Goal: Information Seeking & Learning: Check status

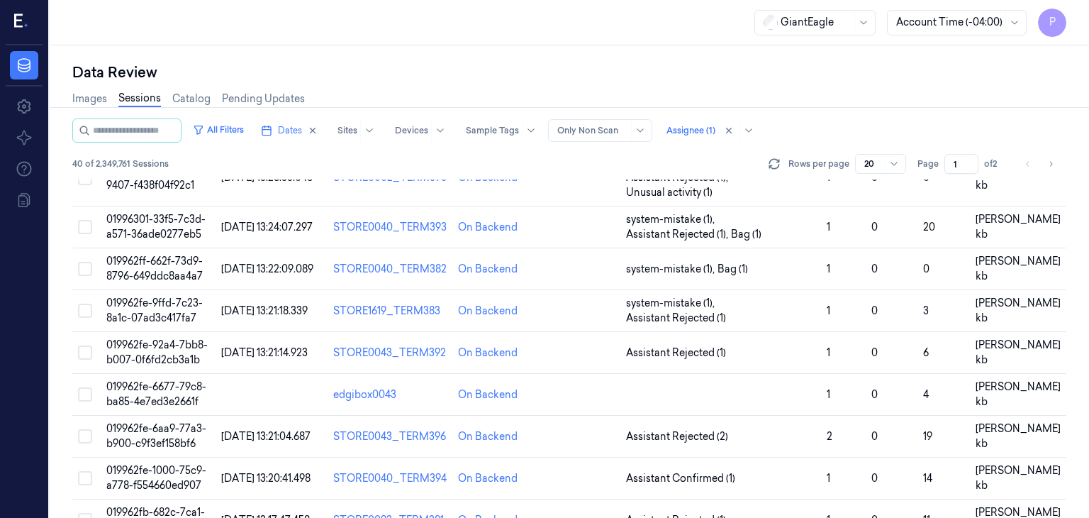
scroll to position [611, 0]
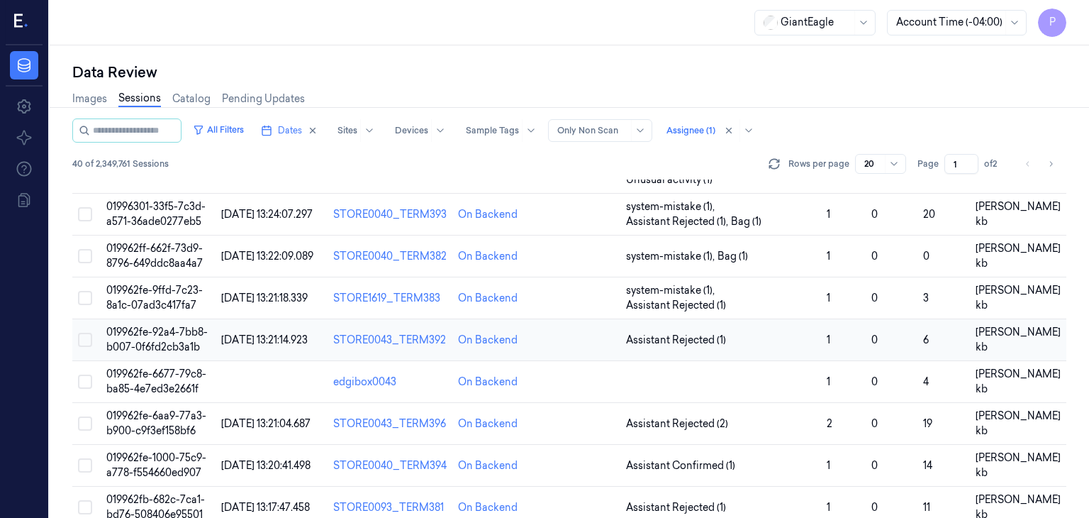
click at [140, 326] on span "019962fe-92a4-7bb8-b007-0f6fd2cb3a1b" at bounding box center [156, 340] width 101 height 28
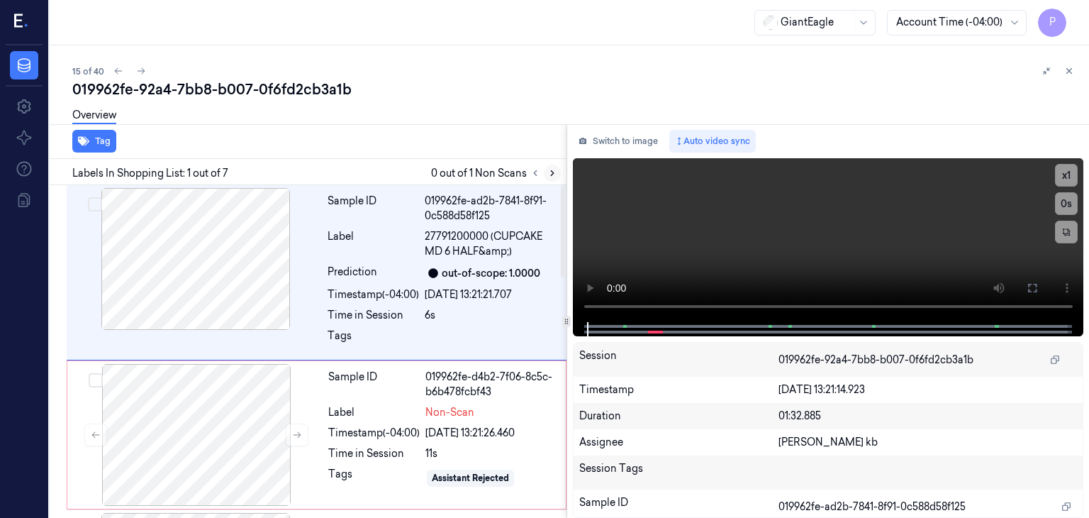
click at [553, 171] on icon at bounding box center [553, 173] width 10 height 10
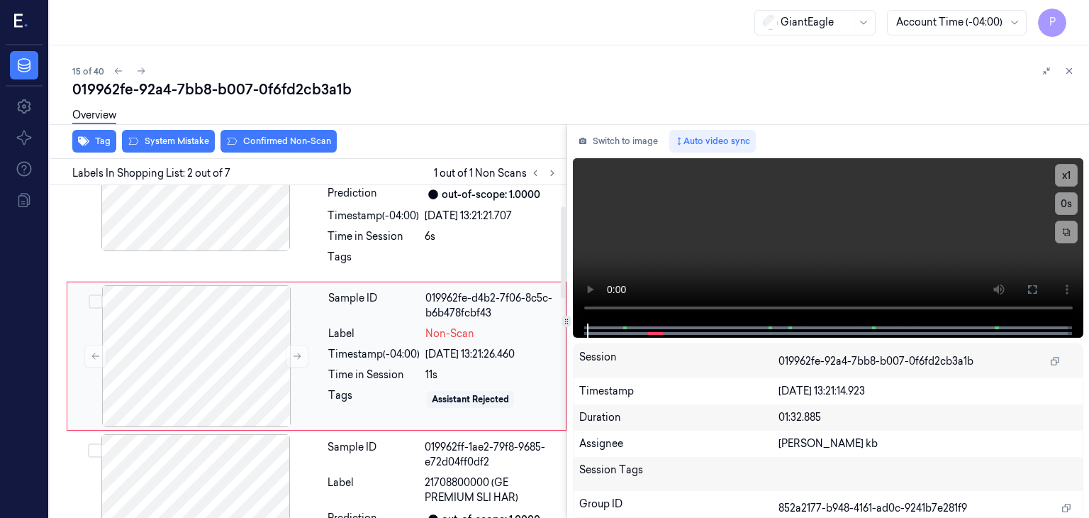
scroll to position [82, 0]
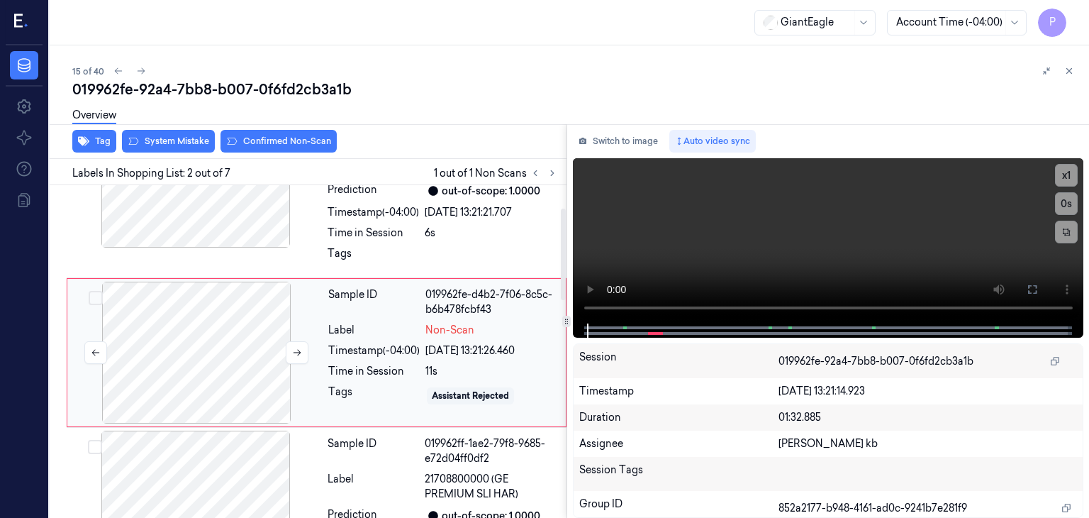
click at [241, 347] on div at bounding box center [196, 353] width 252 height 142
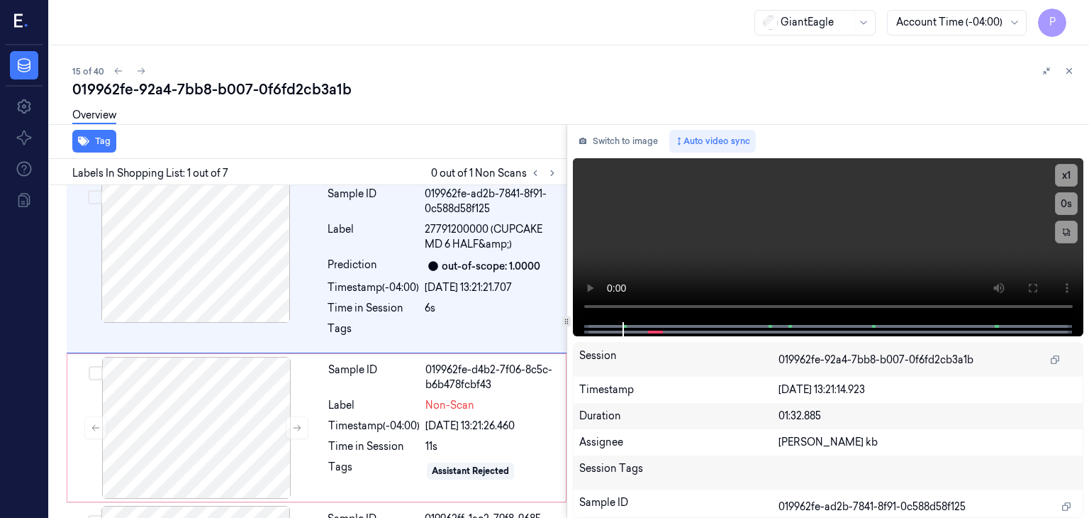
scroll to position [0, 0]
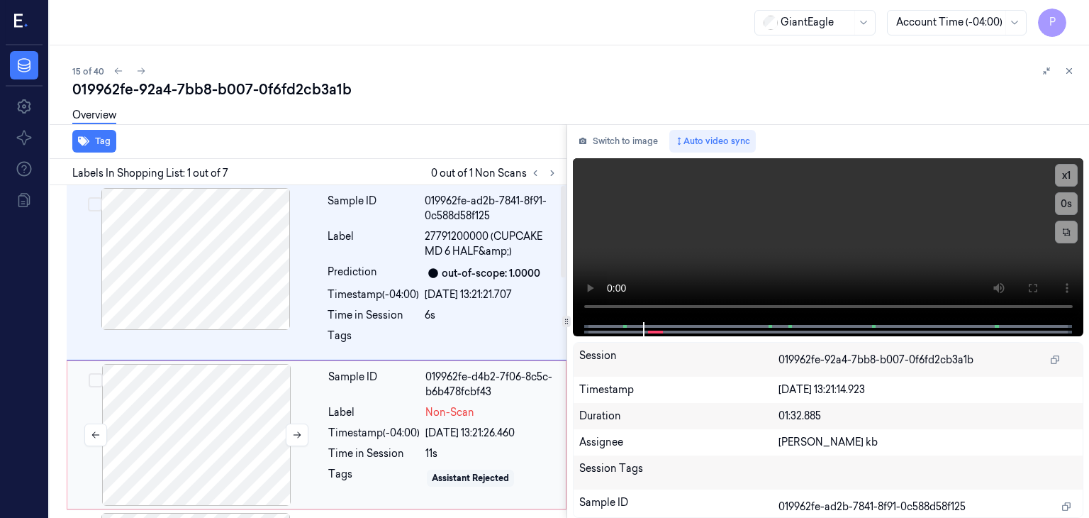
click at [188, 416] on div at bounding box center [196, 435] width 252 height 142
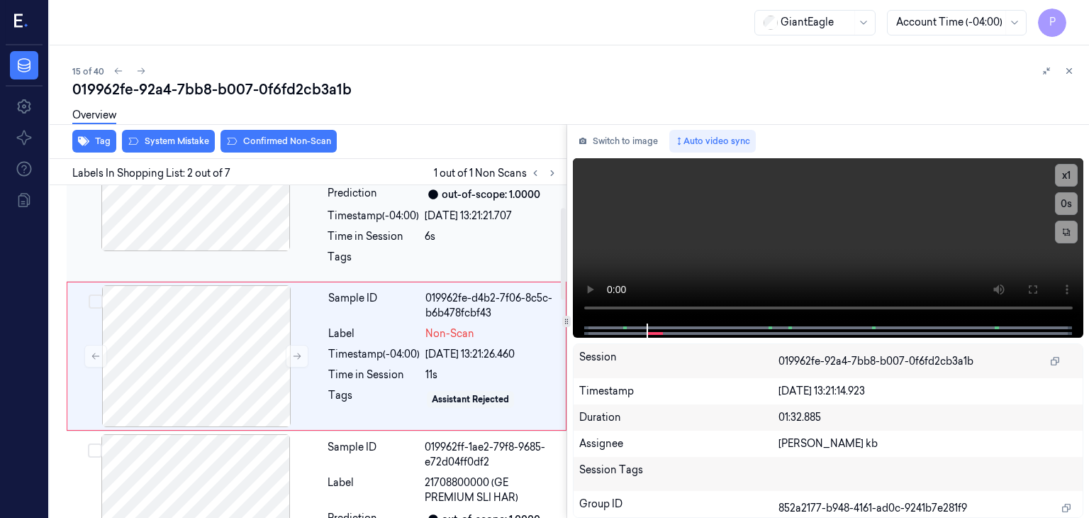
scroll to position [82, 0]
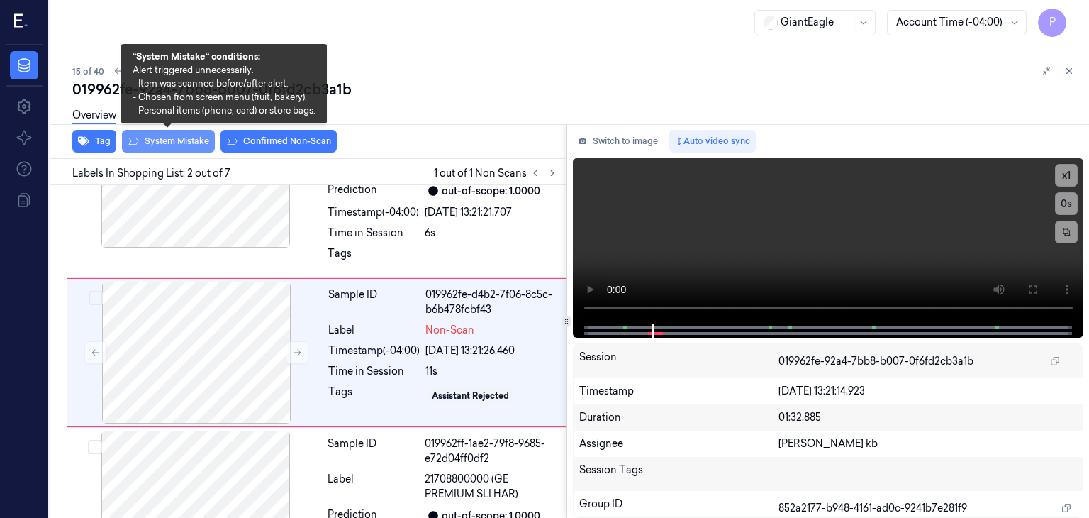
click at [169, 140] on button "System Mistake" at bounding box center [168, 141] width 93 height 23
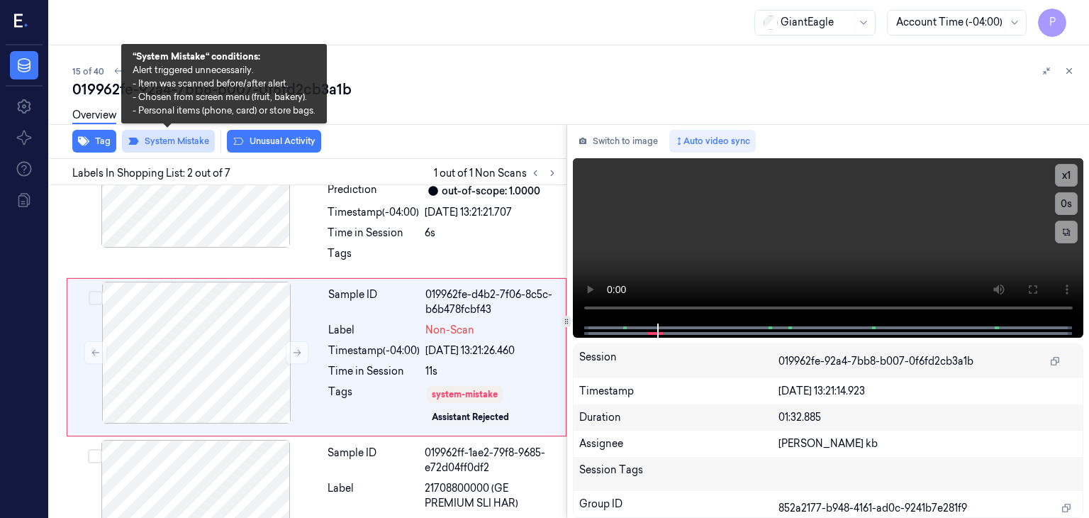
scroll to position [87, 0]
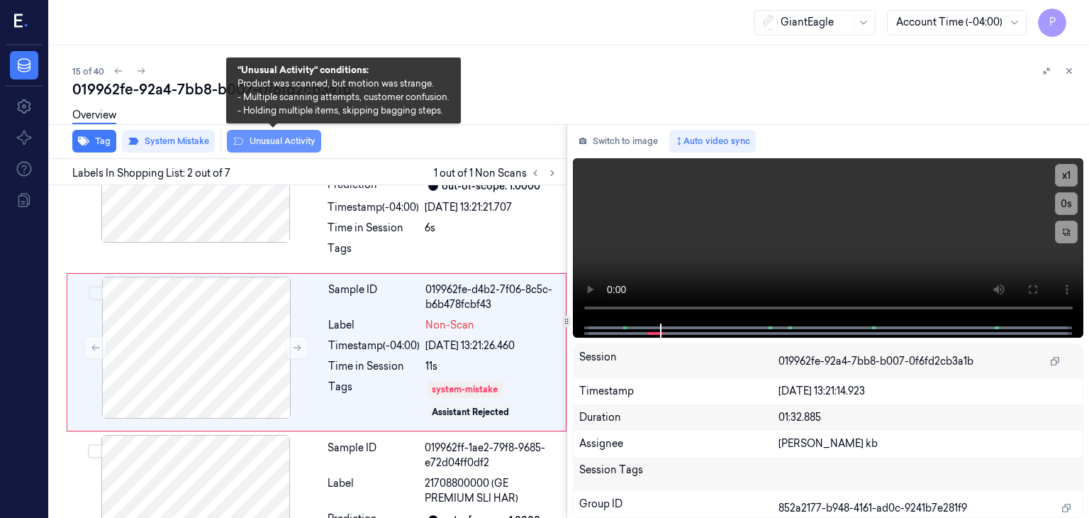
click at [263, 141] on button "Unusual Activity" at bounding box center [274, 141] width 94 height 23
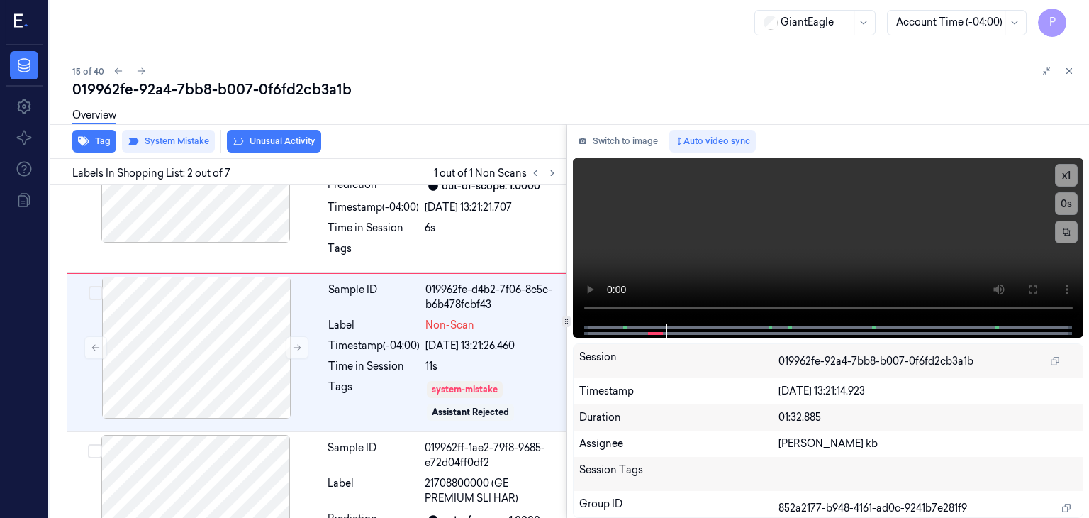
scroll to position [96, 0]
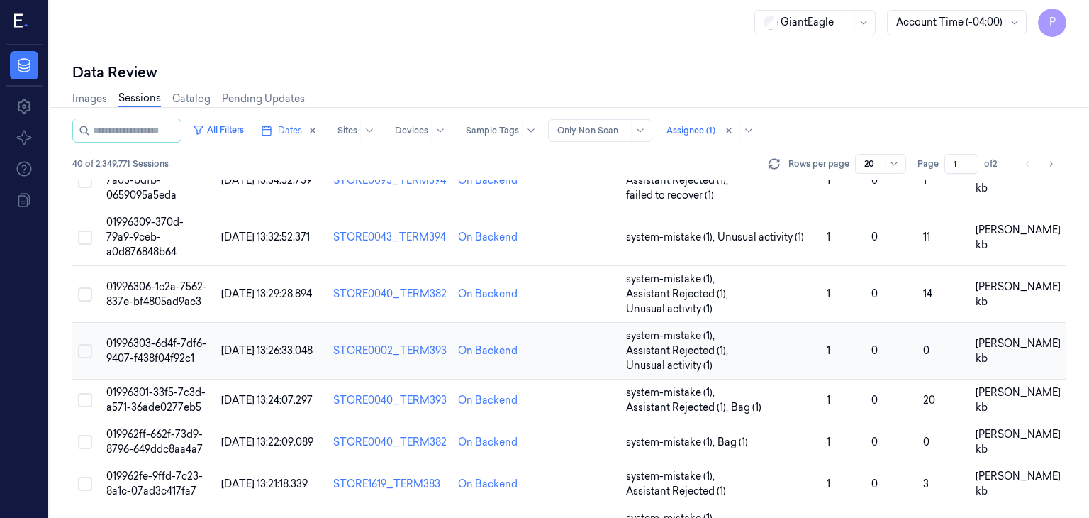
scroll to position [611, 0]
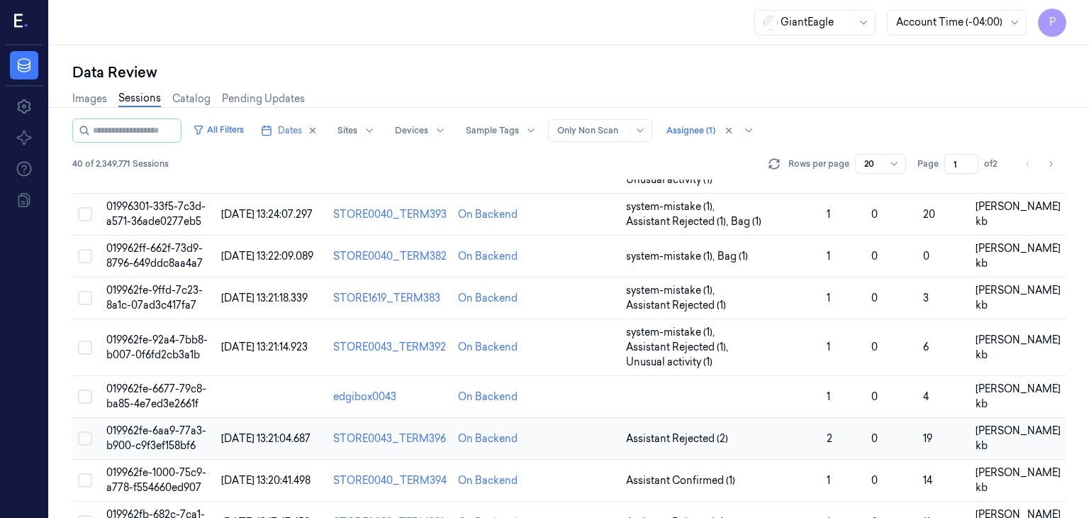
click at [165, 424] on span "019962fe-6aa9-77a3-b900-c9f3ef158bf6" at bounding box center [156, 438] width 100 height 28
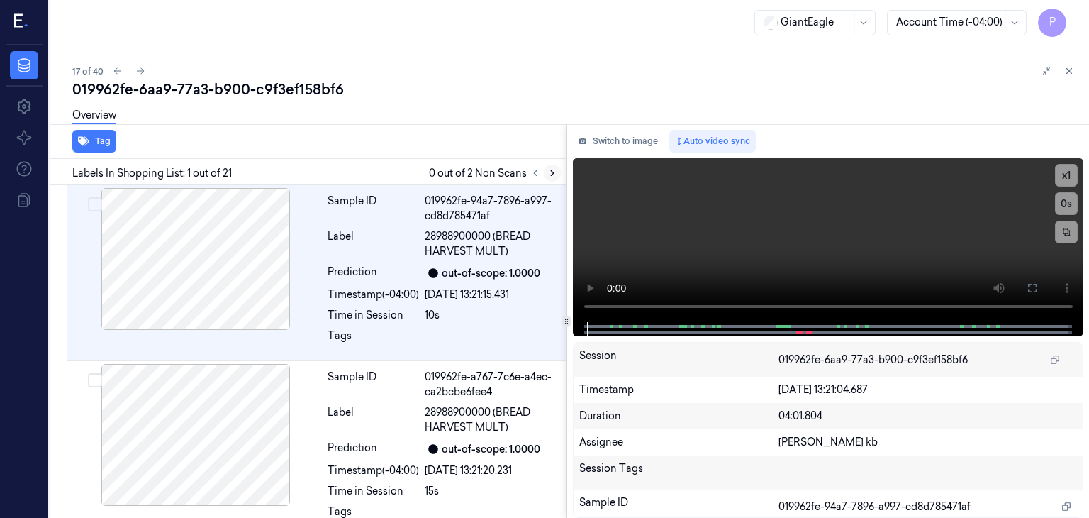
click at [554, 174] on icon at bounding box center [553, 173] width 10 height 10
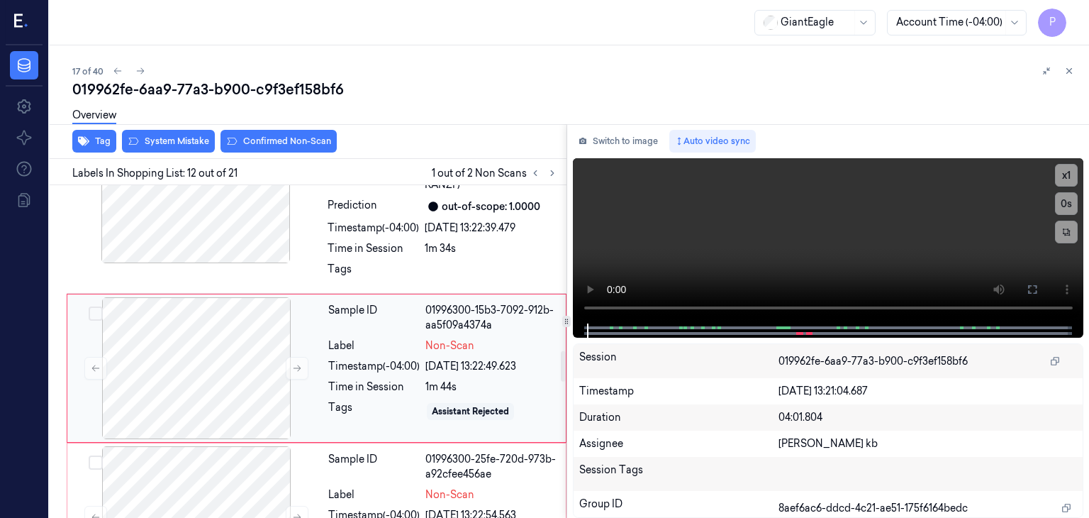
scroll to position [1838, 0]
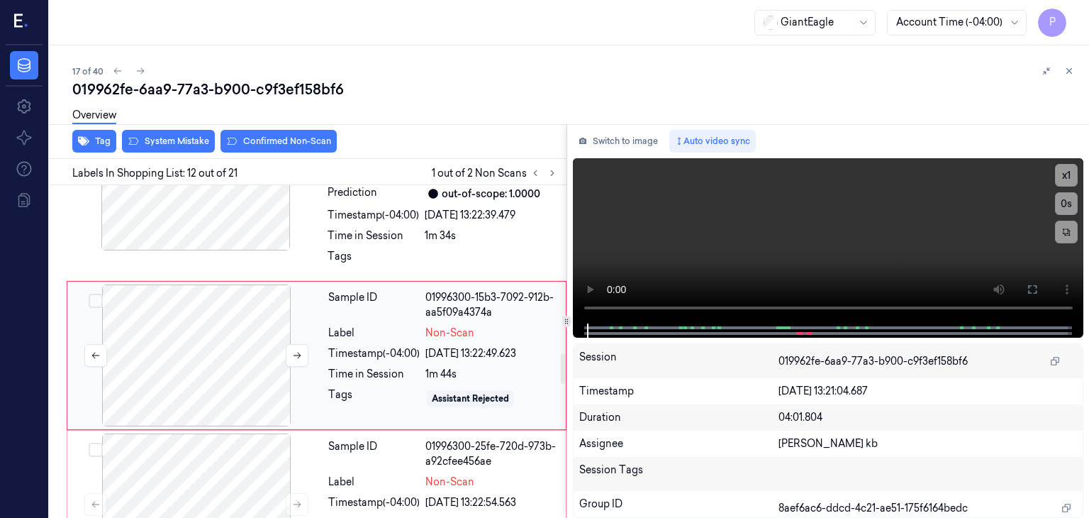
click at [226, 328] on div at bounding box center [196, 355] width 252 height 142
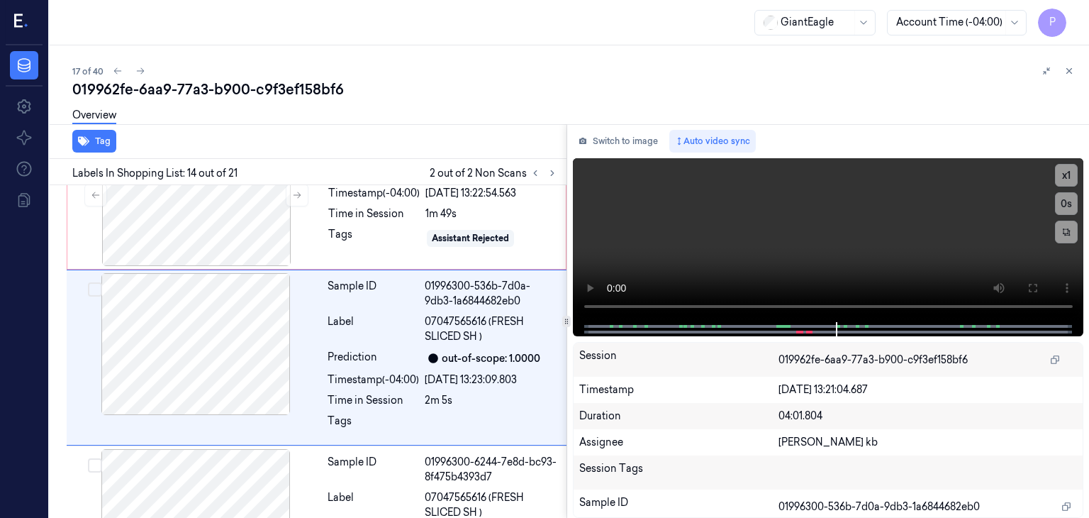
scroll to position [2150, 0]
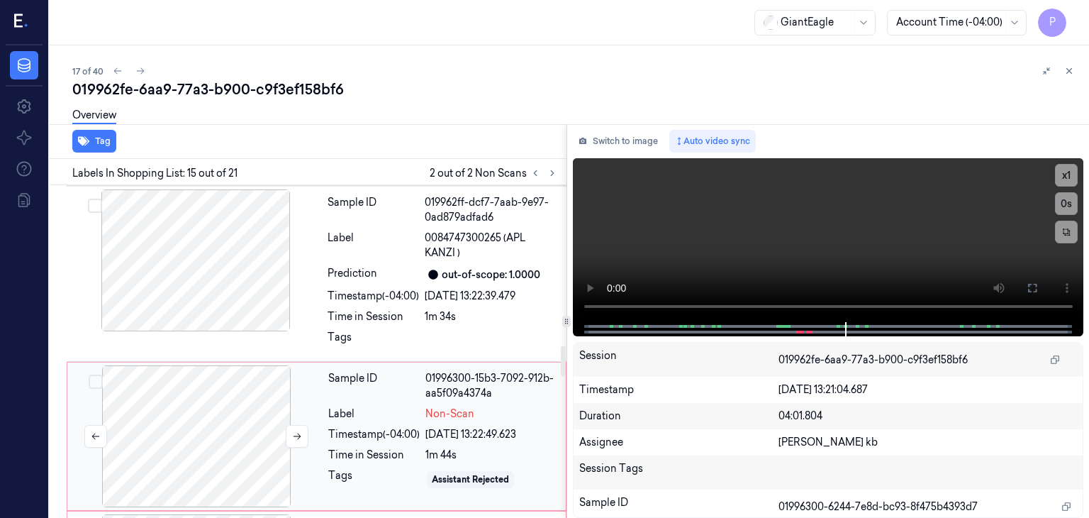
click at [202, 409] on div at bounding box center [196, 436] width 252 height 142
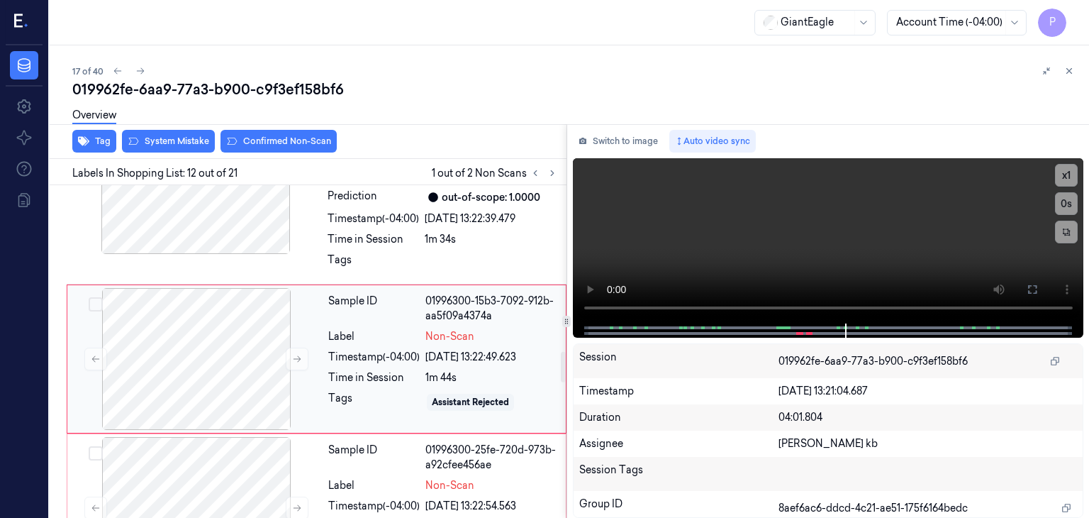
scroll to position [1838, 0]
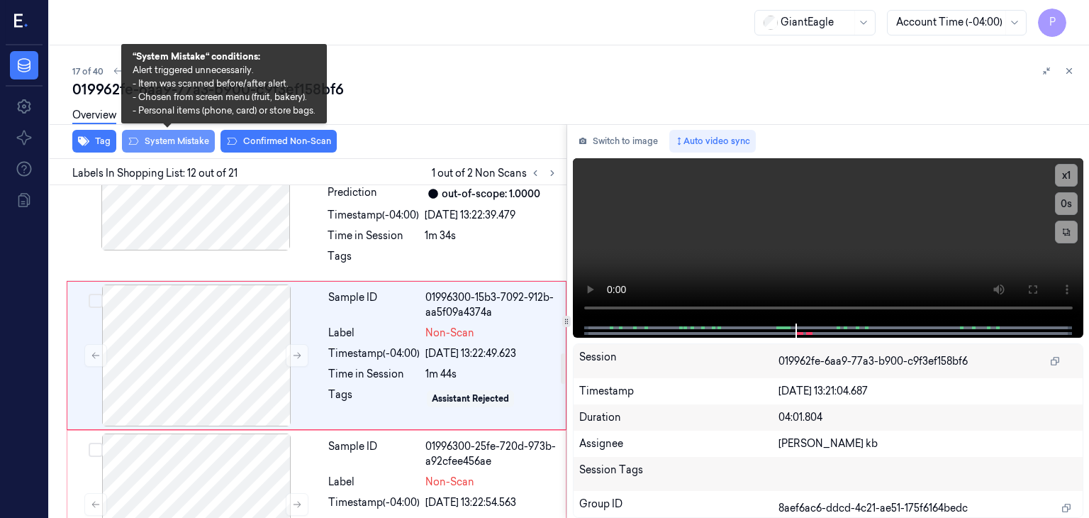
click at [189, 140] on button "System Mistake" at bounding box center [168, 141] width 93 height 23
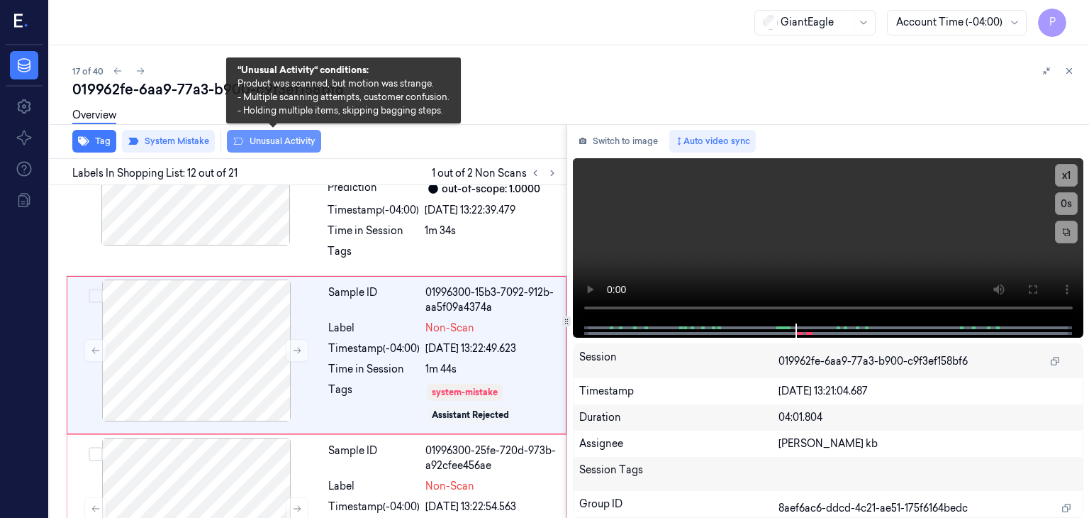
click at [261, 140] on button "Unusual Activity" at bounding box center [274, 141] width 94 height 23
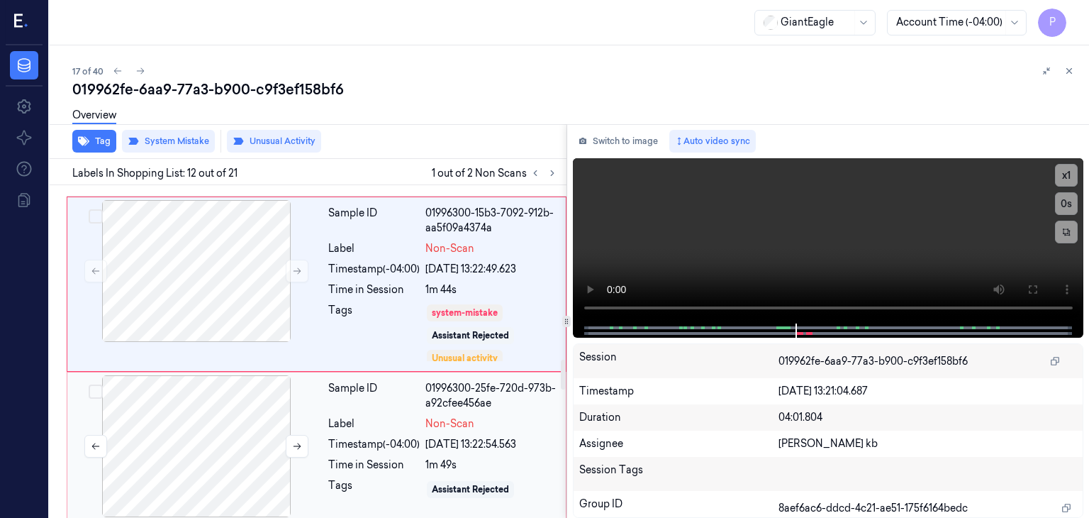
click at [238, 426] on div at bounding box center [196, 446] width 252 height 142
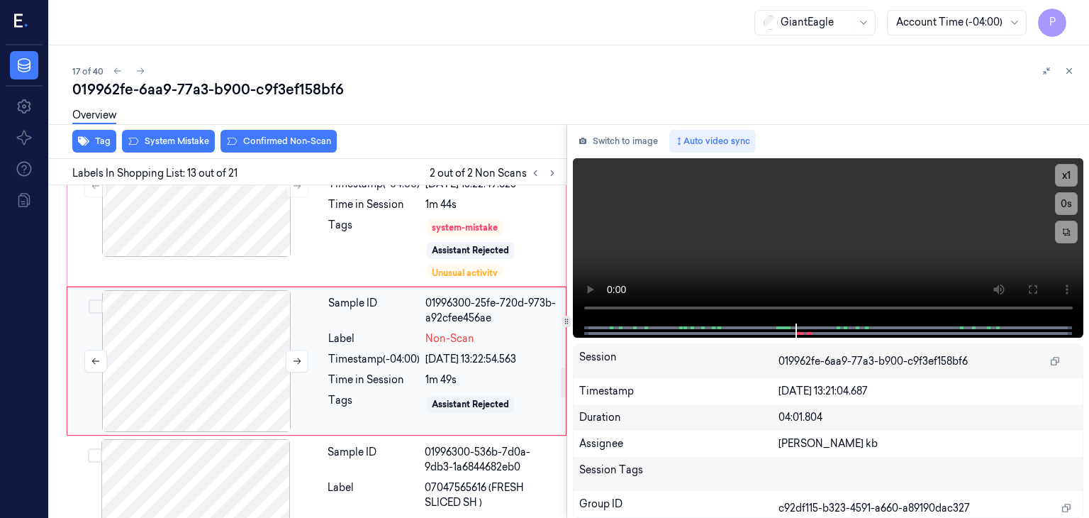
scroll to position [2014, 0]
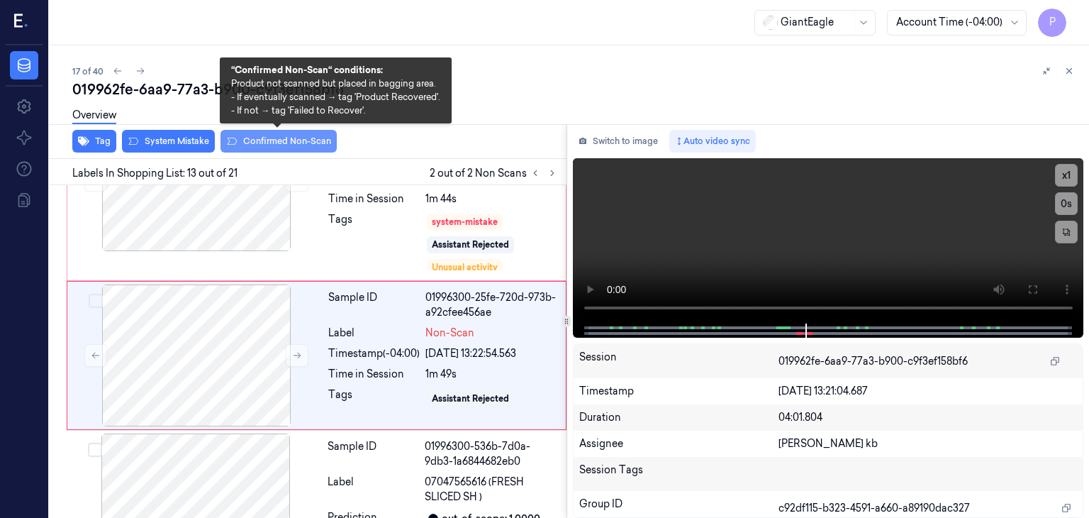
click at [270, 140] on button "Confirmed Non-Scan" at bounding box center [279, 141] width 116 height 23
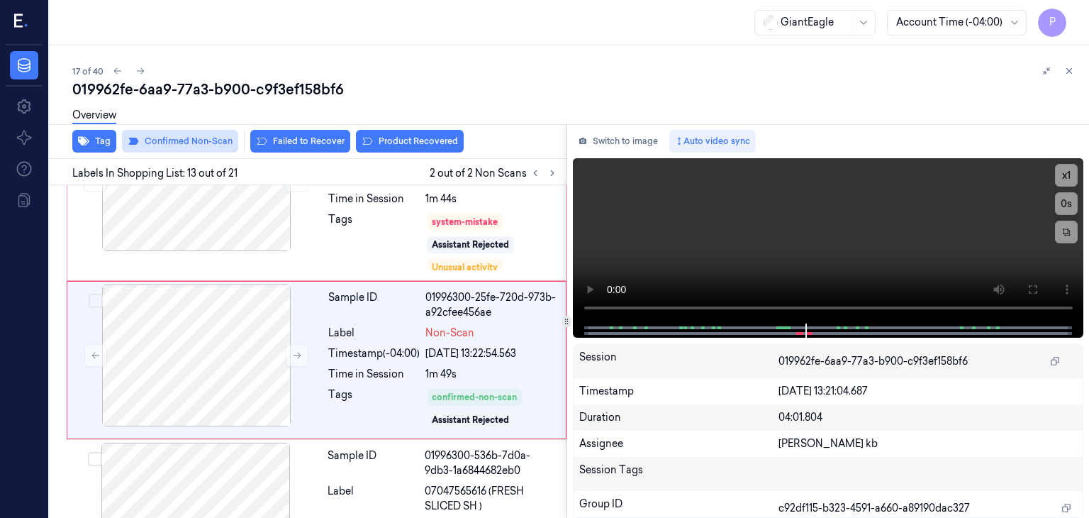
scroll to position [2018, 0]
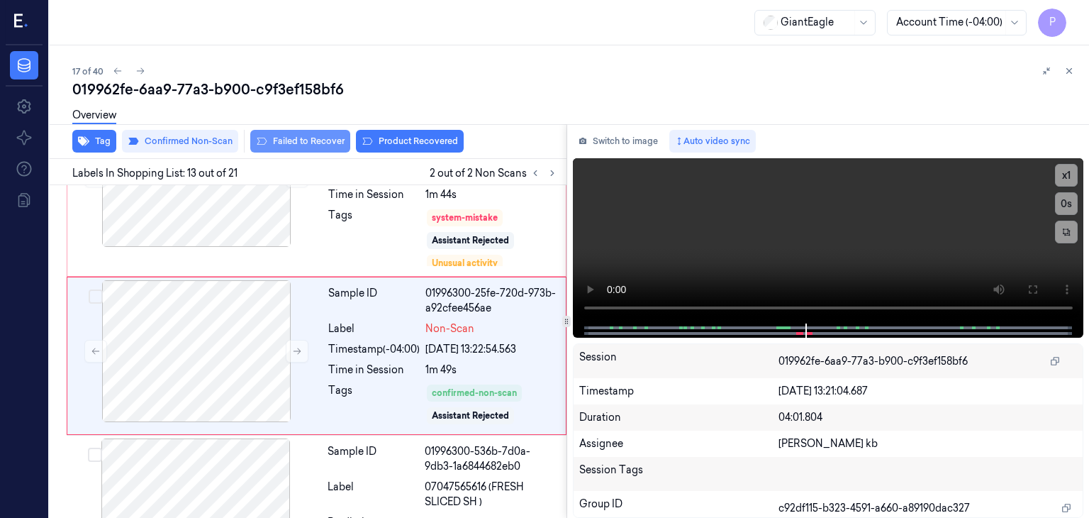
click at [318, 140] on button "Failed to Recover" at bounding box center [300, 141] width 100 height 23
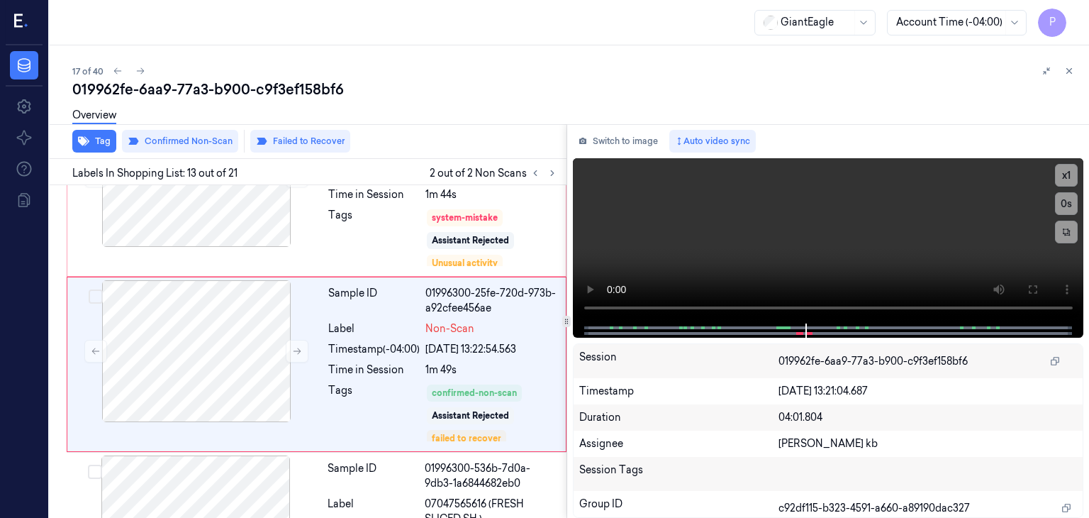
scroll to position [2027, 0]
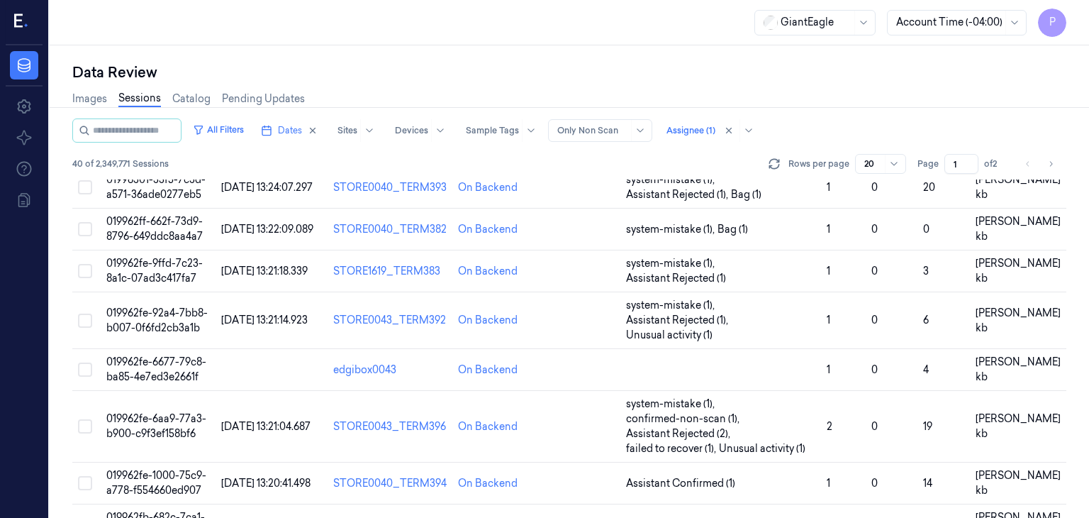
scroll to position [641, 0]
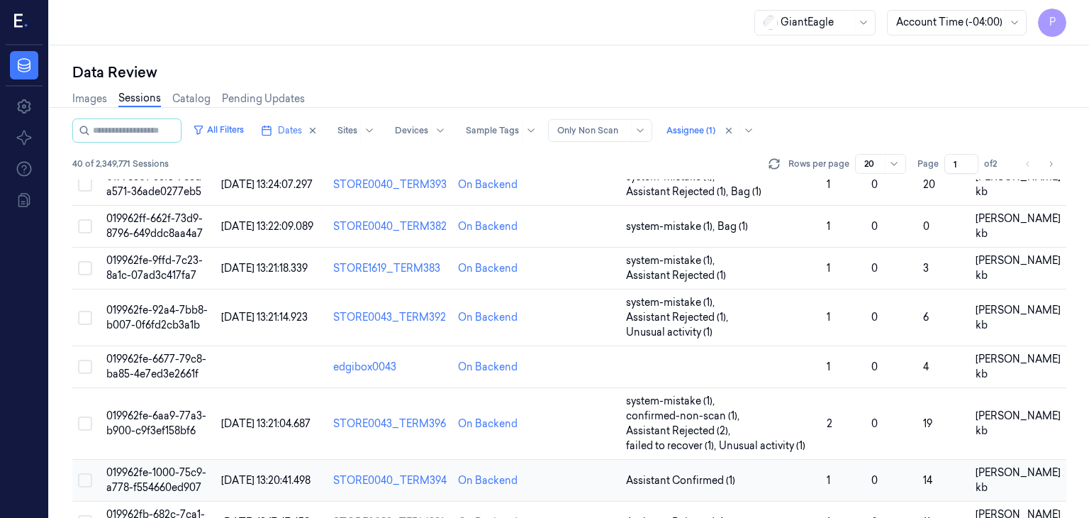
click at [162, 466] on span "019962fe-1000-75c9-a778-f554660ed907" at bounding box center [156, 480] width 100 height 28
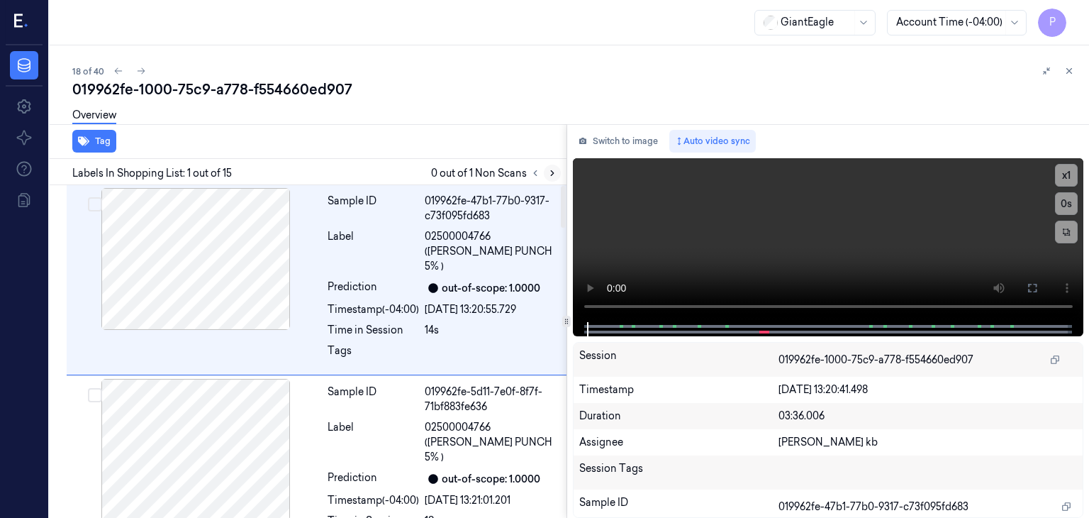
click at [555, 170] on icon at bounding box center [553, 173] width 10 height 10
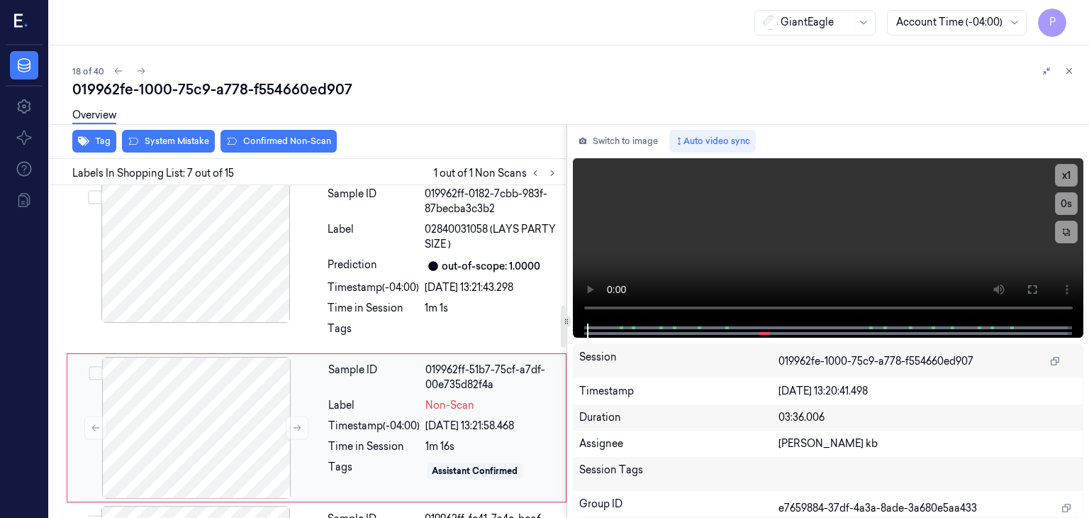
scroll to position [961, 0]
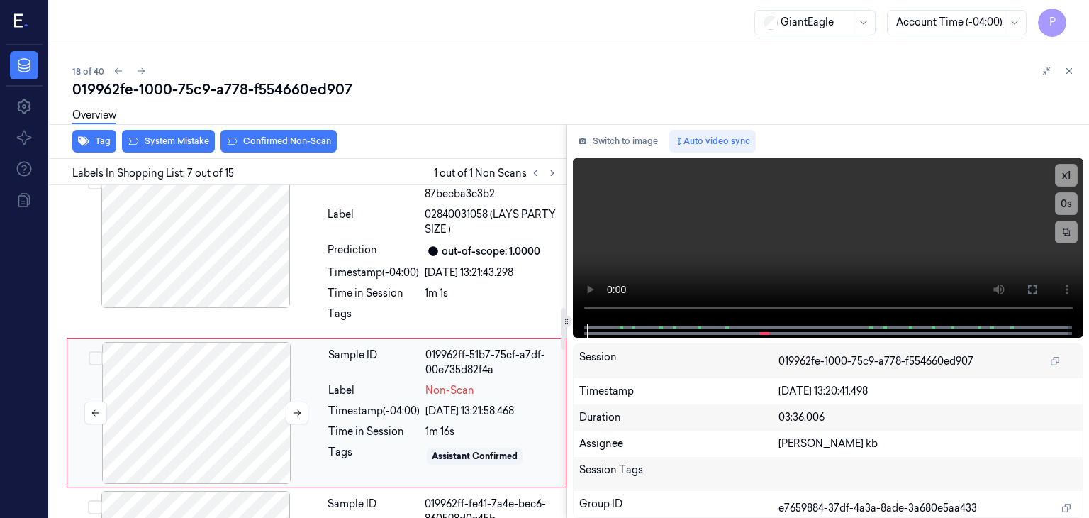
click at [238, 357] on div at bounding box center [196, 413] width 252 height 142
click at [298, 408] on icon at bounding box center [297, 413] width 10 height 10
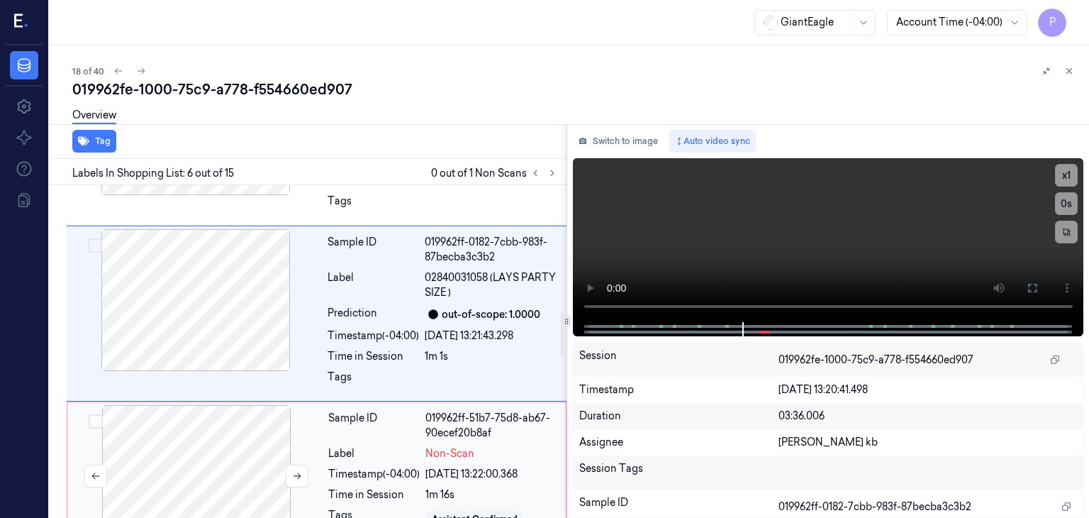
scroll to position [1011, 0]
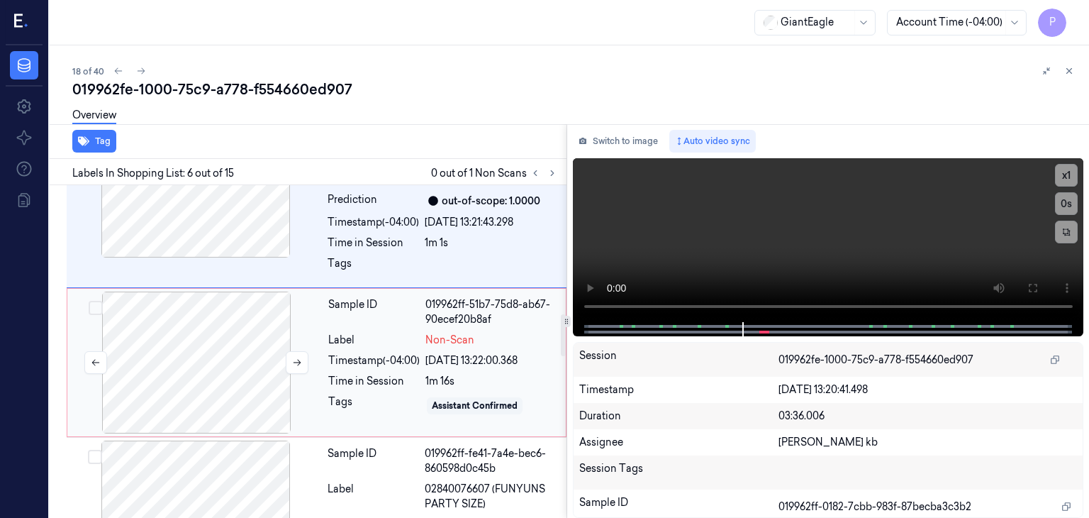
click at [233, 293] on div at bounding box center [196, 363] width 252 height 142
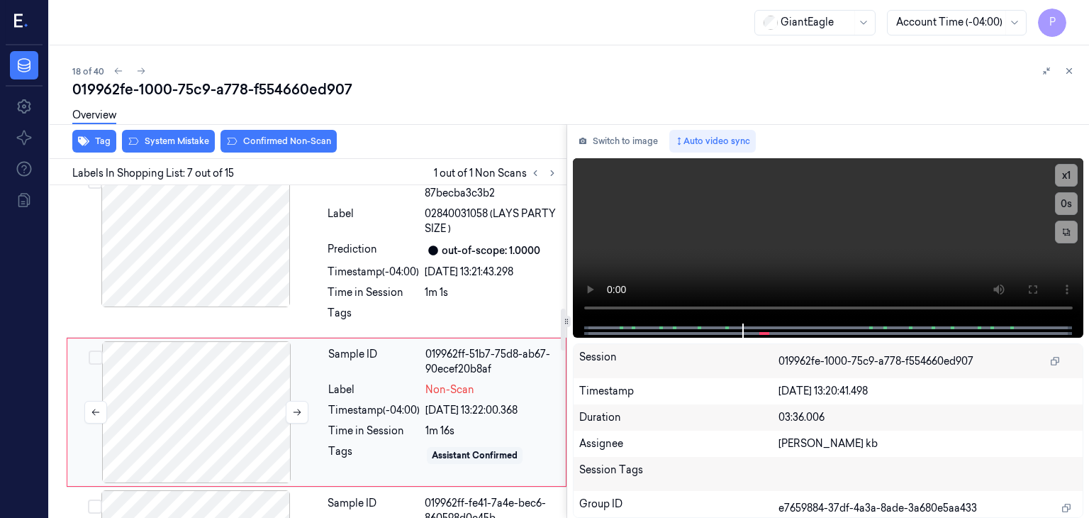
scroll to position [961, 0]
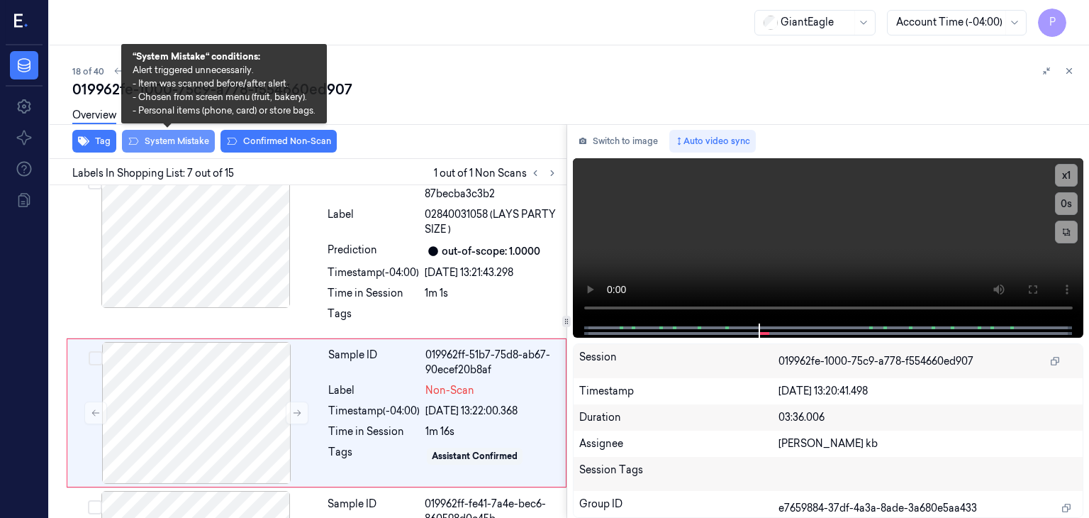
click at [187, 140] on button "System Mistake" at bounding box center [168, 141] width 93 height 23
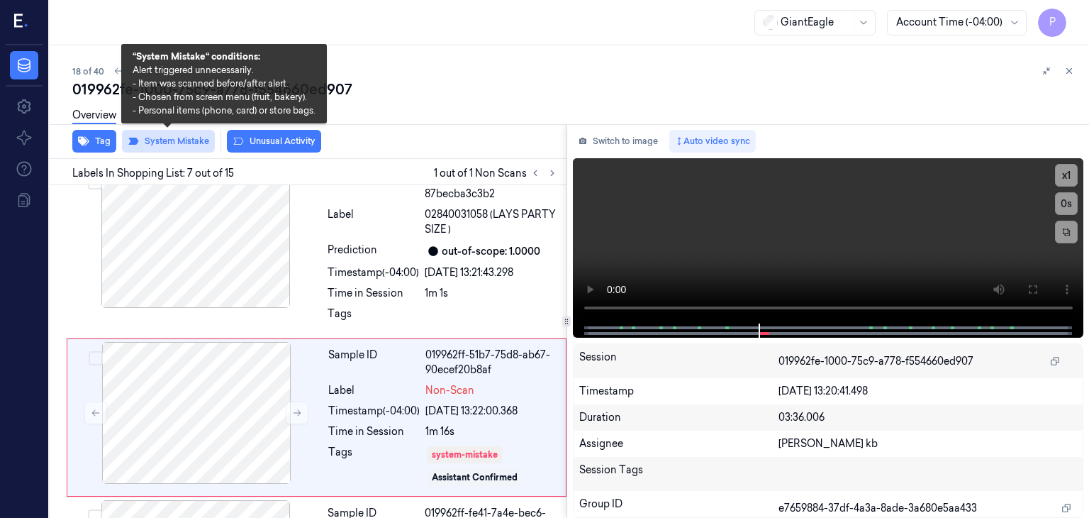
scroll to position [965, 0]
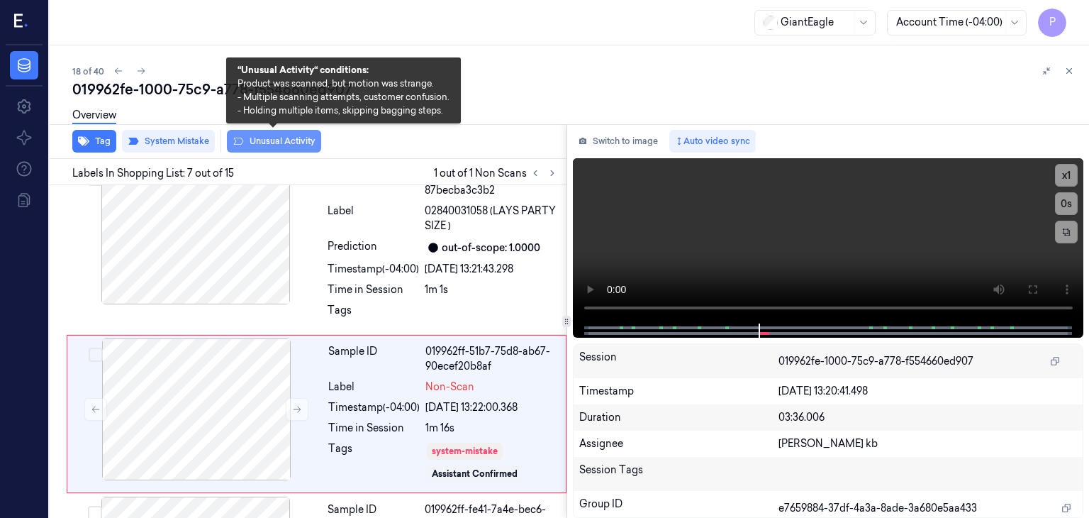
click at [267, 140] on button "Unusual Activity" at bounding box center [274, 141] width 94 height 23
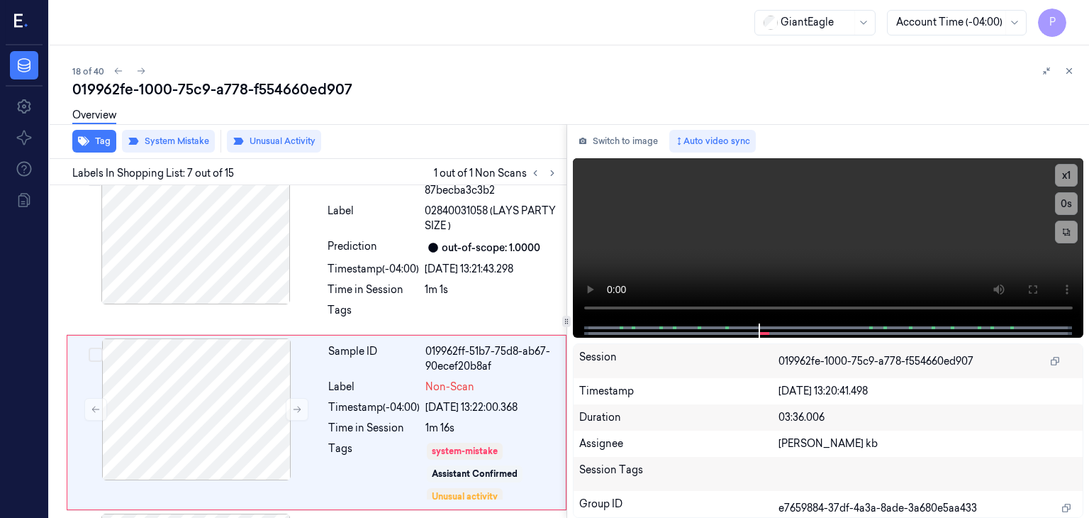
scroll to position [974, 0]
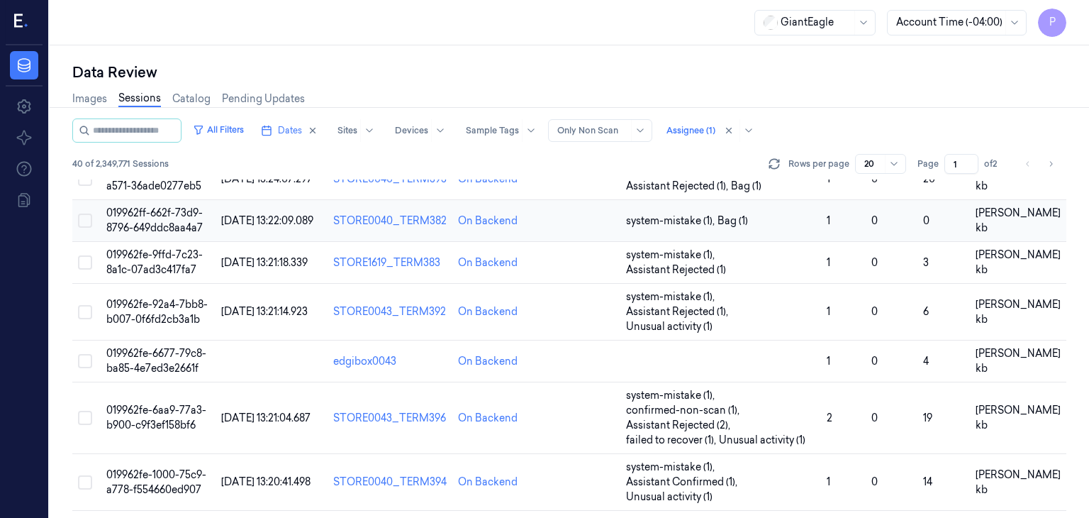
scroll to position [656, 0]
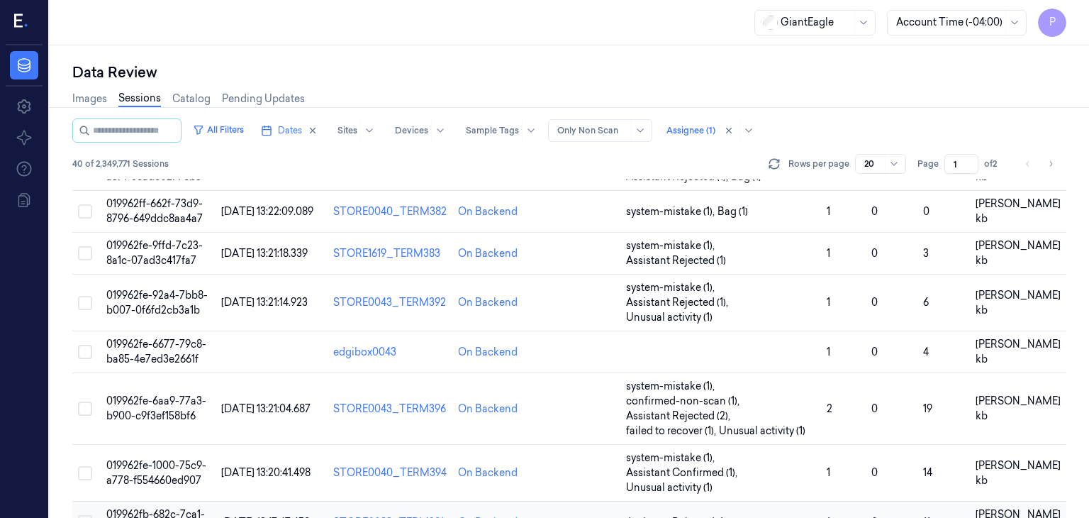
click at [162, 508] on span "019962fb-682c-7ca1-bd76-508406e95501" at bounding box center [155, 522] width 99 height 28
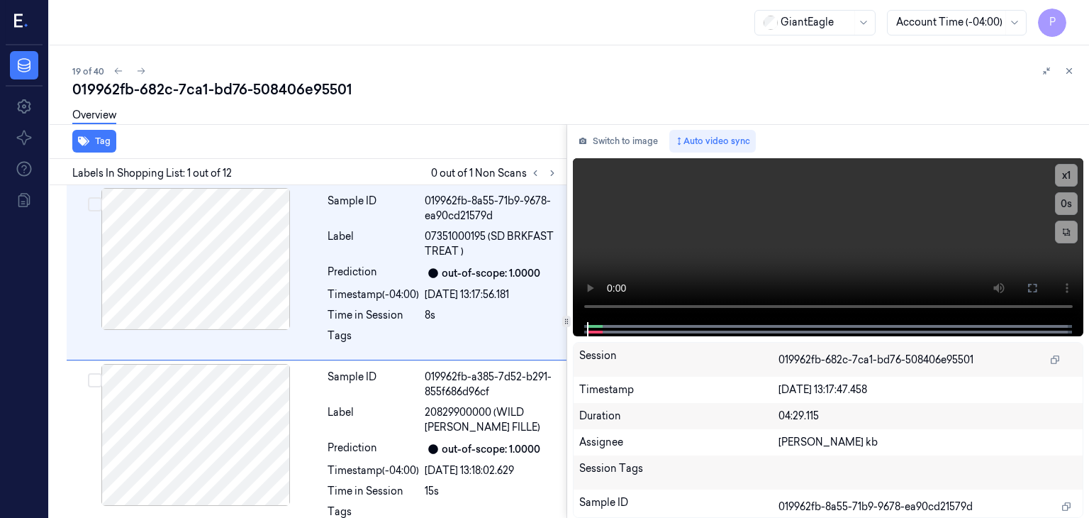
drag, startPoint x: 284, startPoint y: 4, endPoint x: 671, endPoint y: 54, distance: 390.4
click at [744, 82] on div "019962fb-682c-7ca1-bd76-508406e95501" at bounding box center [575, 89] width 1006 height 20
click at [550, 171] on icon at bounding box center [553, 173] width 10 height 10
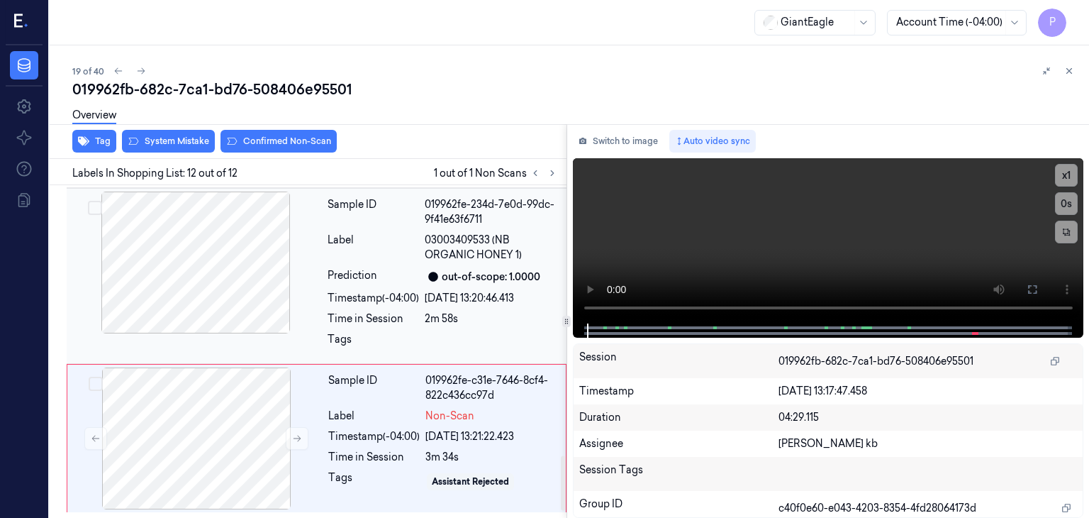
scroll to position [1692, 0]
click at [201, 420] on div at bounding box center [196, 438] width 252 height 142
click at [297, 435] on icon at bounding box center [297, 438] width 10 height 10
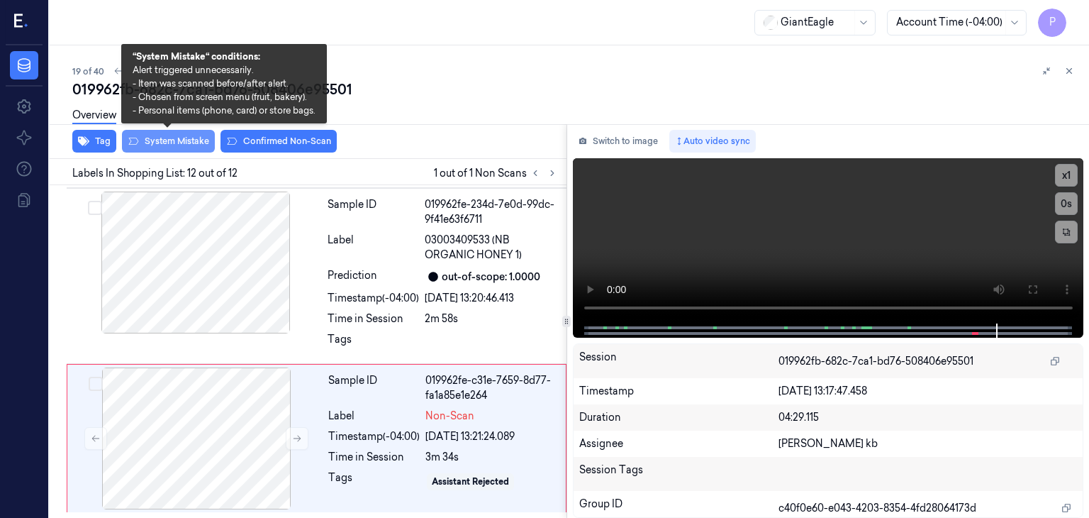
click at [187, 141] on button "System Mistake" at bounding box center [168, 141] width 93 height 23
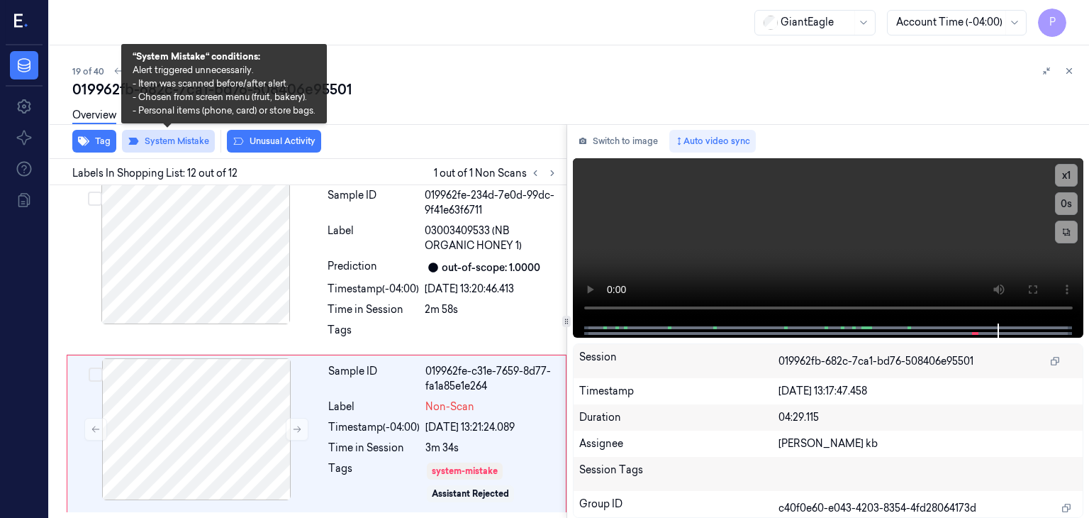
scroll to position [1701, 0]
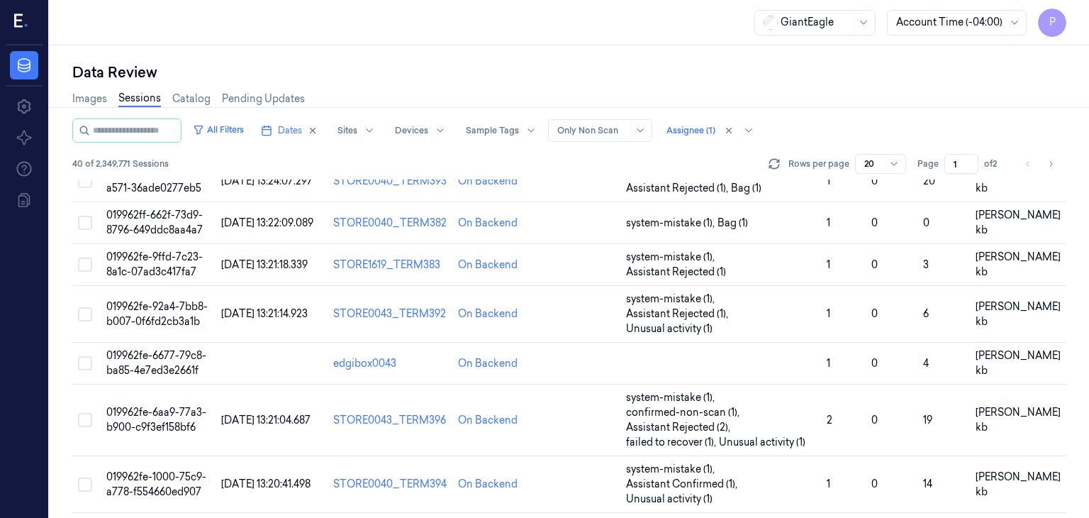
scroll to position [656, 0]
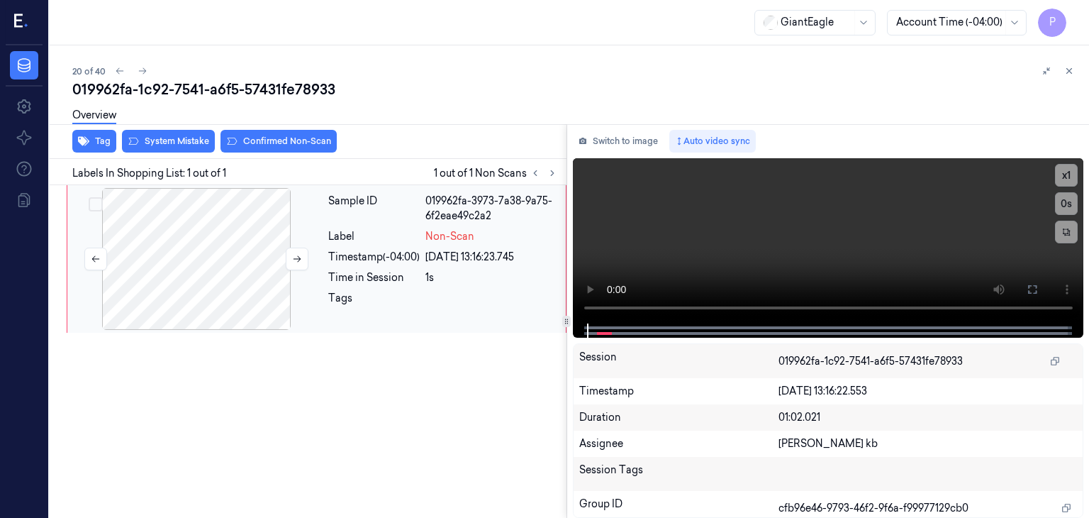
click at [193, 255] on div at bounding box center [196, 259] width 252 height 142
click at [292, 255] on icon at bounding box center [297, 259] width 10 height 10
click at [295, 256] on icon at bounding box center [297, 259] width 10 height 10
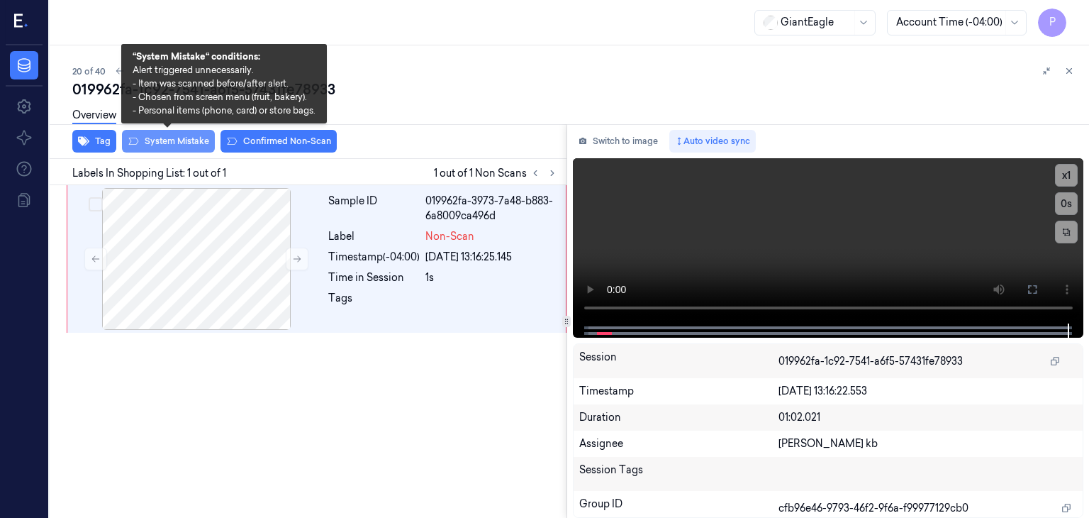
click at [166, 141] on button "System Mistake" at bounding box center [168, 141] width 93 height 23
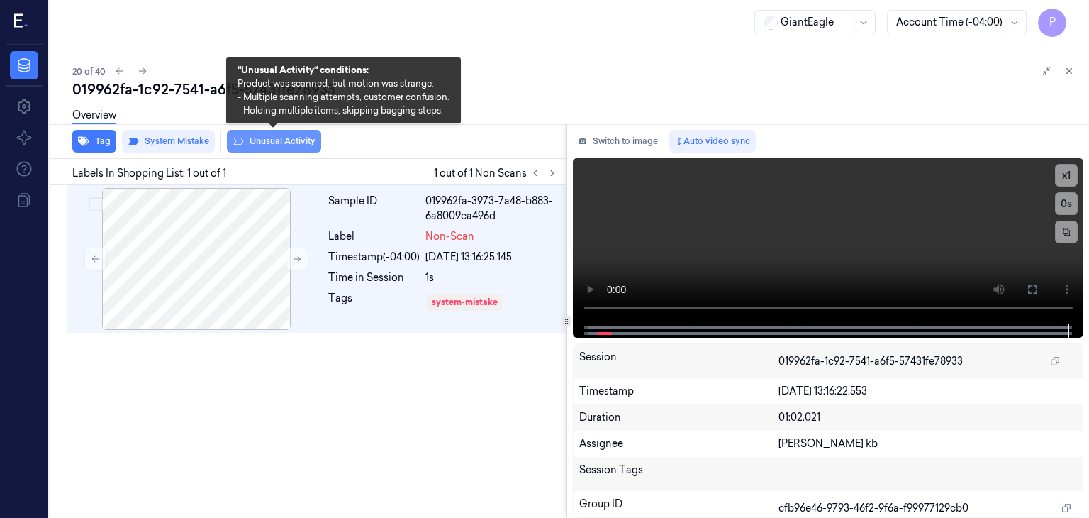
click at [285, 137] on button "Unusual Activity" at bounding box center [274, 141] width 94 height 23
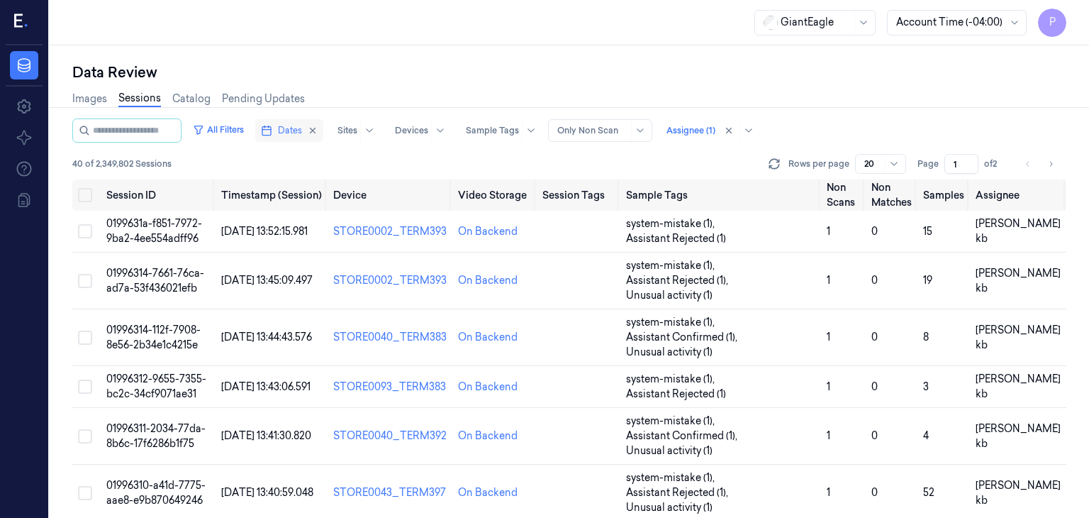
click at [300, 126] on span "Dates" at bounding box center [290, 130] width 24 height 13
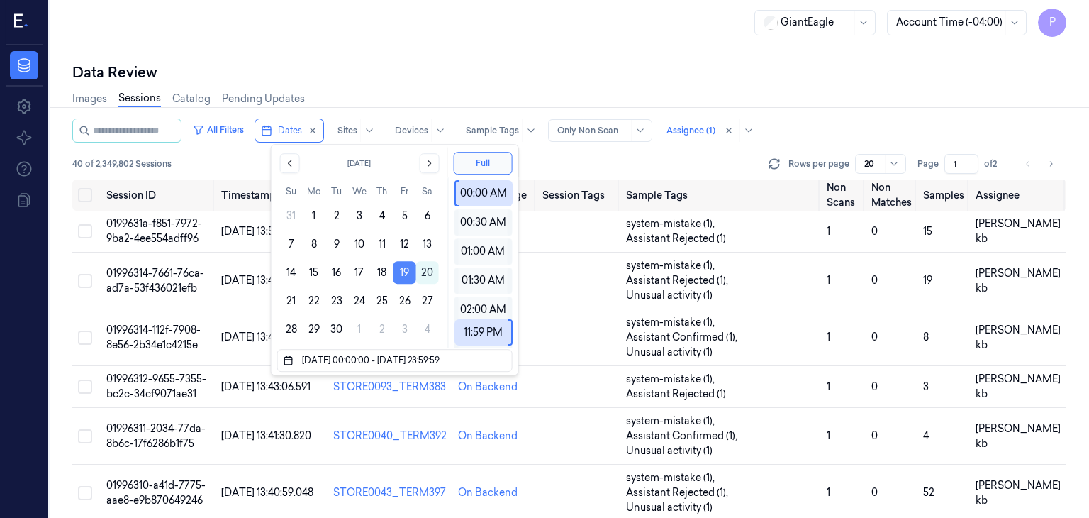
click at [406, 270] on button "19" at bounding box center [405, 272] width 23 height 23
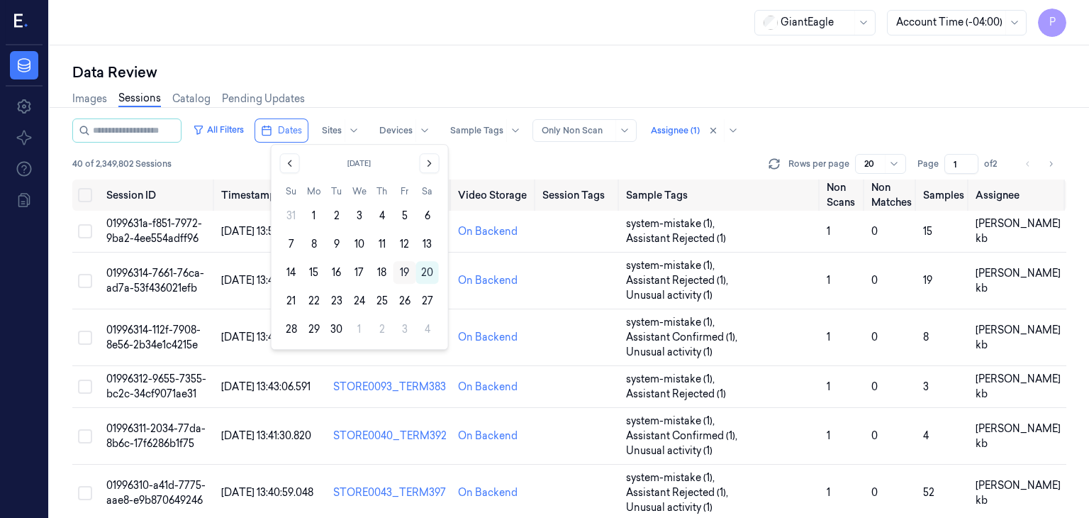
click at [406, 270] on button "19" at bounding box center [405, 272] width 23 height 23
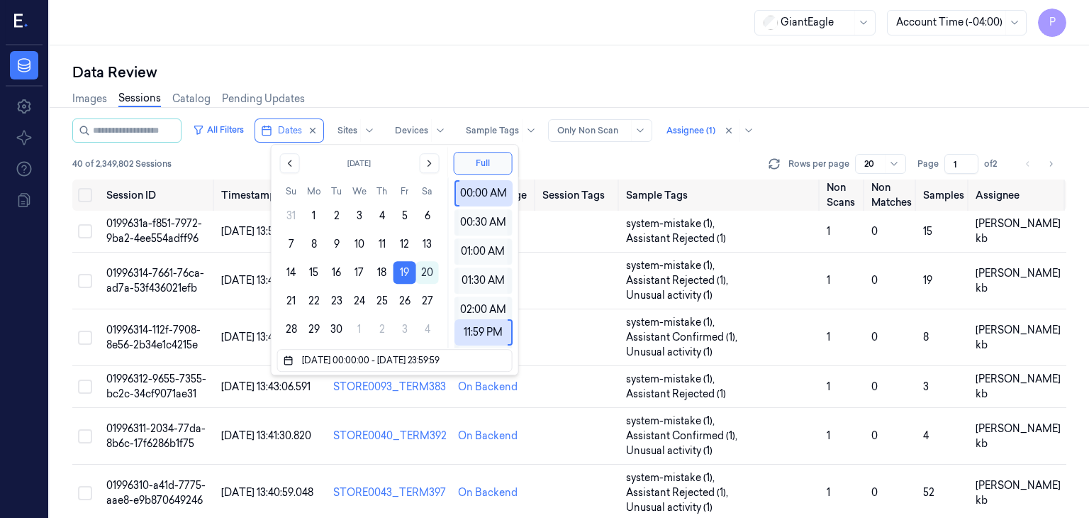
click at [556, 162] on div "40 of 2,349,802 Sessions Rows per page 20 Page 1 of 2" at bounding box center [569, 164] width 994 height 20
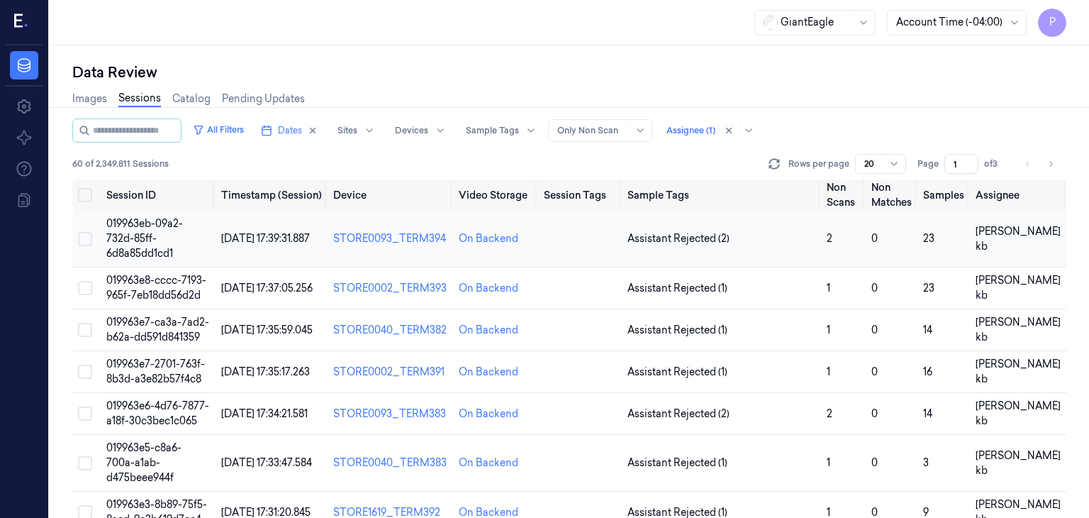
click at [179, 224] on span "019963eb-09a2-732d-85ff-6d8a85dd1cd1" at bounding box center [144, 238] width 77 height 43
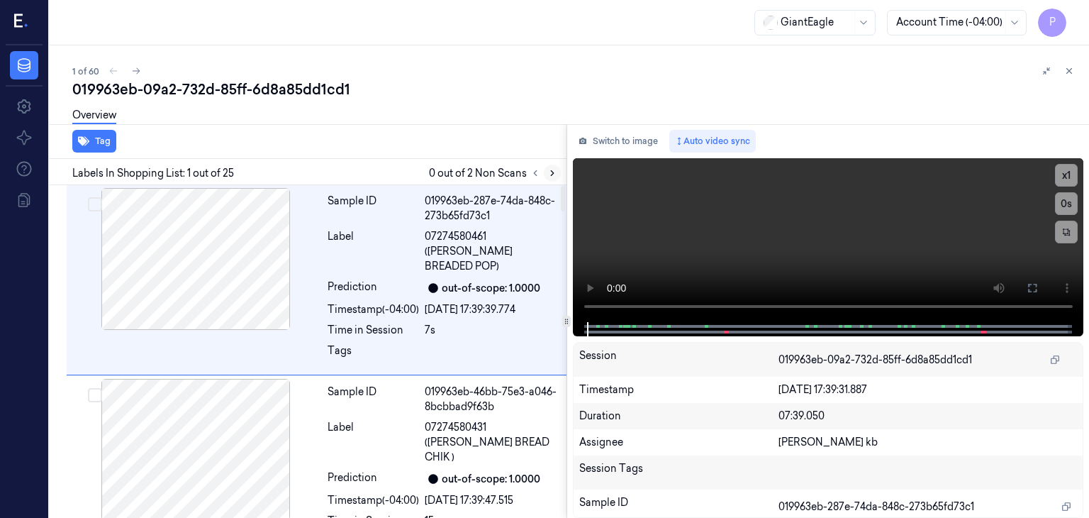
click at [550, 171] on icon at bounding box center [553, 173] width 10 height 10
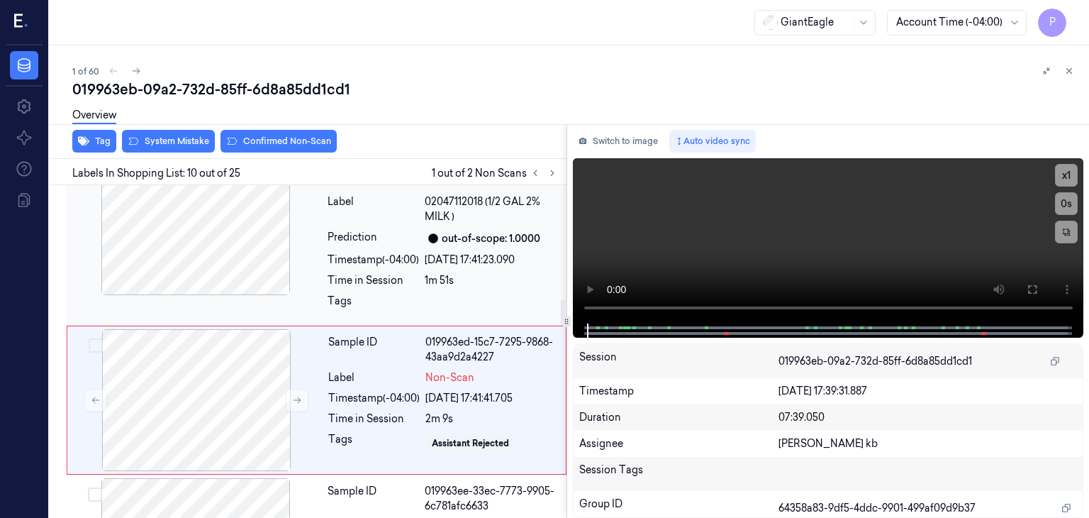
scroll to position [1487, 0]
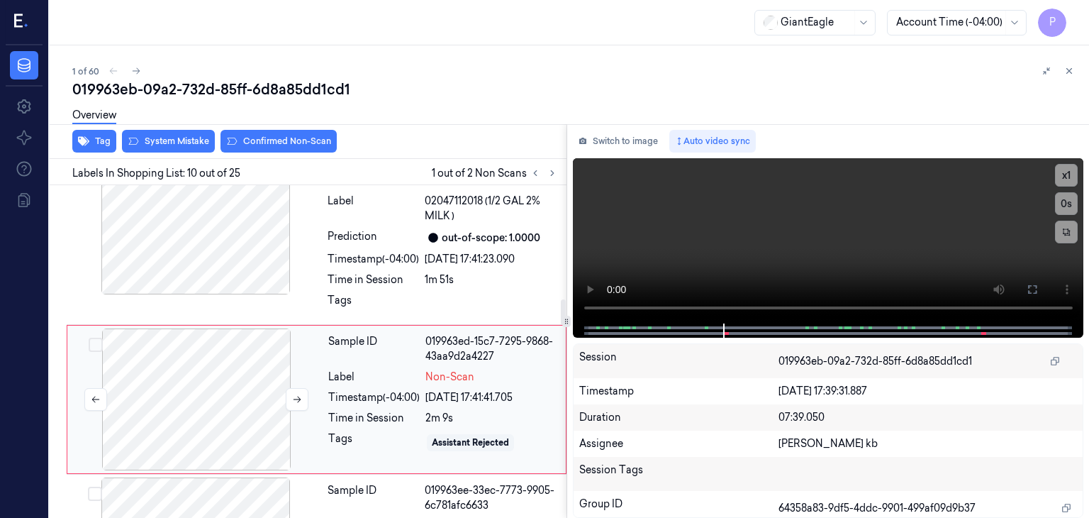
click at [233, 347] on div at bounding box center [196, 399] width 252 height 142
click at [293, 394] on icon at bounding box center [297, 399] width 10 height 10
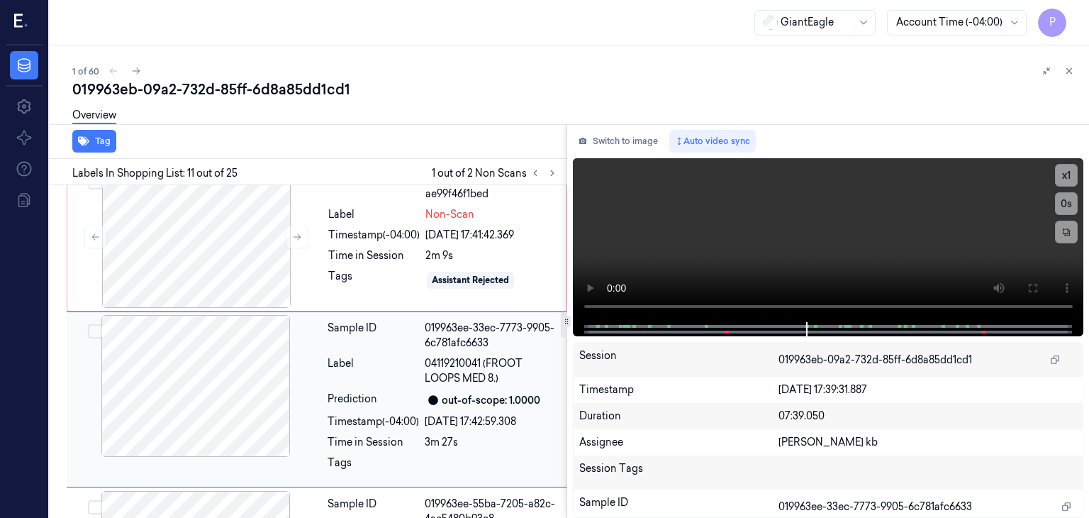
scroll to position [1579, 0]
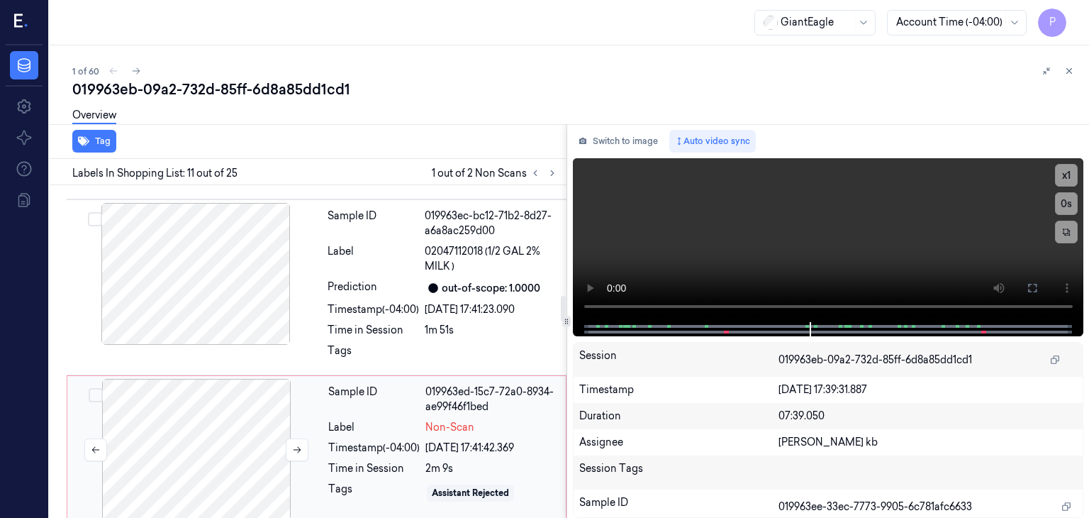
click at [238, 379] on div at bounding box center [196, 450] width 252 height 142
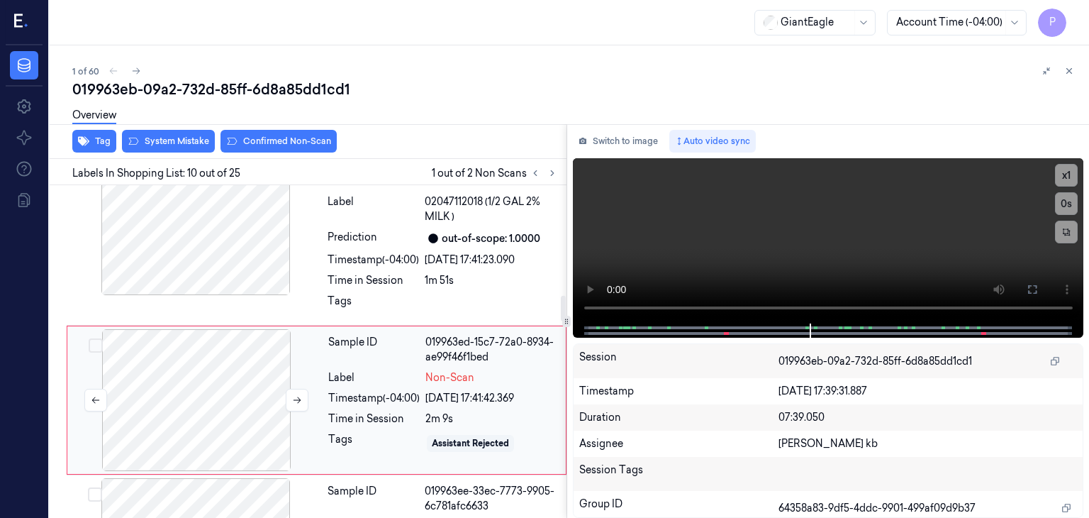
scroll to position [1487, 0]
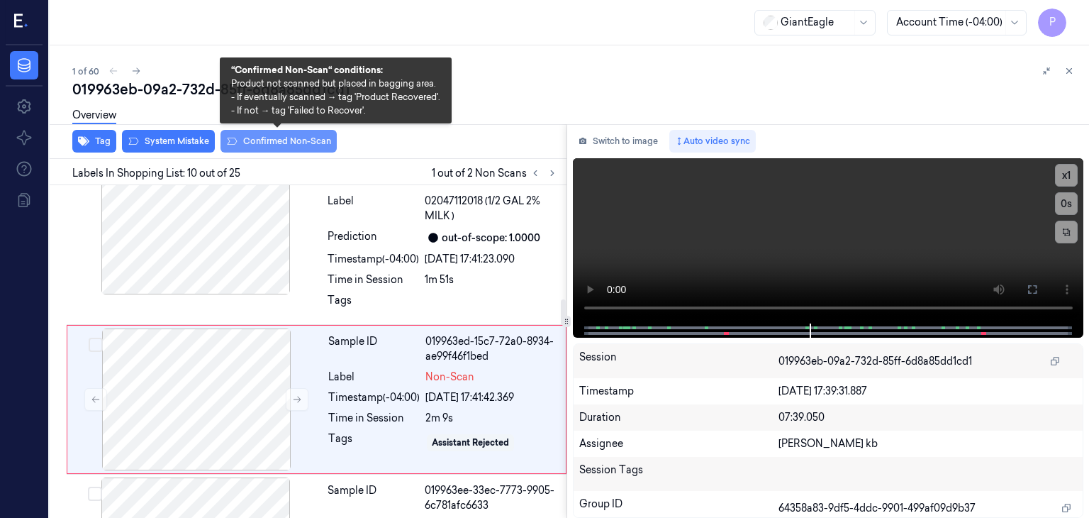
click at [278, 137] on button "Confirmed Non-Scan" at bounding box center [279, 141] width 116 height 23
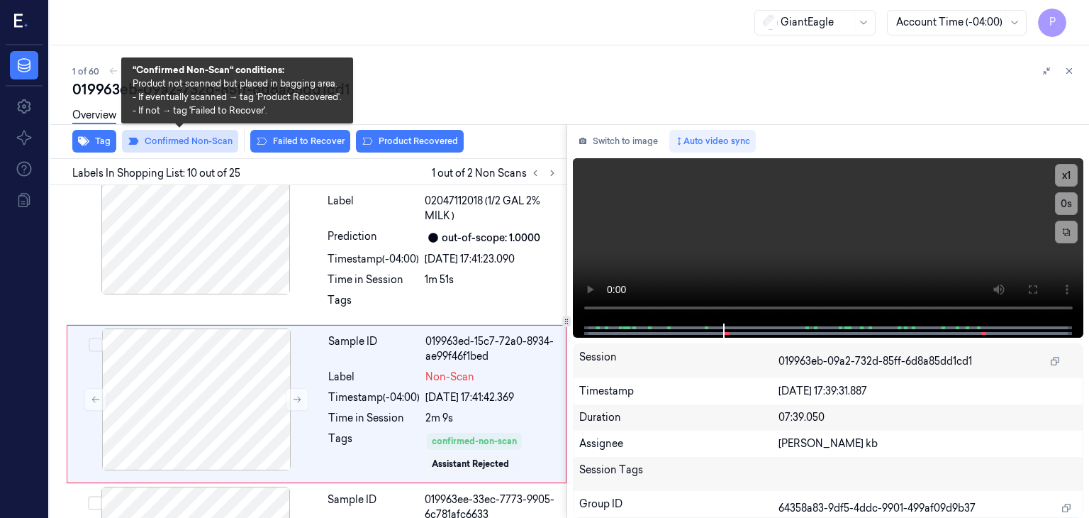
scroll to position [1492, 0]
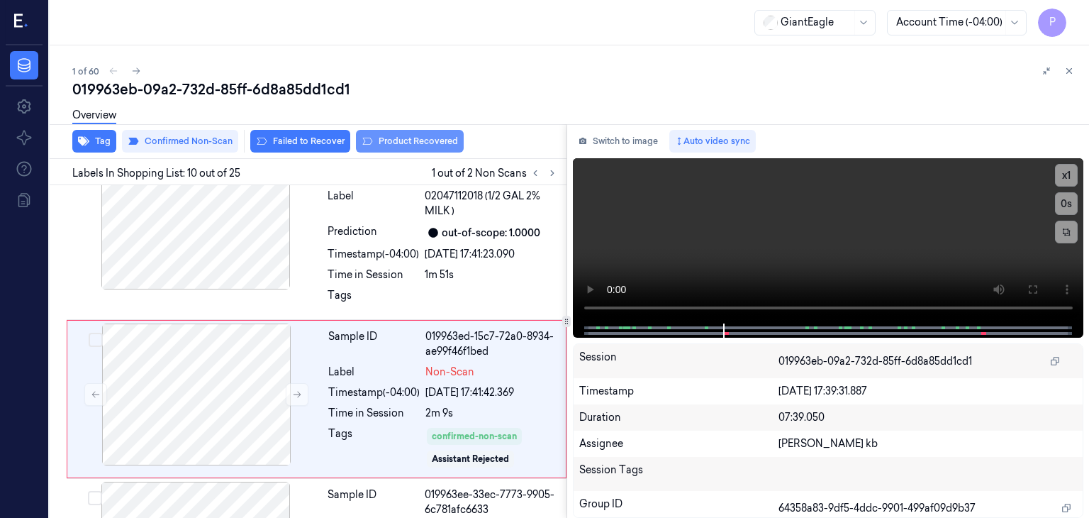
click at [394, 140] on button "Product Recovered" at bounding box center [410, 141] width 108 height 23
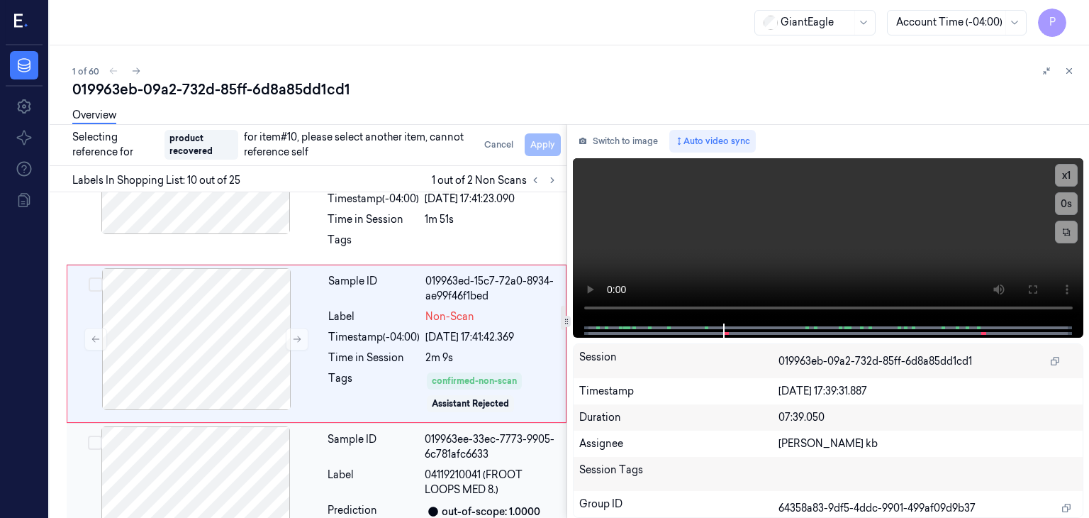
scroll to position [1634, 0]
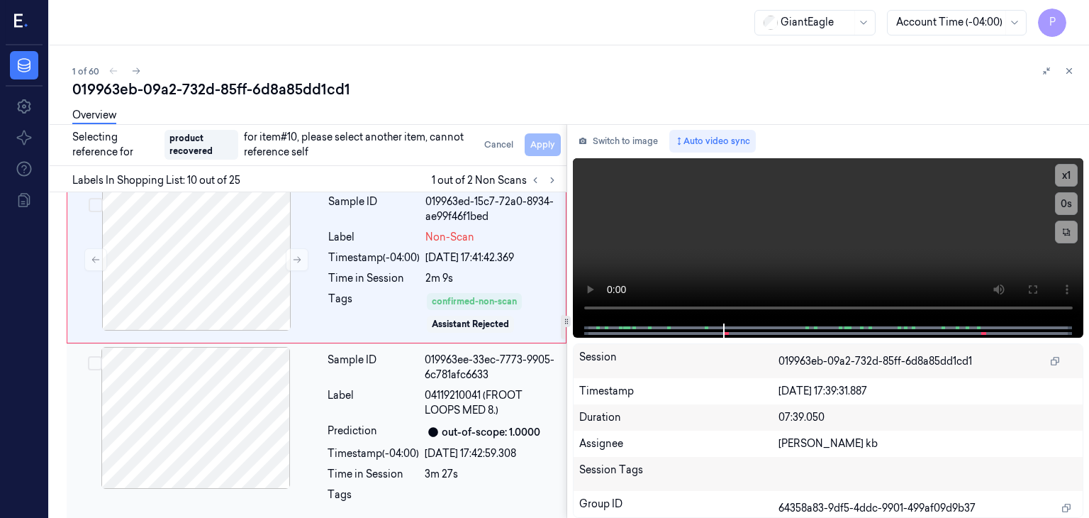
click at [96, 356] on button "Select row" at bounding box center [95, 363] width 14 height 14
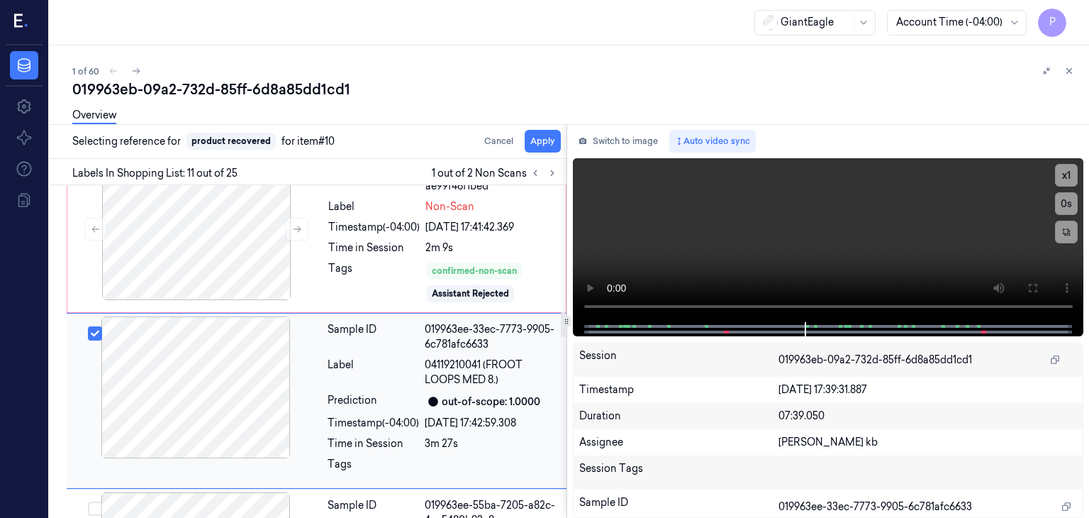
scroll to position [1658, 0]
click at [539, 140] on button "Apply" at bounding box center [543, 141] width 36 height 23
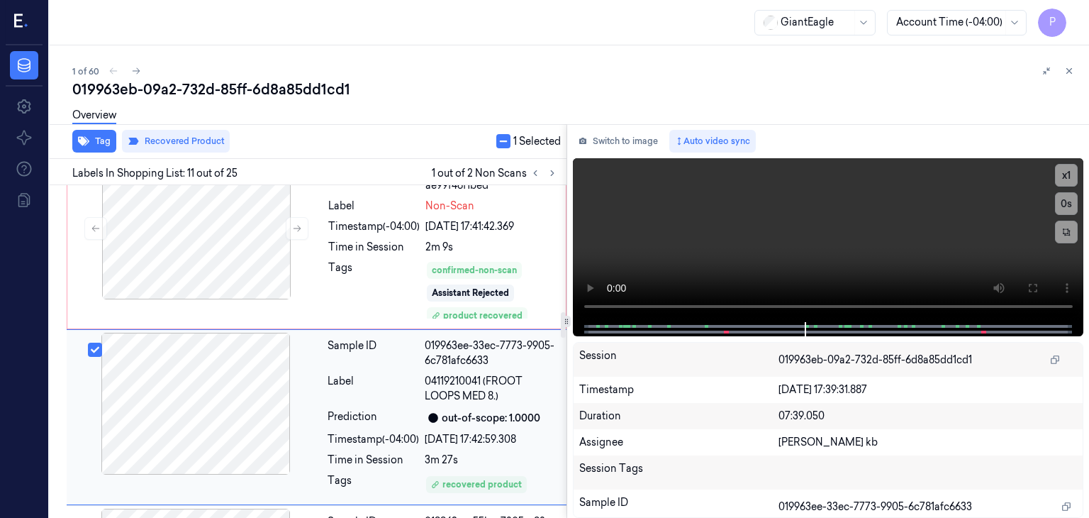
scroll to position [1676, 0]
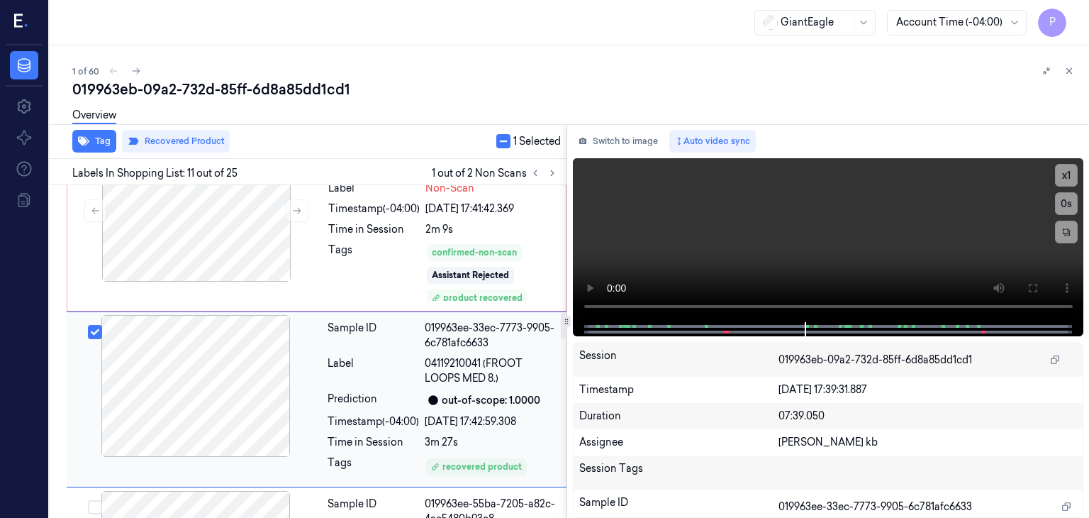
click at [94, 325] on button "Select row" at bounding box center [95, 332] width 14 height 14
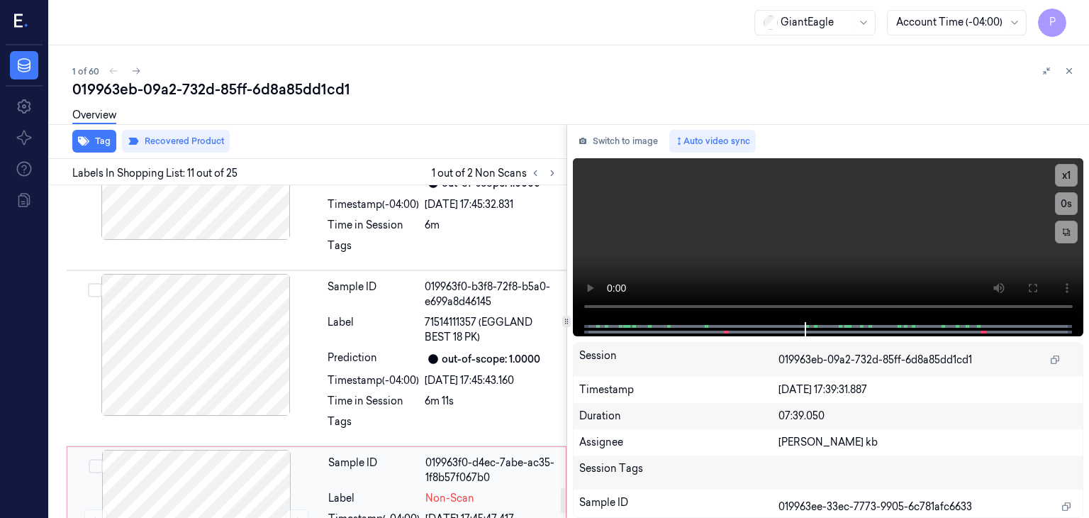
scroll to position [4034, 0]
click at [256, 449] on div at bounding box center [196, 520] width 252 height 142
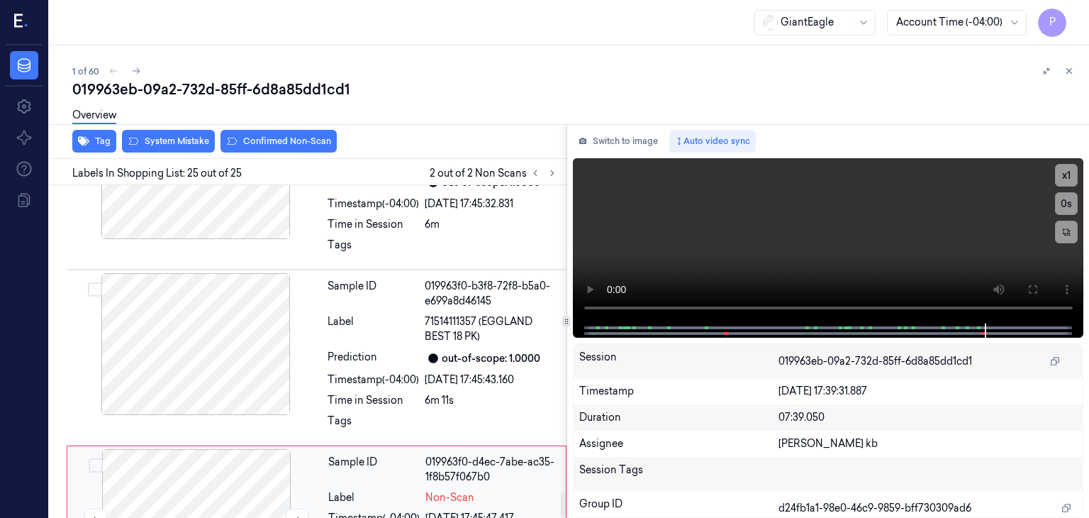
click at [233, 449] on div at bounding box center [196, 520] width 252 height 142
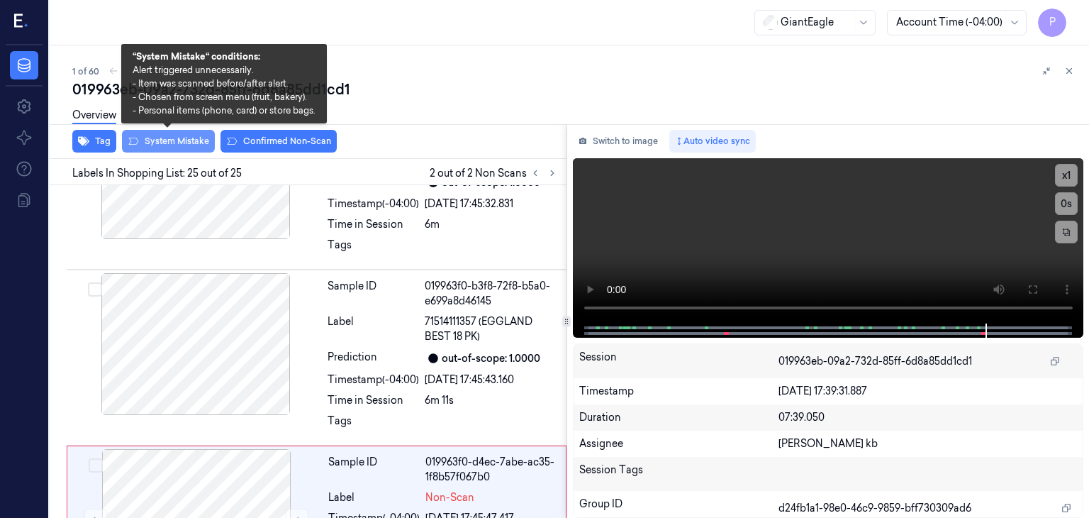
click at [179, 137] on button "System Mistake" at bounding box center [168, 141] width 93 height 23
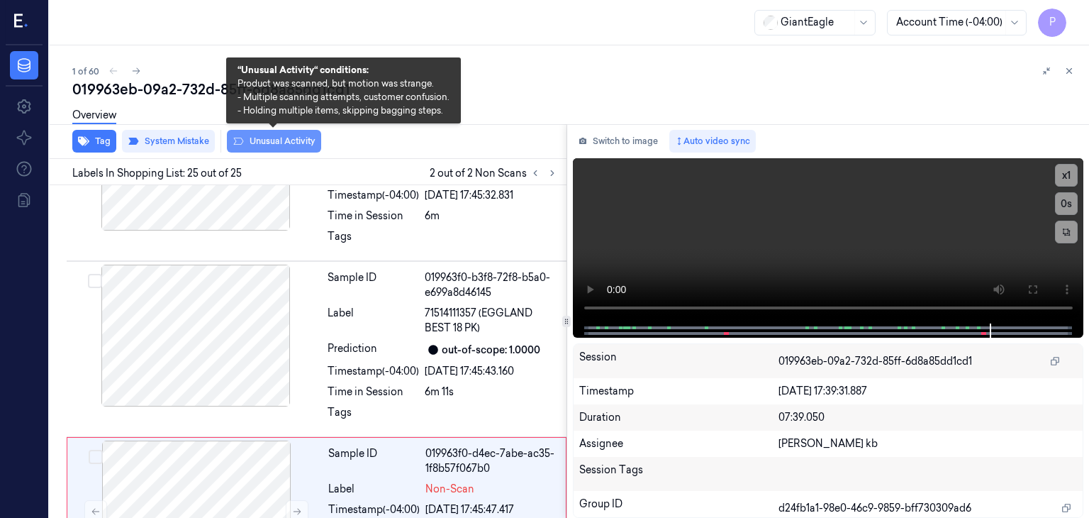
click at [266, 143] on button "Unusual Activity" at bounding box center [274, 141] width 94 height 23
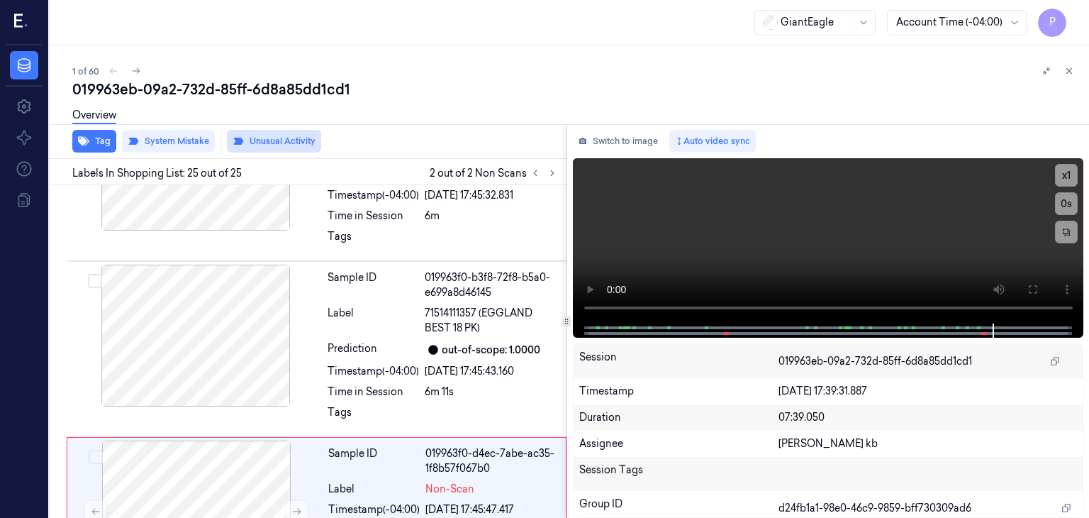
scroll to position [4060, 0]
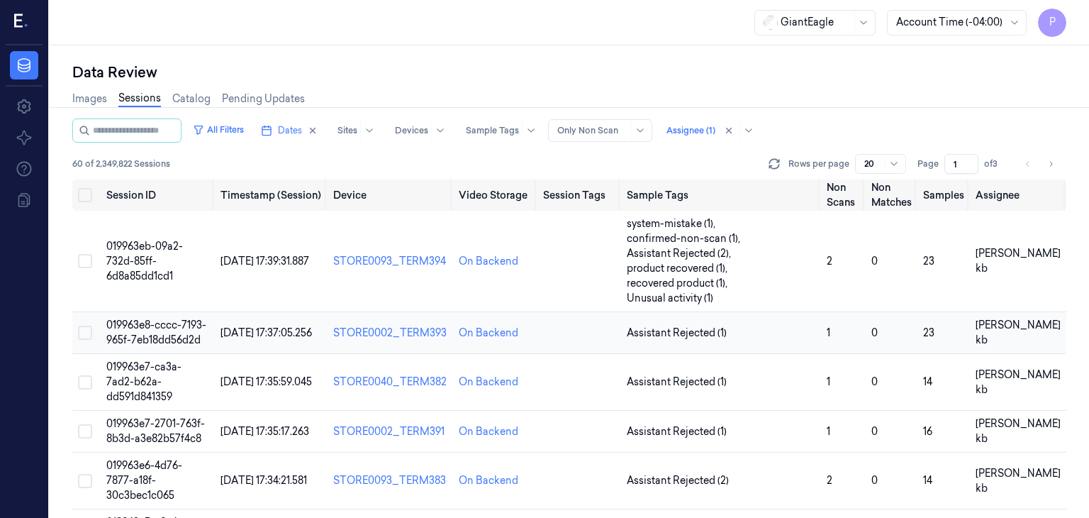
click at [155, 318] on span "019963e8-cccc-7193-965f-7eb18dd56d2d" at bounding box center [156, 332] width 100 height 28
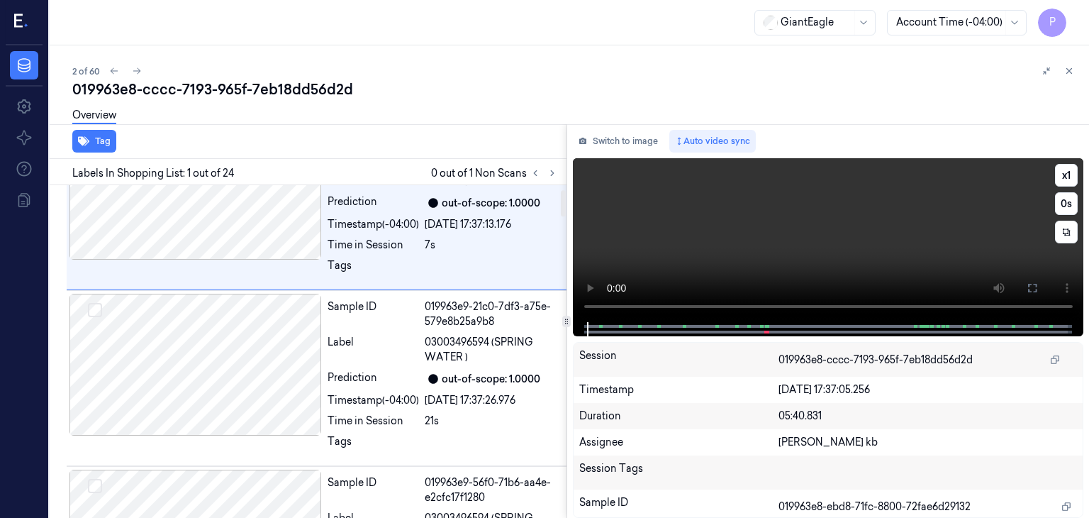
scroll to position [71, 0]
click at [555, 170] on icon at bounding box center [553, 173] width 10 height 10
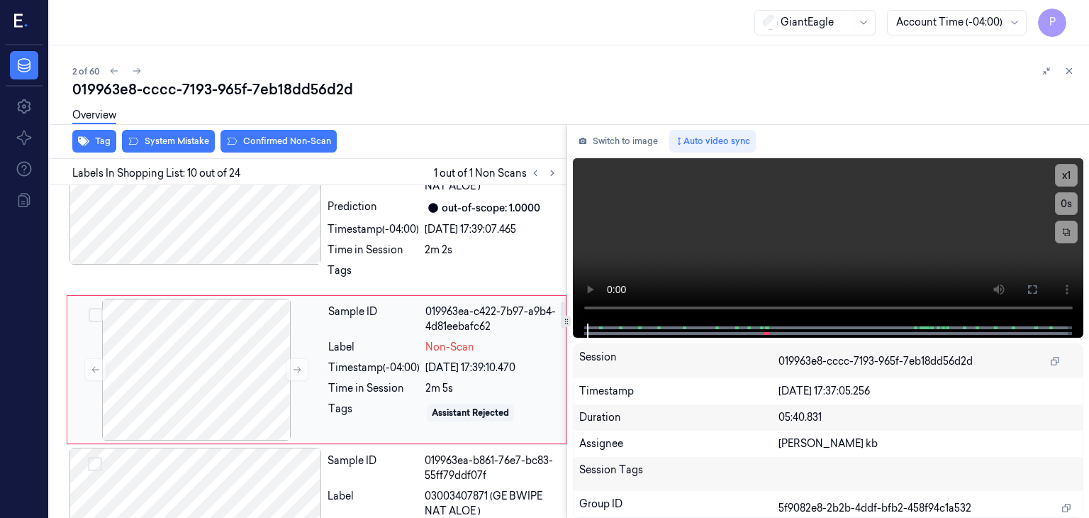
scroll to position [1458, 0]
click at [263, 342] on div at bounding box center [196, 369] width 252 height 142
click at [299, 366] on icon at bounding box center [298, 369] width 8 height 6
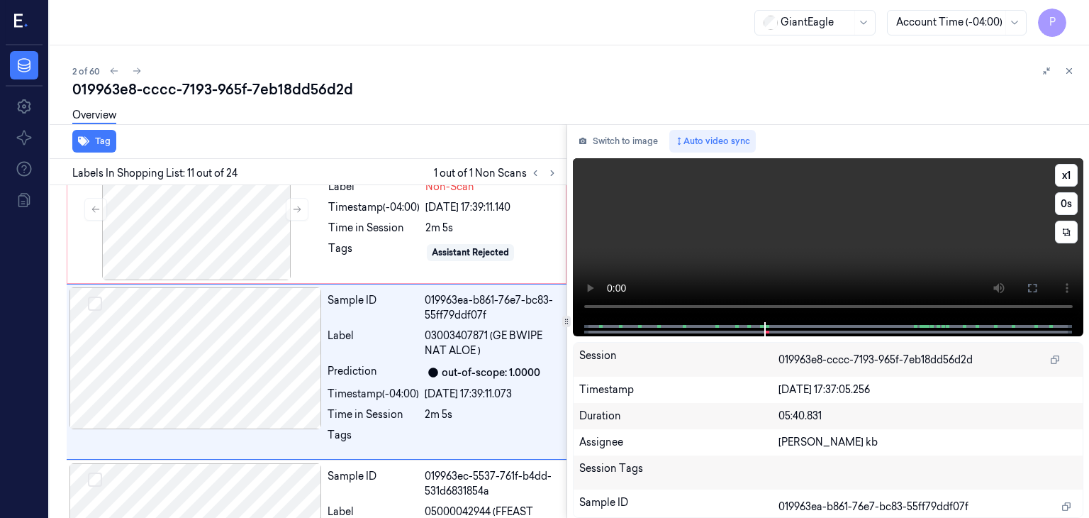
scroll to position [1620, 0]
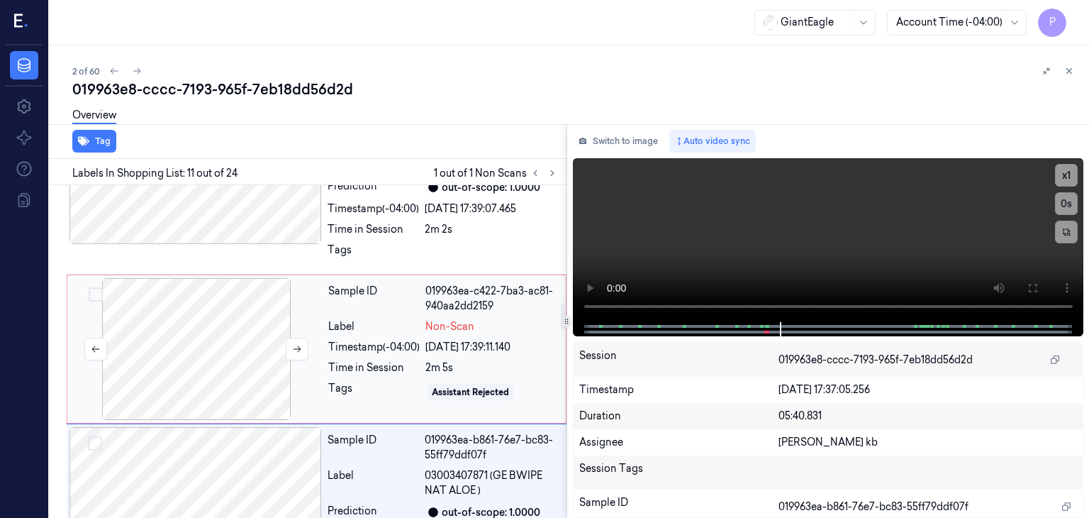
click at [253, 313] on div at bounding box center [196, 349] width 252 height 142
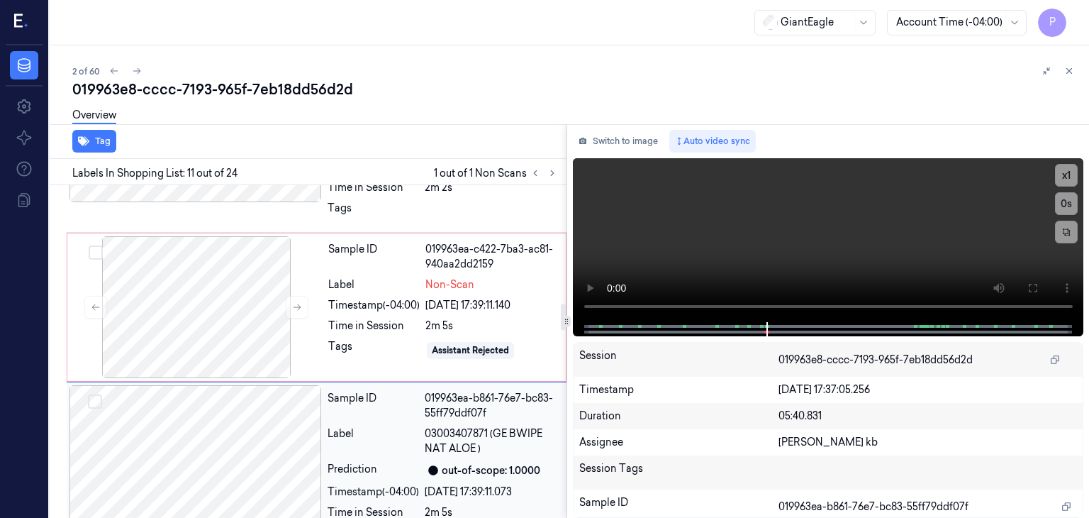
scroll to position [1478, 0]
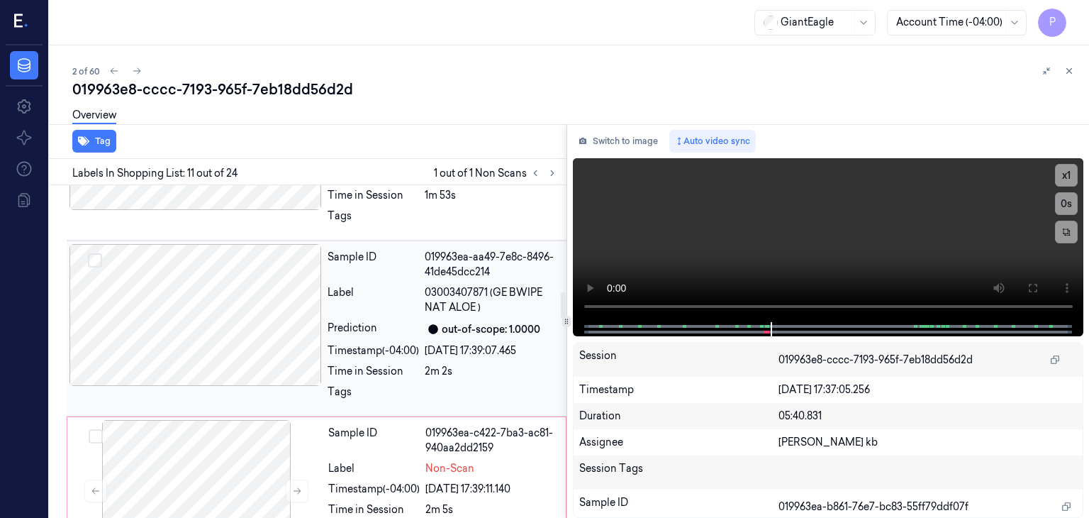
click at [278, 304] on div at bounding box center [196, 315] width 252 height 142
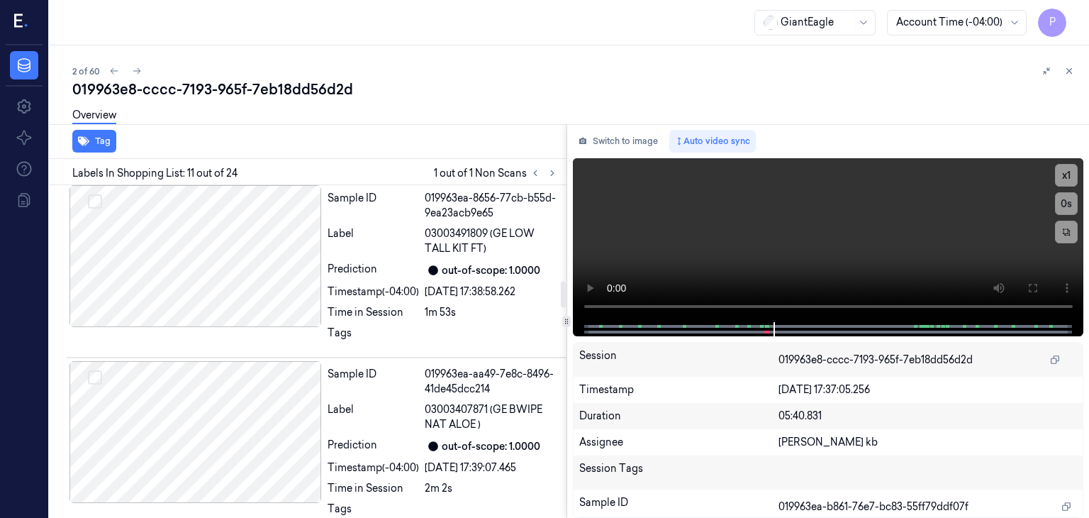
scroll to position [1194, 0]
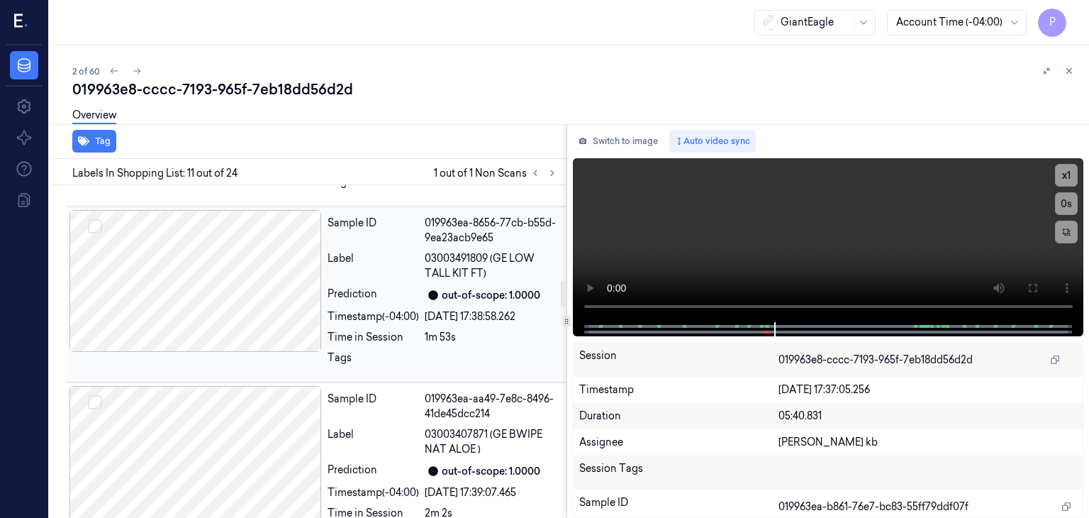
click at [244, 273] on div at bounding box center [196, 281] width 252 height 142
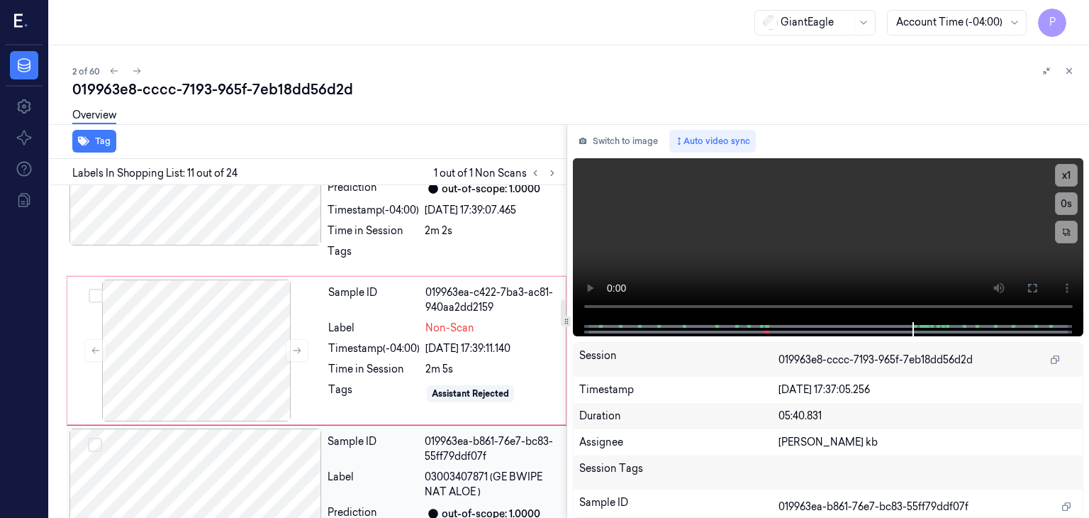
scroll to position [1407, 0]
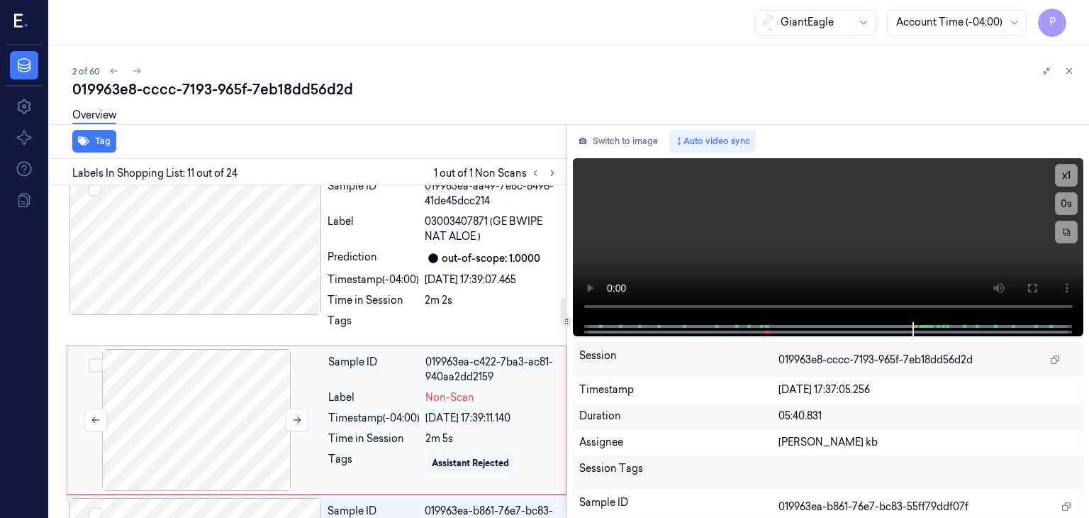
click at [204, 386] on div at bounding box center [196, 420] width 252 height 142
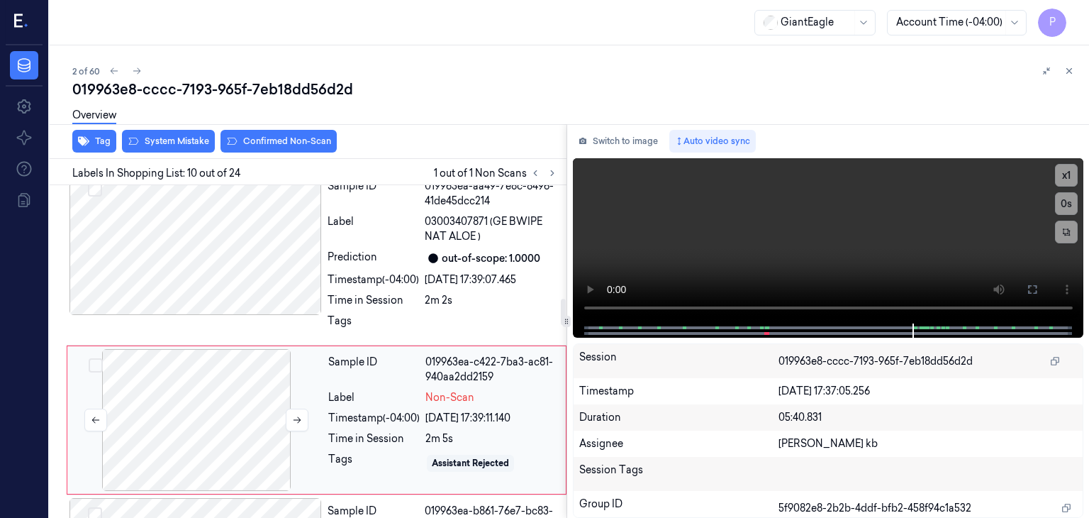
scroll to position [1458, 0]
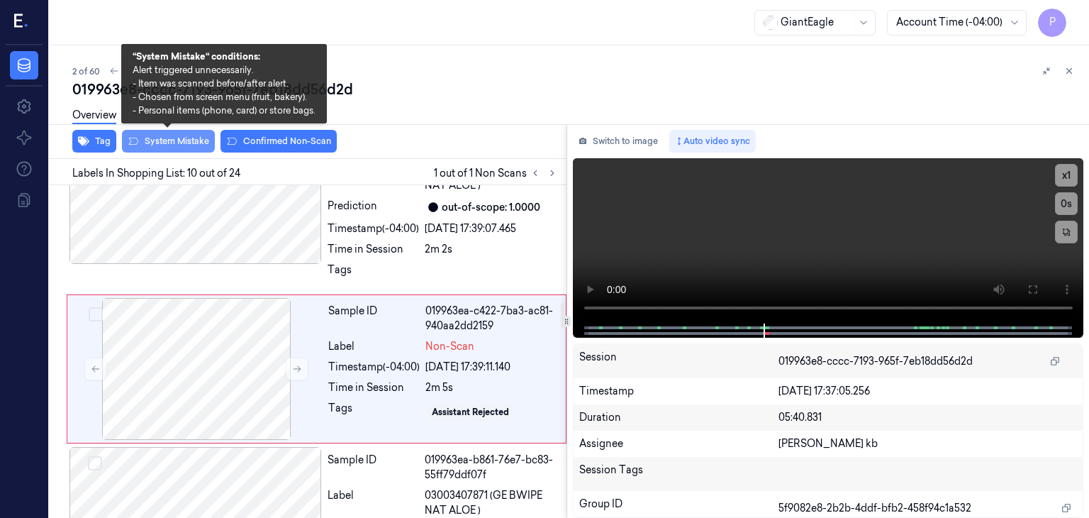
click at [176, 135] on button "System Mistake" at bounding box center [168, 141] width 93 height 23
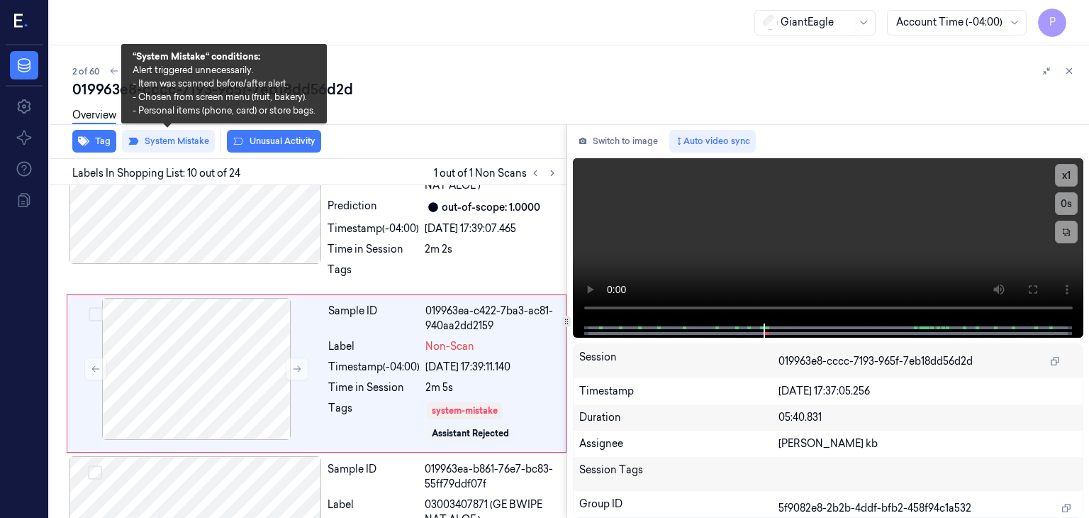
scroll to position [1462, 0]
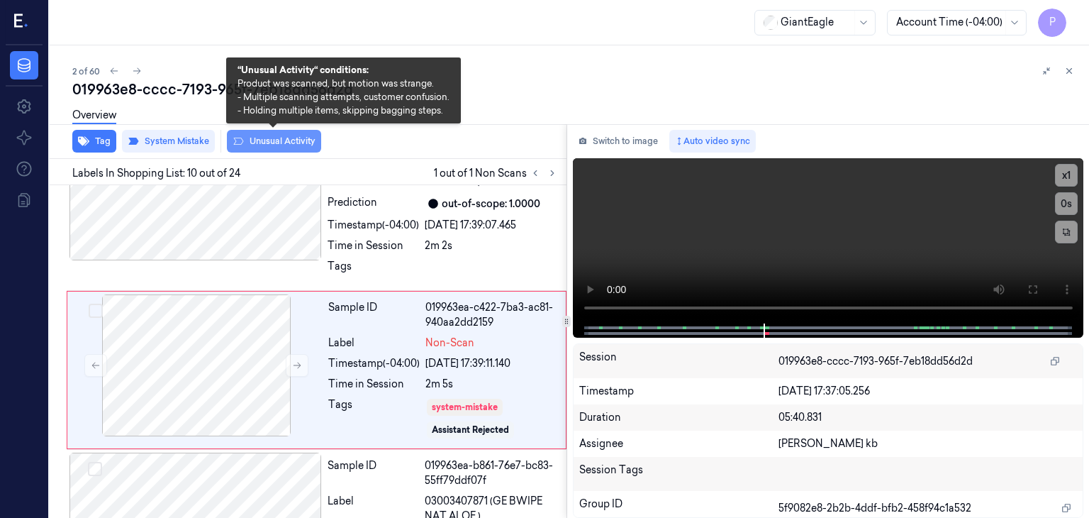
click at [257, 140] on button "Unusual Activity" at bounding box center [274, 141] width 94 height 23
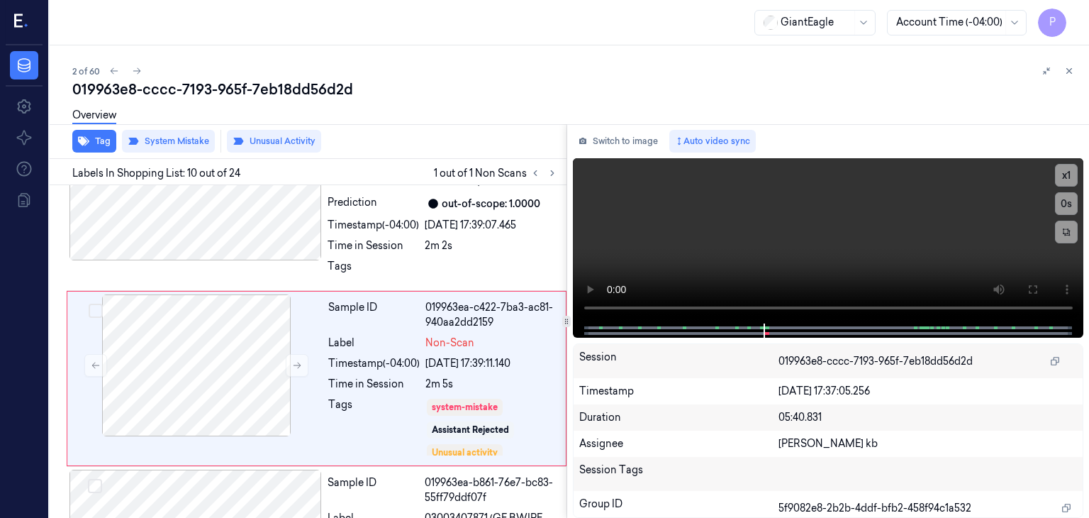
scroll to position [1471, 0]
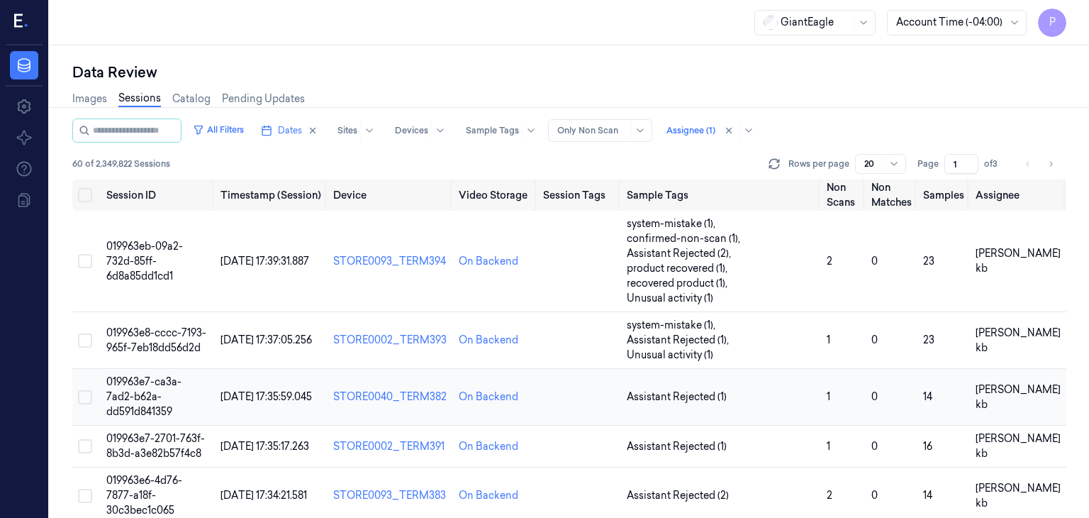
click at [182, 375] on span "019963e7-ca3a-7ad2-b62a-dd591d841359" at bounding box center [143, 396] width 75 height 43
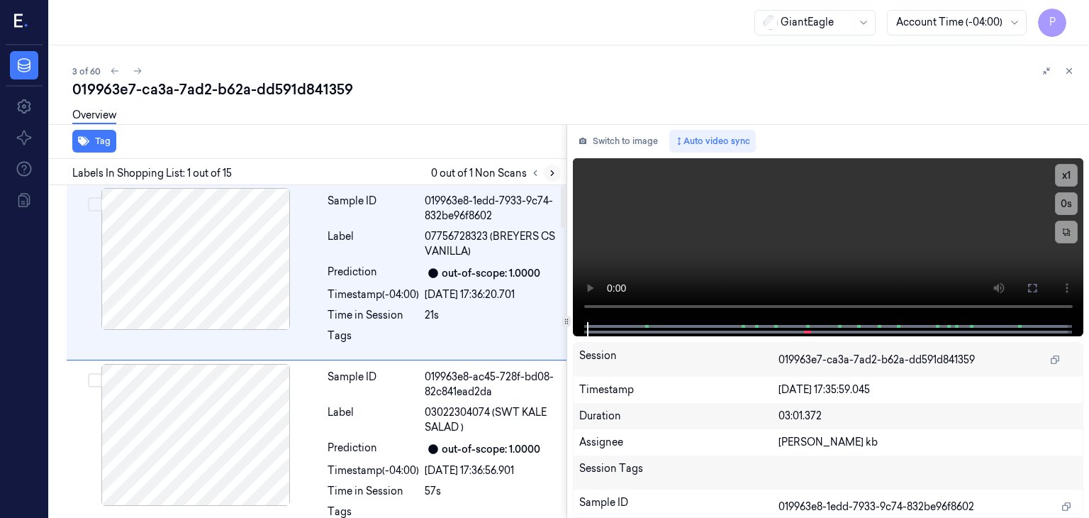
click at [550, 172] on icon at bounding box center [553, 173] width 10 height 10
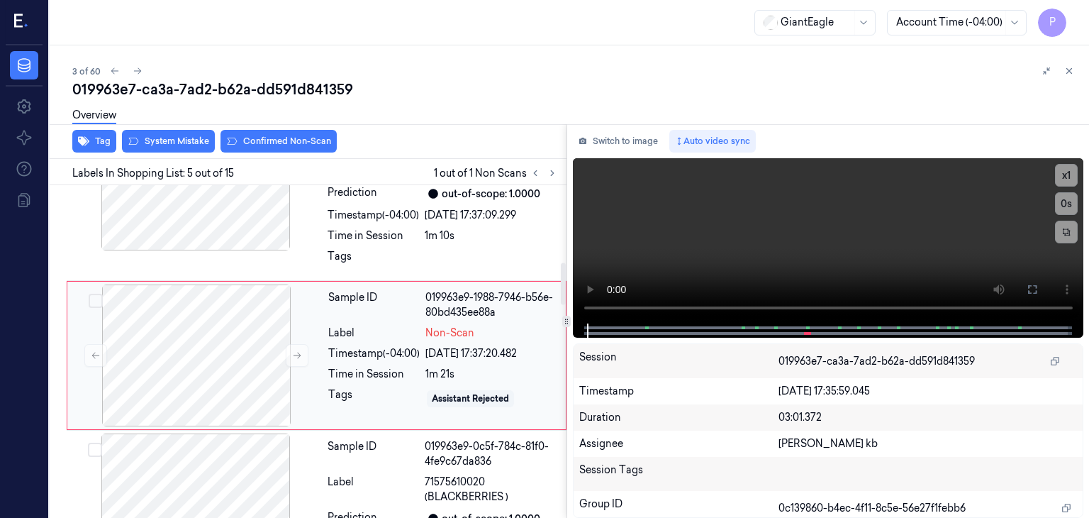
scroll to position [610, 0]
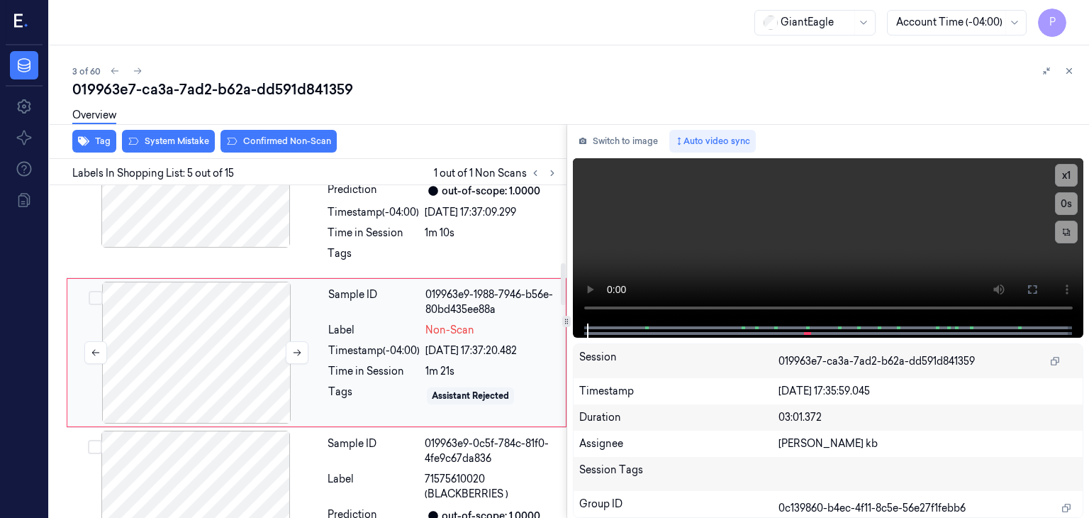
click at [230, 344] on div at bounding box center [196, 353] width 252 height 142
click at [299, 350] on icon at bounding box center [298, 353] width 8 height 6
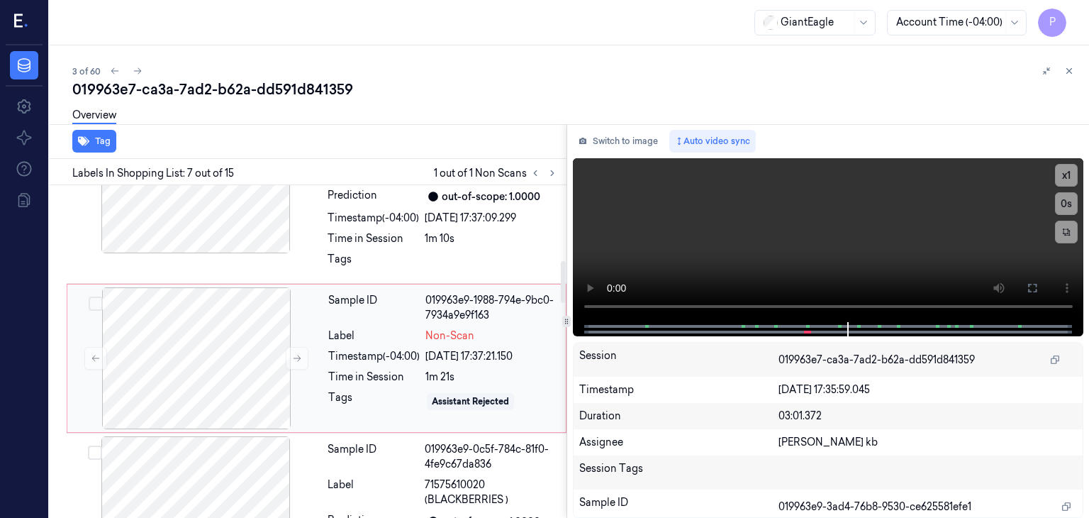
scroll to position [593, 0]
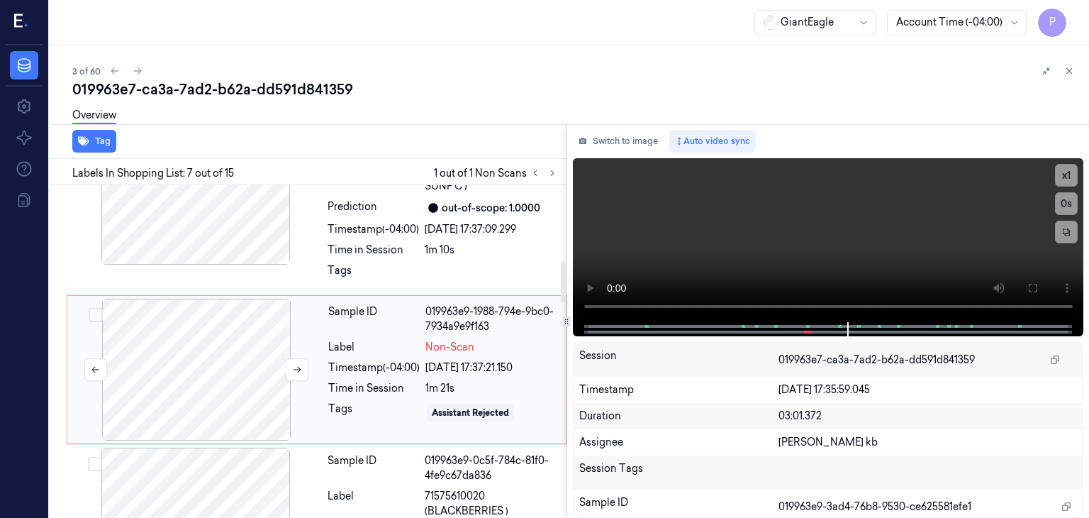
click at [241, 331] on div at bounding box center [196, 370] width 252 height 142
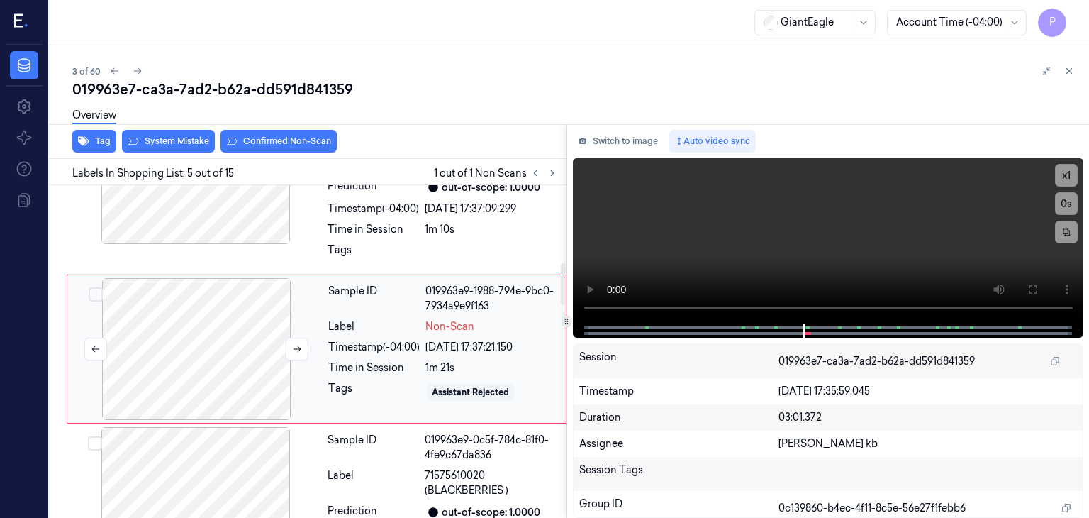
scroll to position [610, 0]
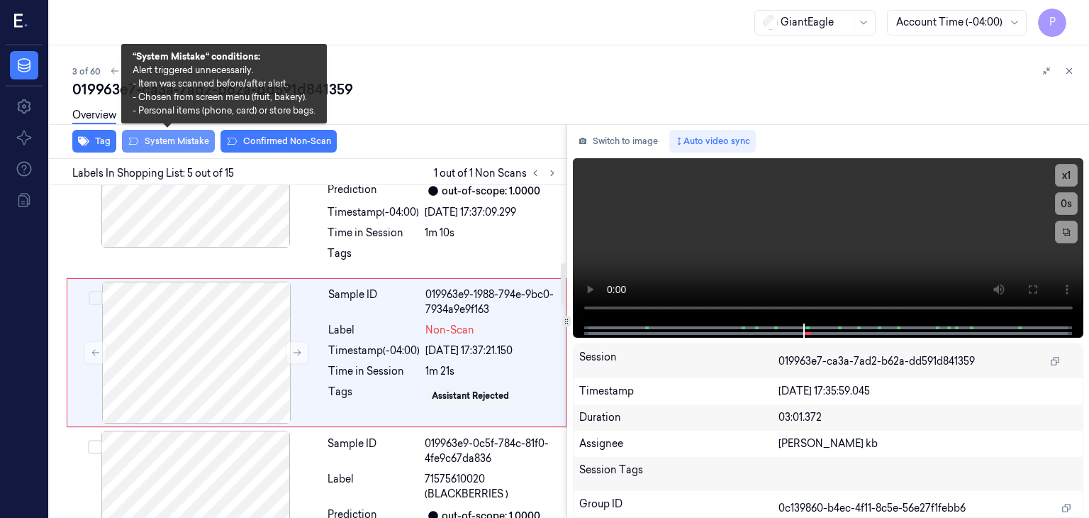
click at [199, 144] on button "System Mistake" at bounding box center [168, 141] width 93 height 23
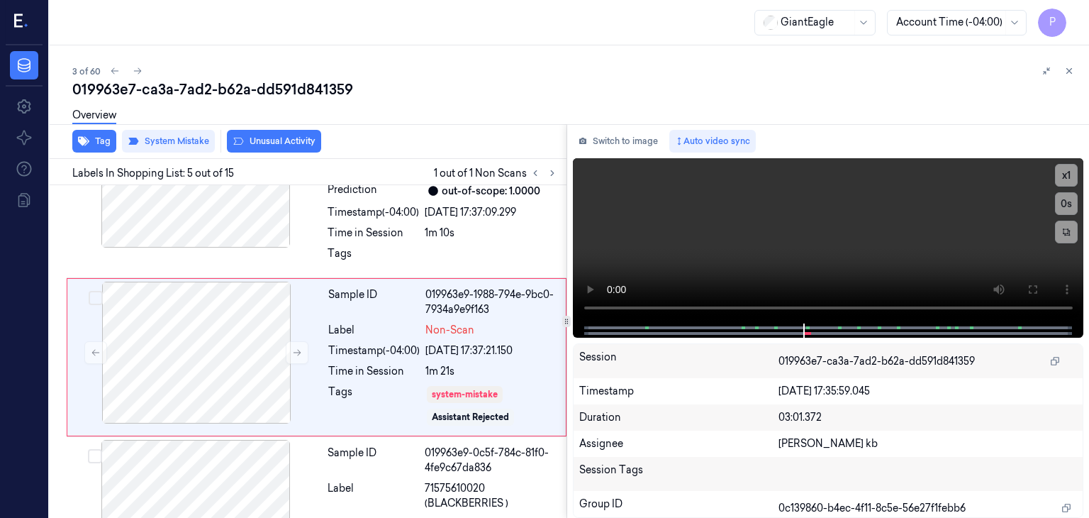
scroll to position [614, 0]
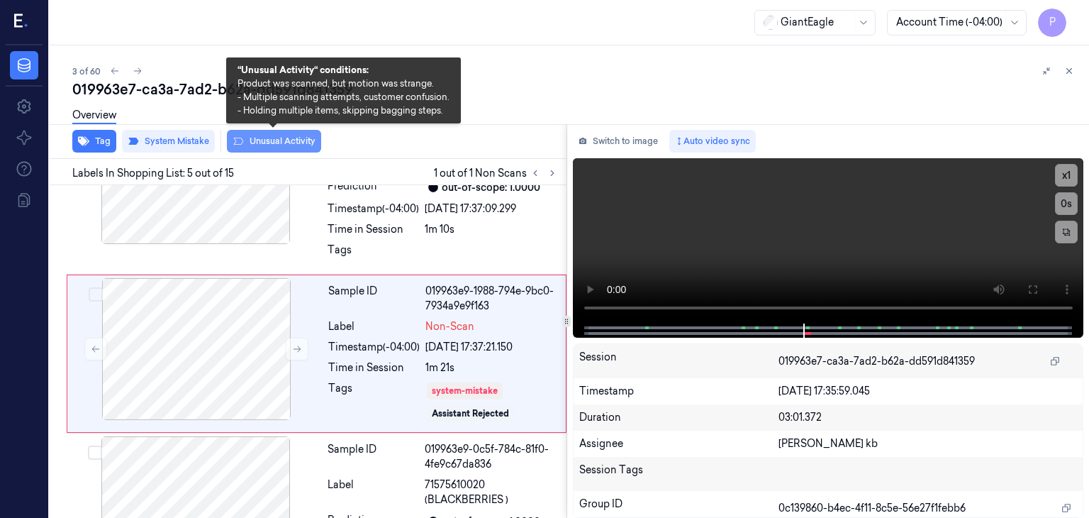
click at [311, 139] on button "Unusual Activity" at bounding box center [274, 141] width 94 height 23
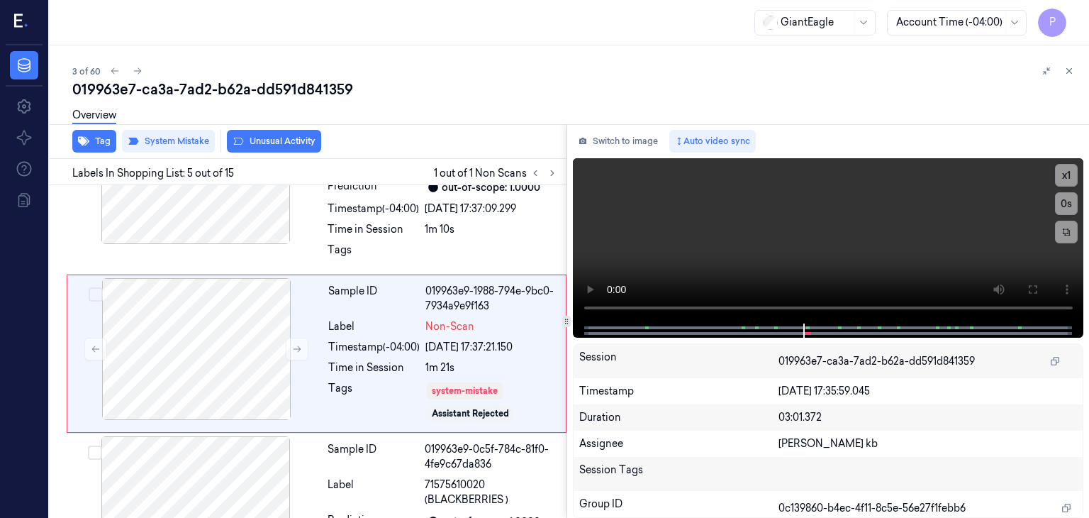
scroll to position [623, 0]
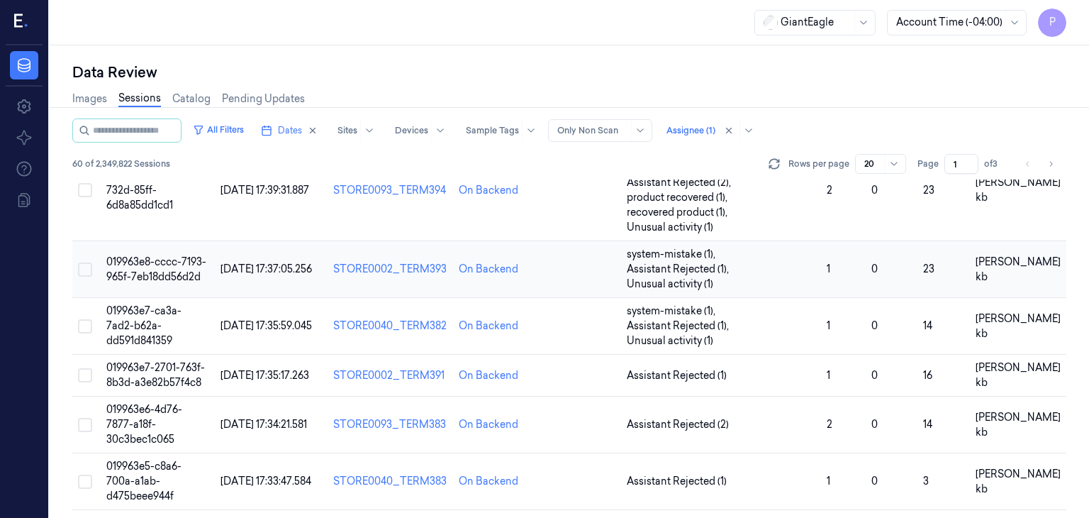
scroll to position [142, 0]
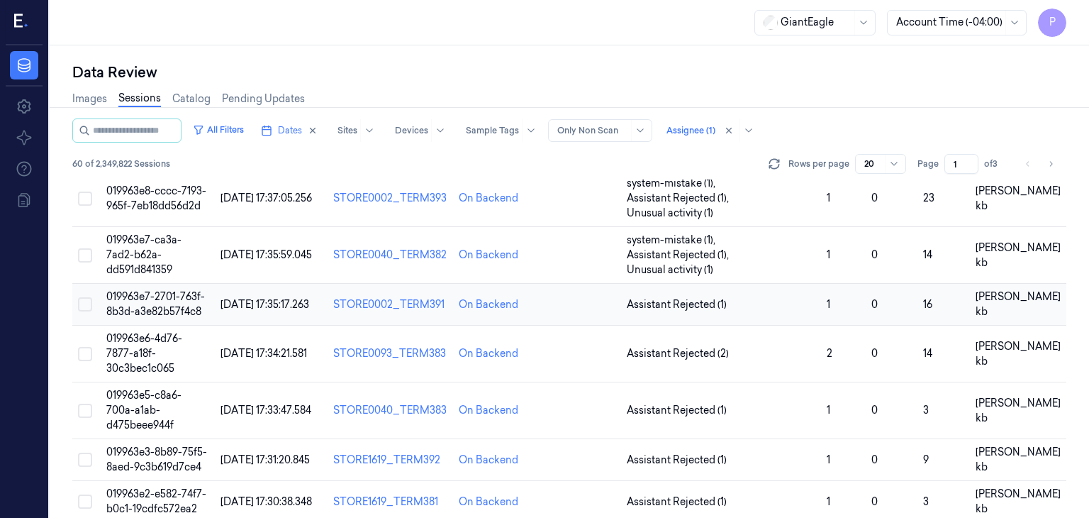
click at [181, 290] on span "019963e7-2701-763f-8b3d-a3e82b57f4c8" at bounding box center [155, 304] width 99 height 28
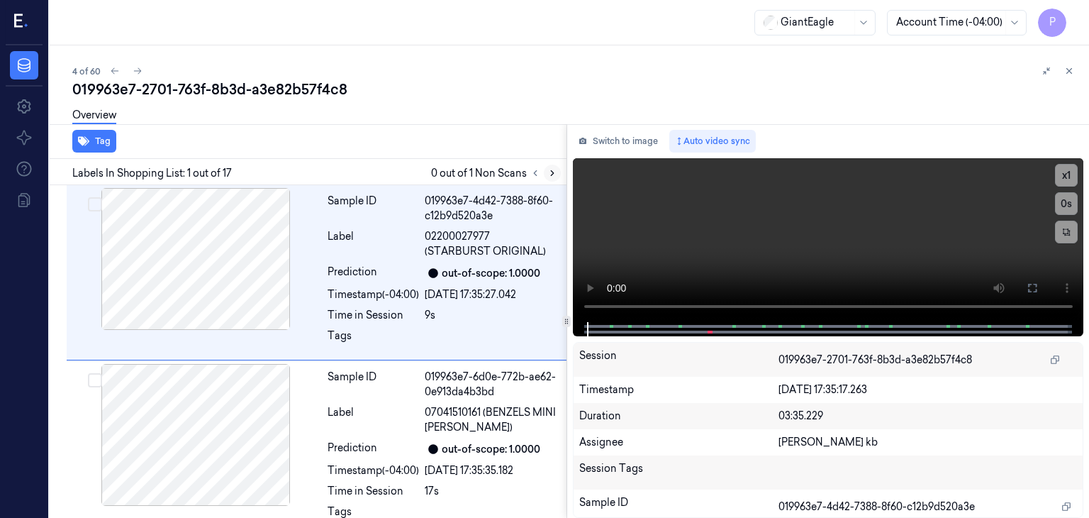
click at [555, 172] on icon at bounding box center [553, 173] width 10 height 10
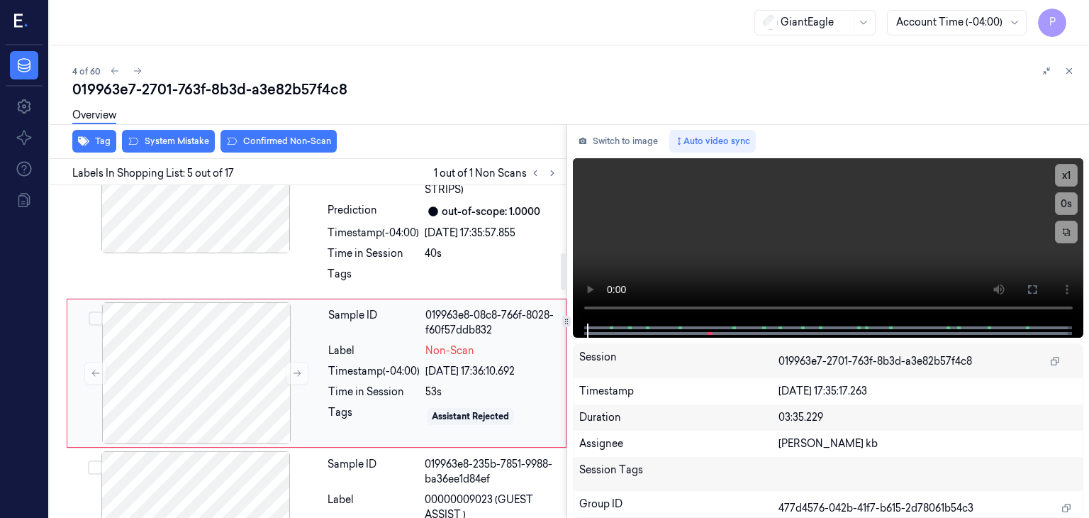
scroll to position [610, 0]
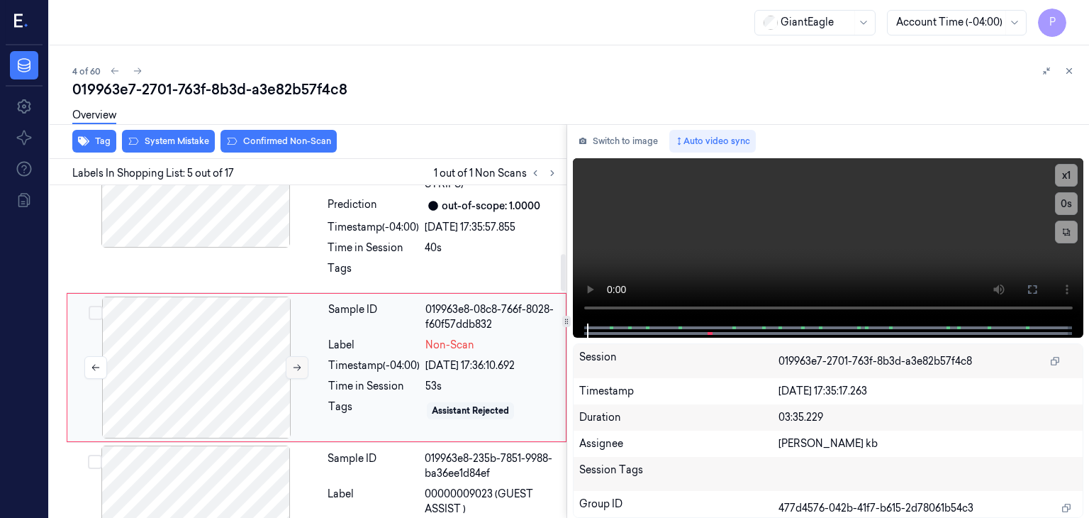
click at [298, 362] on icon at bounding box center [297, 367] width 10 height 10
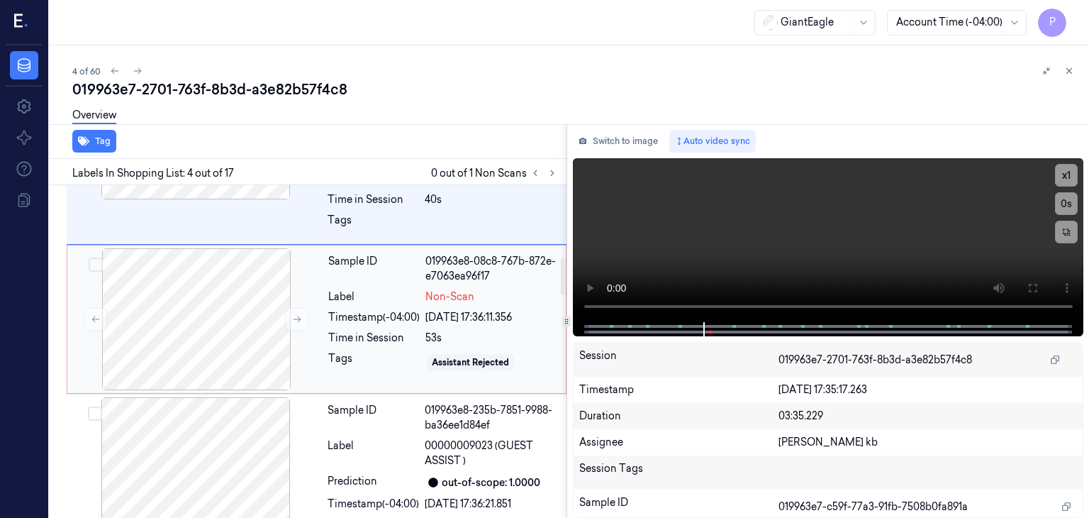
scroll to position [660, 0]
click at [257, 301] on div at bounding box center [196, 317] width 252 height 142
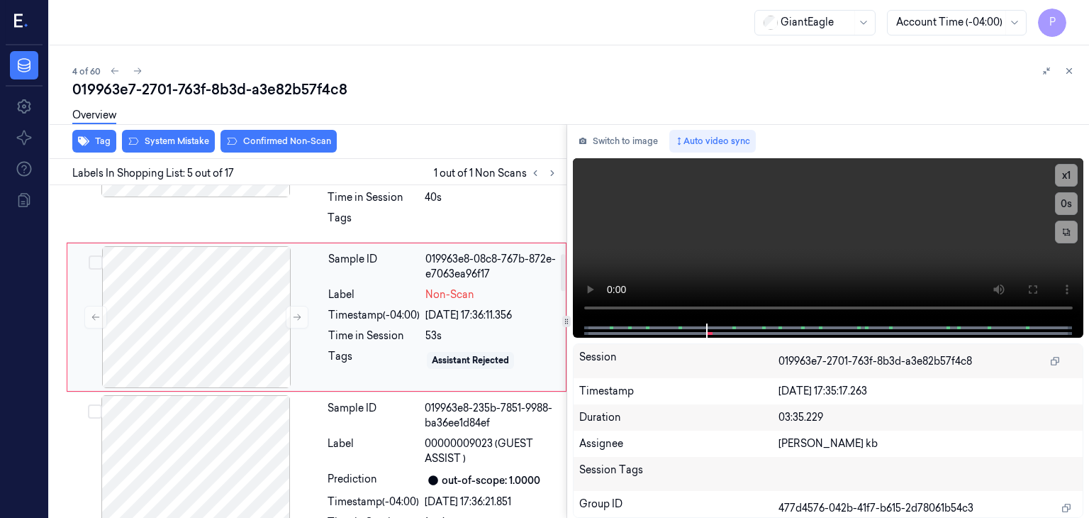
scroll to position [610, 0]
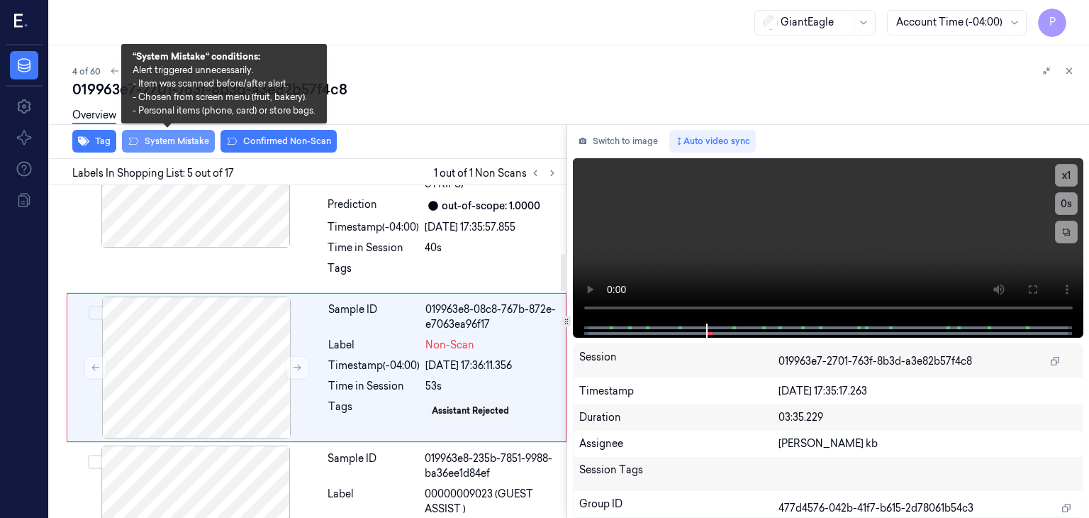
click at [184, 135] on button "System Mistake" at bounding box center [168, 141] width 93 height 23
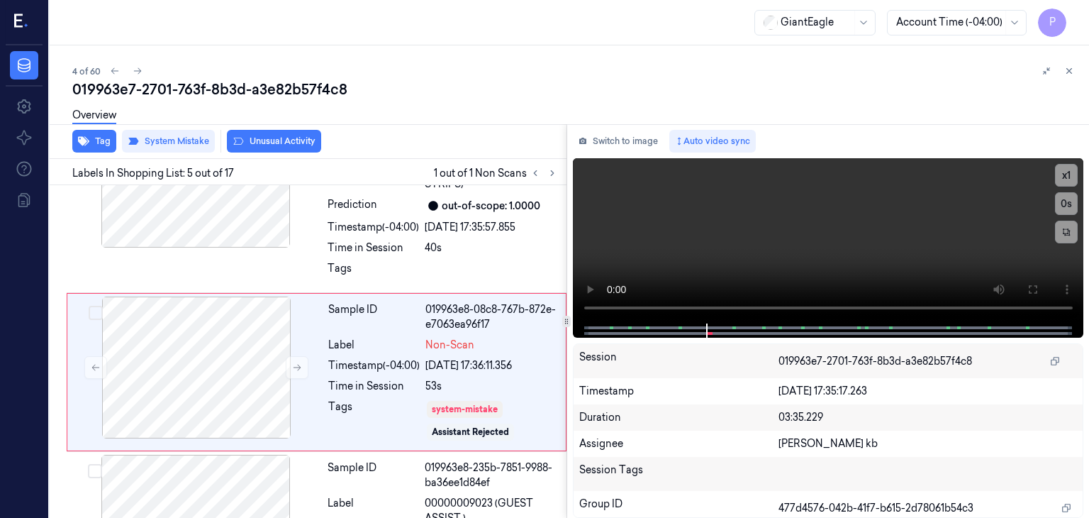
scroll to position [614, 0]
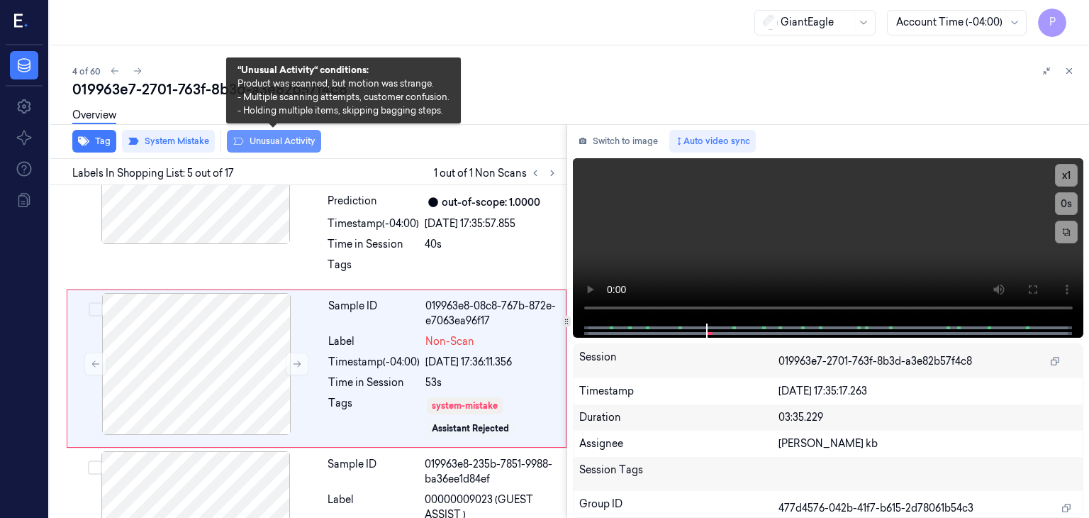
click at [277, 137] on button "Unusual Activity" at bounding box center [274, 141] width 94 height 23
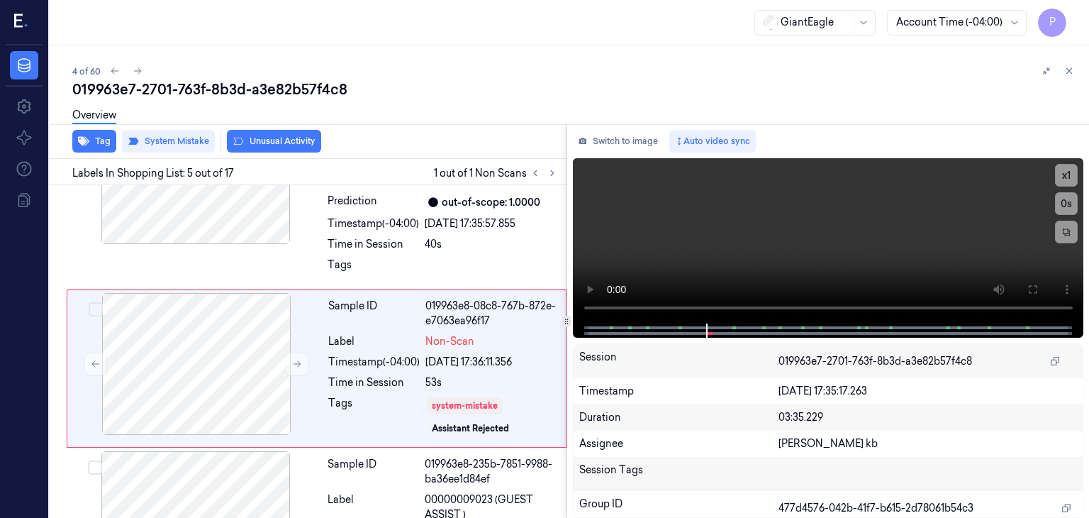
scroll to position [623, 0]
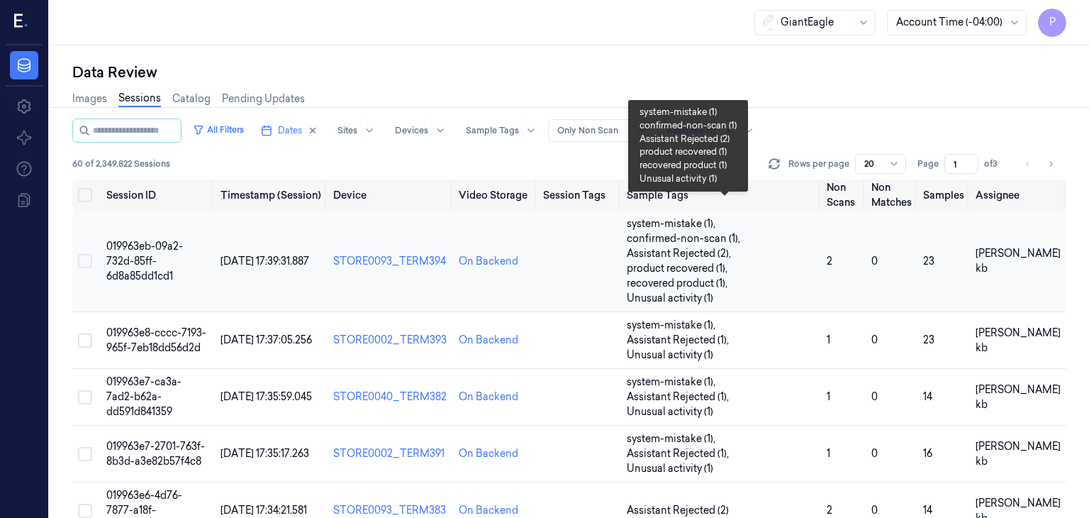
scroll to position [142, 0]
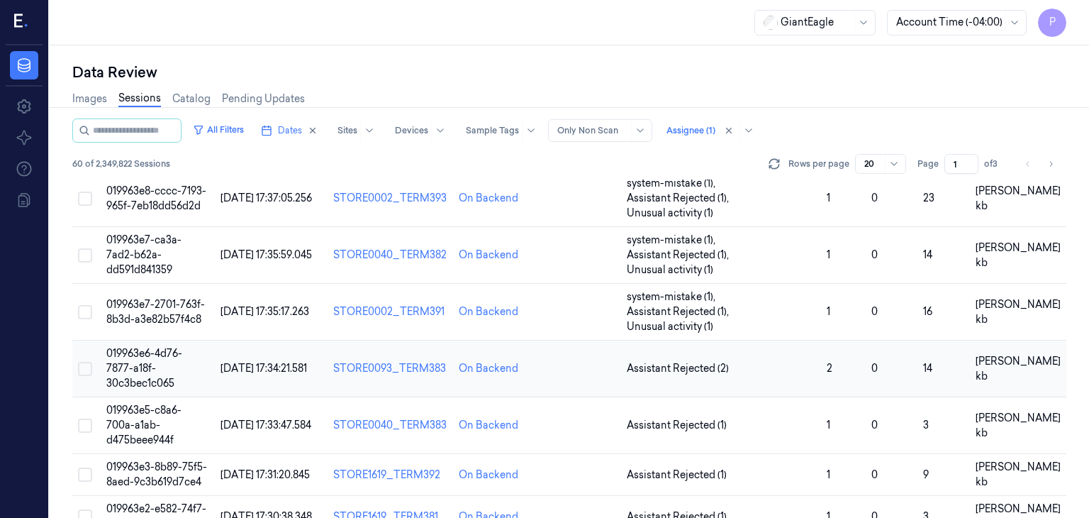
click at [170, 347] on span "019963e6-4d76-7877-a18f-30c3bec1c065" at bounding box center [144, 368] width 76 height 43
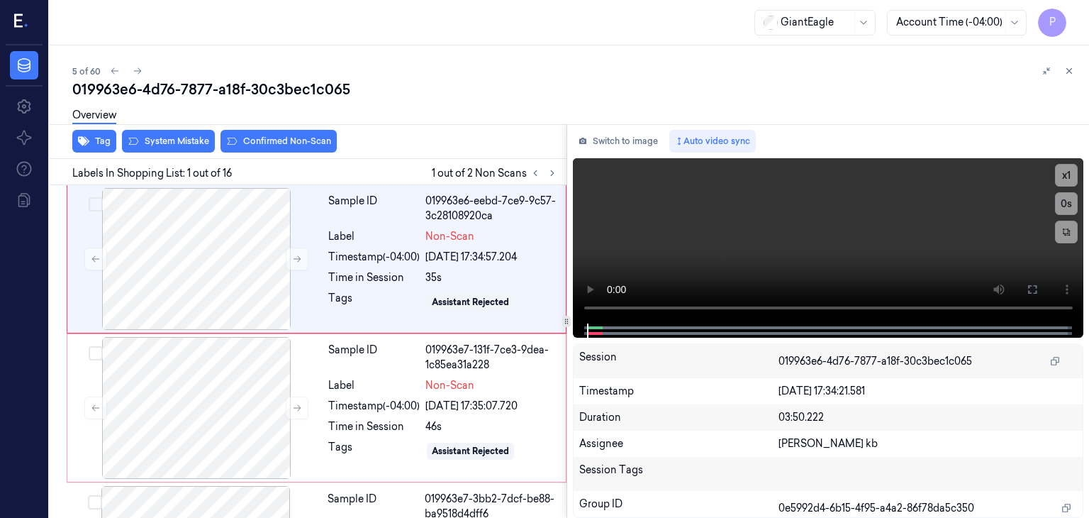
drag, startPoint x: 301, startPoint y: 1, endPoint x: 683, endPoint y: 60, distance: 386.2
click at [728, 77] on div "5 of 60" at bounding box center [575, 70] width 1006 height 17
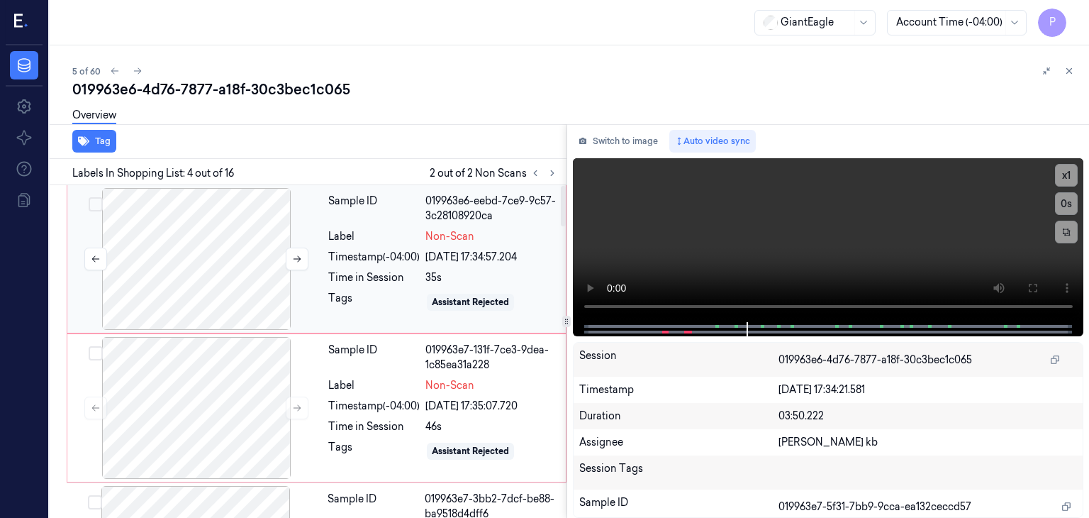
click at [225, 259] on div at bounding box center [196, 259] width 252 height 142
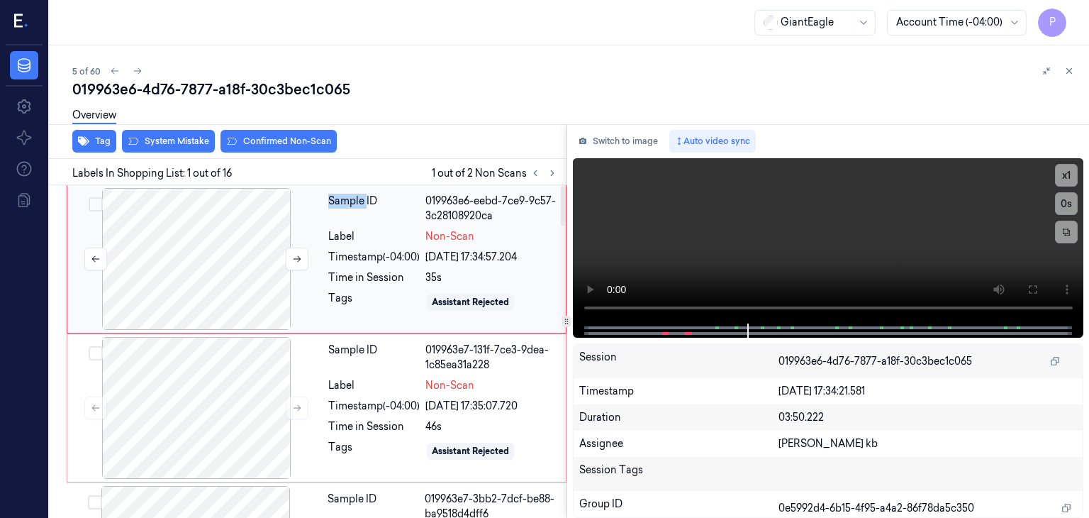
click at [225, 259] on div at bounding box center [196, 259] width 252 height 142
click at [240, 250] on div at bounding box center [196, 259] width 252 height 142
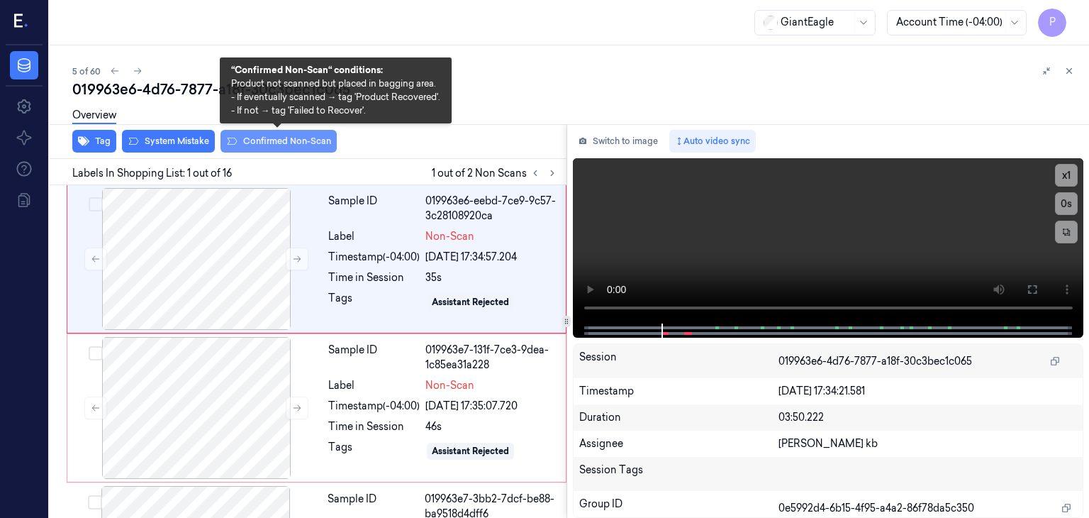
click at [284, 140] on button "Confirmed Non-Scan" at bounding box center [279, 141] width 116 height 23
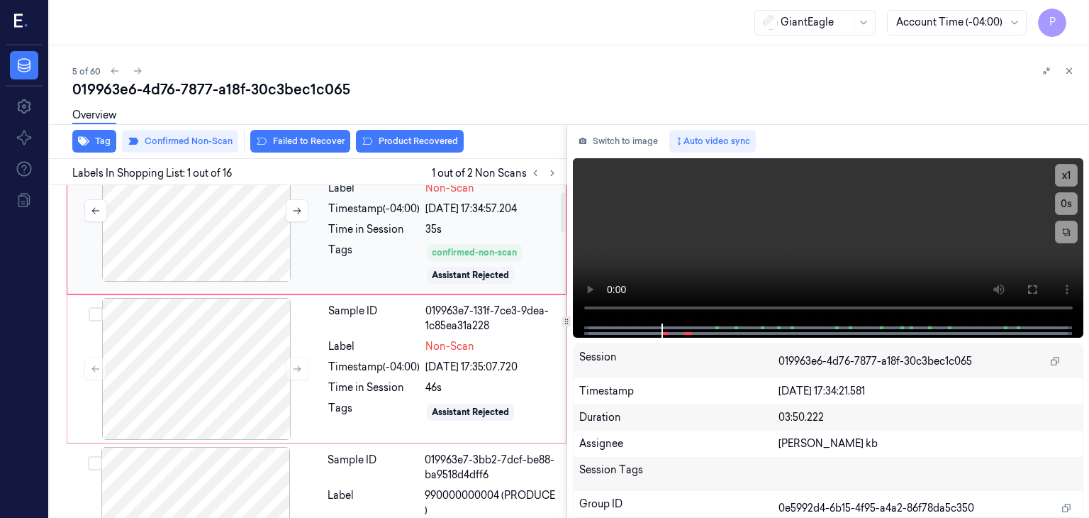
scroll to position [71, 0]
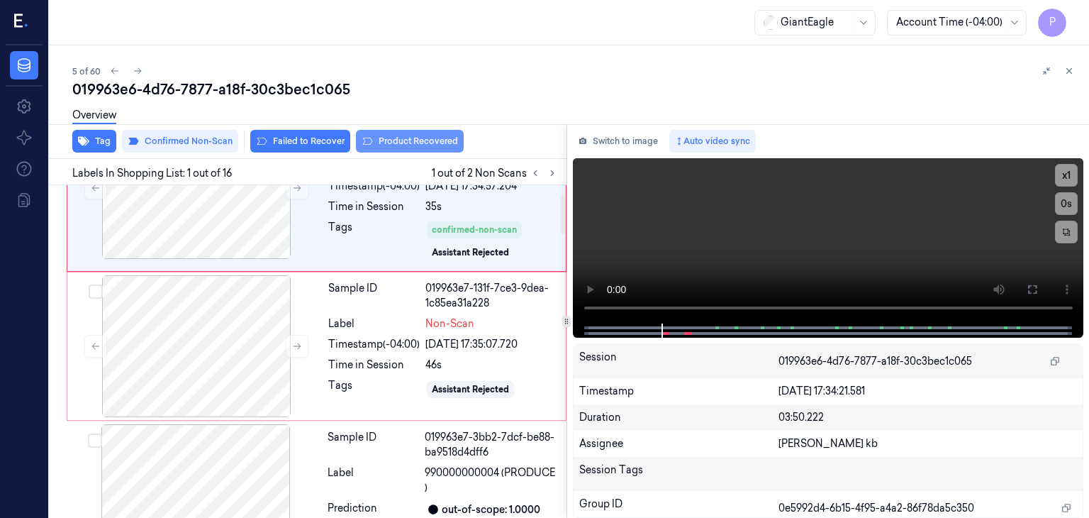
click at [403, 143] on button "Product Recovered" at bounding box center [410, 141] width 108 height 23
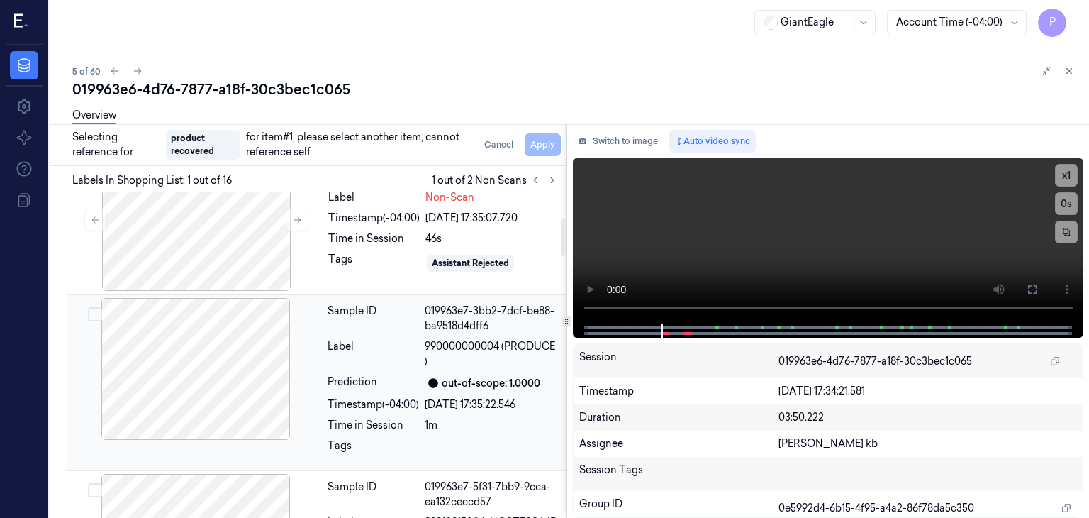
scroll to position [213, 0]
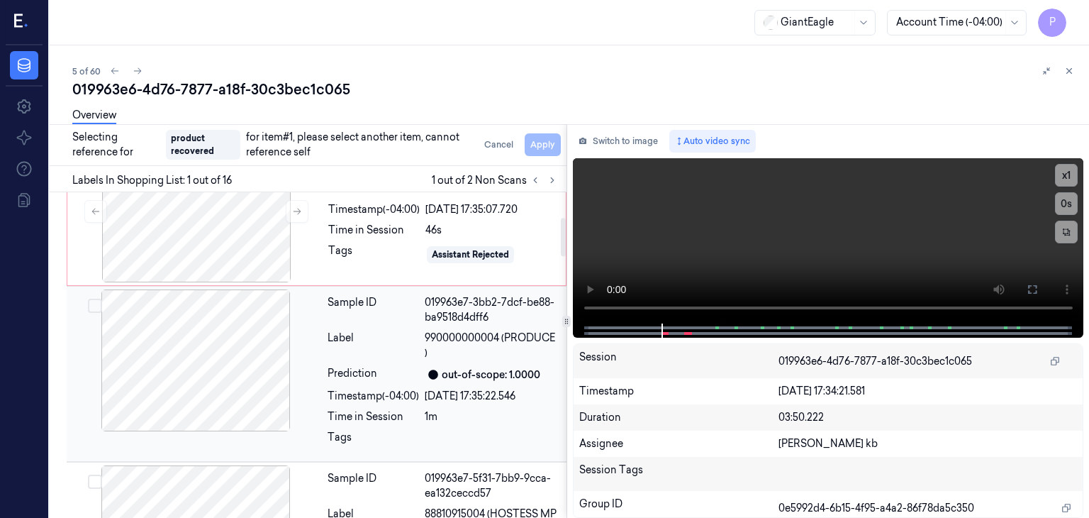
click at [99, 301] on button "Select row" at bounding box center [95, 306] width 14 height 14
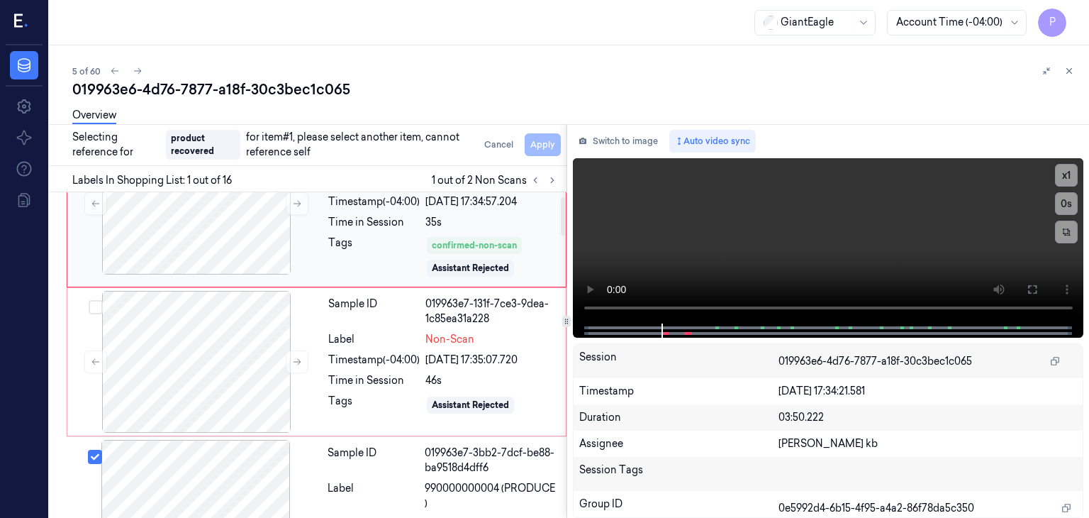
scroll to position [0, 0]
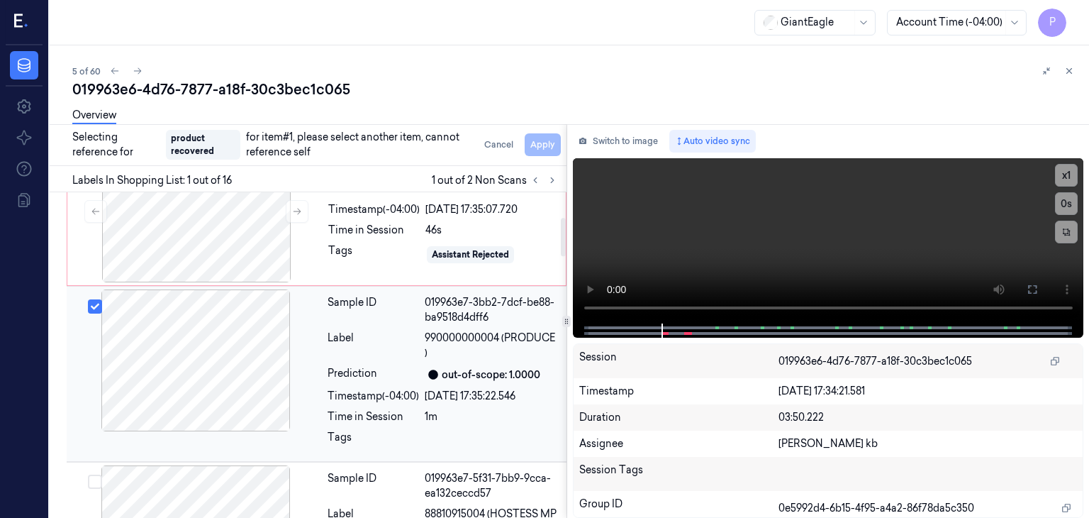
click at [221, 367] on div at bounding box center [196, 360] width 252 height 142
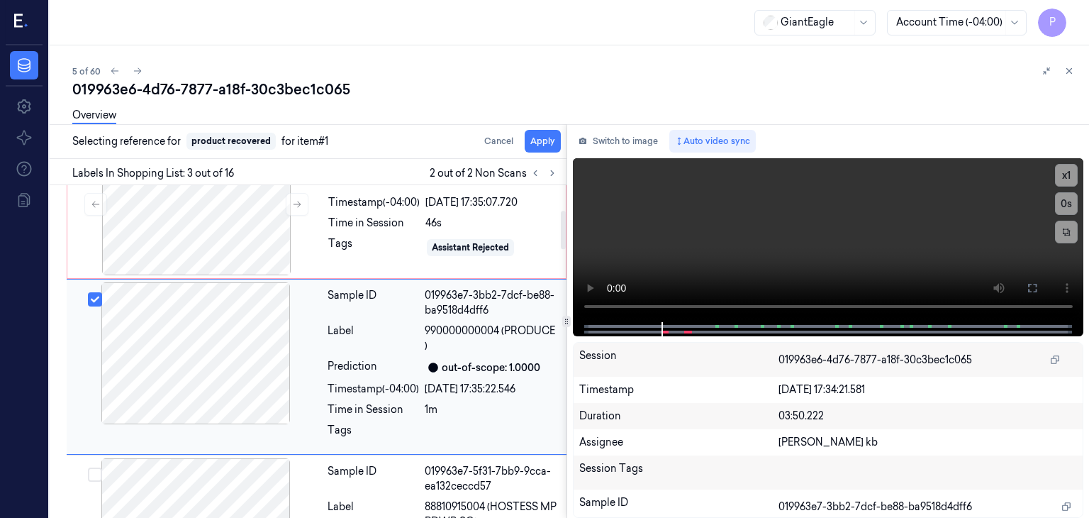
scroll to position [227, 0]
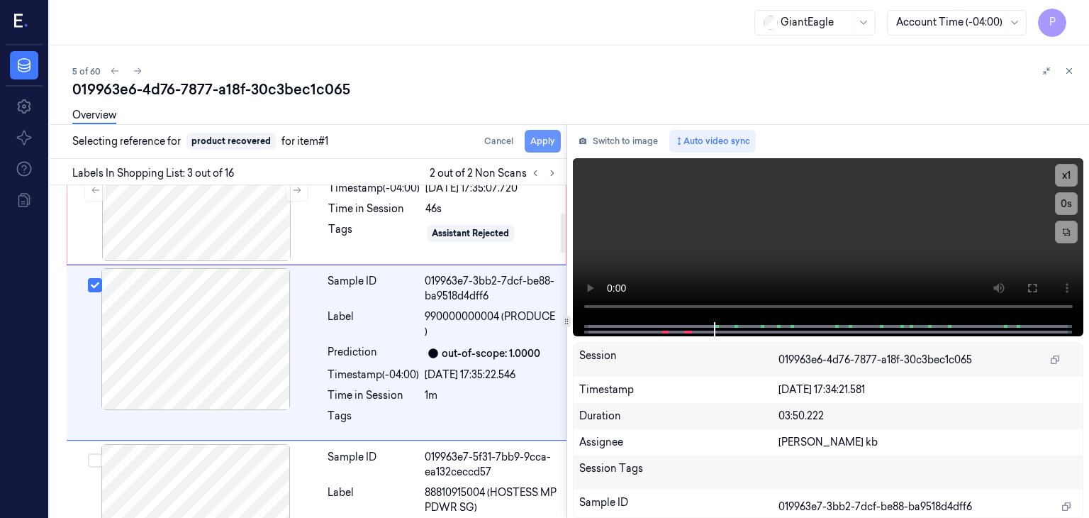
click at [538, 141] on button "Apply" at bounding box center [543, 141] width 36 height 23
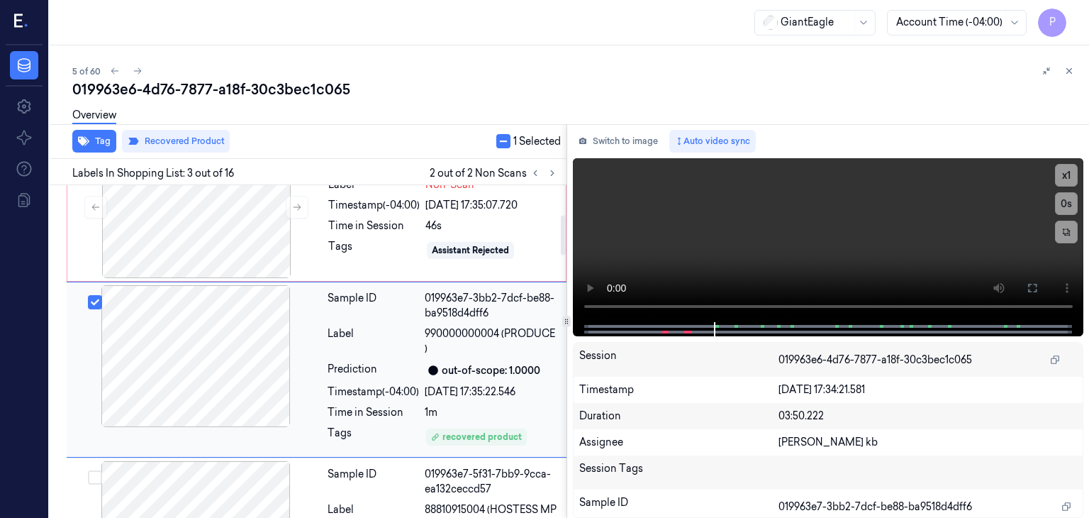
scroll to position [244, 0]
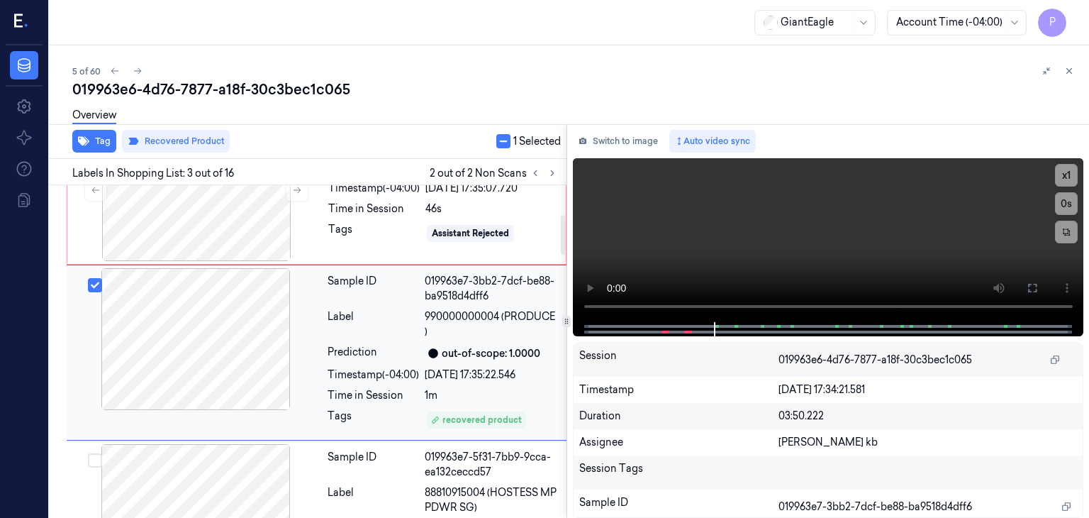
click at [96, 282] on button "Select row" at bounding box center [95, 285] width 14 height 14
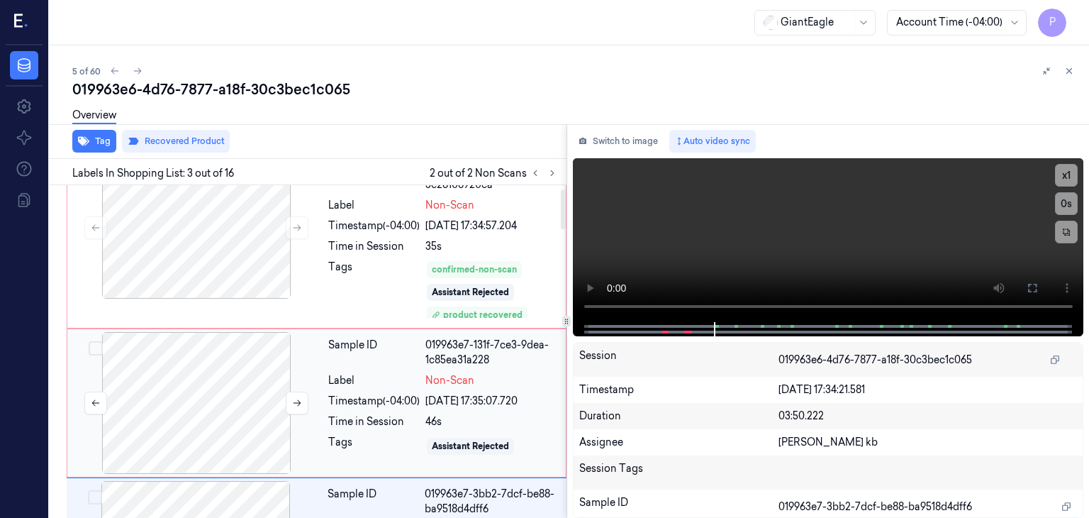
click at [216, 372] on div at bounding box center [196, 403] width 252 height 142
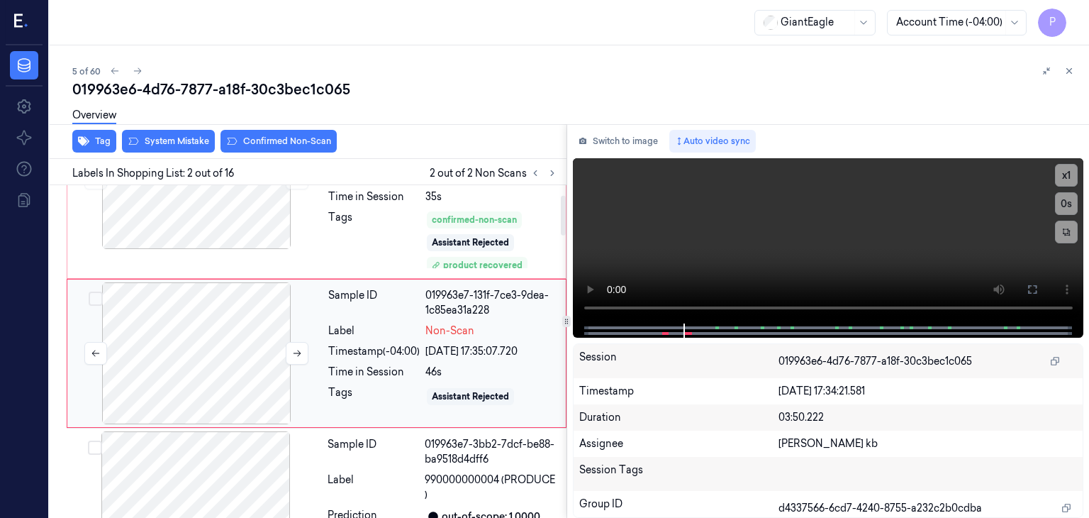
scroll to position [82, 0]
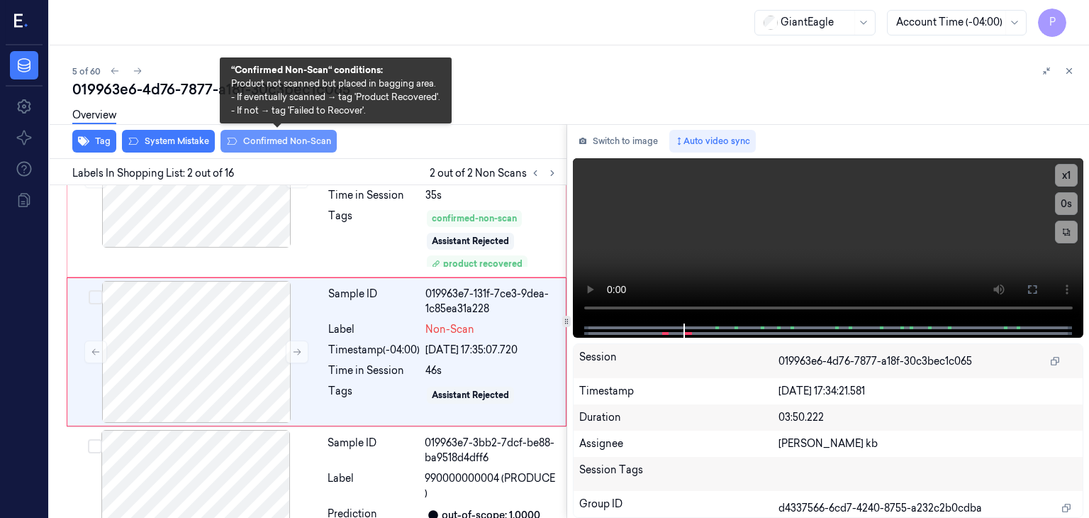
click at [279, 140] on button "Confirmed Non-Scan" at bounding box center [279, 141] width 116 height 23
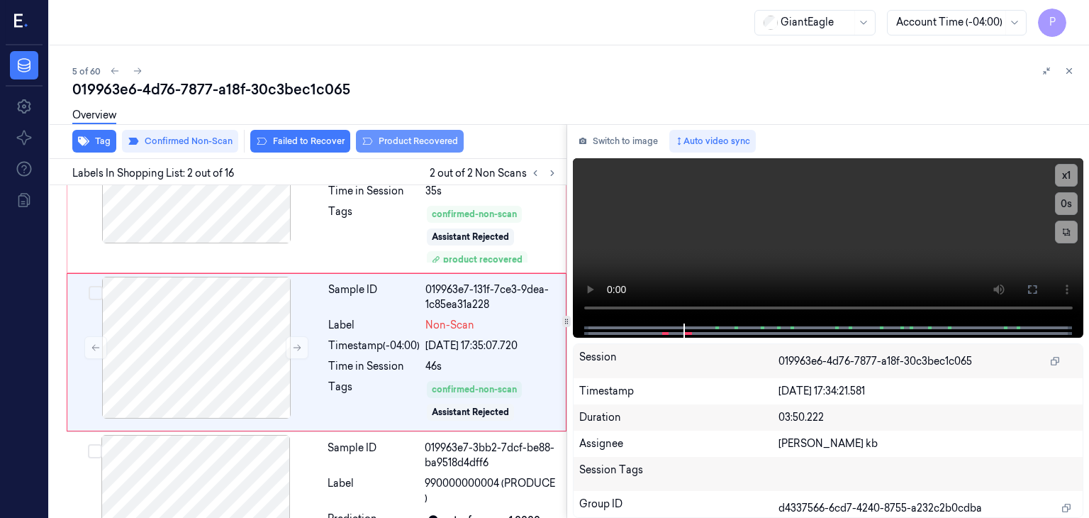
click at [402, 139] on button "Product Recovered" at bounding box center [410, 141] width 108 height 23
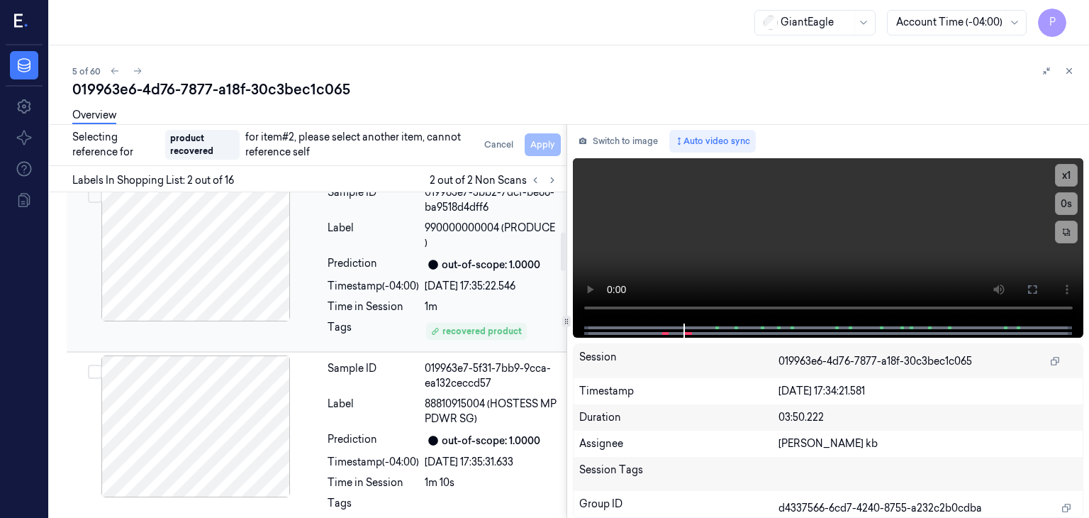
scroll to position [370, 0]
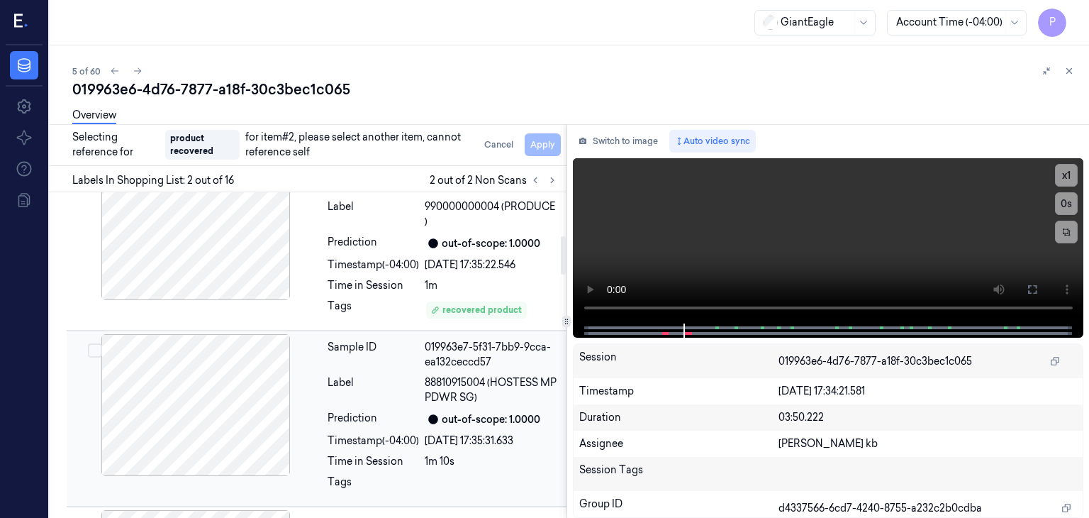
click at [96, 344] on button "Select row" at bounding box center [95, 350] width 14 height 14
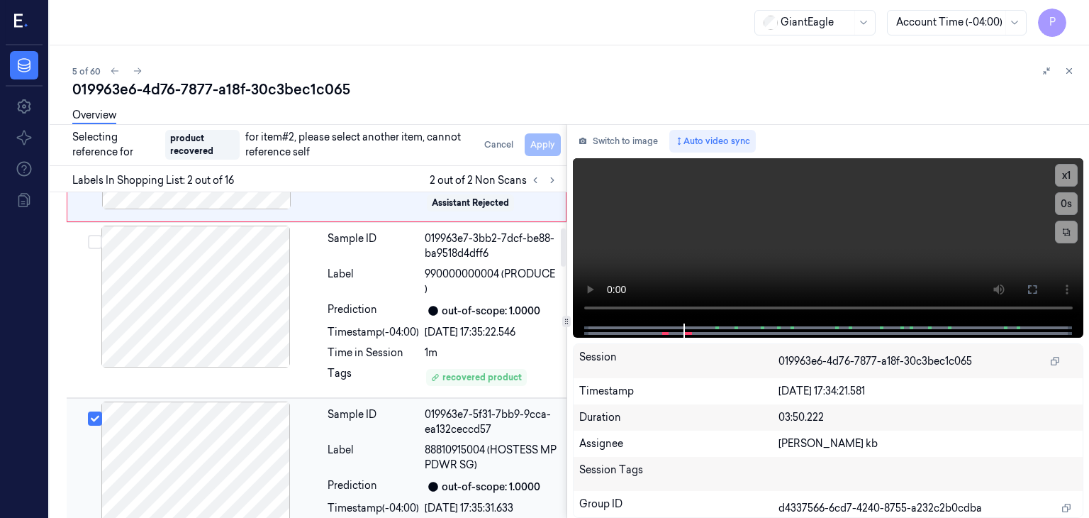
click at [224, 436] on div at bounding box center [196, 472] width 252 height 142
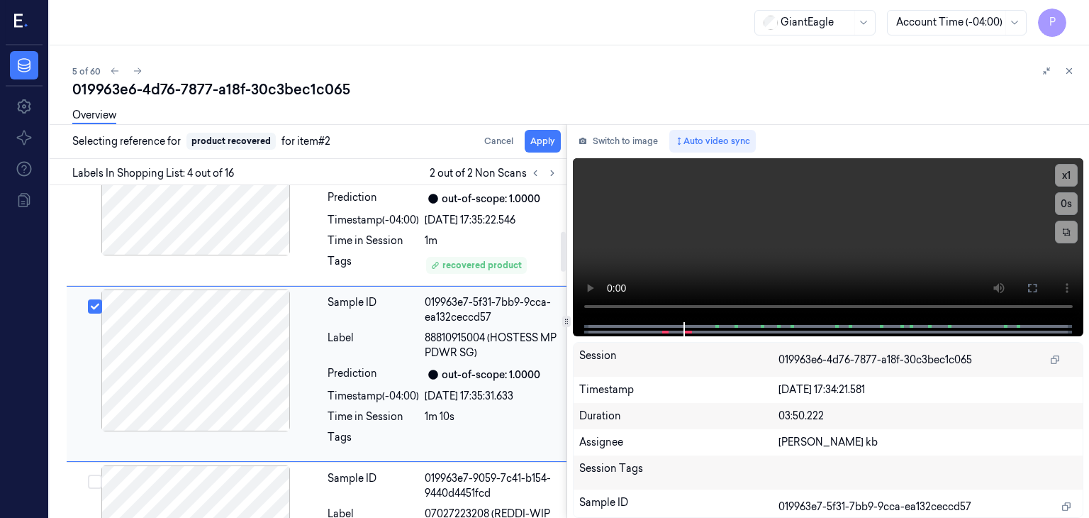
scroll to position [428, 0]
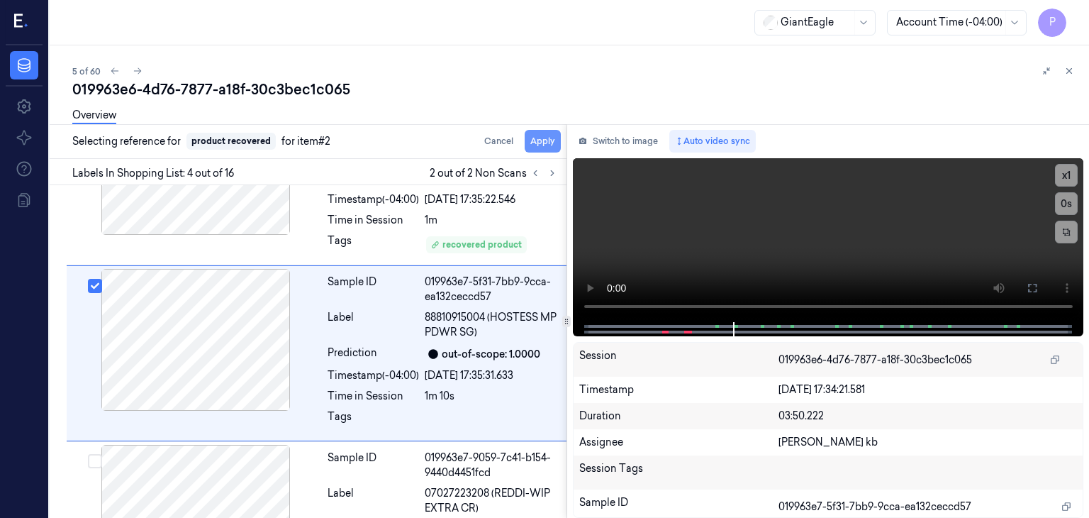
click at [542, 141] on button "Apply" at bounding box center [543, 141] width 36 height 23
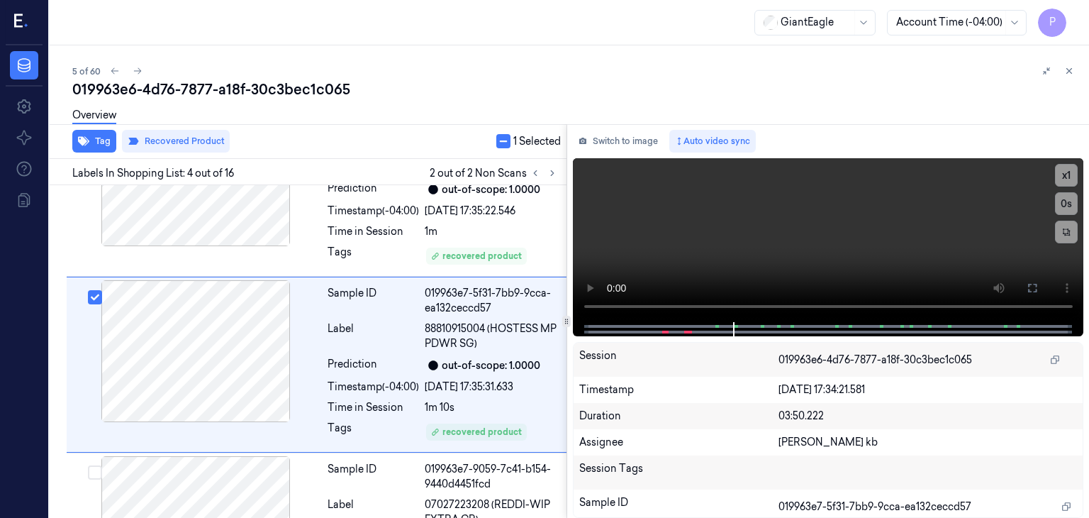
scroll to position [445, 0]
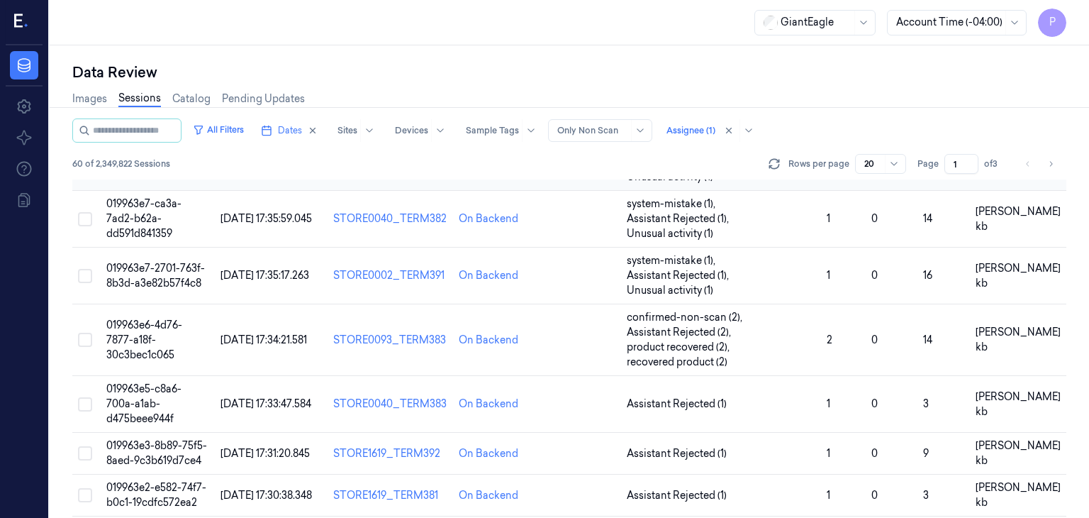
scroll to position [213, 0]
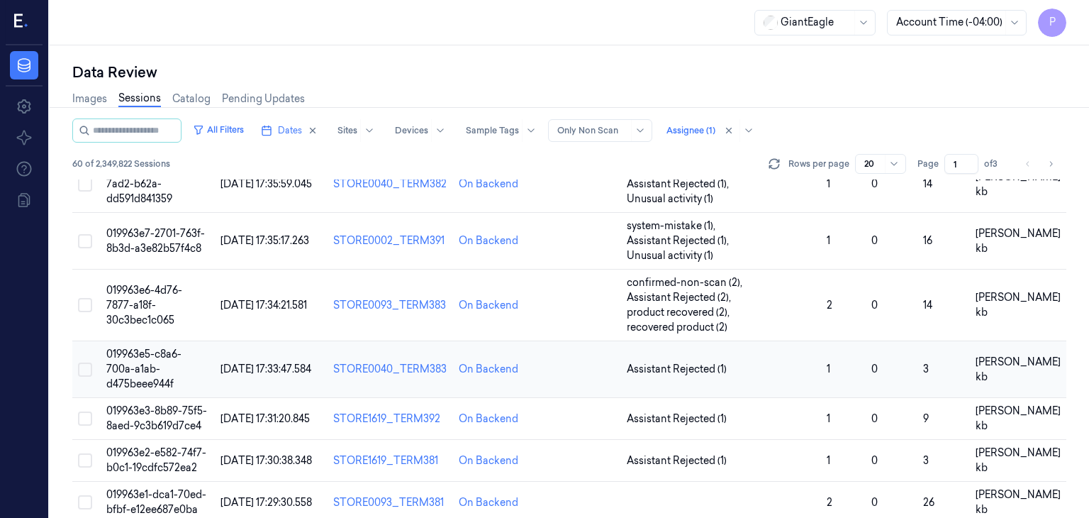
click at [167, 348] on span "019963e5-c8a6-700a-a1ab-d475beee944f" at bounding box center [143, 369] width 75 height 43
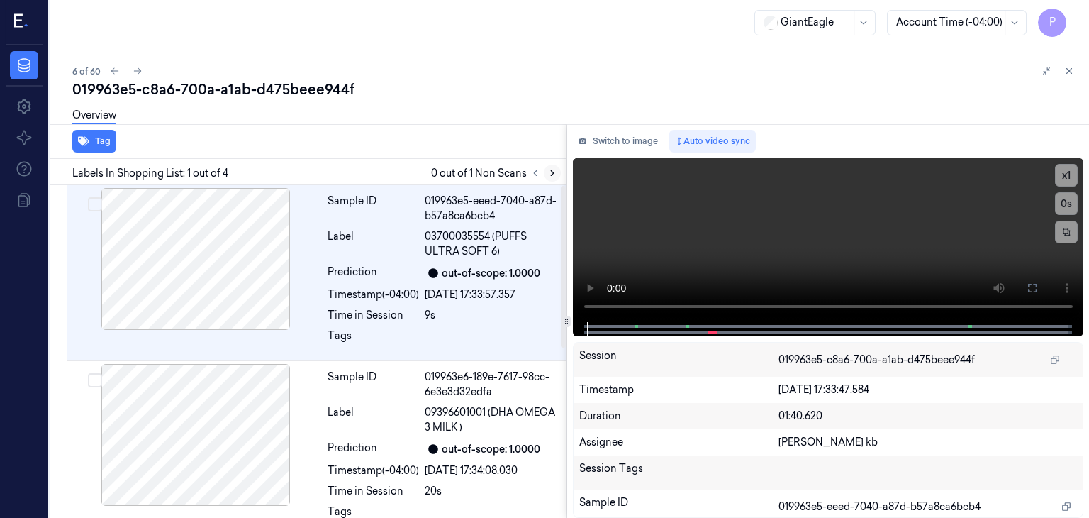
click at [553, 174] on icon at bounding box center [552, 173] width 3 height 5
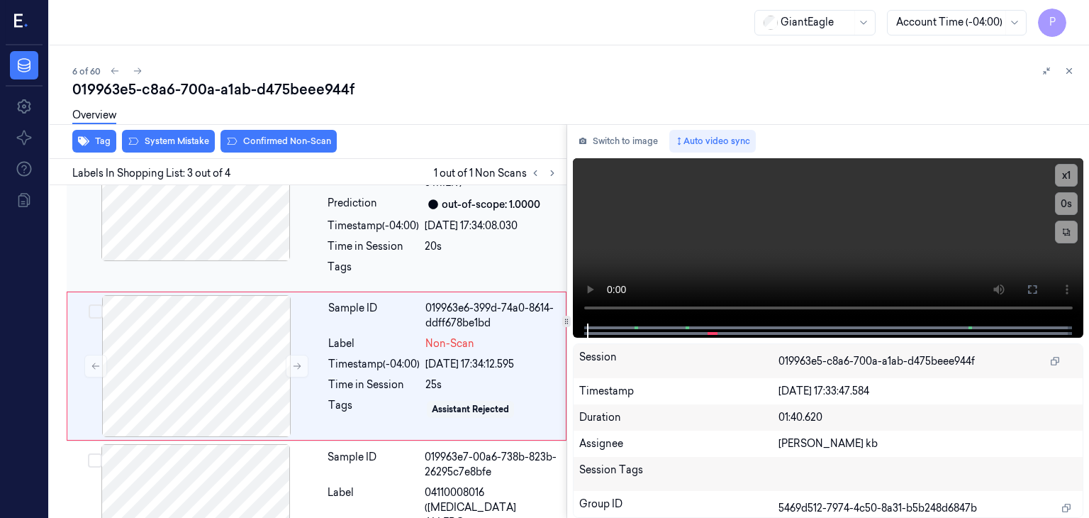
scroll to position [258, 0]
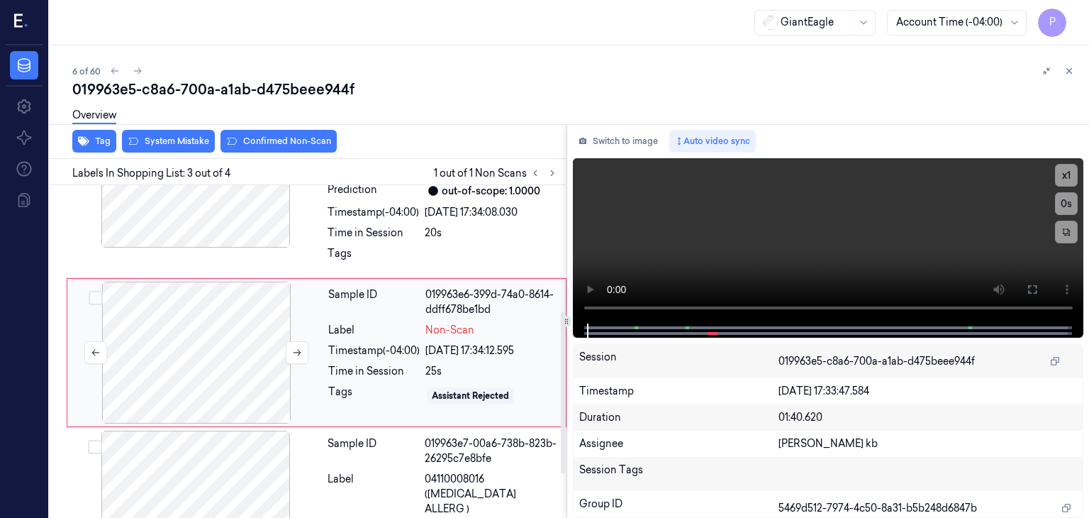
click at [220, 326] on div at bounding box center [196, 353] width 252 height 142
click at [296, 349] on icon at bounding box center [297, 353] width 10 height 10
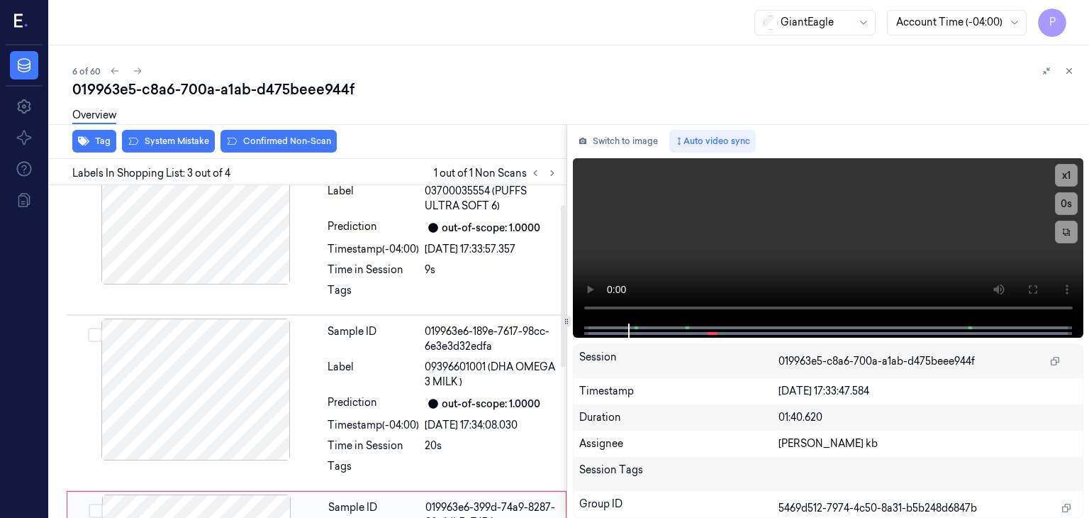
scroll to position [0, 0]
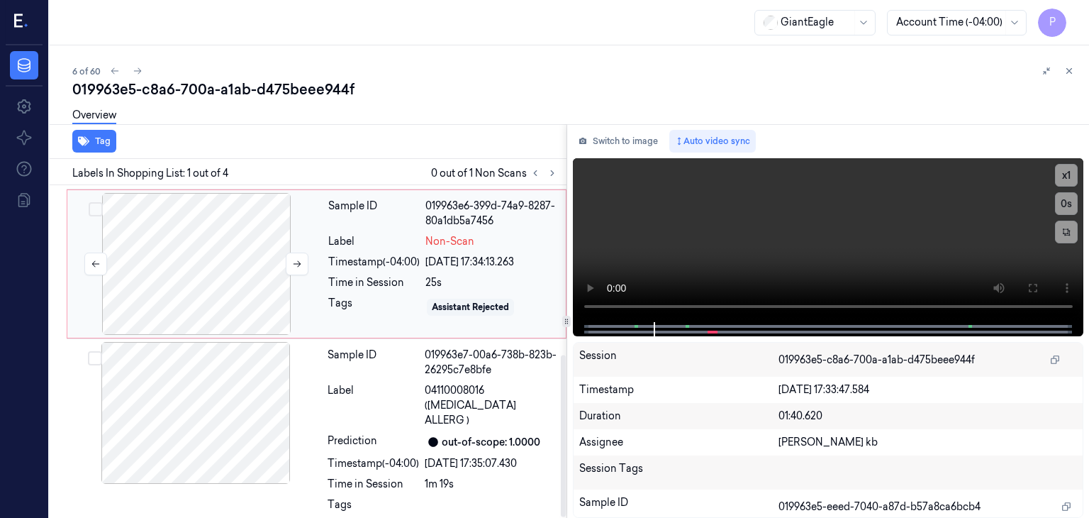
click at [233, 251] on div at bounding box center [196, 264] width 252 height 142
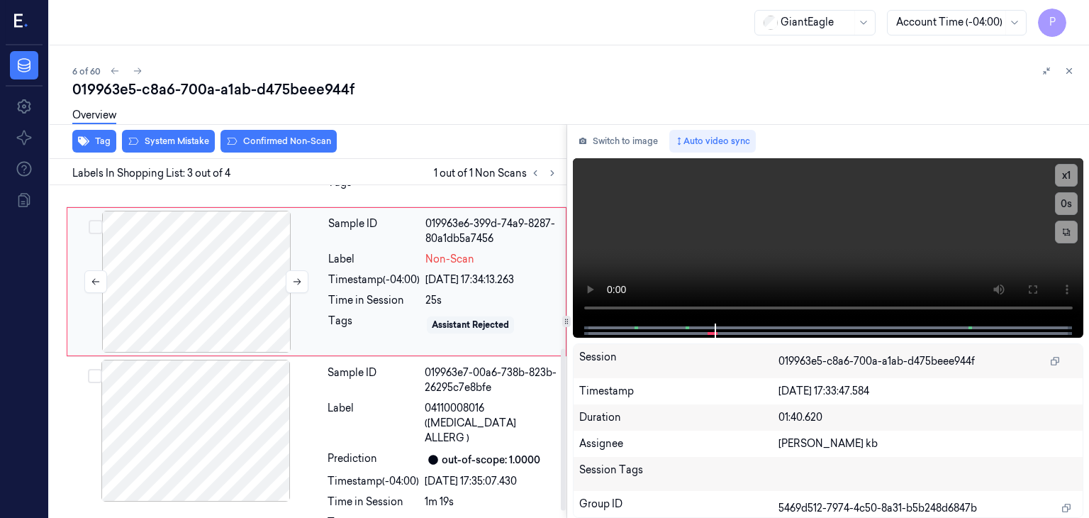
scroll to position [347, 0]
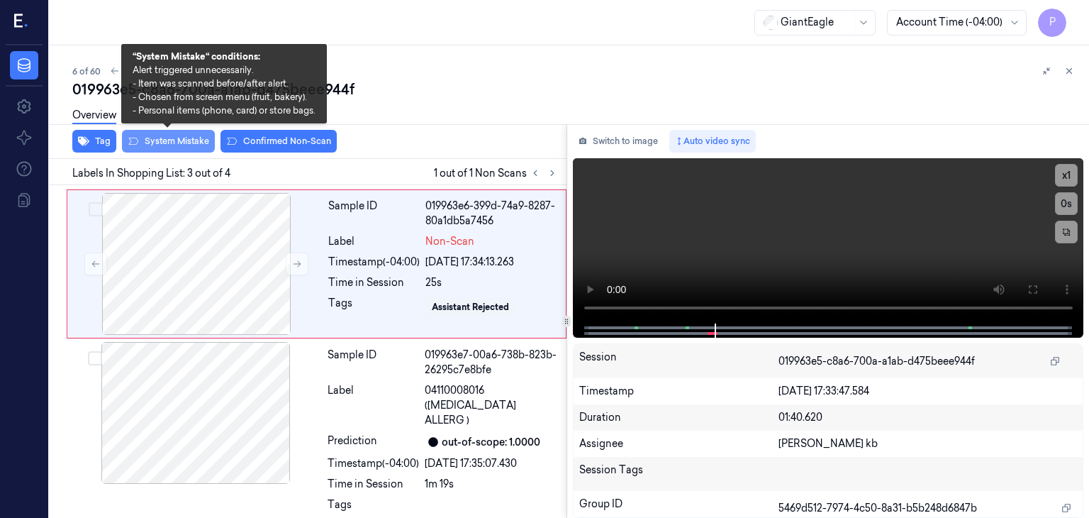
click at [175, 137] on button "System Mistake" at bounding box center [168, 141] width 93 height 23
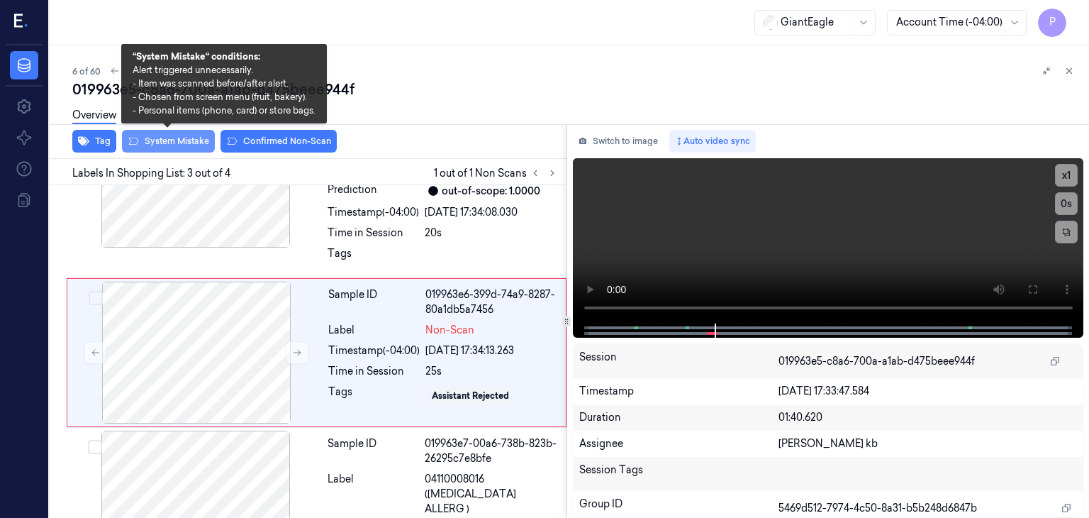
scroll to position [262, 0]
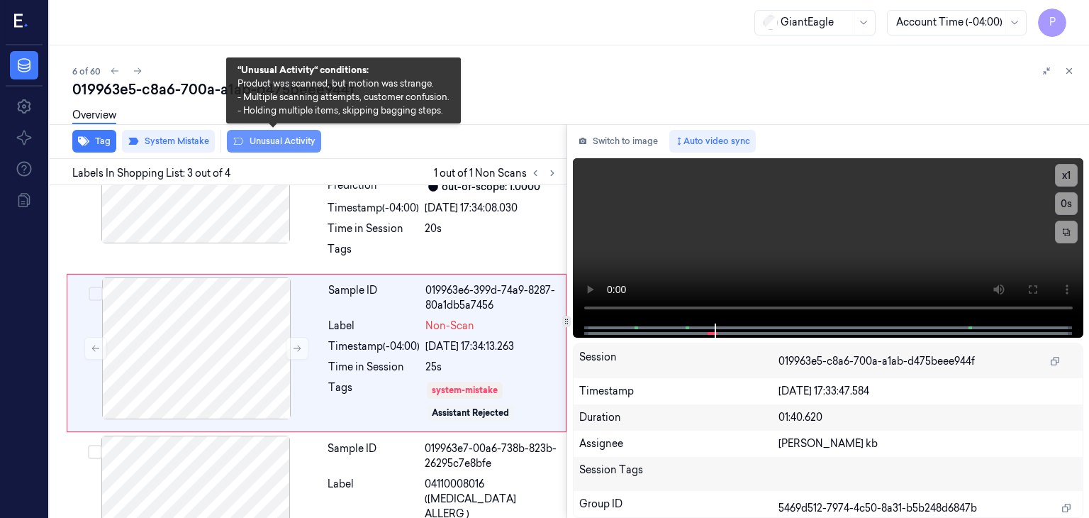
click at [259, 140] on button "Unusual Activity" at bounding box center [274, 141] width 94 height 23
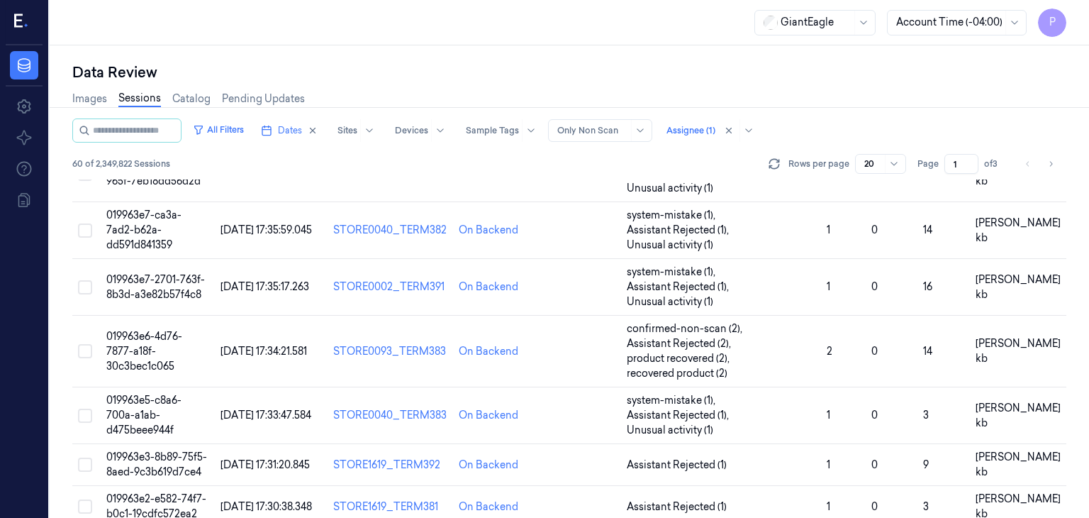
scroll to position [213, 0]
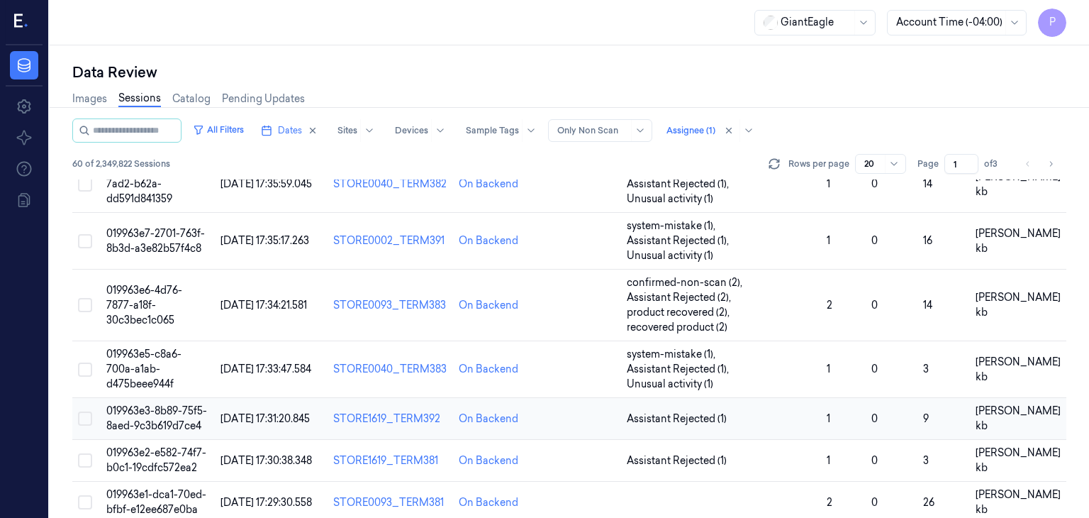
click at [160, 404] on span "019963e3-8b89-75f5-8aed-9c3b619d7ce4" at bounding box center [156, 418] width 101 height 28
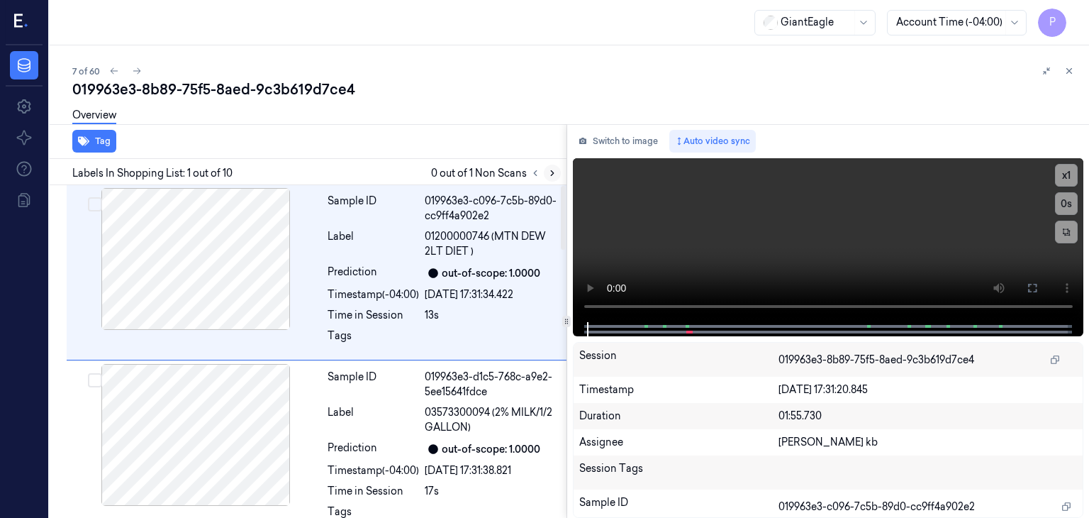
click at [552, 173] on icon at bounding box center [553, 173] width 10 height 10
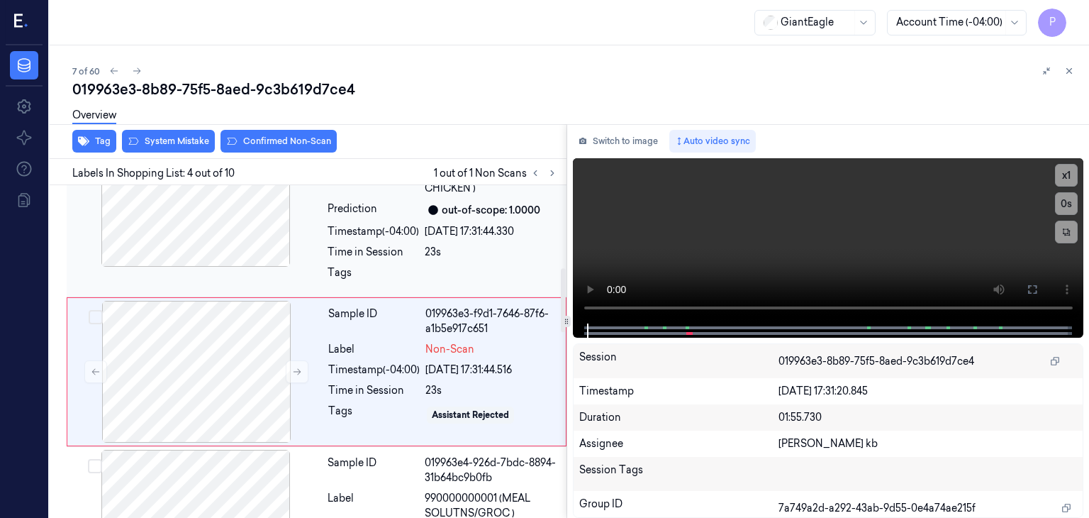
scroll to position [434, 0]
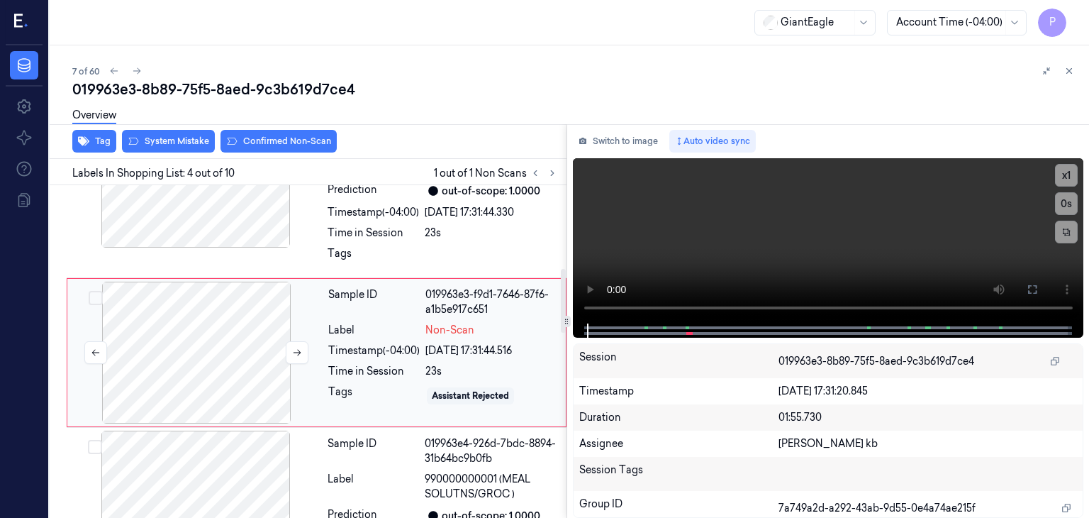
click at [233, 341] on div at bounding box center [196, 353] width 252 height 142
click at [301, 348] on icon at bounding box center [297, 353] width 10 height 10
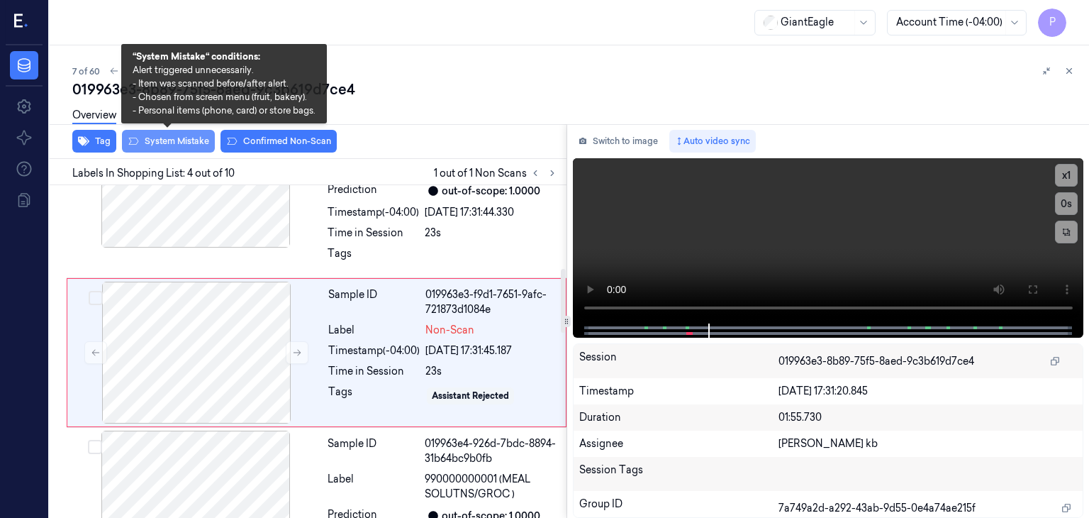
click at [206, 142] on button "System Mistake" at bounding box center [168, 141] width 93 height 23
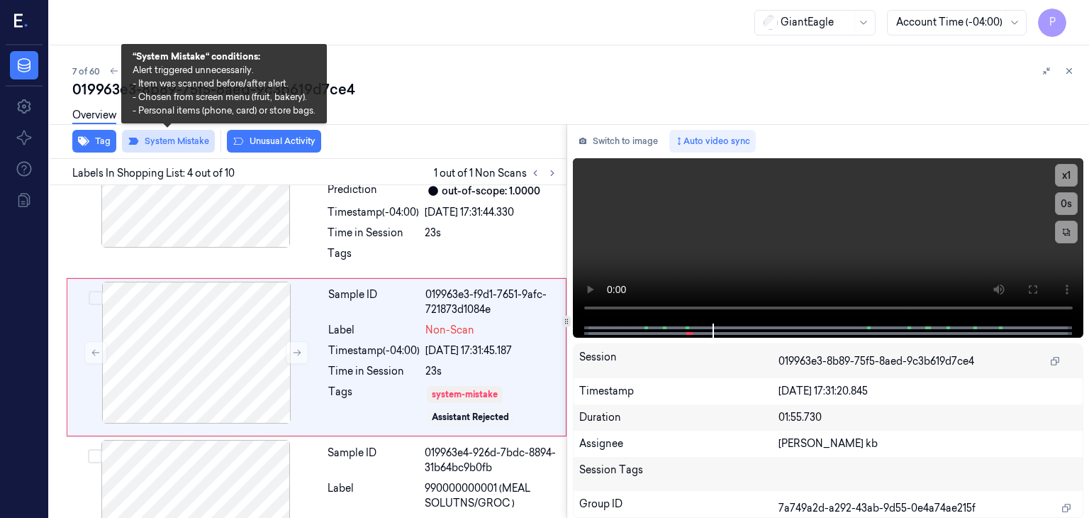
scroll to position [438, 0]
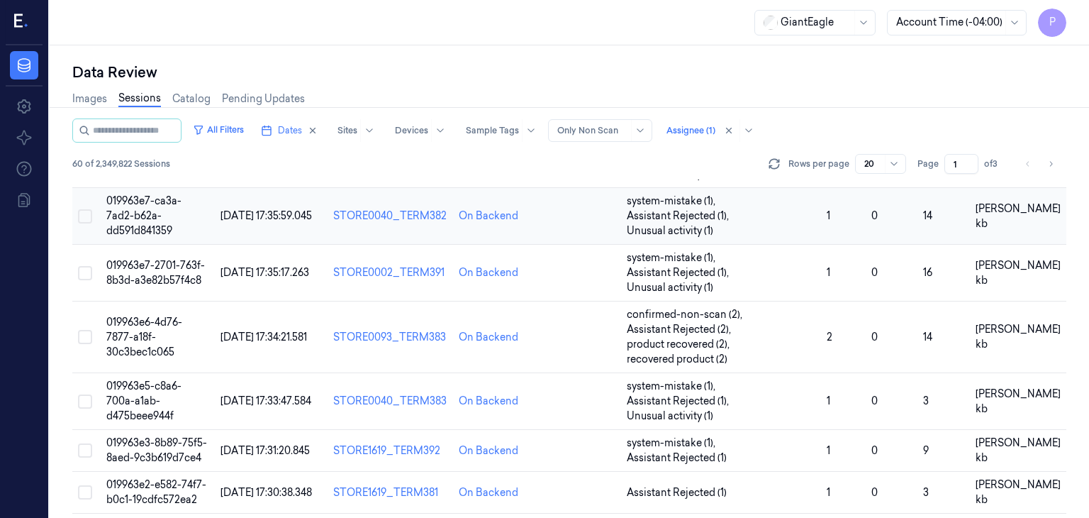
scroll to position [284, 0]
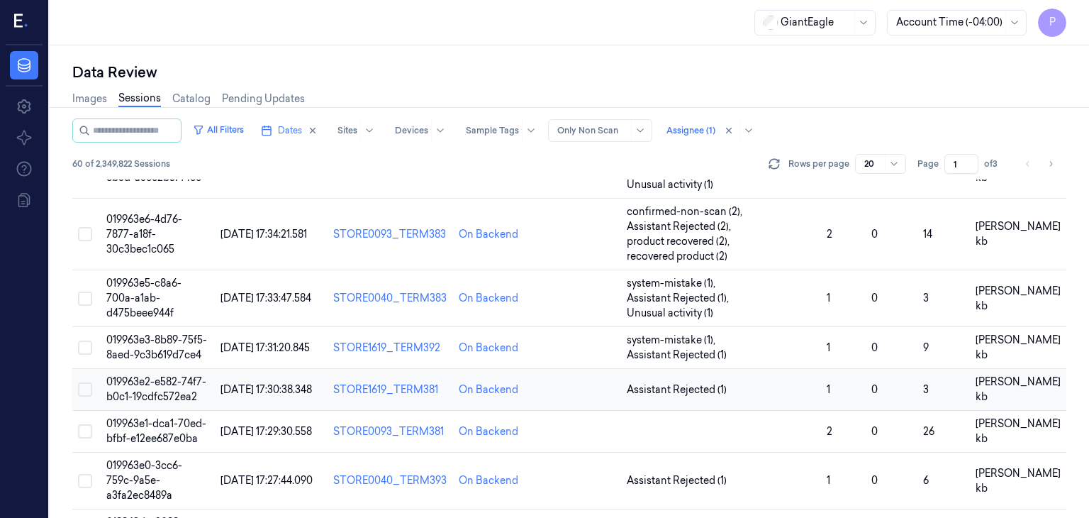
click at [176, 375] on span "019963e2-e582-74f7-b0c1-19cdfc572ea2" at bounding box center [156, 389] width 100 height 28
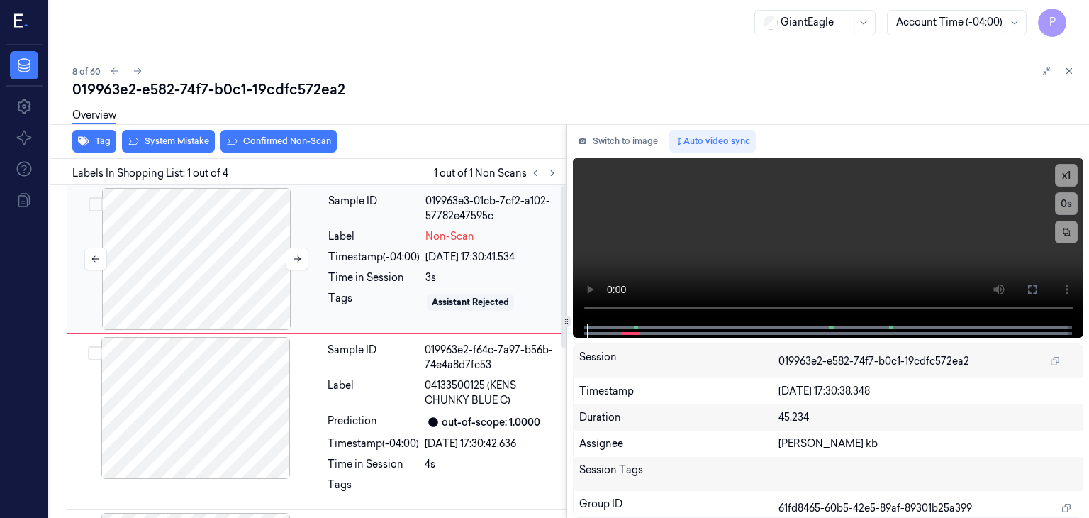
click at [213, 243] on div at bounding box center [196, 259] width 252 height 142
click at [304, 256] on button at bounding box center [297, 259] width 23 height 23
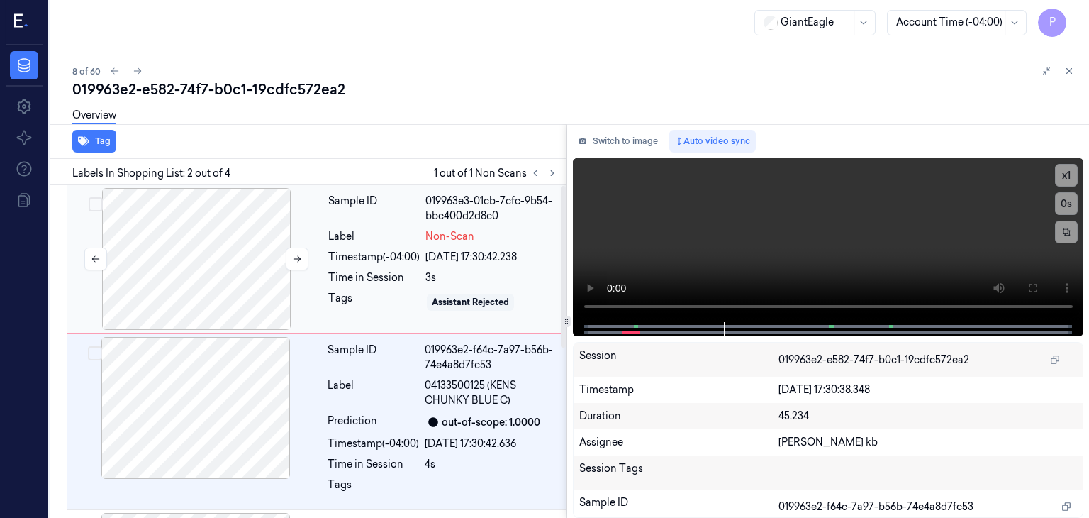
click at [224, 240] on div at bounding box center [196, 259] width 252 height 142
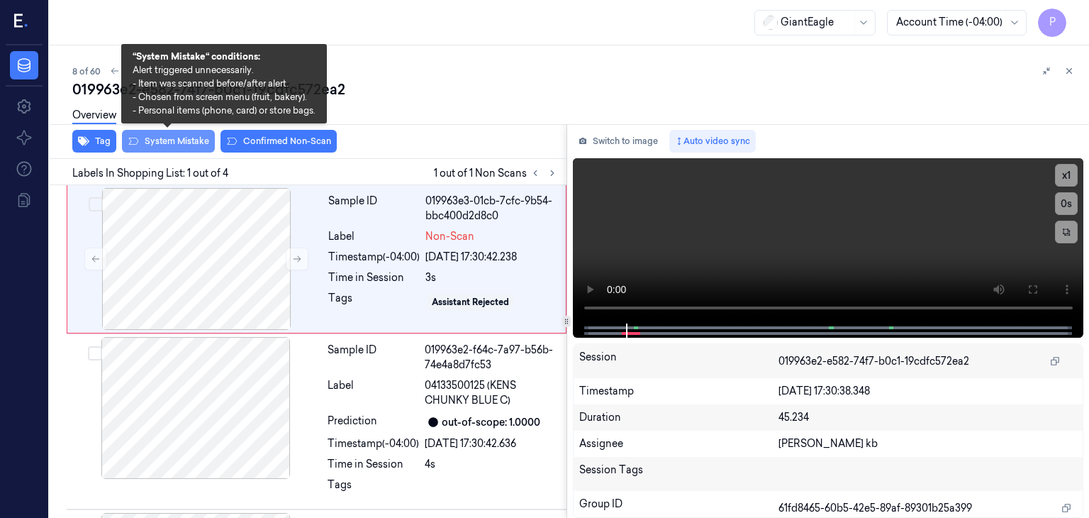
click at [189, 137] on button "System Mistake" at bounding box center [168, 141] width 93 height 23
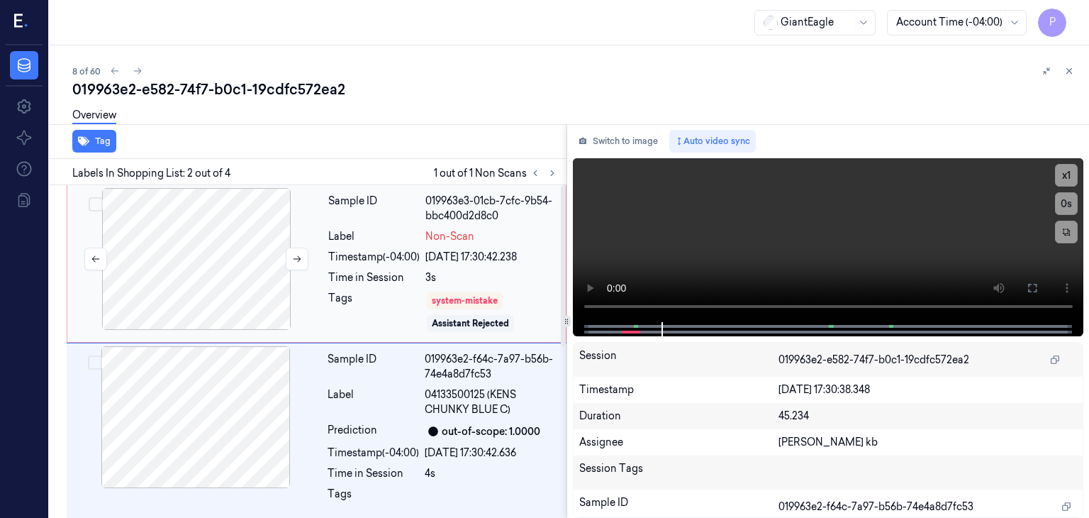
click at [238, 237] on div at bounding box center [196, 259] width 252 height 142
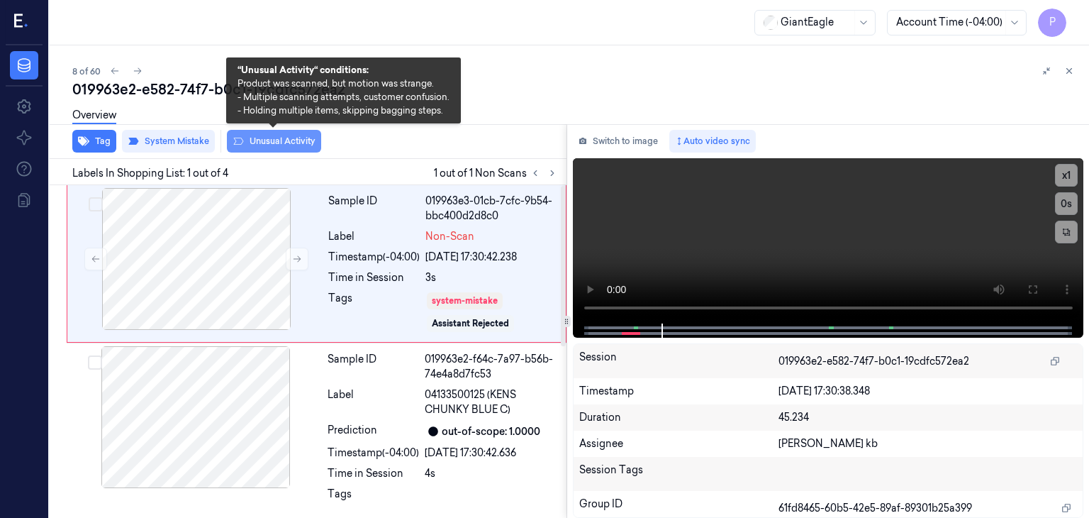
click at [282, 137] on button "Unusual Activity" at bounding box center [274, 141] width 94 height 23
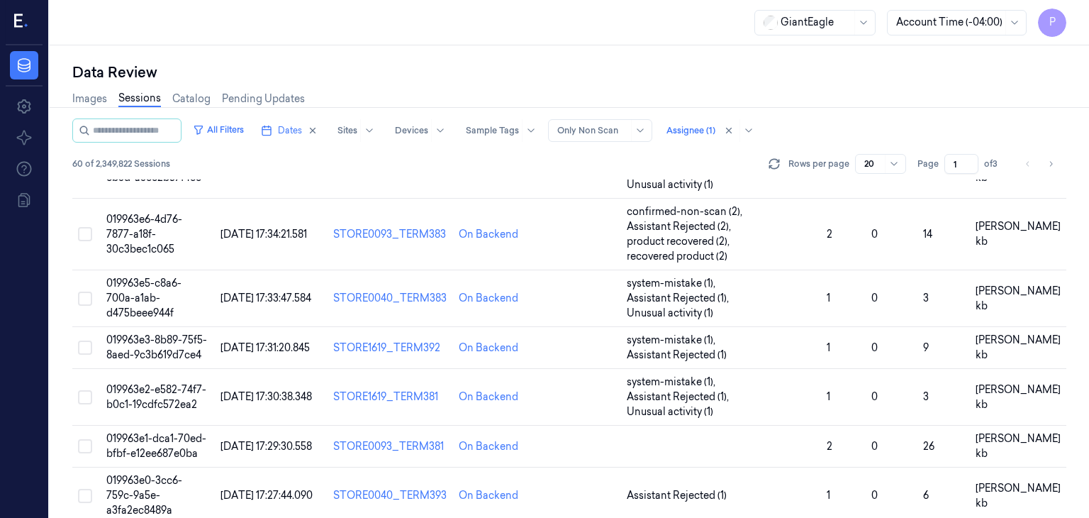
scroll to position [355, 0]
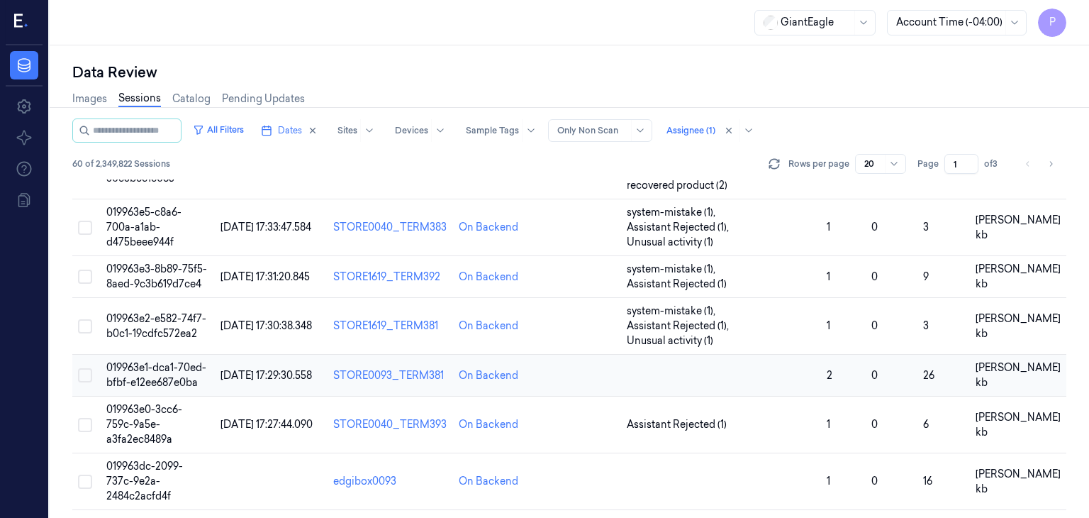
click at [165, 361] on span "019963e1-dca1-70ed-bfbf-e12ee687e0ba" at bounding box center [156, 375] width 100 height 28
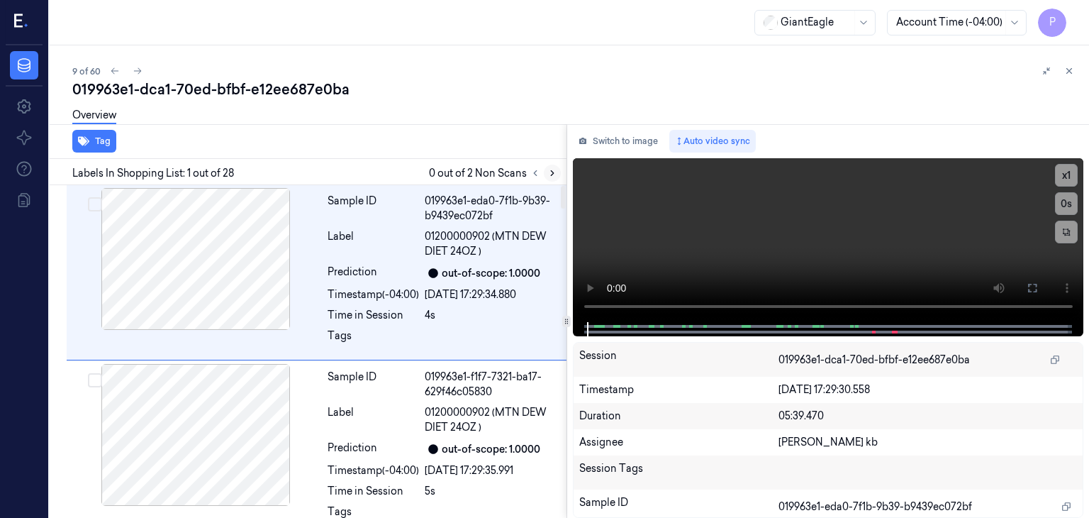
click at [555, 174] on icon at bounding box center [553, 173] width 10 height 10
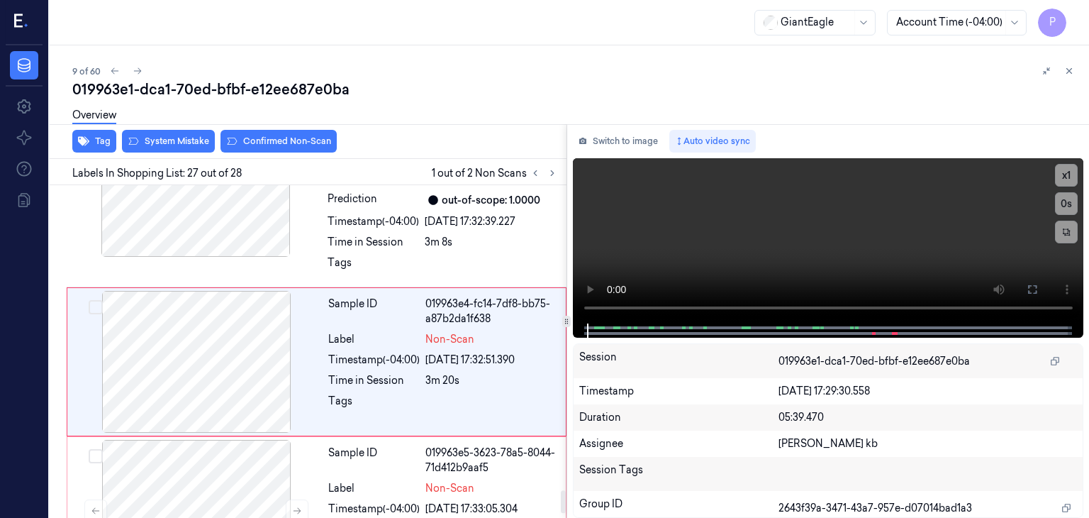
scroll to position [4473, 0]
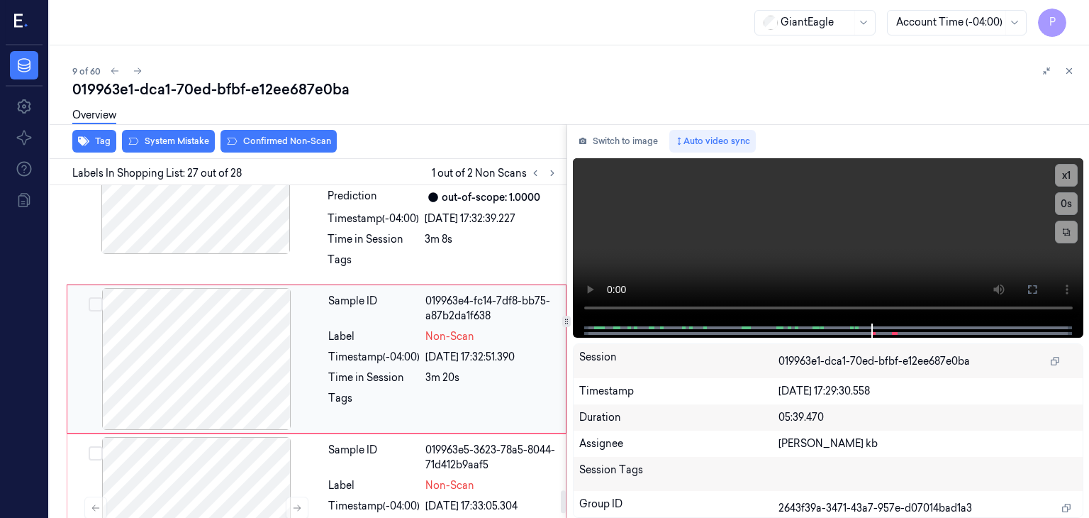
click at [248, 339] on div at bounding box center [196, 359] width 252 height 142
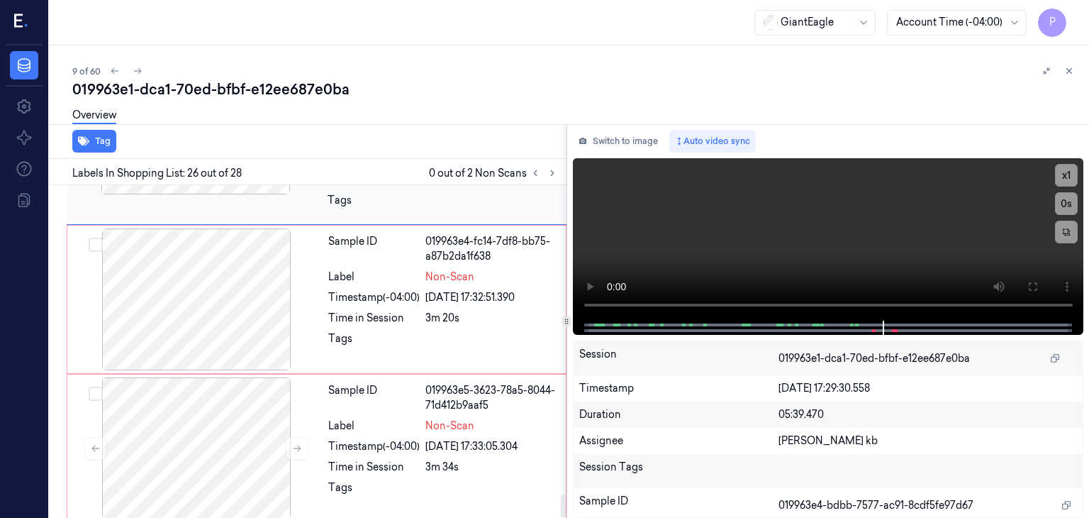
scroll to position [4534, 0]
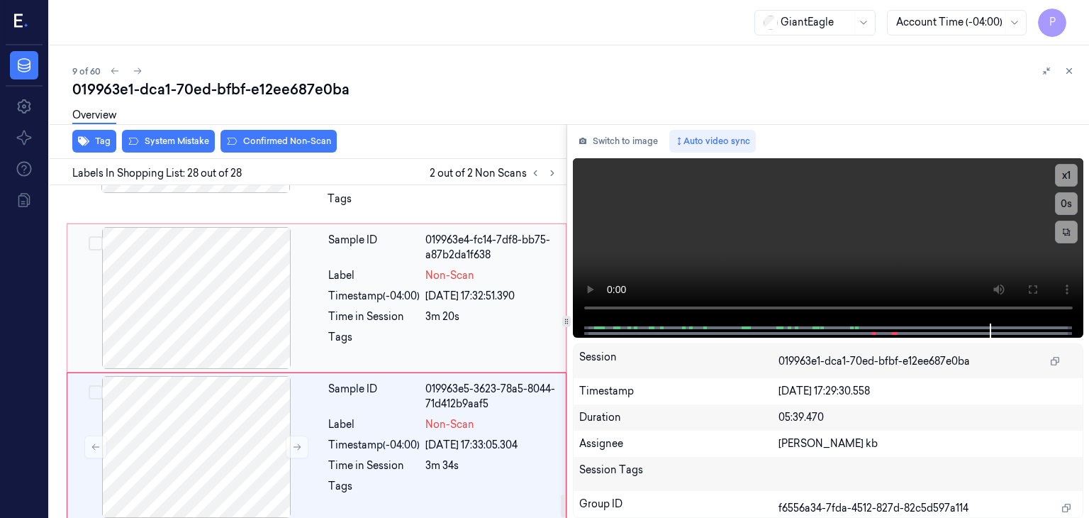
click at [259, 270] on div at bounding box center [196, 298] width 252 height 142
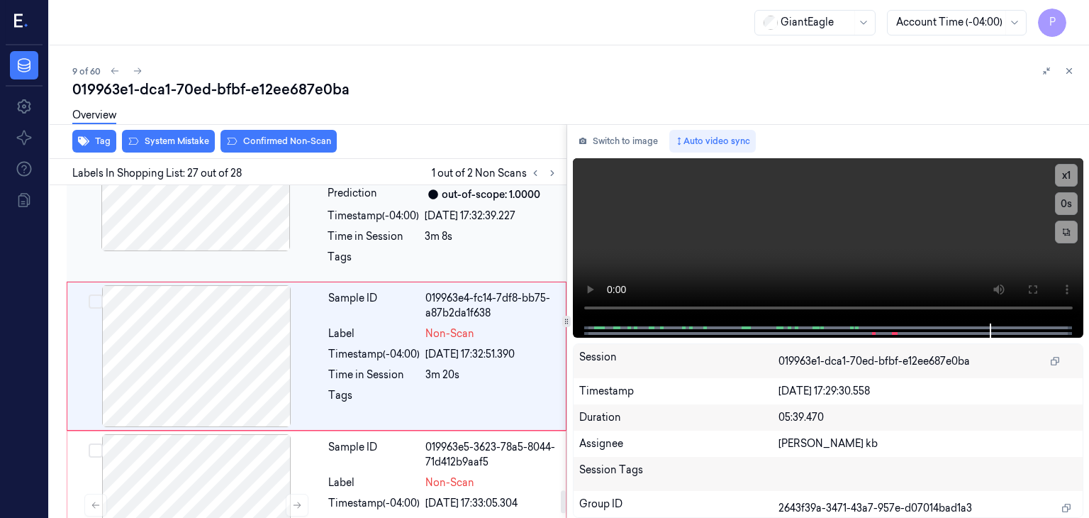
scroll to position [4473, 0]
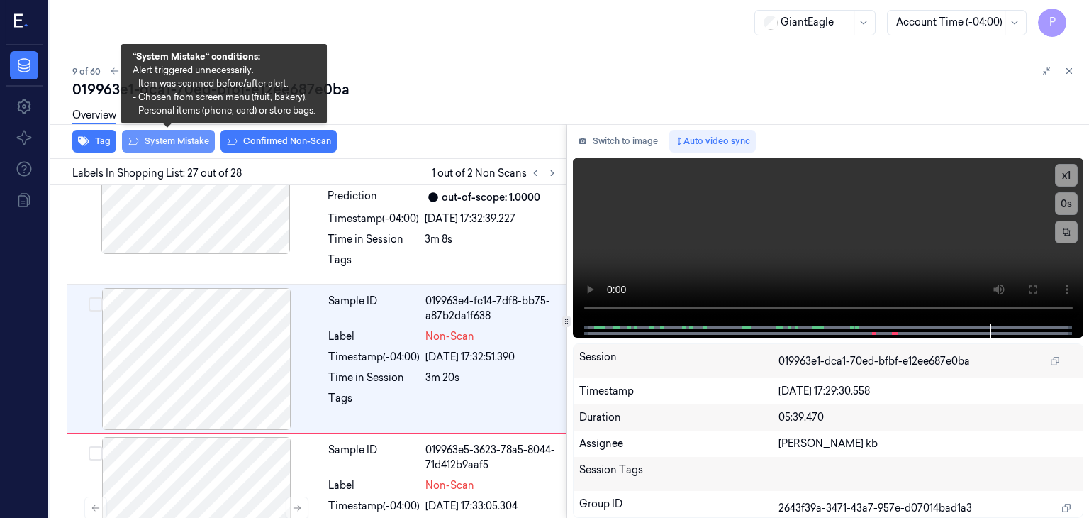
click at [199, 140] on button "System Mistake" at bounding box center [168, 141] width 93 height 23
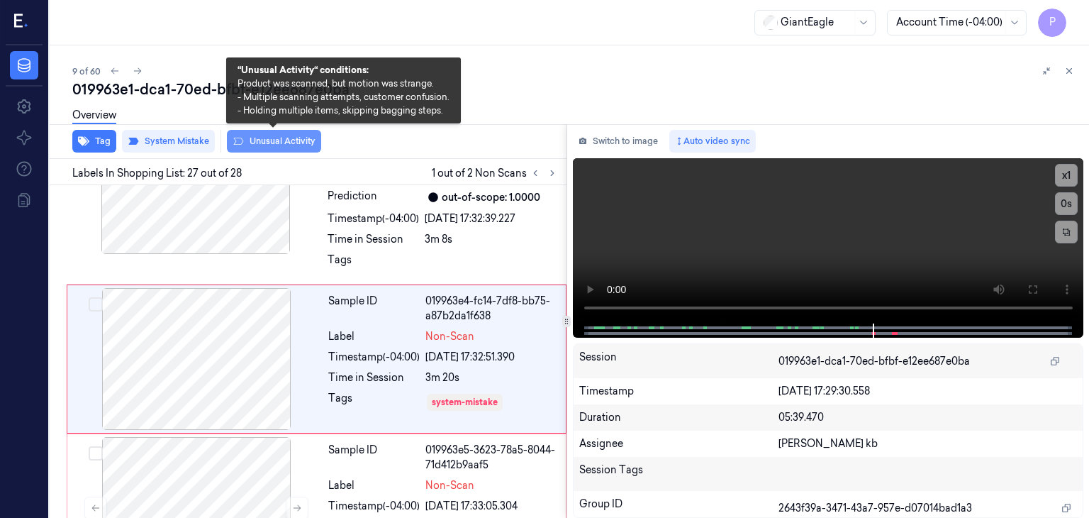
click at [279, 135] on button "Unusual Activity" at bounding box center [274, 141] width 94 height 23
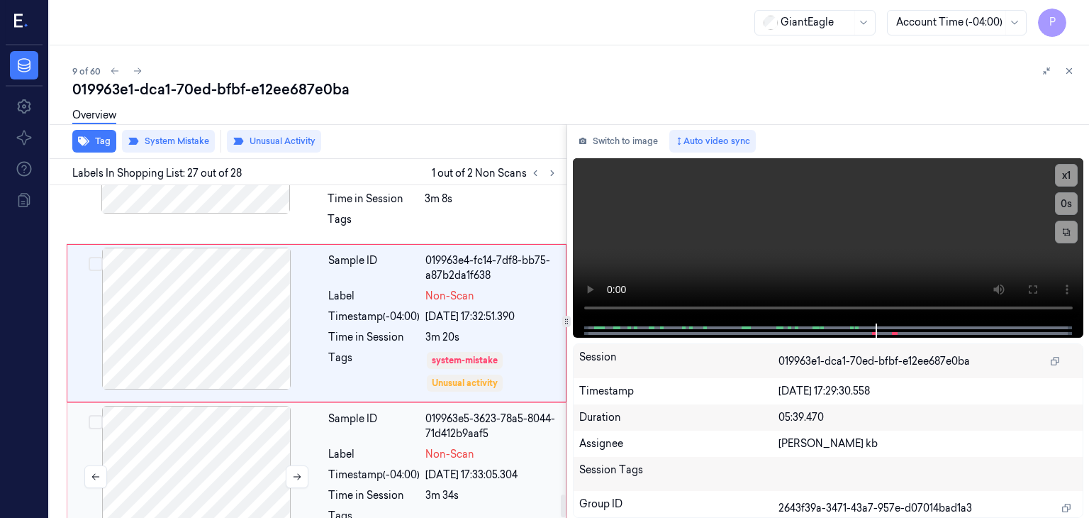
scroll to position [4543, 0]
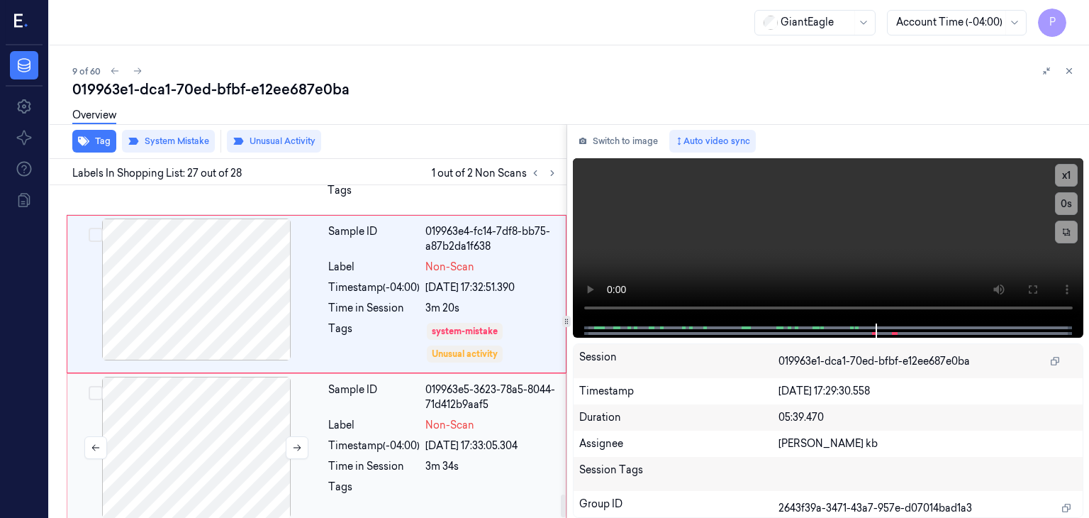
click at [243, 411] on div at bounding box center [196, 448] width 252 height 142
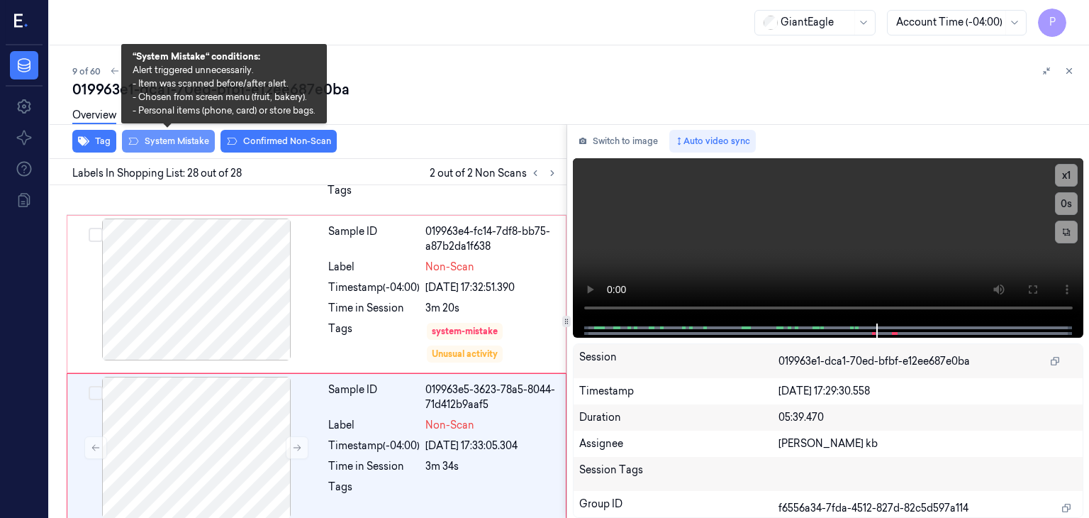
click at [187, 141] on button "System Mistake" at bounding box center [168, 141] width 93 height 23
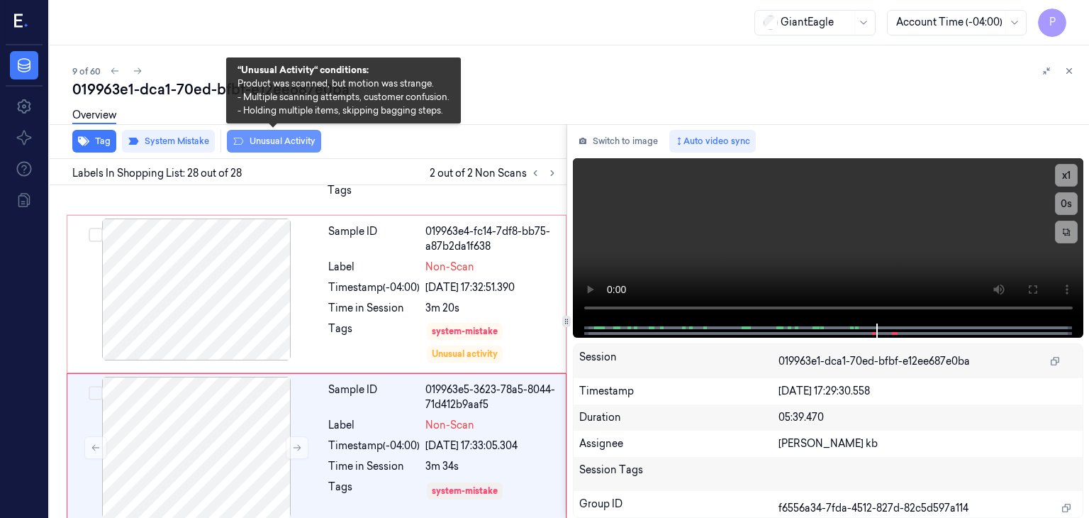
click at [265, 137] on button "Unusual Activity" at bounding box center [274, 141] width 94 height 23
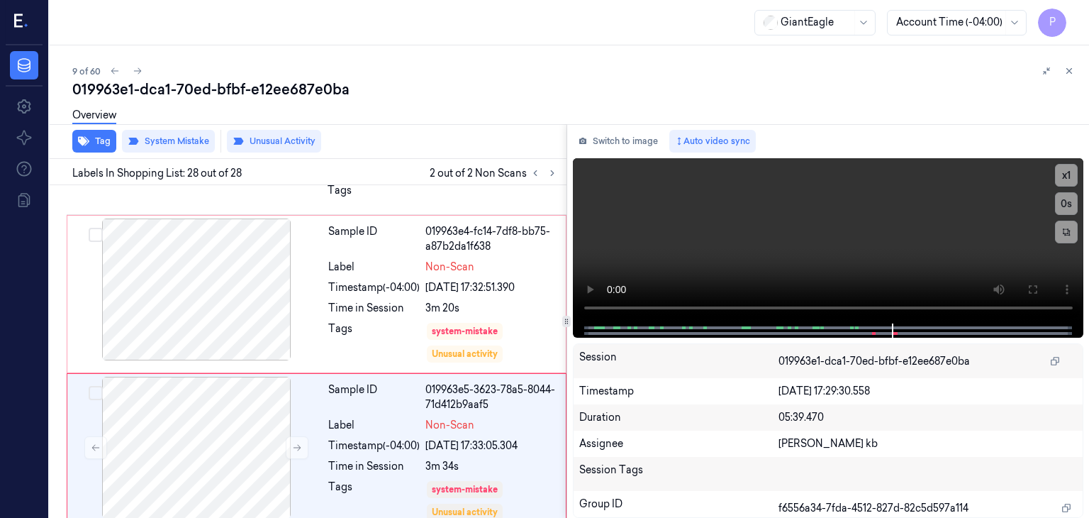
scroll to position [4552, 0]
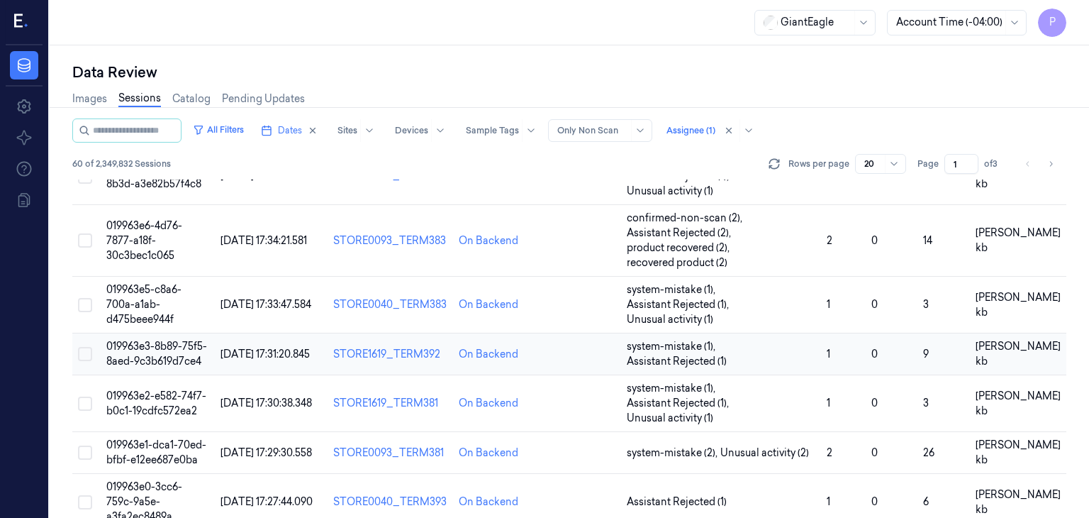
scroll to position [355, 0]
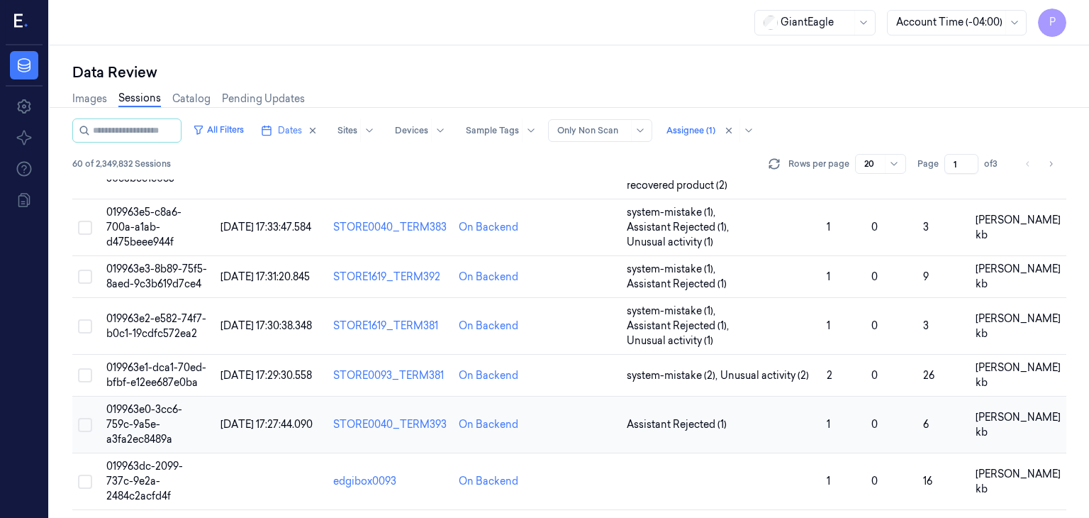
click at [165, 403] on span "019963e0-3cc6-759c-9a5e-a3fa2ec8489a" at bounding box center [144, 424] width 76 height 43
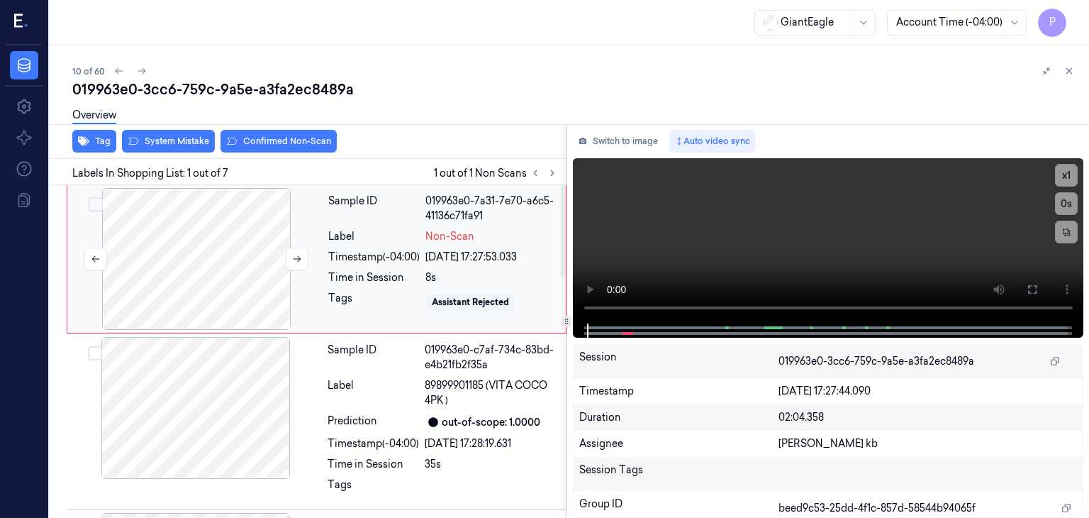
click at [243, 277] on div at bounding box center [196, 259] width 252 height 142
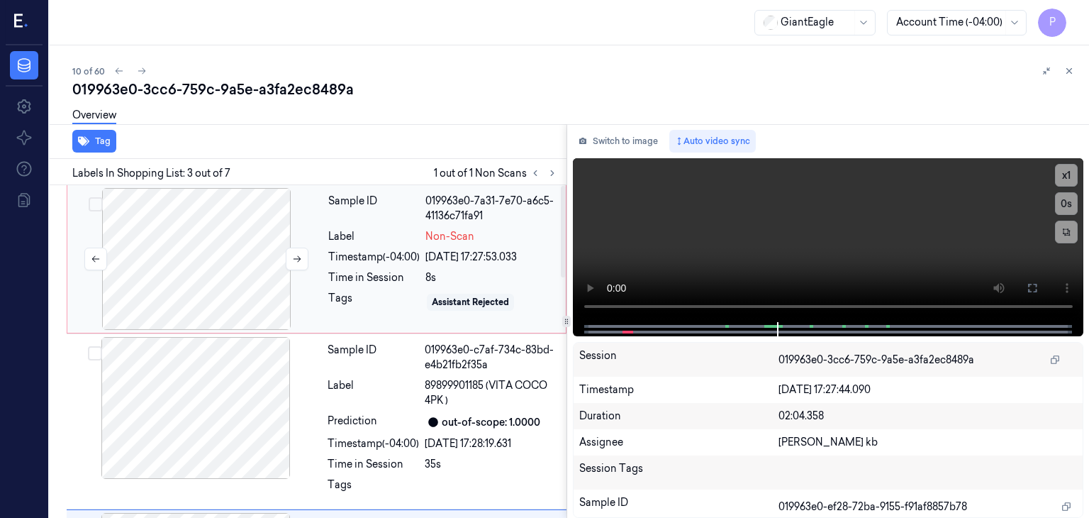
click at [209, 213] on div at bounding box center [196, 259] width 252 height 142
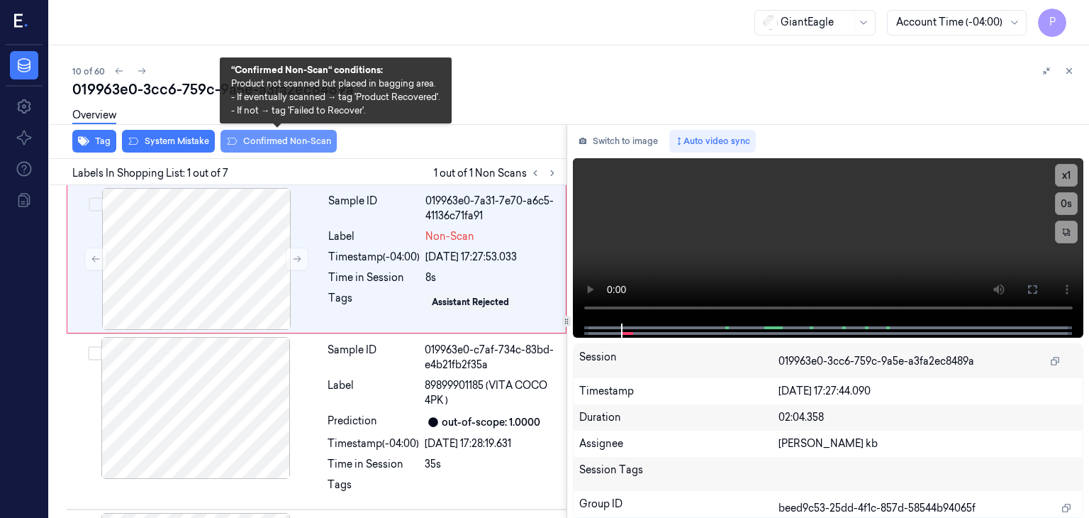
click at [287, 140] on button "Confirmed Non-Scan" at bounding box center [279, 141] width 116 height 23
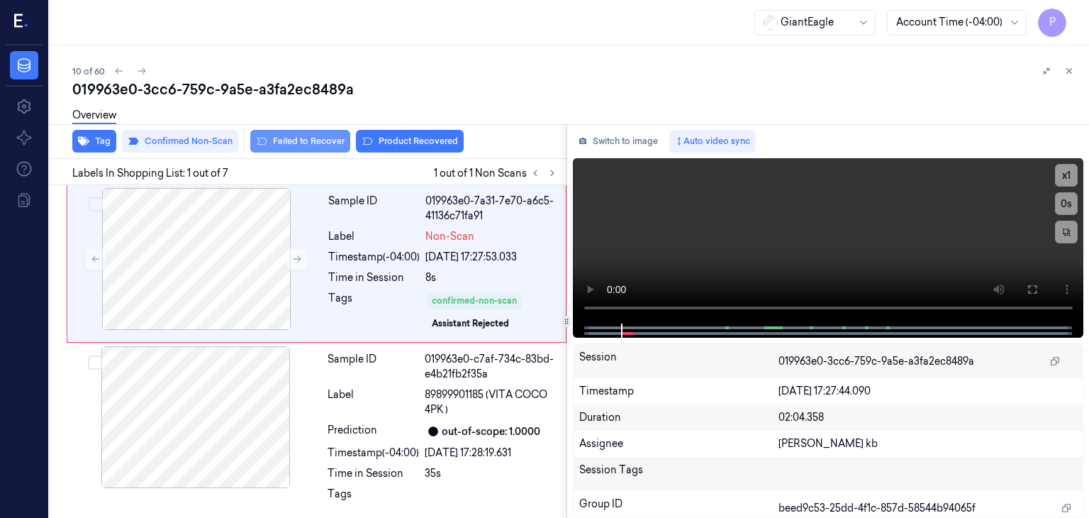
click at [292, 140] on button "Failed to Recover" at bounding box center [300, 141] width 100 height 23
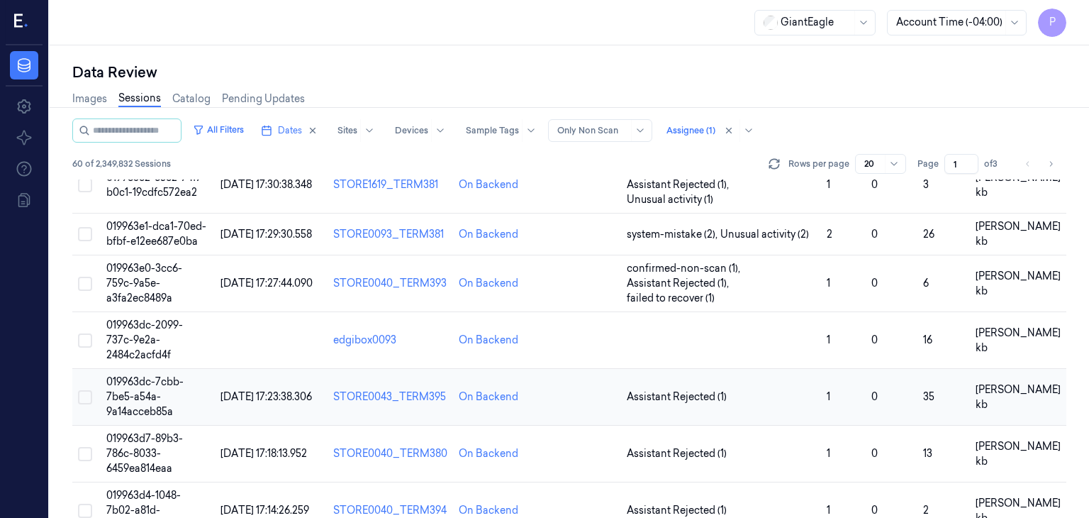
scroll to position [496, 0]
click at [157, 318] on span "019963dc-2099-737c-9e2a-2484c2acfd4f" at bounding box center [144, 339] width 77 height 43
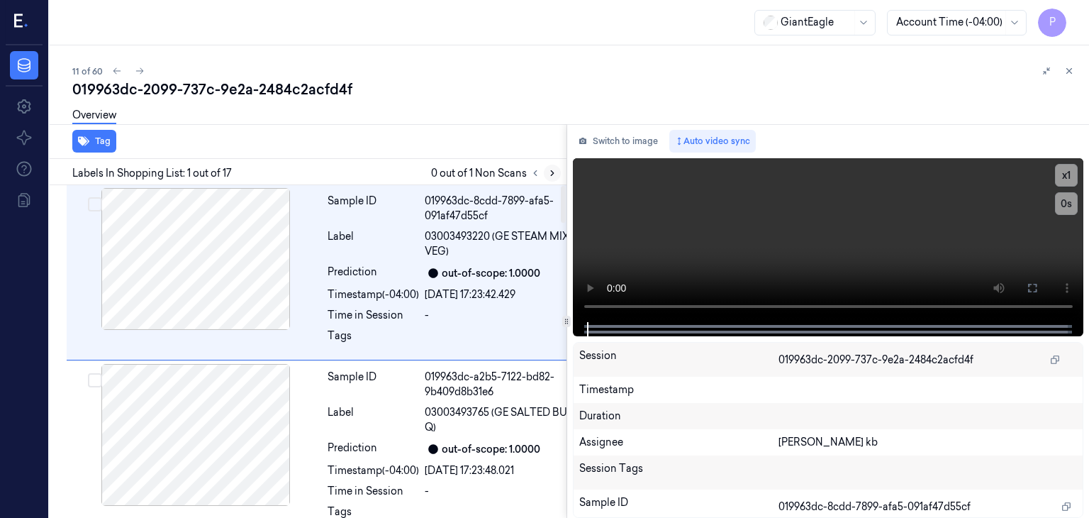
click at [552, 171] on icon at bounding box center [552, 173] width 3 height 5
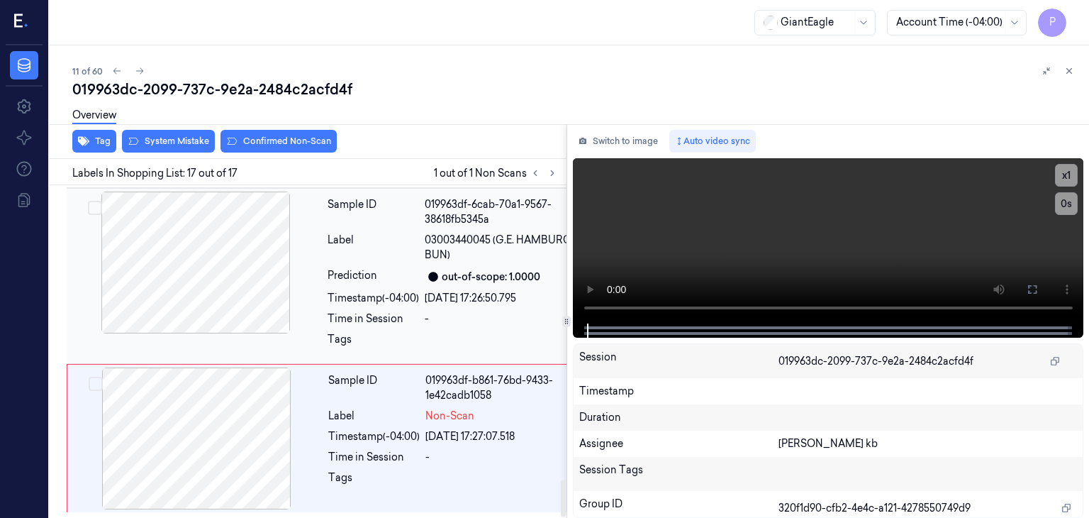
scroll to position [2630, 0]
click at [233, 412] on div at bounding box center [196, 438] width 252 height 142
click at [257, 411] on div at bounding box center [196, 438] width 252 height 142
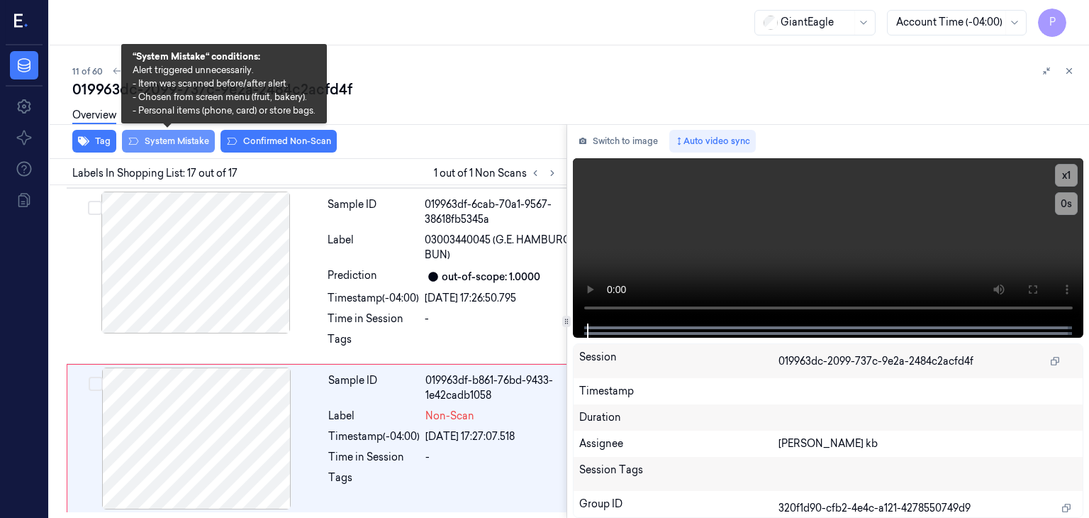
click at [187, 140] on button "System Mistake" at bounding box center [168, 141] width 93 height 23
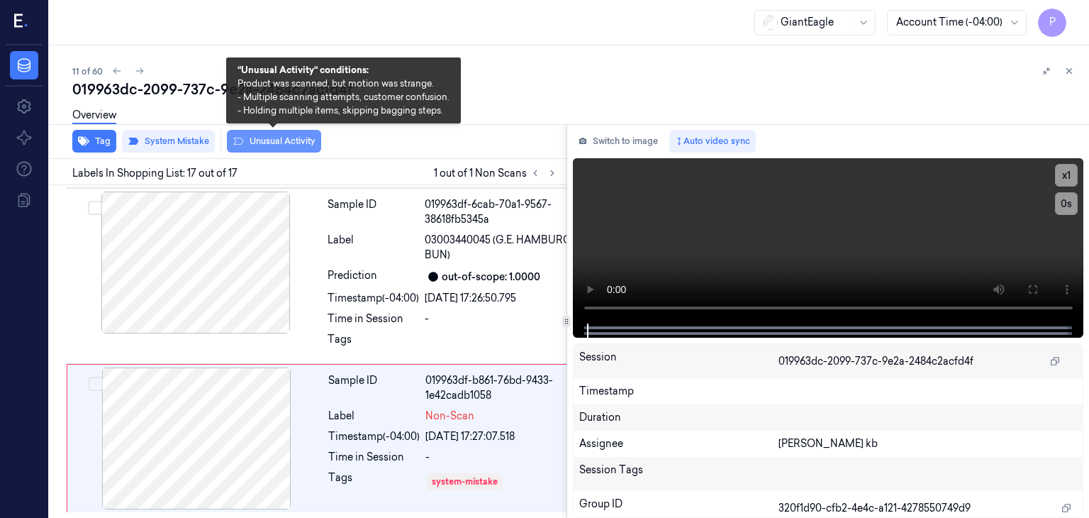
click at [290, 138] on button "Unusual Activity" at bounding box center [274, 141] width 94 height 23
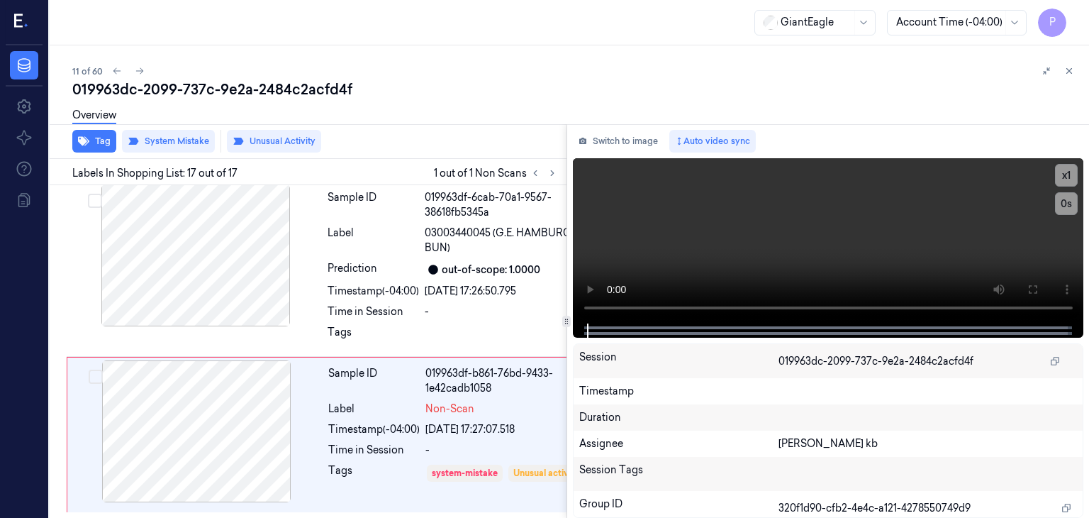
scroll to position [2638, 0]
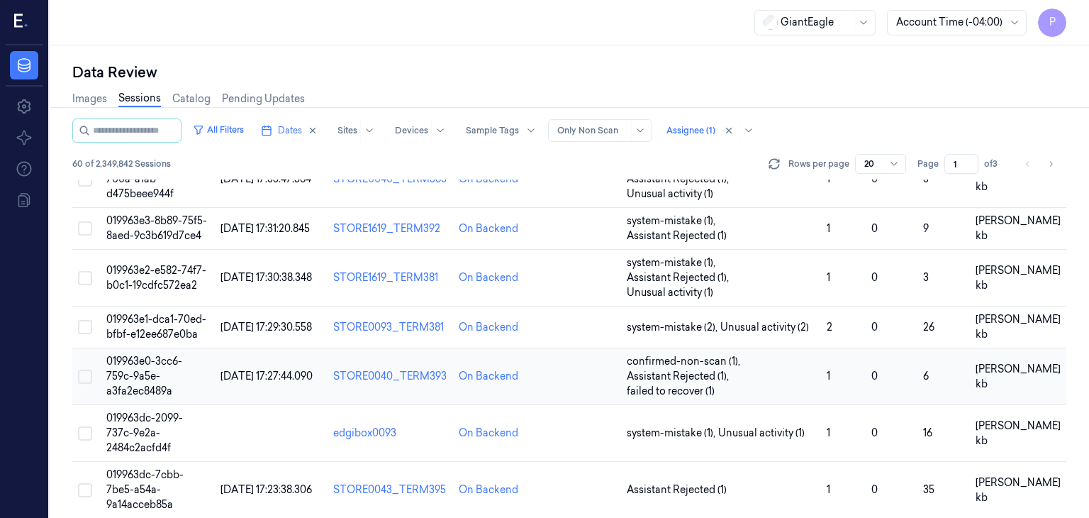
scroll to position [426, 0]
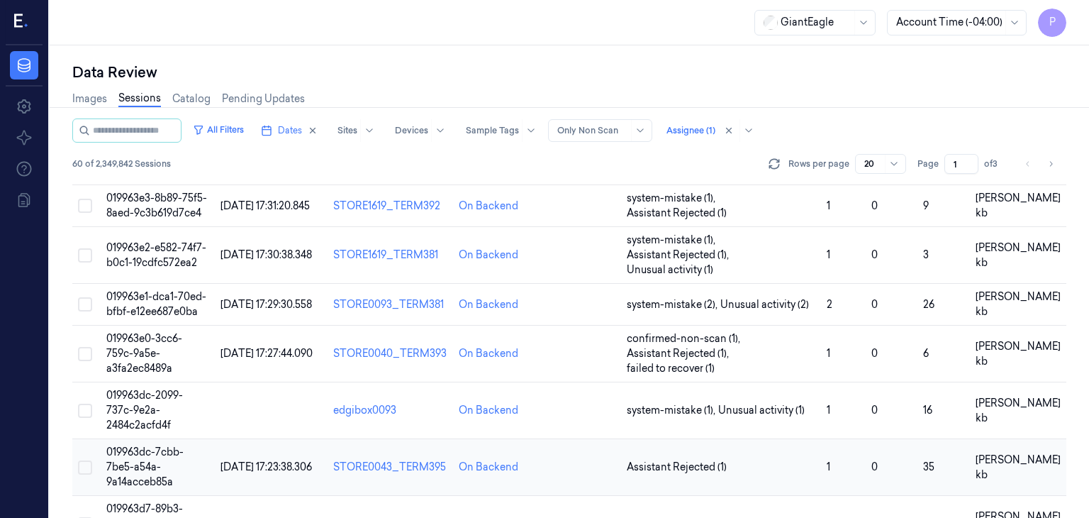
click at [131, 445] on span "019963dc-7cbb-7be5-a54a-9a14acceb85a" at bounding box center [144, 466] width 77 height 43
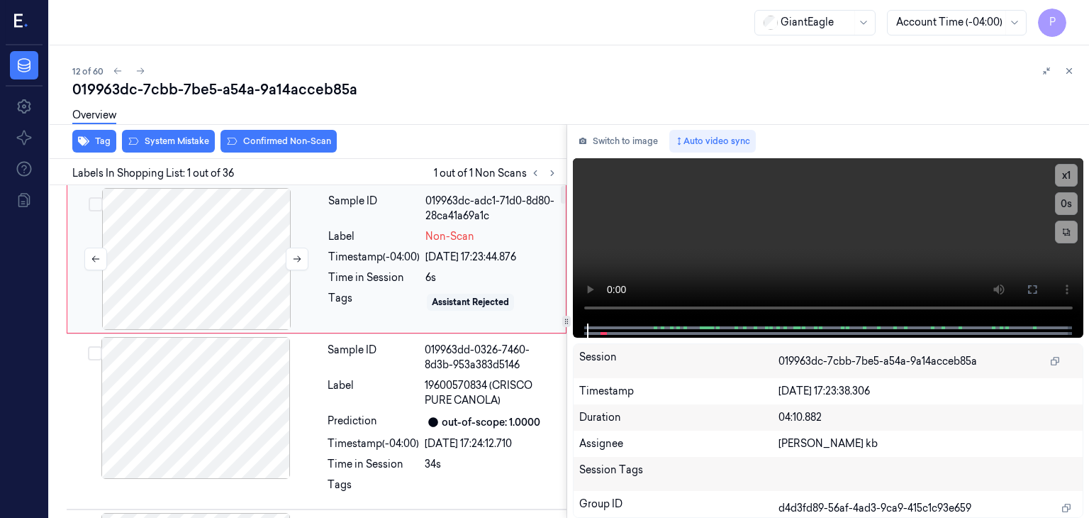
click at [237, 263] on div at bounding box center [196, 259] width 252 height 142
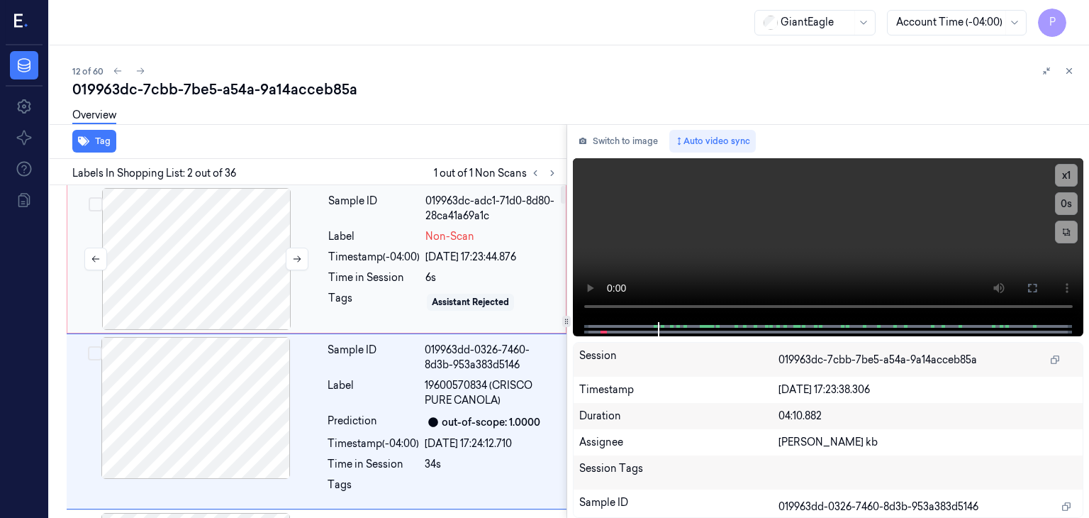
click at [244, 246] on div at bounding box center [196, 259] width 252 height 142
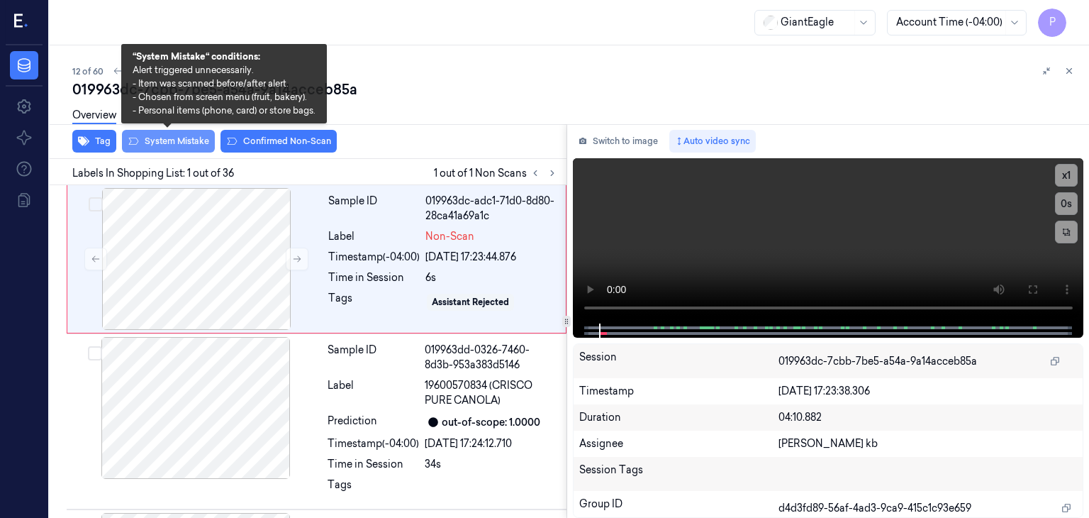
click at [182, 140] on button "System Mistake" at bounding box center [168, 141] width 93 height 23
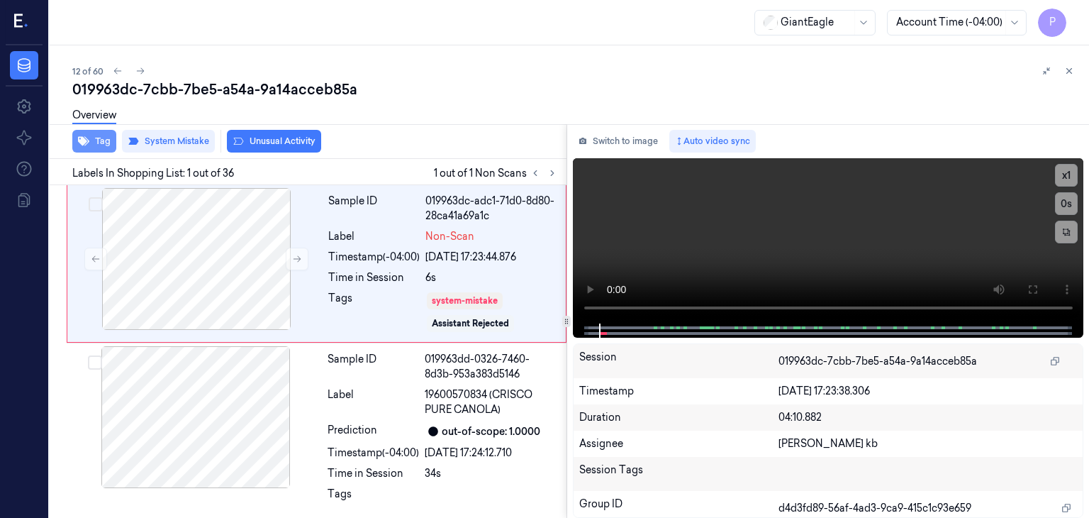
click at [99, 142] on button "Tag" at bounding box center [94, 141] width 44 height 23
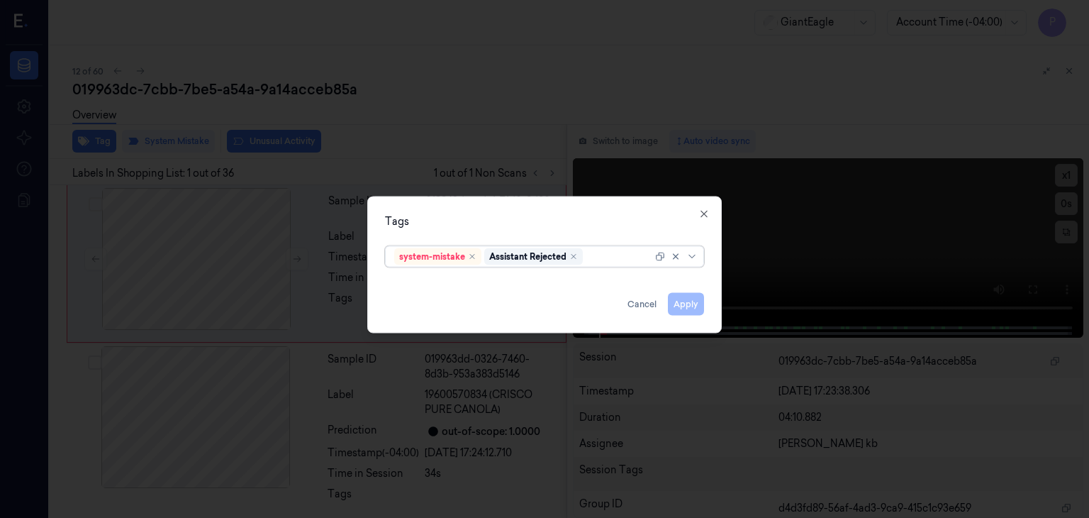
click at [596, 254] on div at bounding box center [619, 256] width 67 height 15
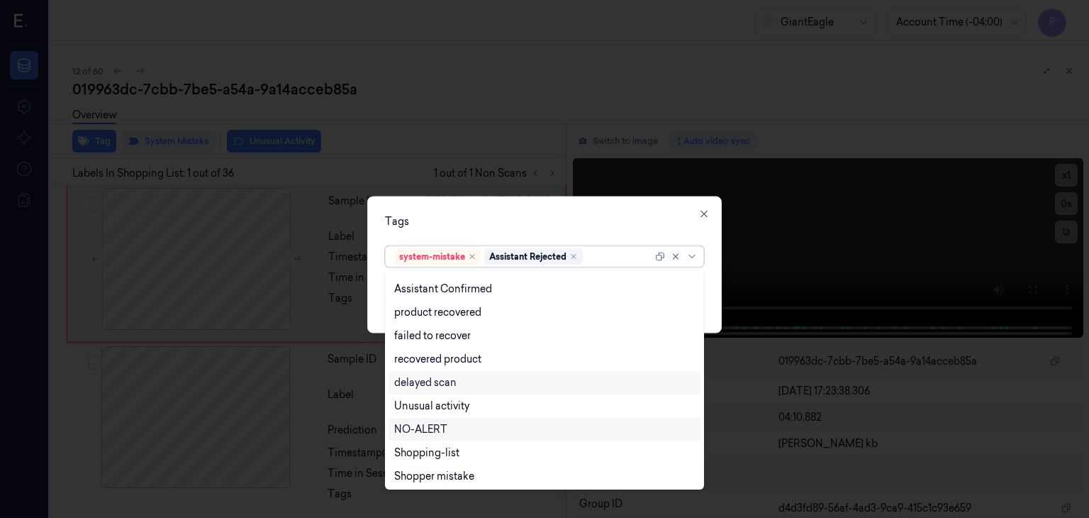
scroll to position [115, 0]
click at [411, 452] on div "Bag" at bounding box center [403, 450] width 19 height 15
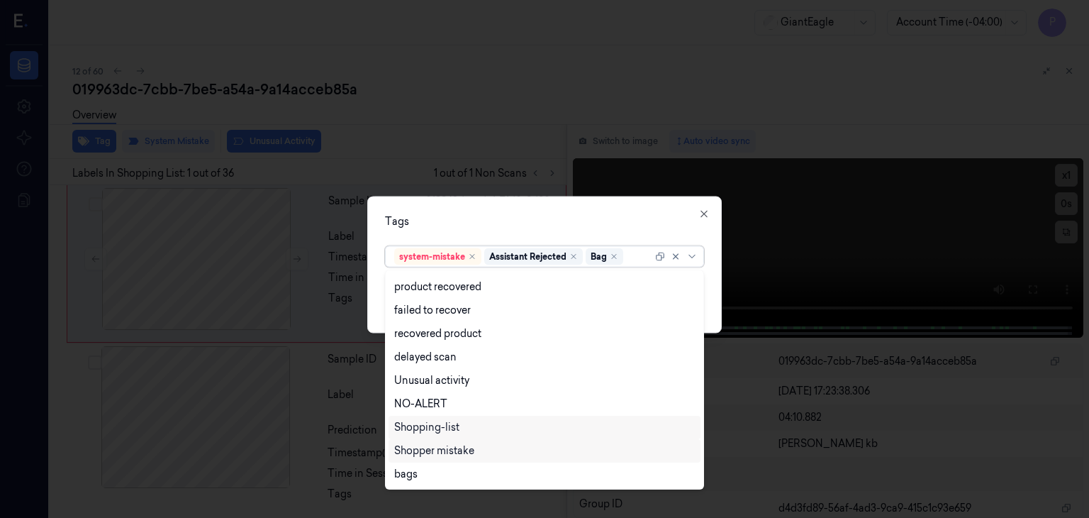
scroll to position [91, 0]
click at [642, 222] on div "Tags" at bounding box center [544, 221] width 319 height 15
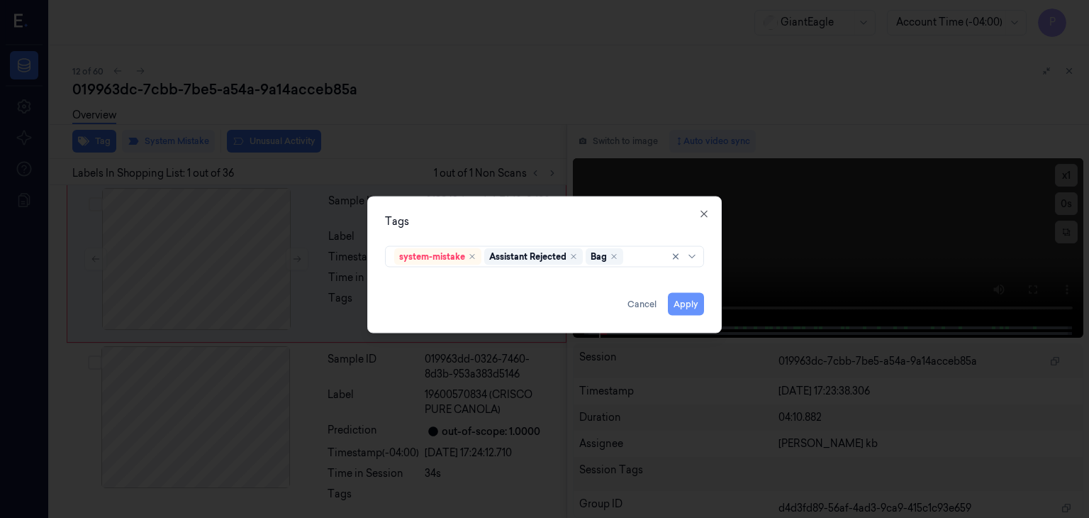
click at [689, 304] on button "Apply" at bounding box center [686, 304] width 36 height 23
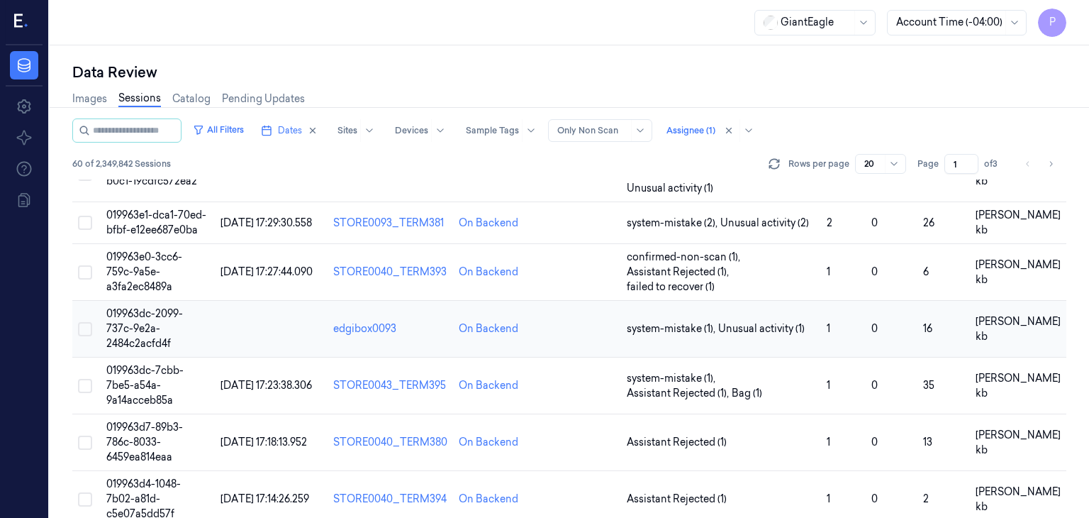
scroll to position [567, 0]
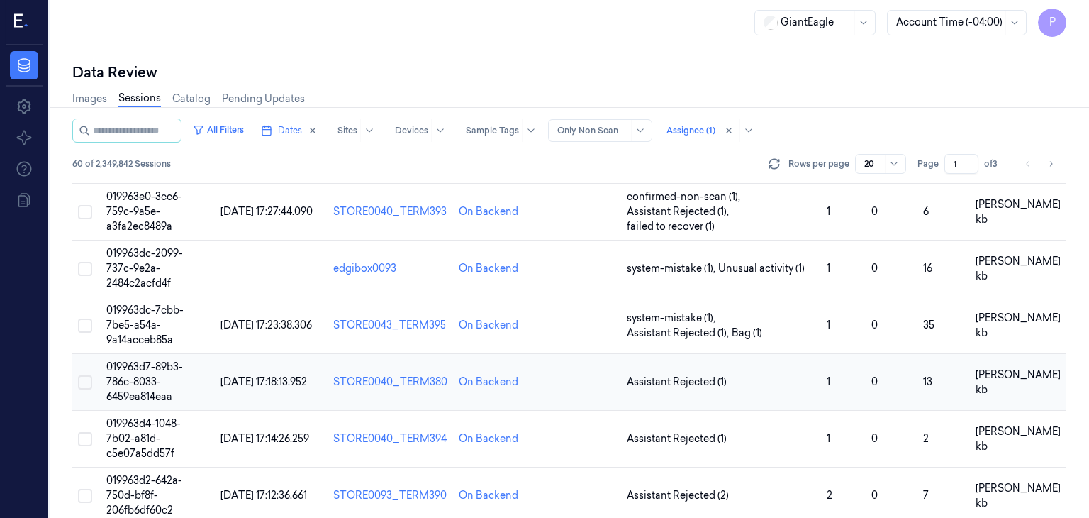
click at [137, 354] on td "019963d7-89b3-786c-8033-6459ea814eaa" at bounding box center [158, 382] width 114 height 57
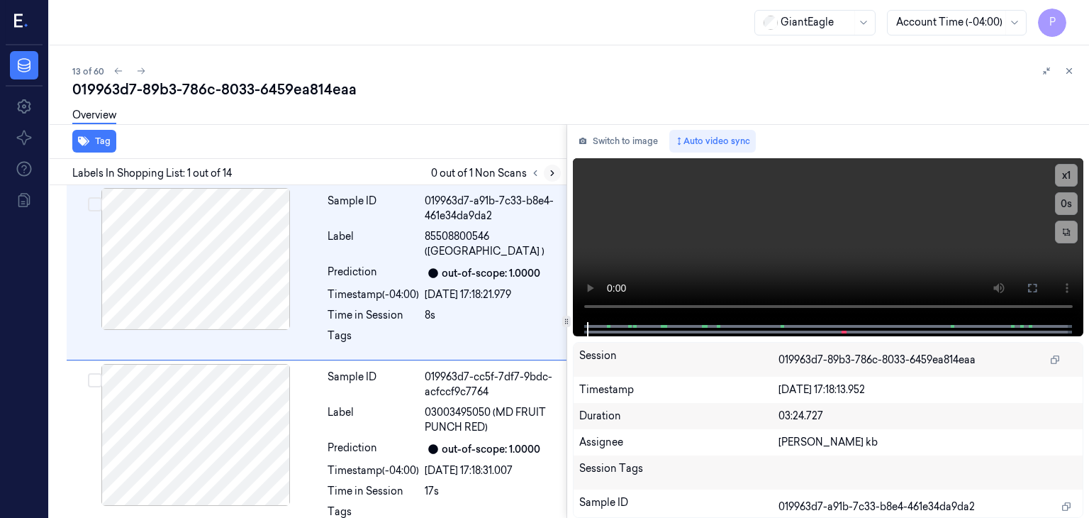
click at [553, 172] on icon at bounding box center [553, 173] width 10 height 10
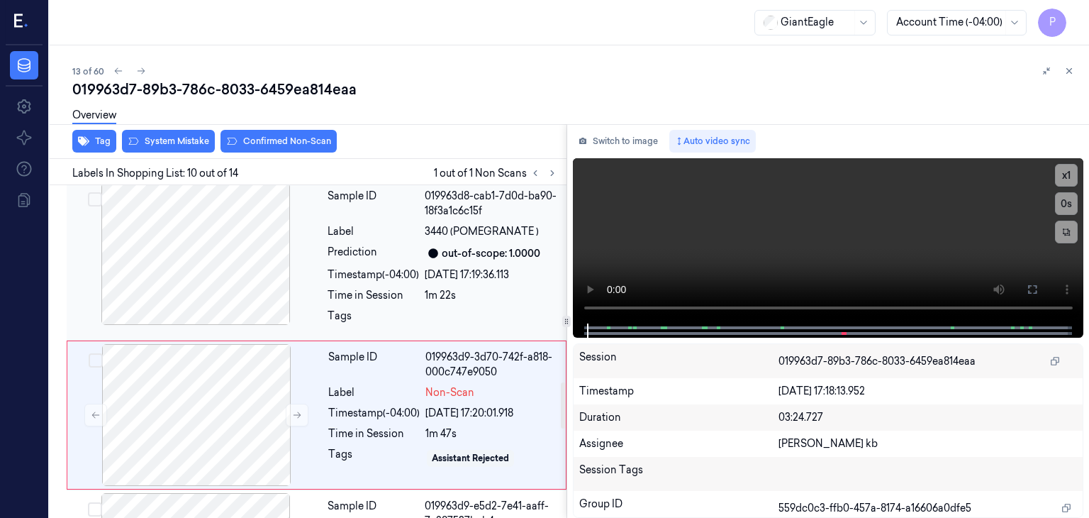
scroll to position [1472, 0]
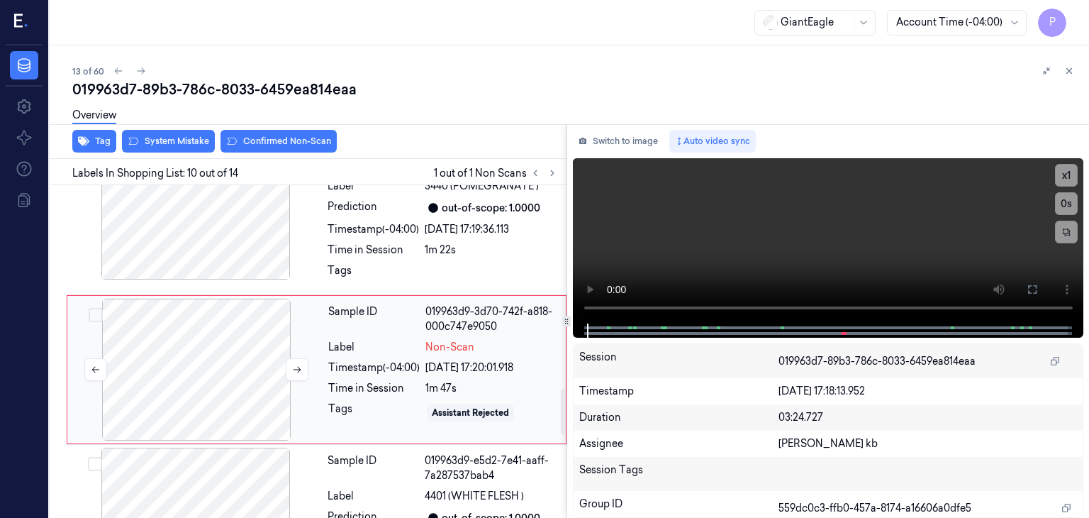
click at [261, 318] on div at bounding box center [196, 370] width 252 height 142
click at [233, 341] on div at bounding box center [196, 370] width 252 height 142
click at [298, 365] on icon at bounding box center [297, 370] width 10 height 10
click at [300, 367] on icon at bounding box center [298, 370] width 8 height 6
click at [266, 326] on div at bounding box center [196, 370] width 252 height 142
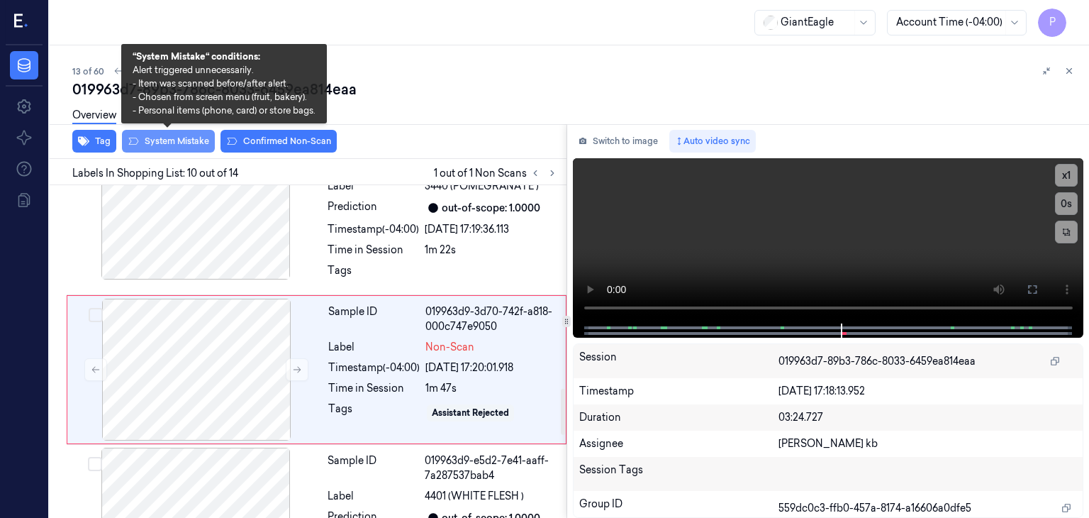
click at [193, 143] on button "System Mistake" at bounding box center [168, 141] width 93 height 23
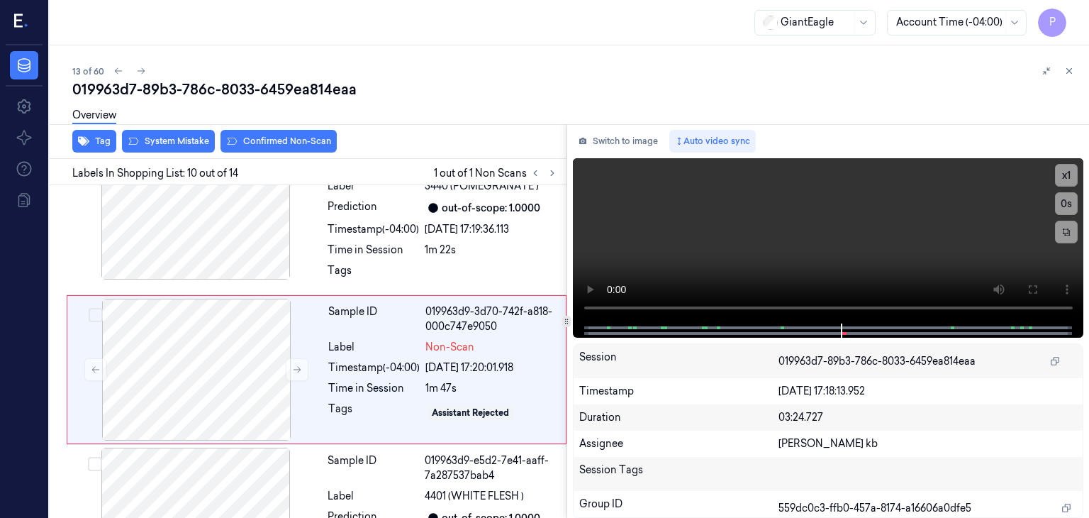
scroll to position [1477, 0]
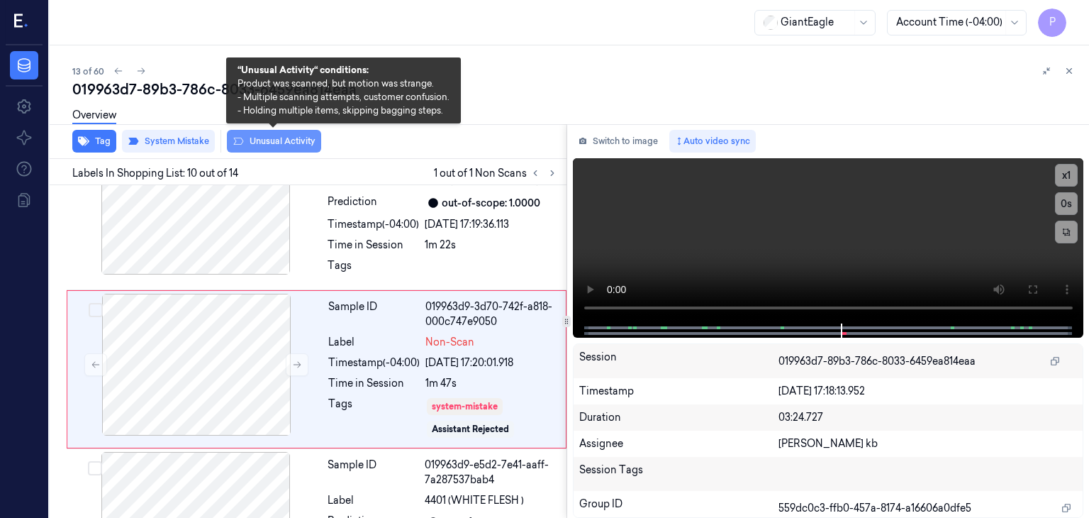
click at [296, 141] on button "Unusual Activity" at bounding box center [274, 141] width 94 height 23
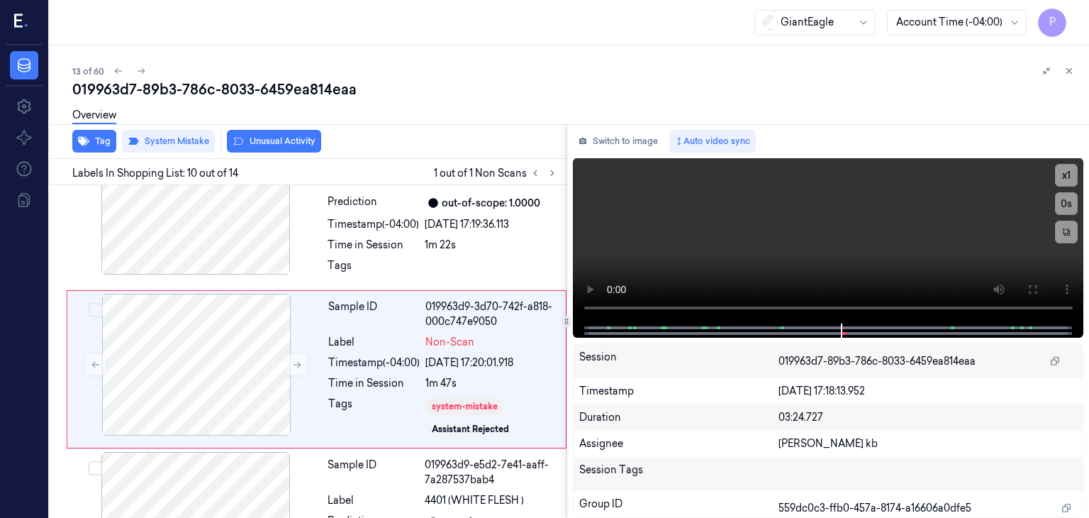
scroll to position [1486, 0]
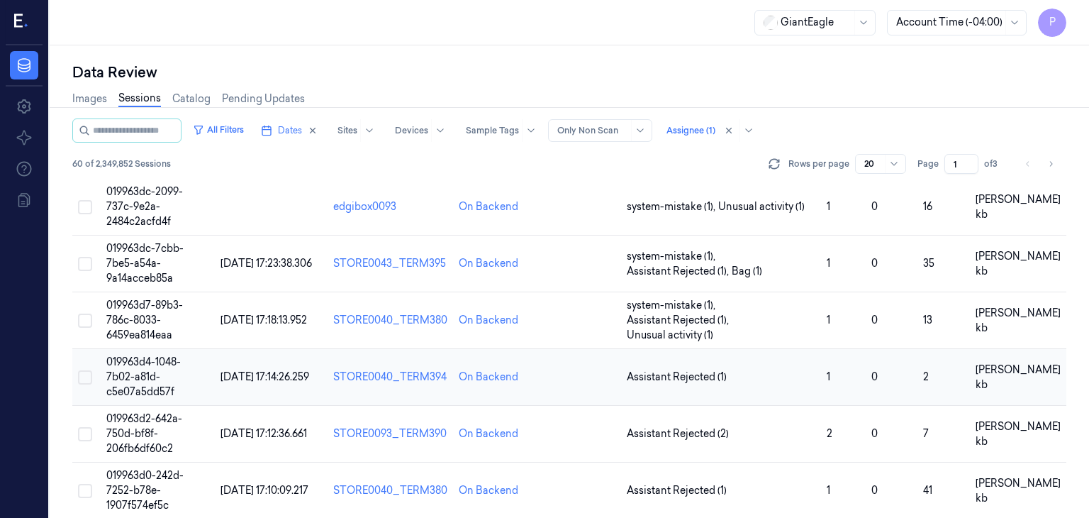
scroll to position [638, 0]
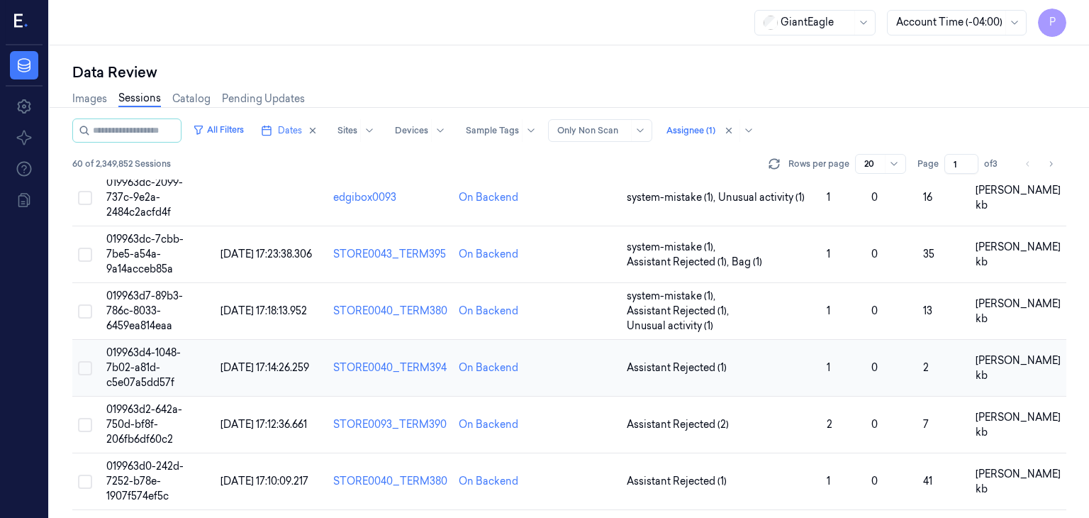
click at [167, 346] on span "019963d4-1048-7b02-a81d-c5e07a5dd57f" at bounding box center [143, 367] width 74 height 43
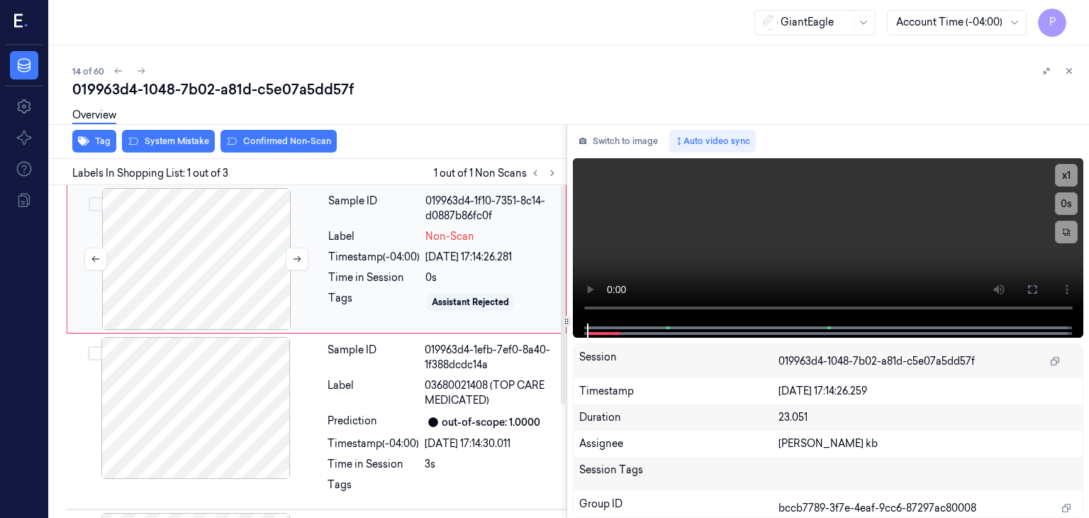
click at [199, 236] on div at bounding box center [196, 259] width 252 height 142
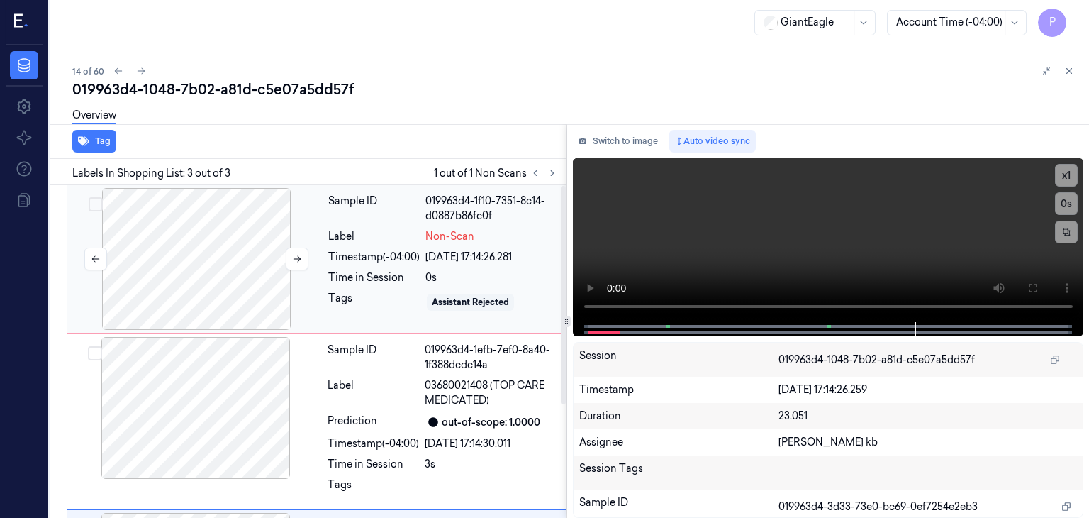
click at [218, 247] on div at bounding box center [196, 259] width 252 height 142
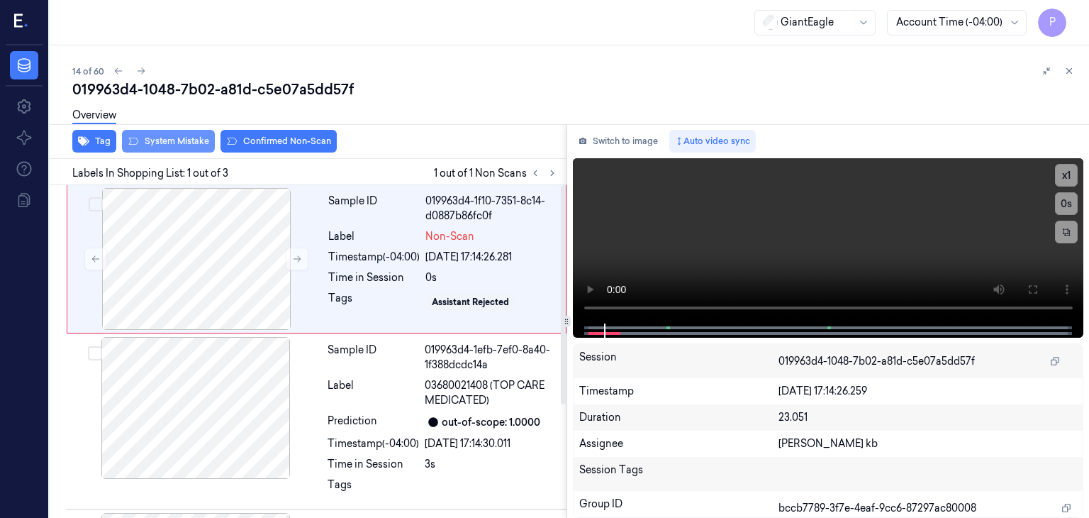
click at [168, 137] on button "System Mistake" at bounding box center [168, 141] width 93 height 23
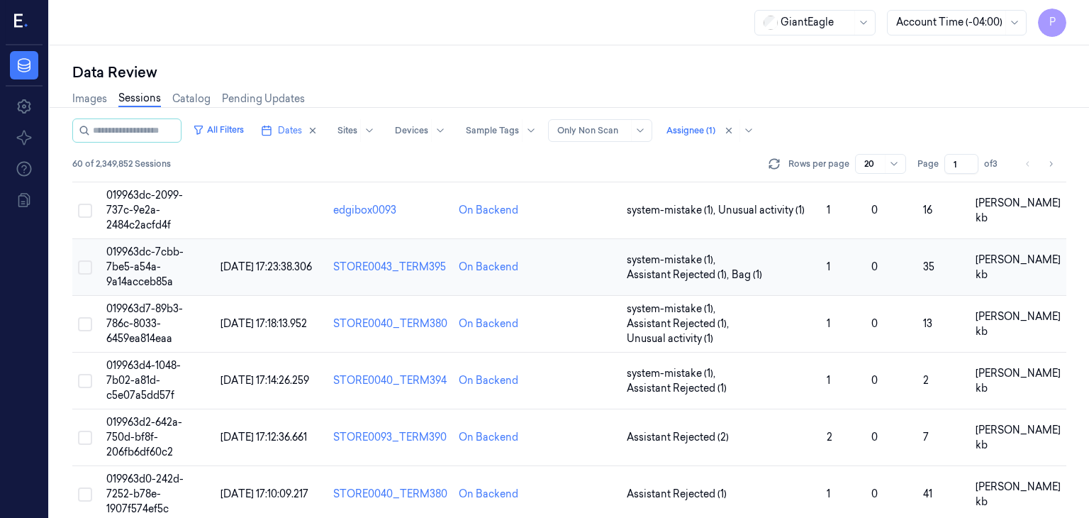
scroll to position [638, 0]
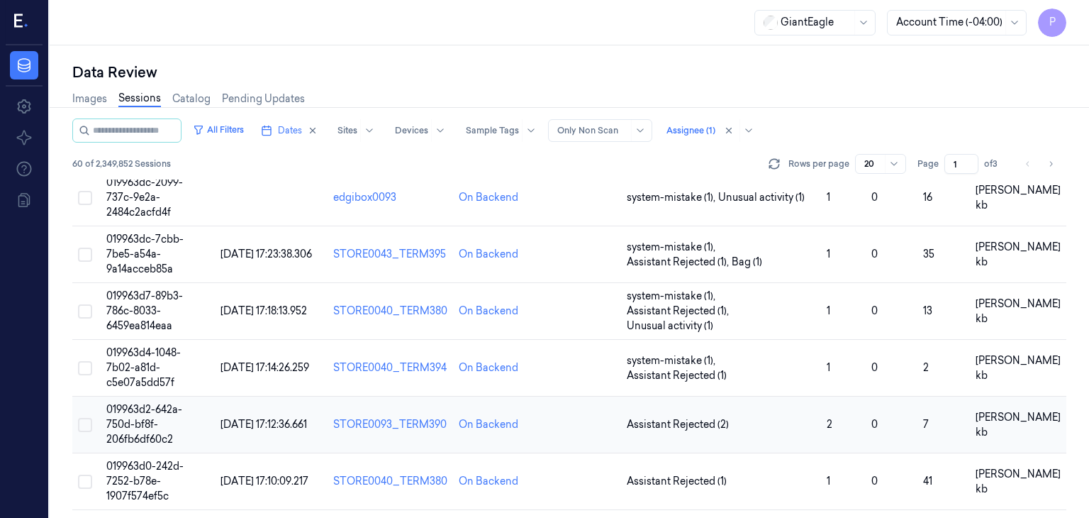
click at [148, 403] on span "019963d2-642a-750d-bf8f-206fb6df60c2" at bounding box center [144, 424] width 76 height 43
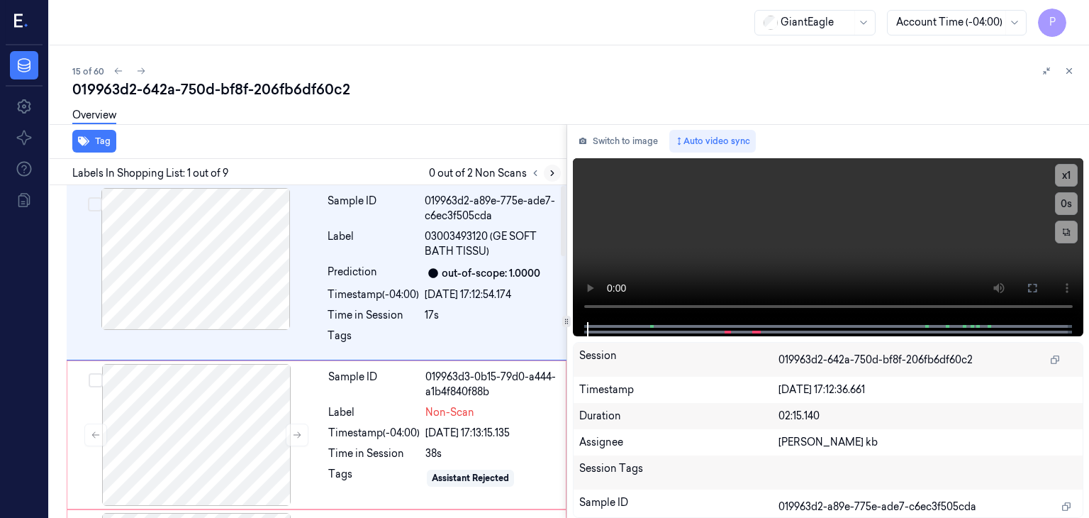
click at [548, 166] on button at bounding box center [552, 173] width 17 height 17
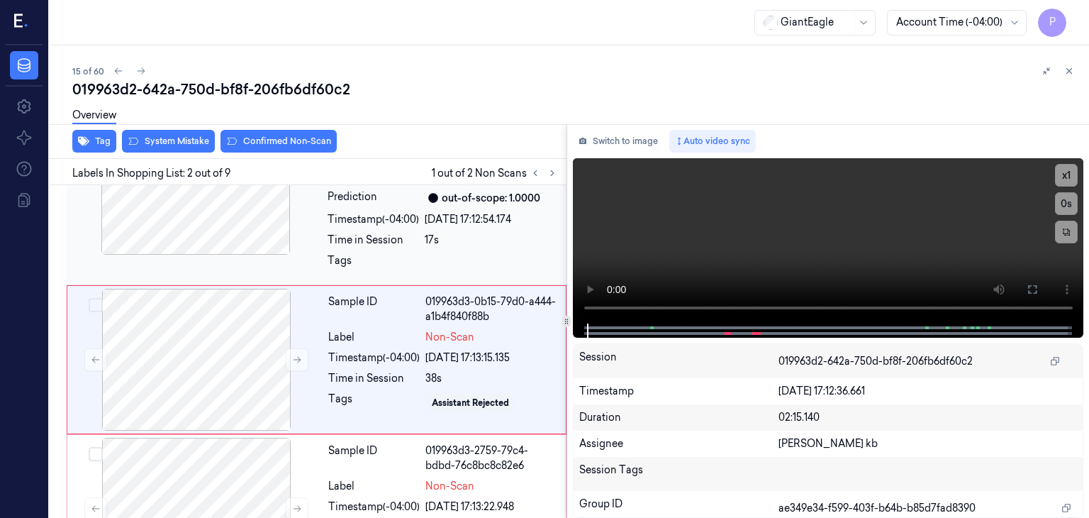
scroll to position [82, 0]
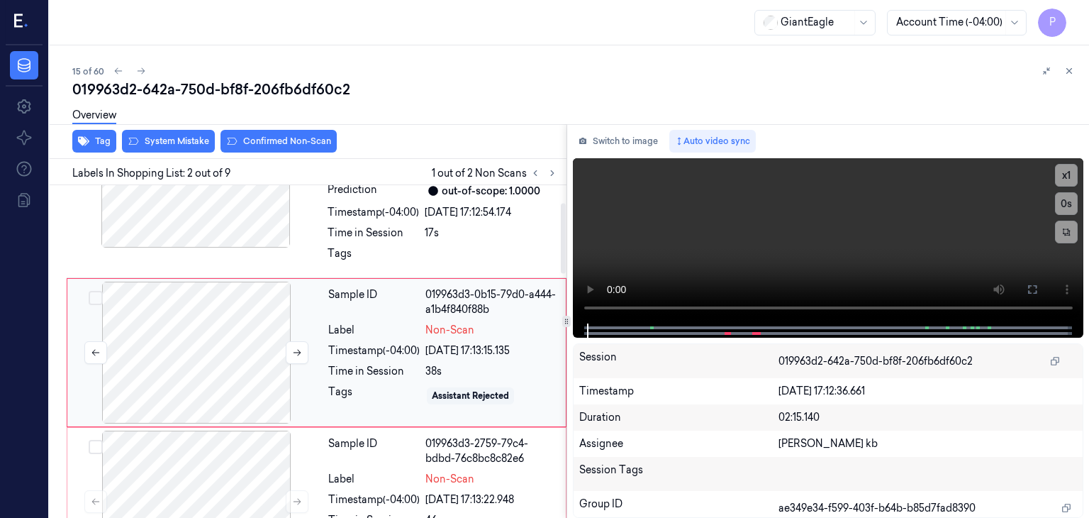
click at [186, 346] on div at bounding box center [196, 353] width 252 height 142
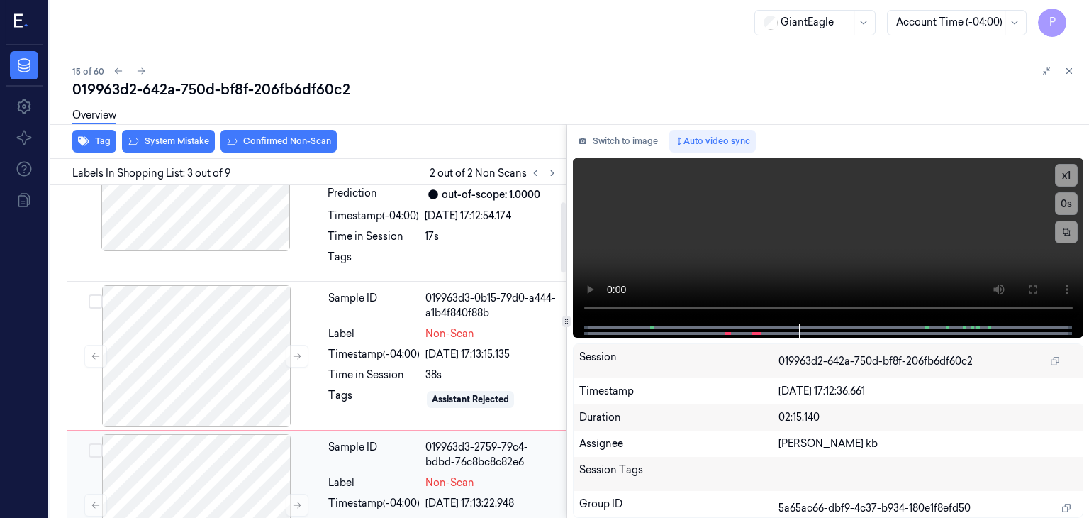
scroll to position [18, 0]
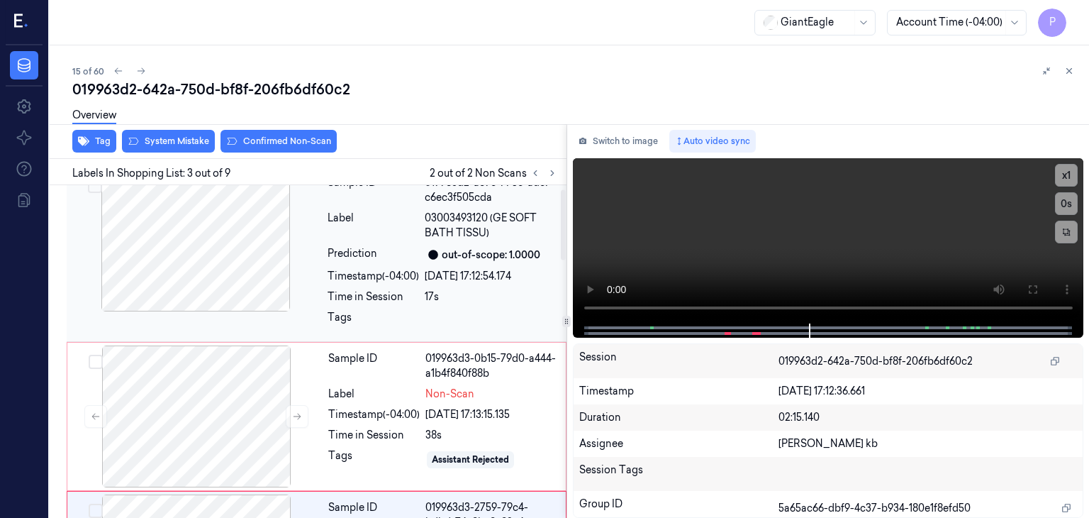
click at [267, 231] on div at bounding box center [196, 241] width 252 height 142
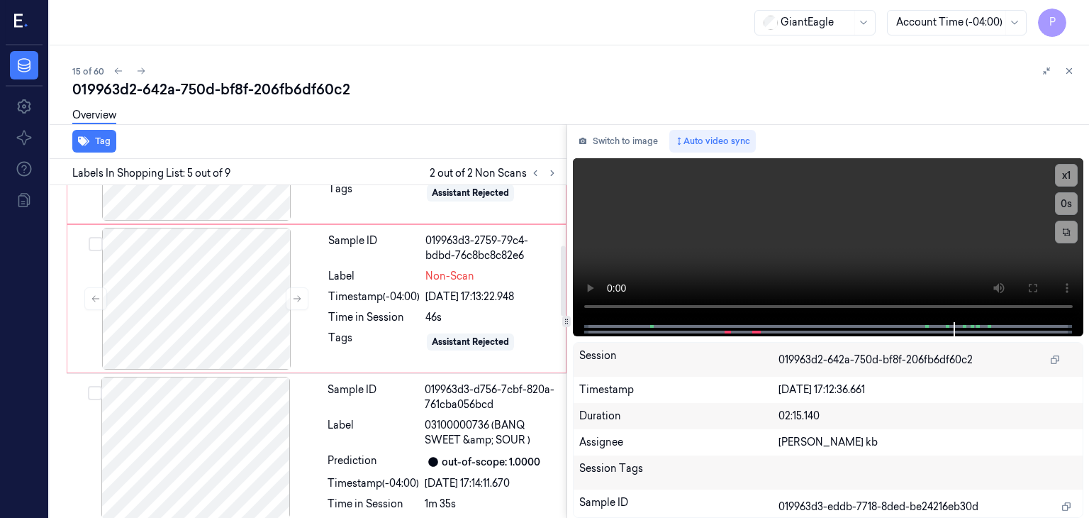
scroll to position [214, 0]
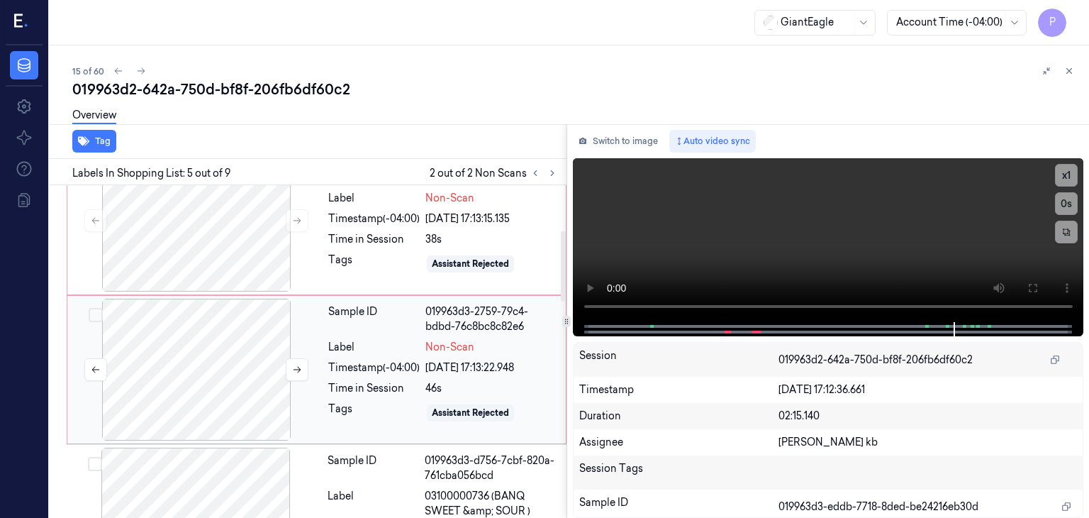
click at [200, 343] on div at bounding box center [196, 370] width 252 height 142
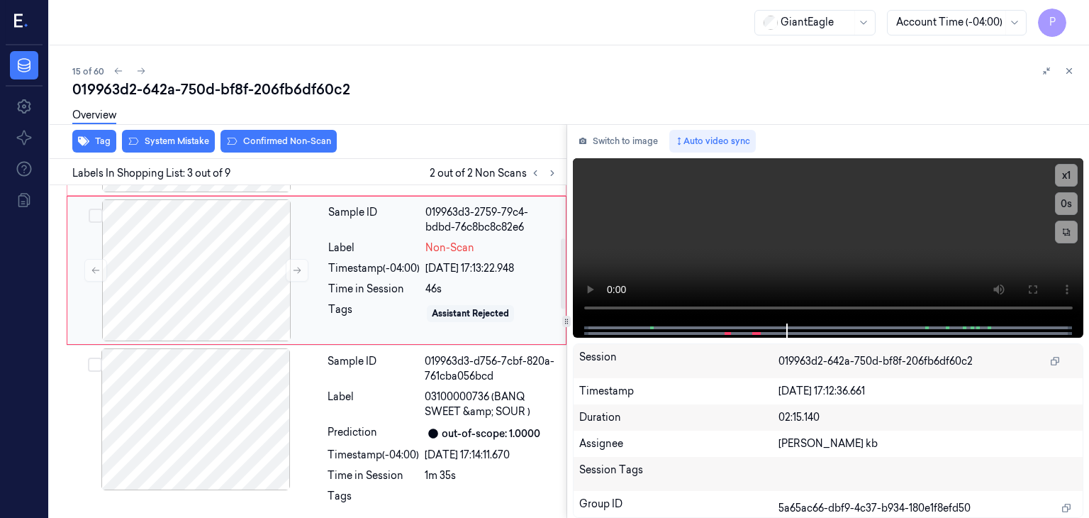
scroll to position [231, 0]
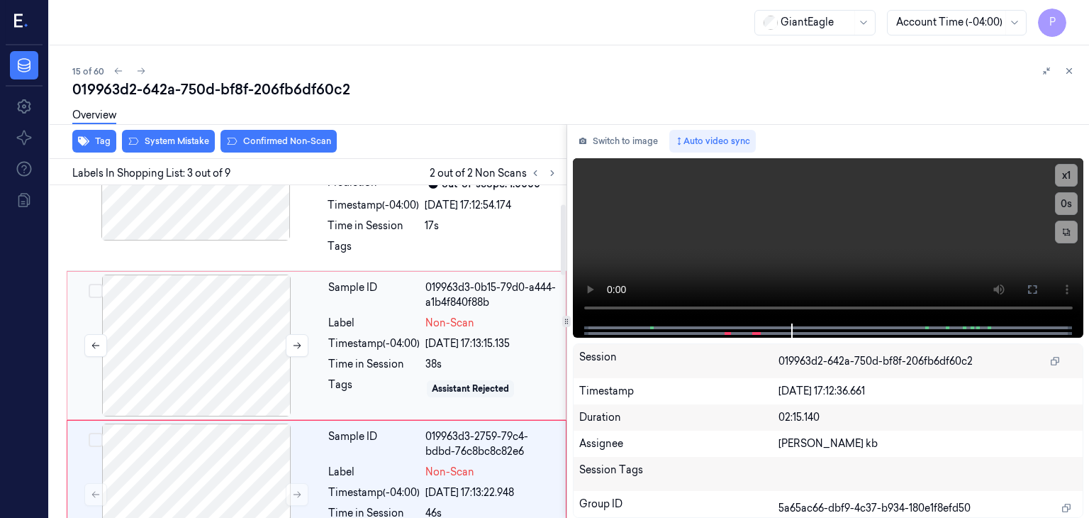
click at [265, 316] on div at bounding box center [196, 345] width 252 height 142
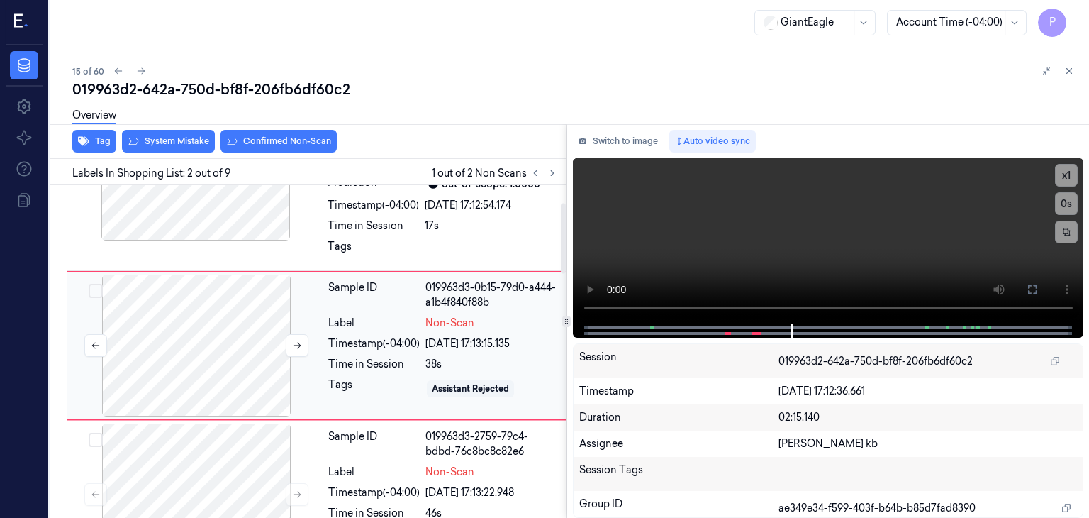
scroll to position [82, 0]
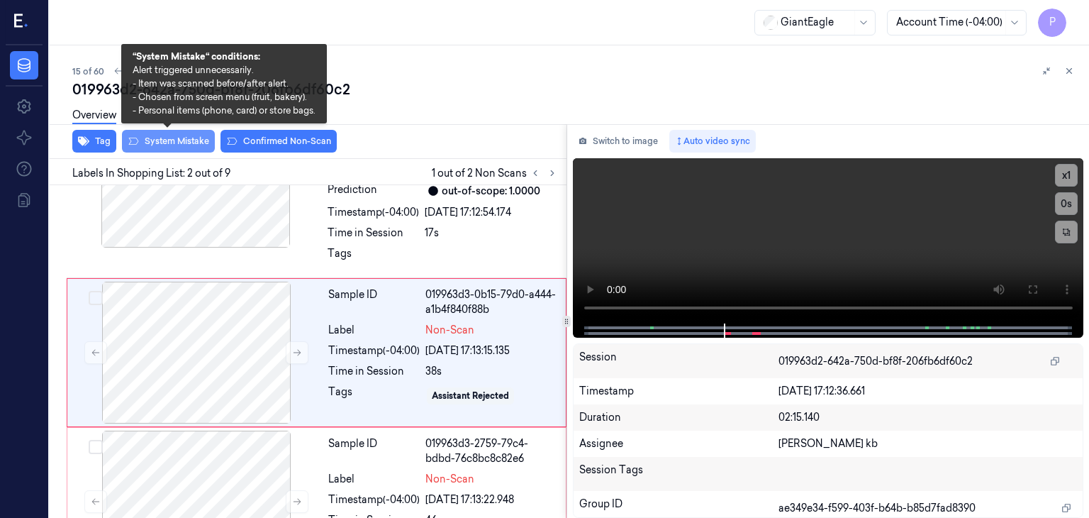
click at [182, 143] on button "System Mistake" at bounding box center [168, 141] width 93 height 23
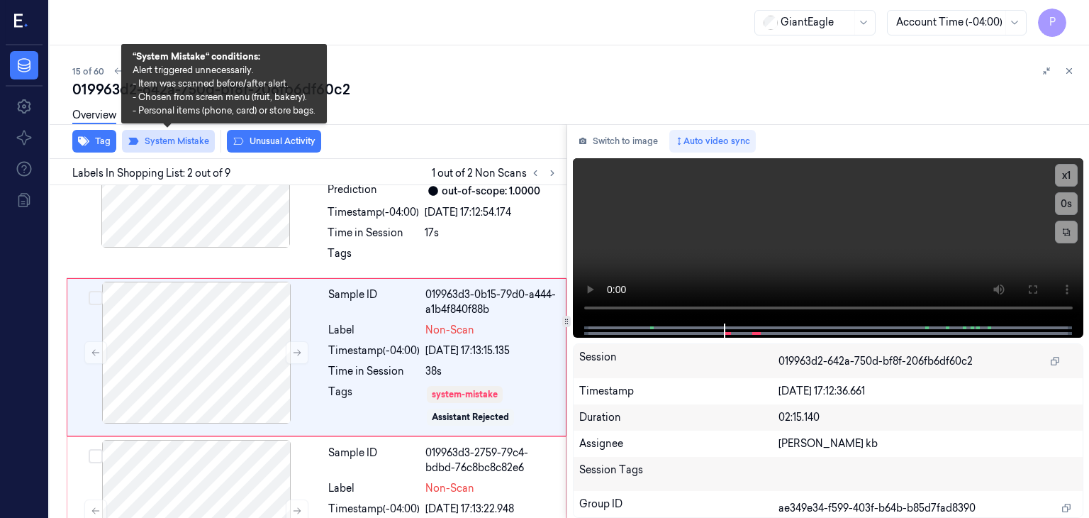
scroll to position [87, 0]
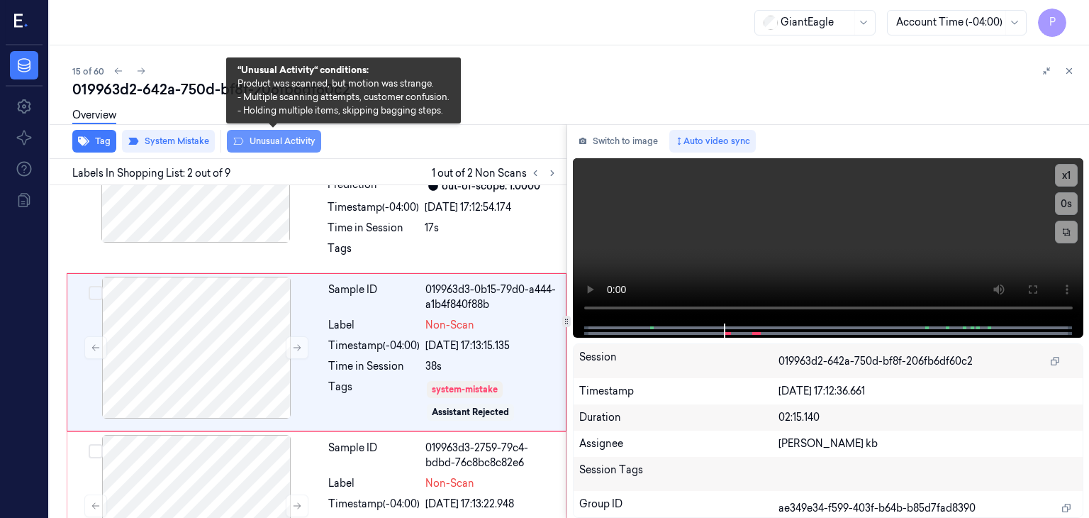
click at [299, 140] on button "Unusual Activity" at bounding box center [274, 141] width 94 height 23
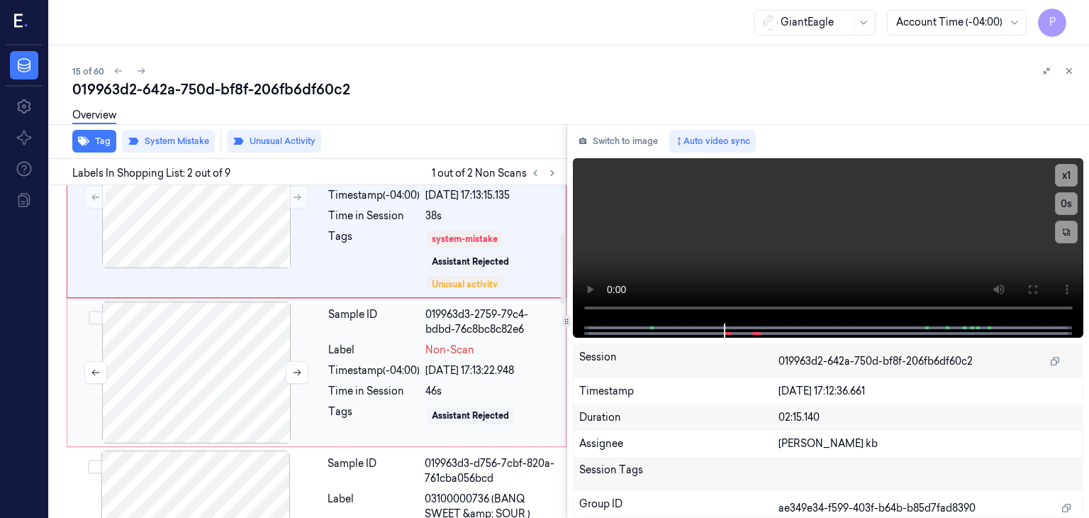
click at [255, 373] on div at bounding box center [196, 372] width 252 height 142
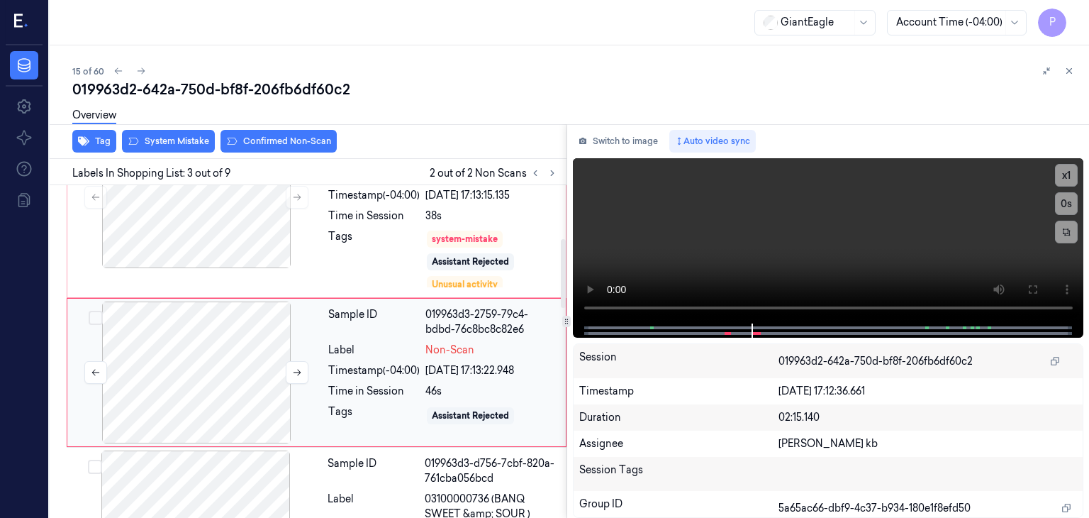
scroll to position [257, 0]
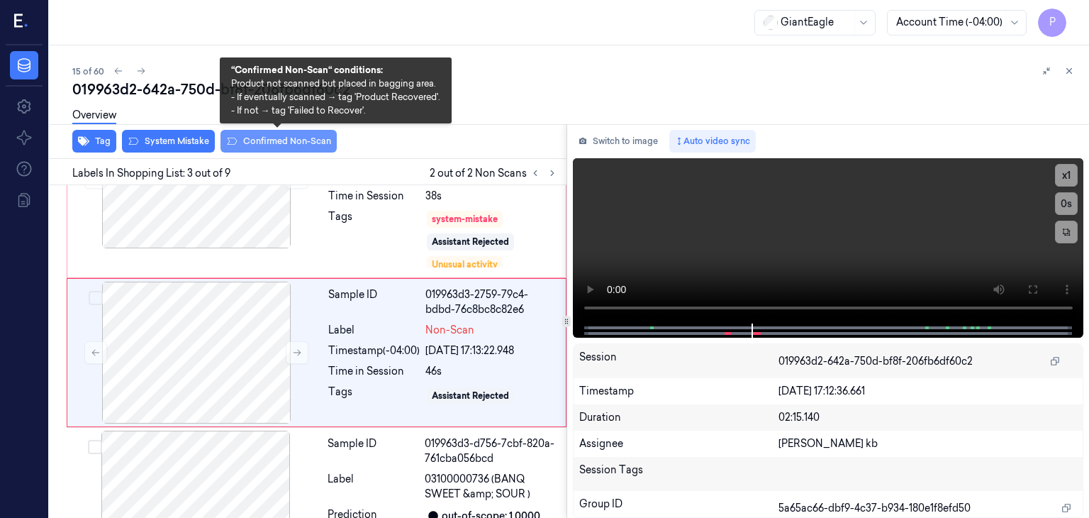
click at [278, 140] on button "Confirmed Non-Scan" at bounding box center [279, 141] width 116 height 23
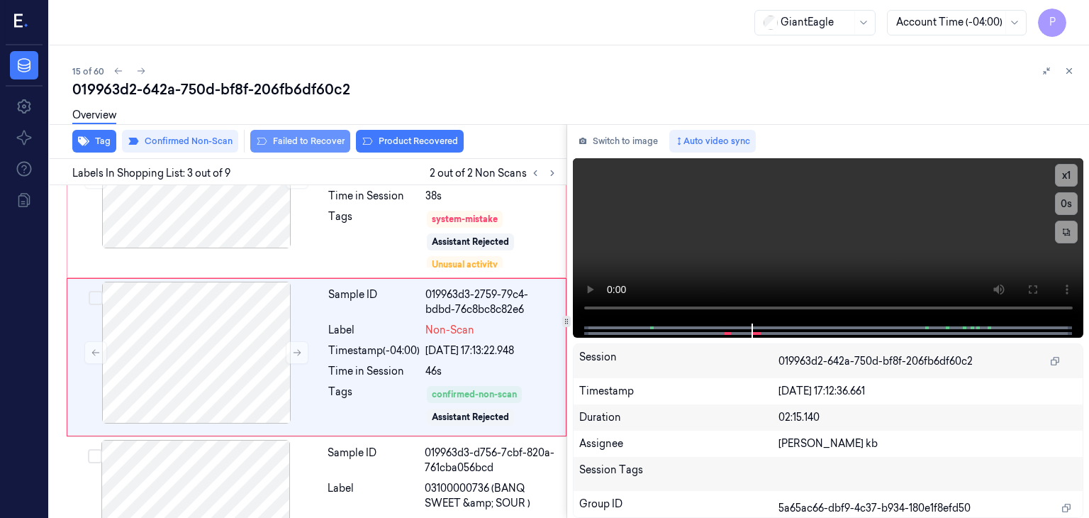
scroll to position [262, 0]
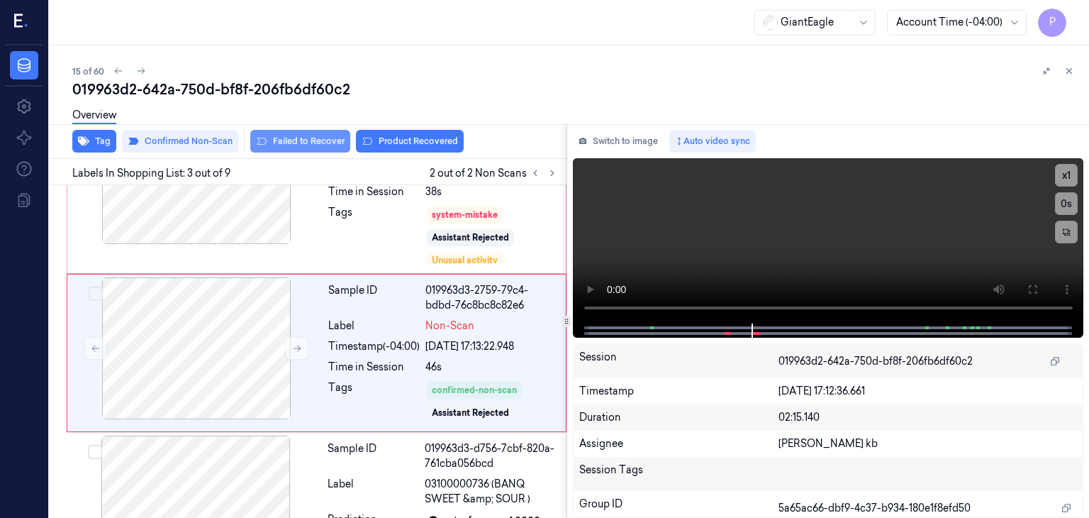
click at [323, 137] on button "Failed to Recover" at bounding box center [300, 141] width 100 height 23
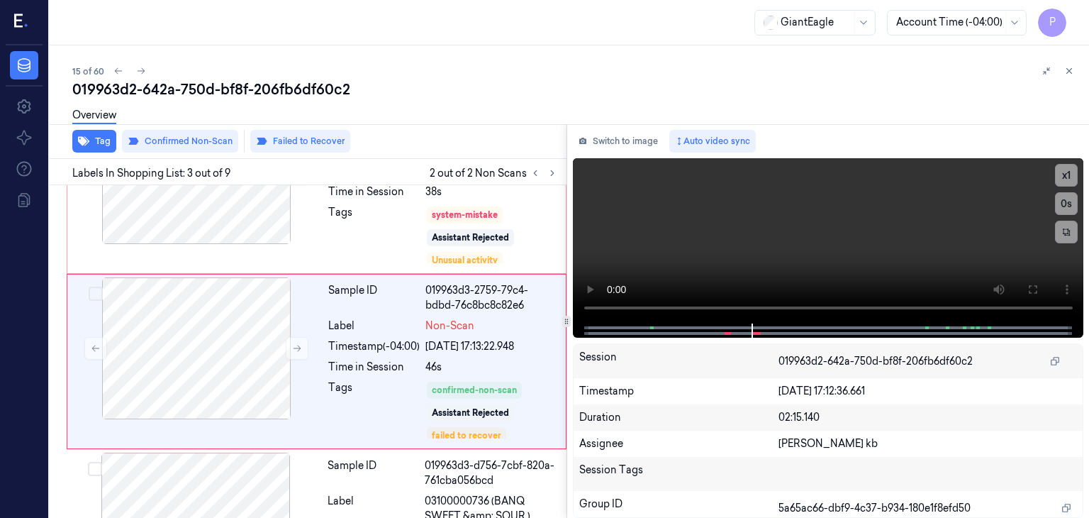
scroll to position [271, 0]
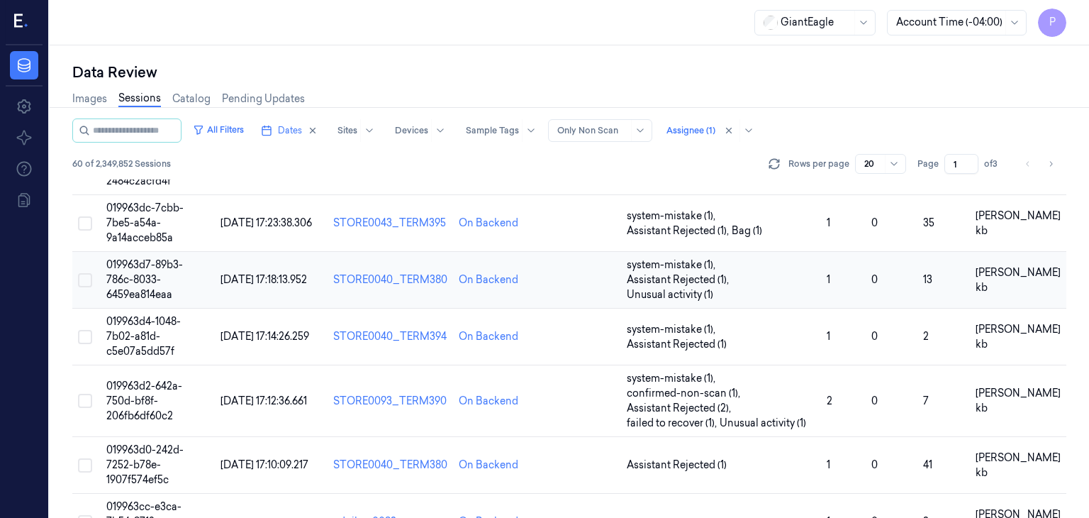
scroll to position [671, 0]
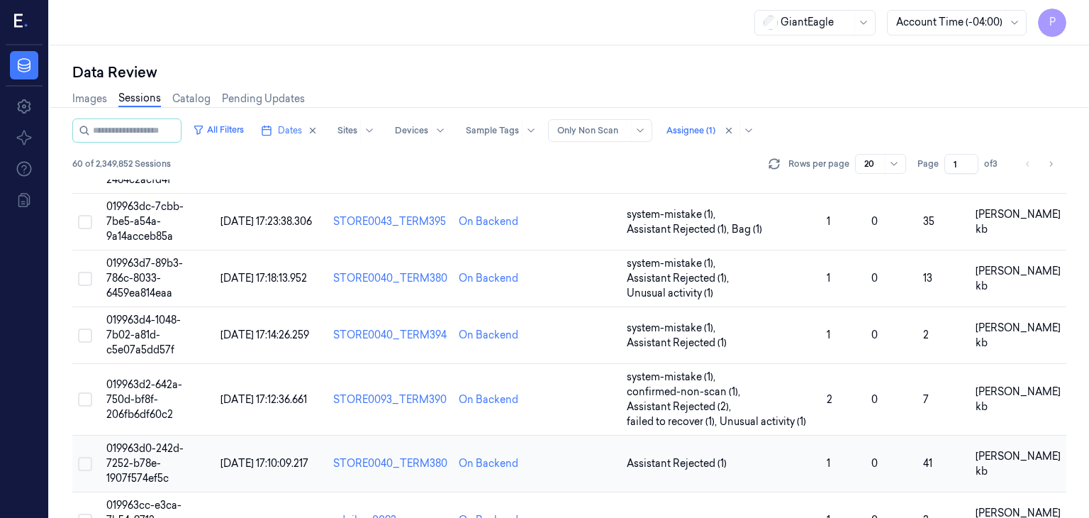
click at [171, 442] on span "019963d0-242d-7252-b78e-1907f574ef5c" at bounding box center [144, 463] width 77 height 43
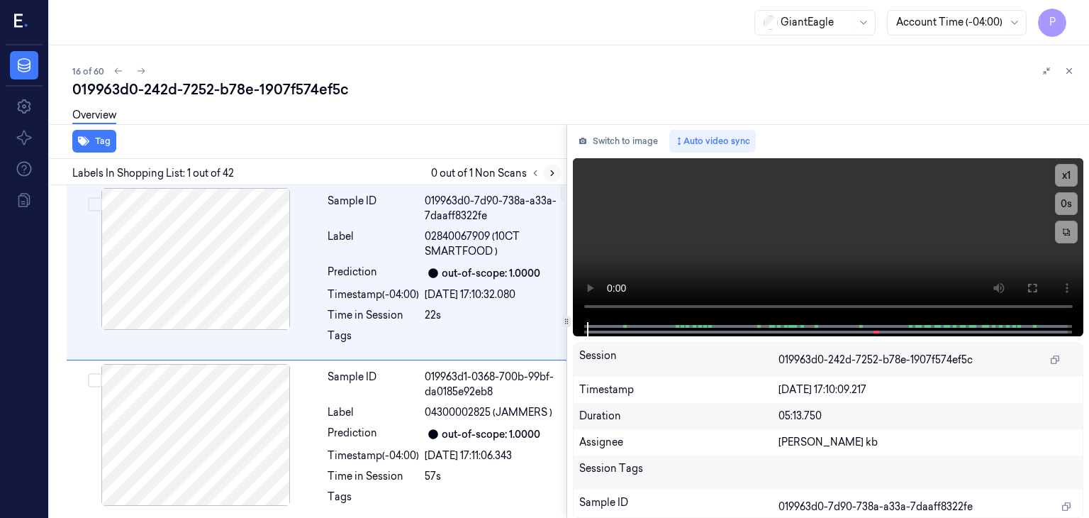
click at [553, 173] on icon at bounding box center [553, 173] width 10 height 10
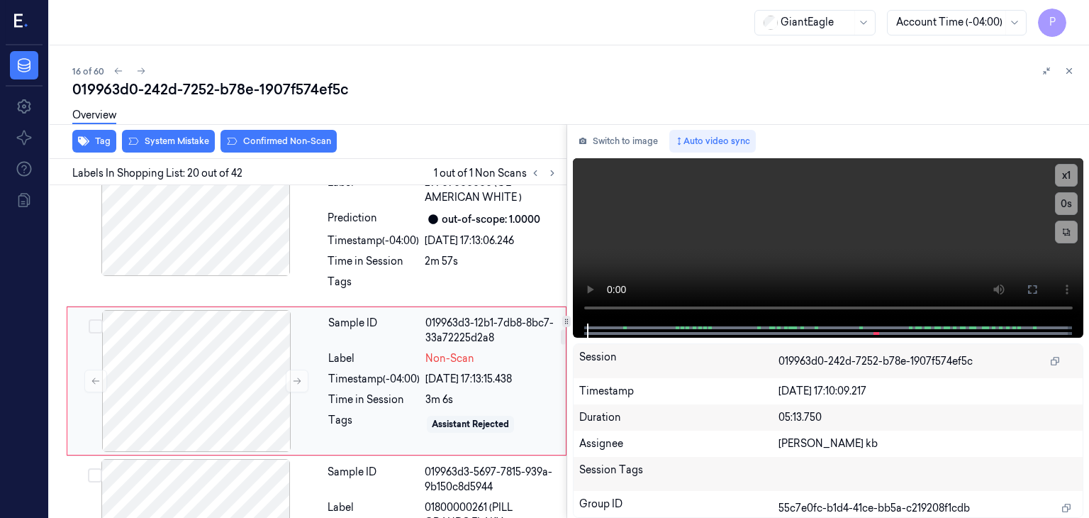
scroll to position [3229, 0]
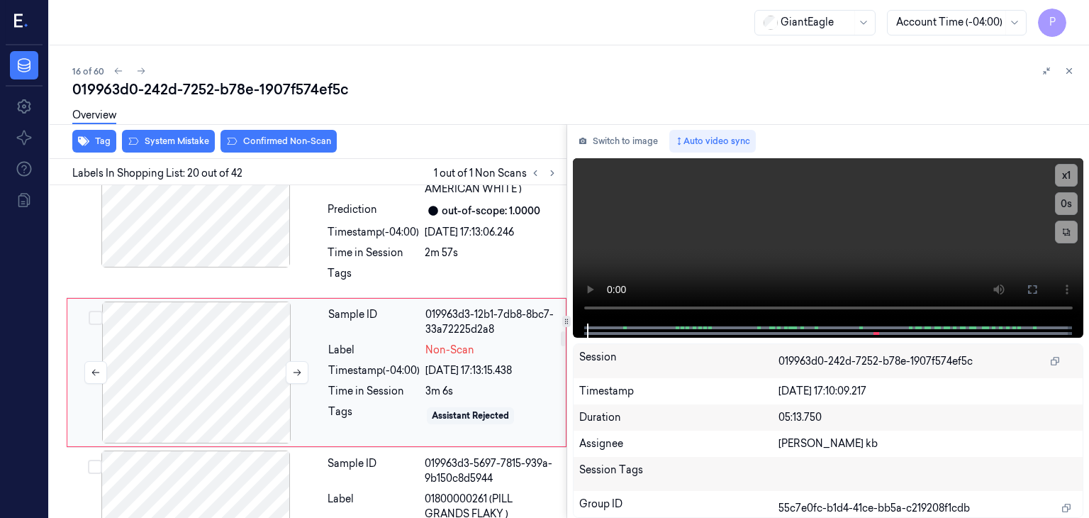
click at [235, 340] on div at bounding box center [196, 372] width 252 height 142
click at [296, 367] on icon at bounding box center [297, 372] width 10 height 10
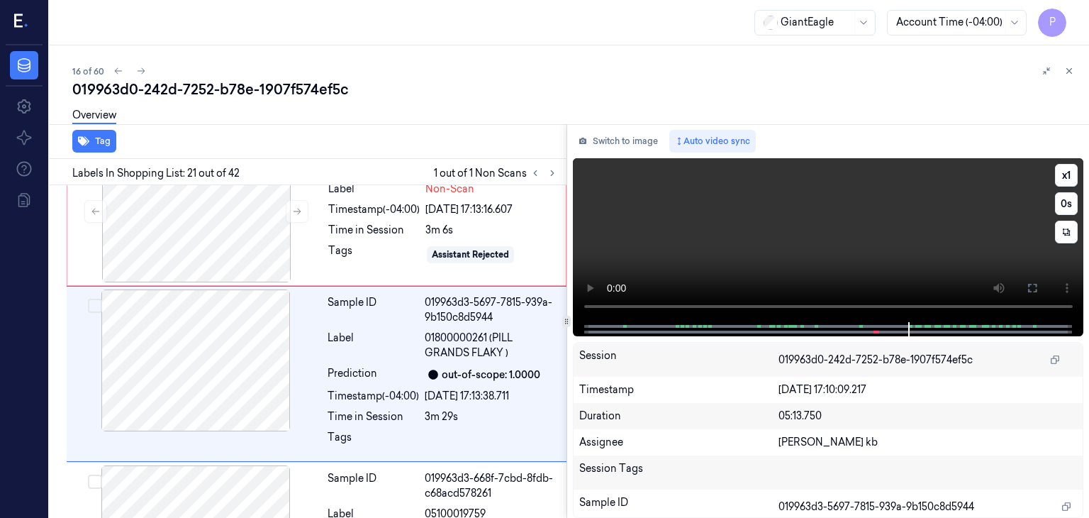
scroll to position [3391, 0]
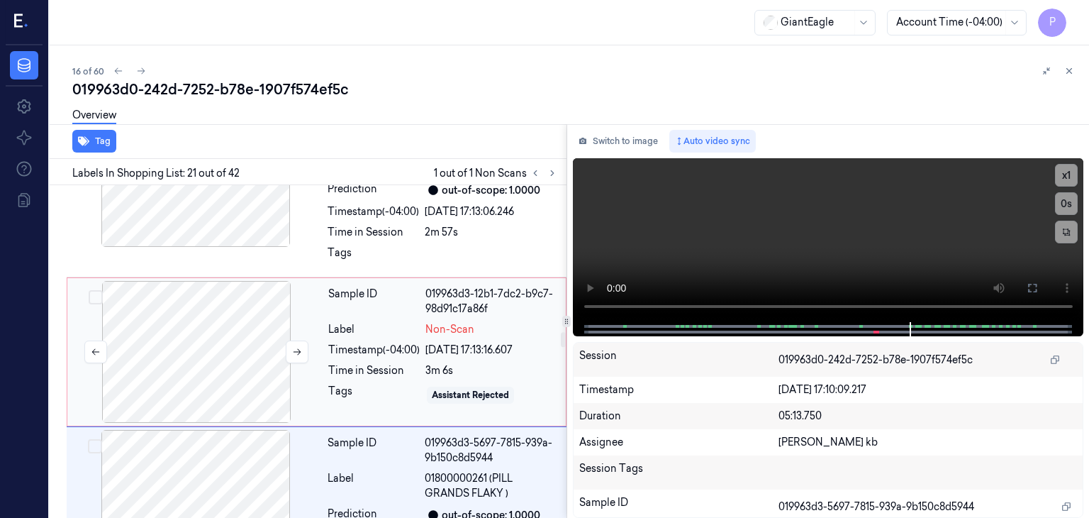
click at [204, 302] on div at bounding box center [196, 352] width 252 height 142
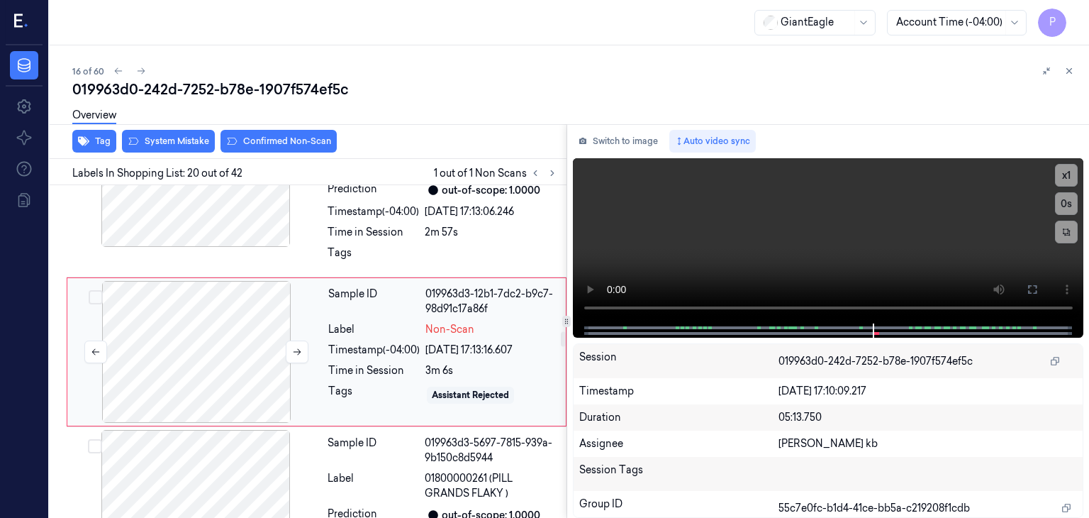
scroll to position [3229, 0]
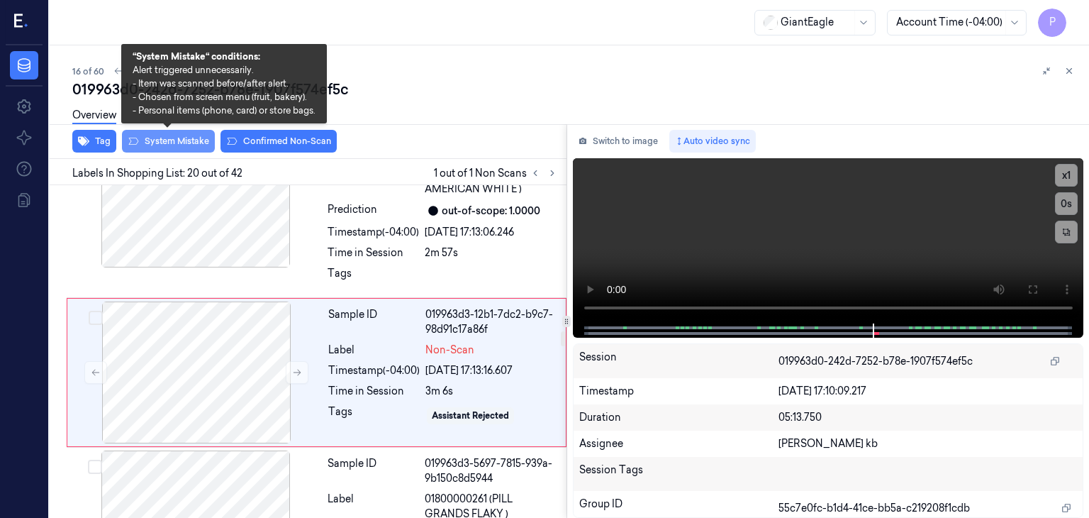
click at [194, 140] on button "System Mistake" at bounding box center [168, 141] width 93 height 23
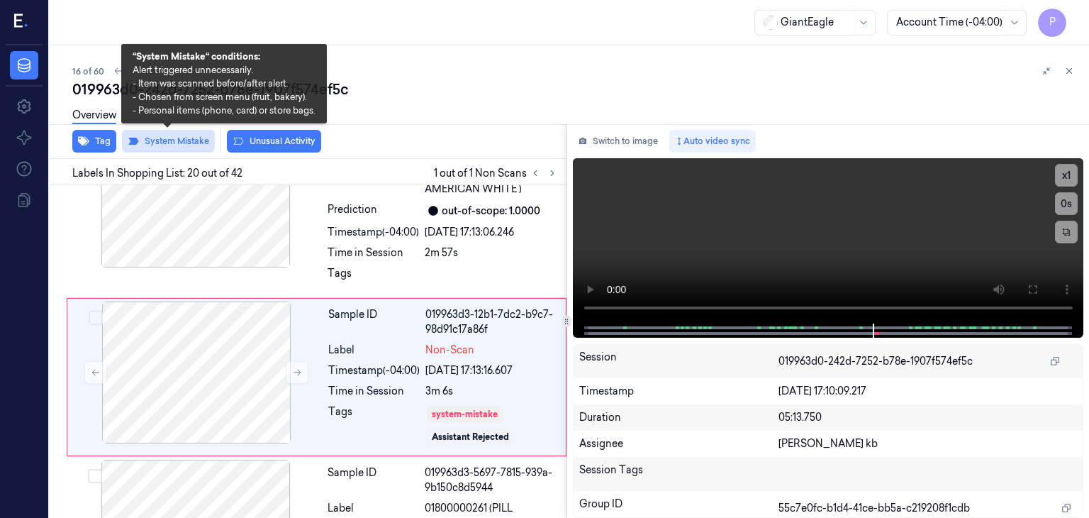
scroll to position [3233, 0]
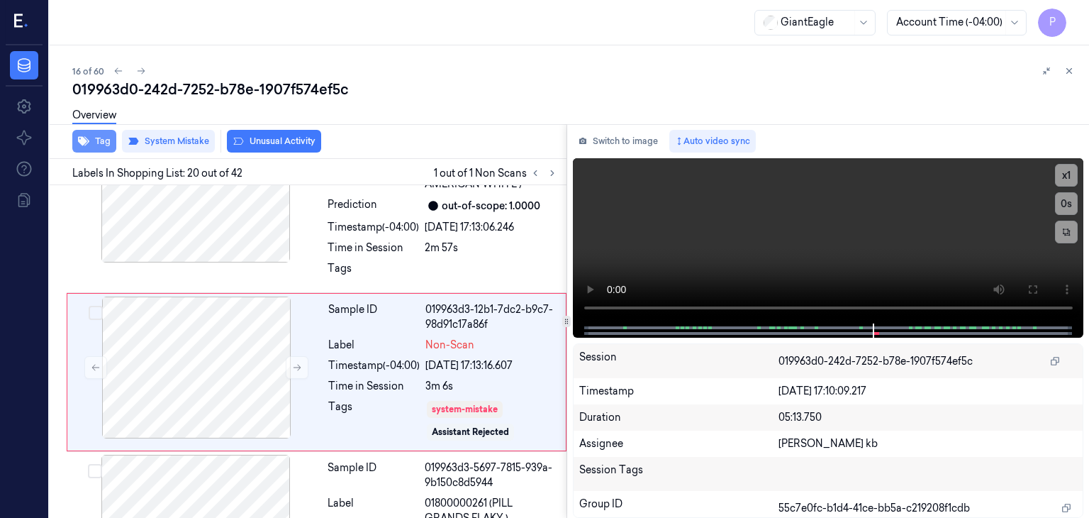
click at [107, 138] on button "Tag" at bounding box center [94, 141] width 44 height 23
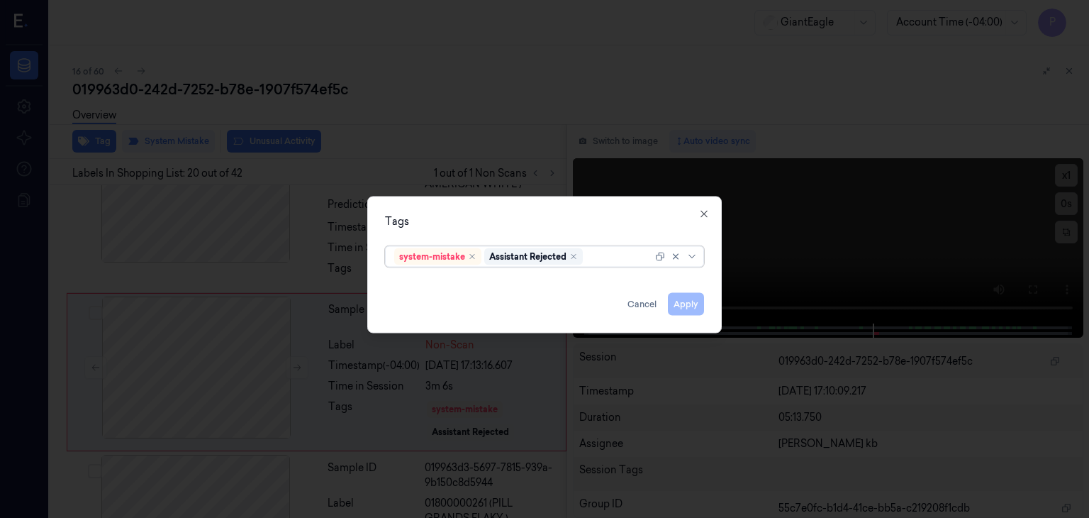
click at [618, 259] on div at bounding box center [619, 256] width 67 height 15
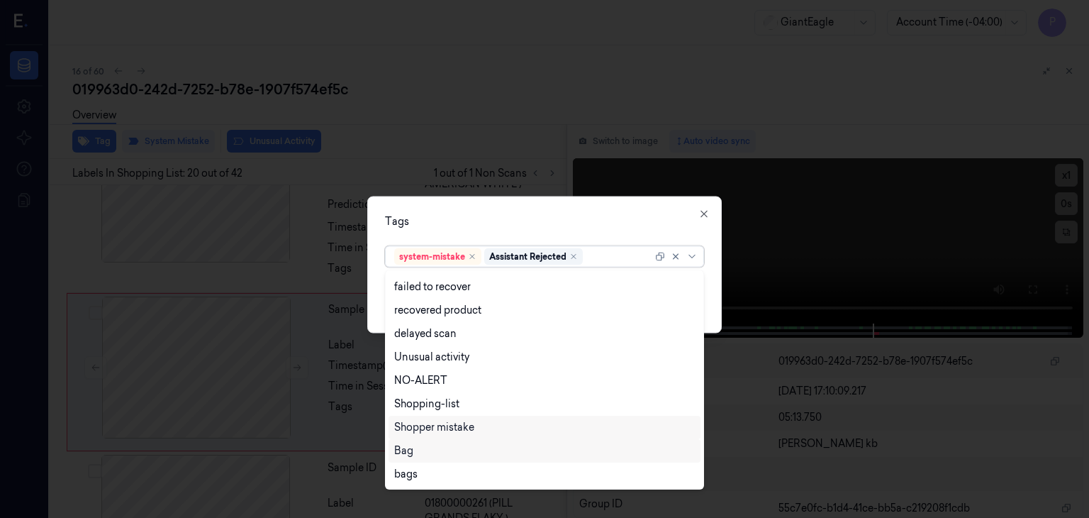
click at [406, 451] on div "Bag" at bounding box center [403, 450] width 19 height 15
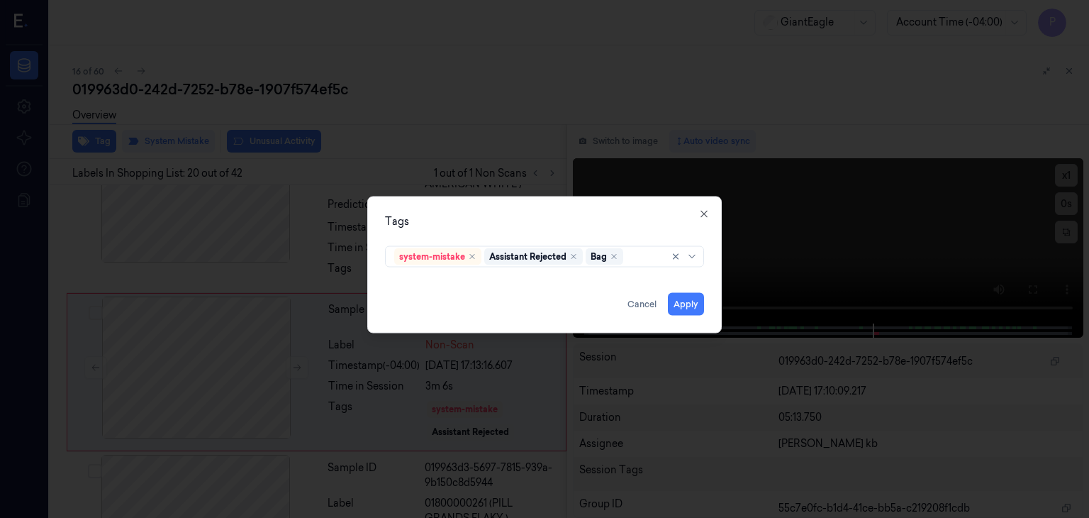
click at [634, 205] on div "Tags system-mistake Assistant Rejected Bag Apply Cancel Close" at bounding box center [544, 264] width 355 height 137
click at [684, 304] on button "Apply" at bounding box center [686, 304] width 36 height 23
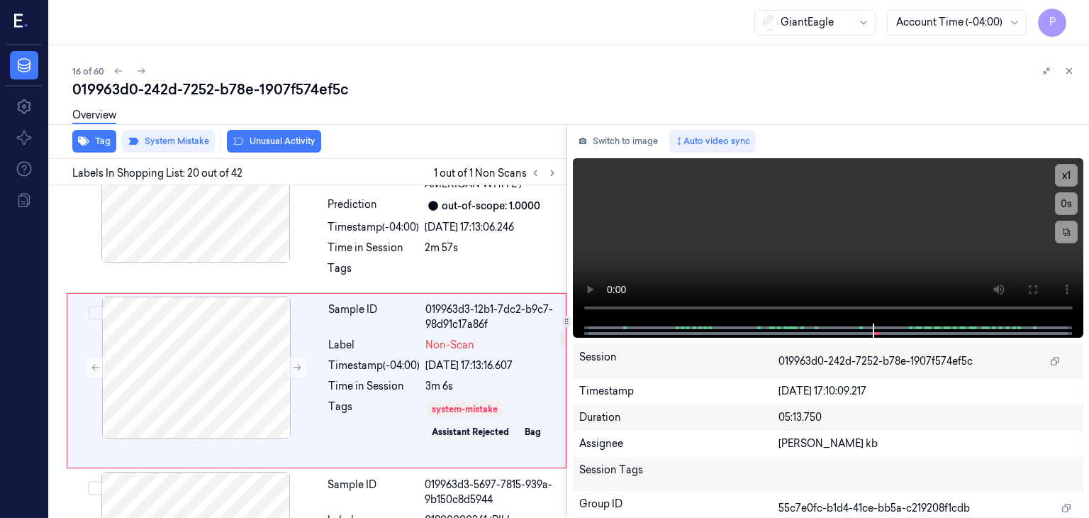
scroll to position [3242, 0]
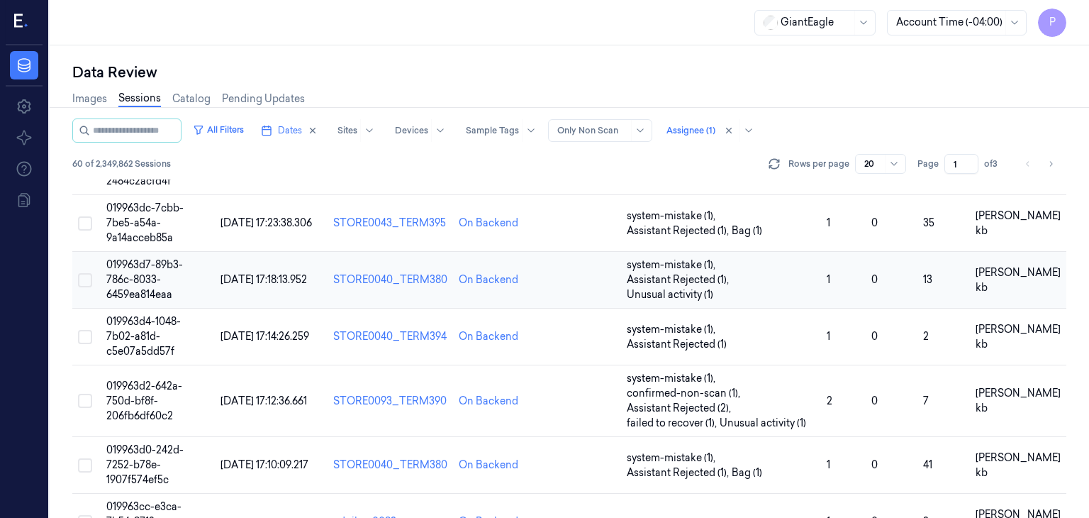
scroll to position [671, 0]
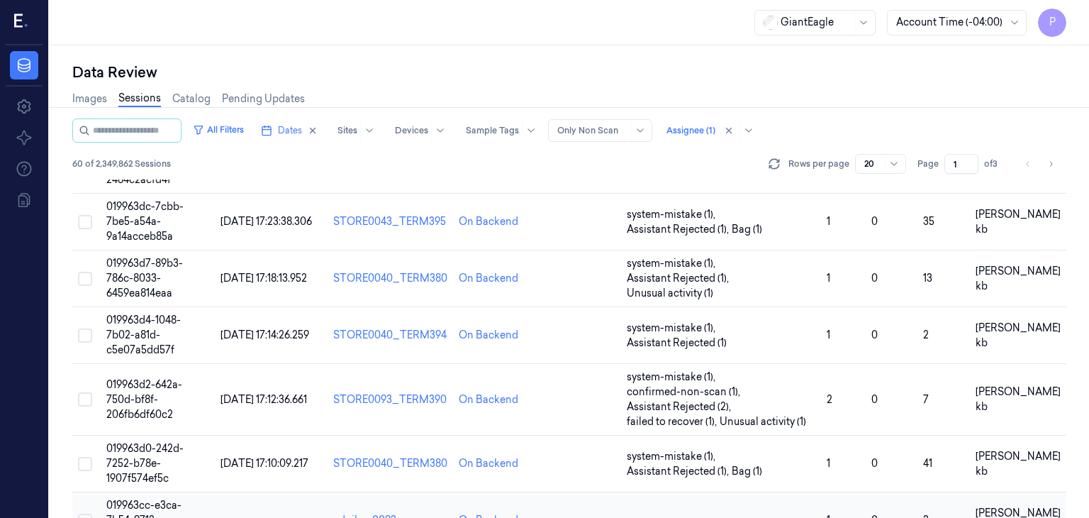
click at [156, 499] on span "019963cc-e3ca-7b54-9712-df2c3123a672" at bounding box center [143, 520] width 75 height 43
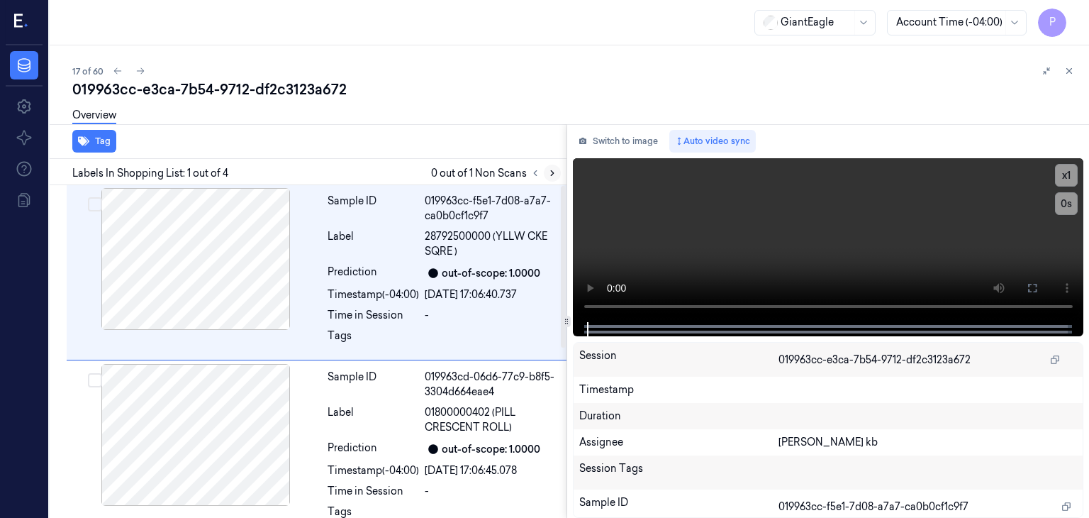
click at [548, 171] on icon at bounding box center [553, 173] width 10 height 10
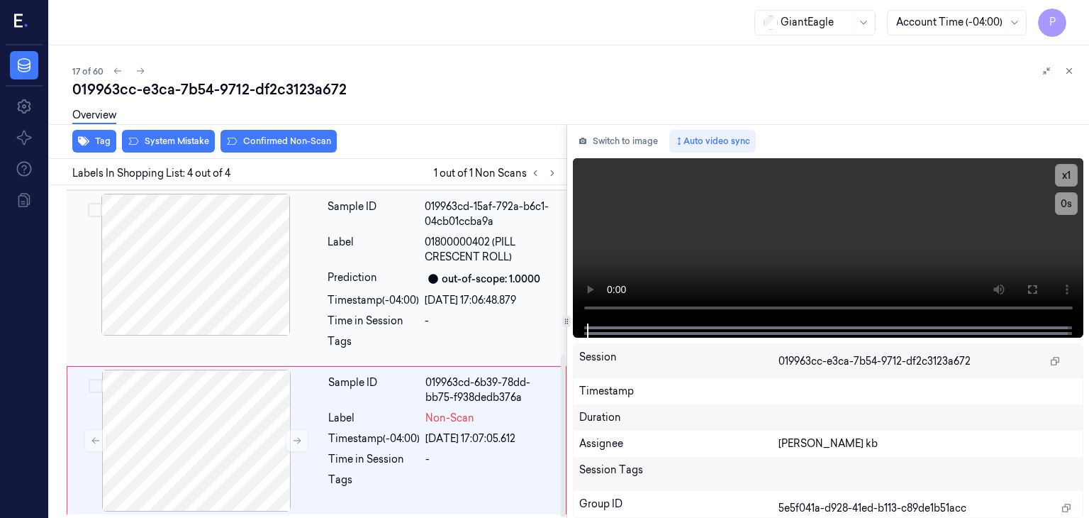
scroll to position [347, 0]
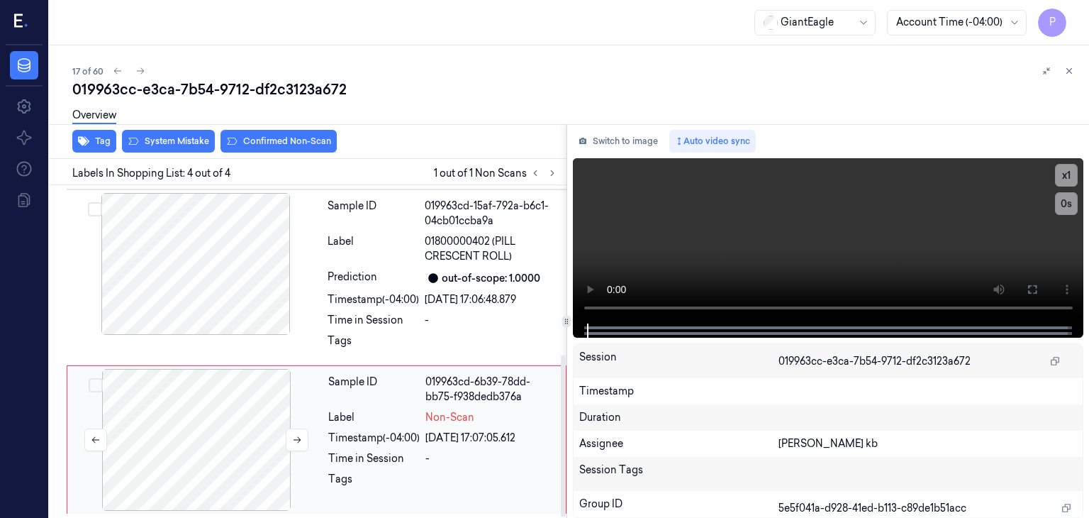
click at [225, 421] on div at bounding box center [196, 440] width 252 height 142
click at [296, 442] on icon at bounding box center [297, 440] width 10 height 10
click at [296, 440] on icon at bounding box center [297, 440] width 10 height 10
click at [208, 423] on div at bounding box center [196, 440] width 252 height 142
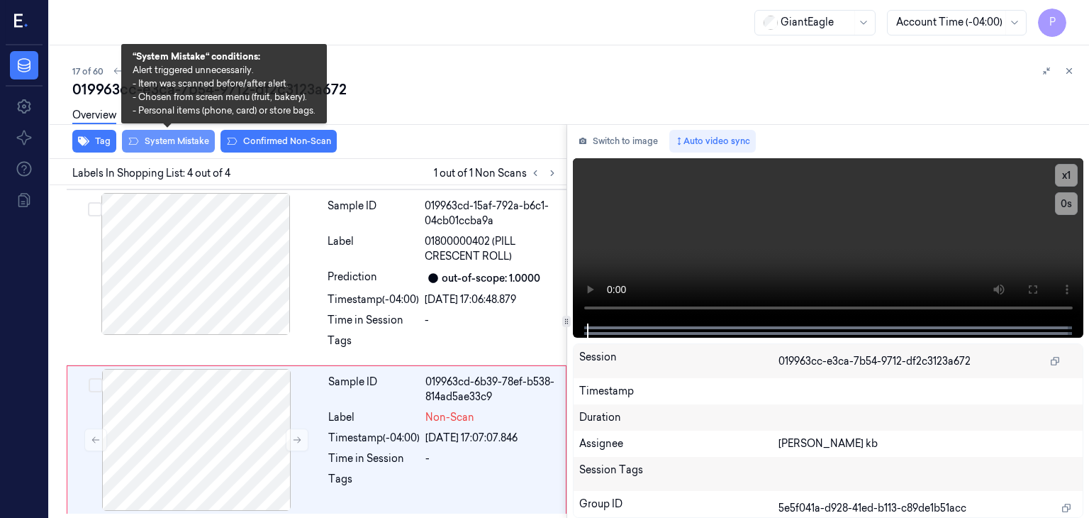
click at [199, 138] on button "System Mistake" at bounding box center [168, 141] width 93 height 23
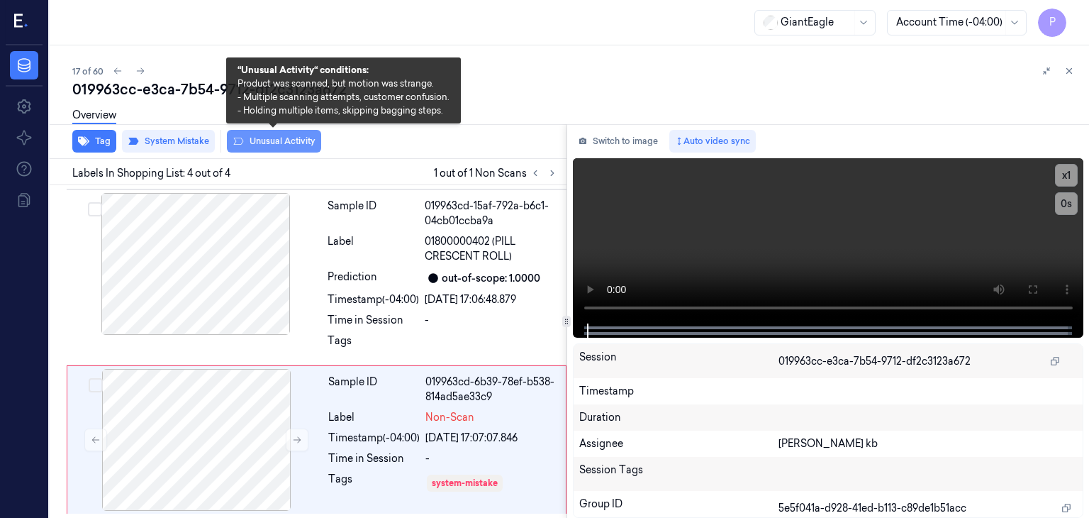
click at [258, 140] on button "Unusual Activity" at bounding box center [274, 141] width 94 height 23
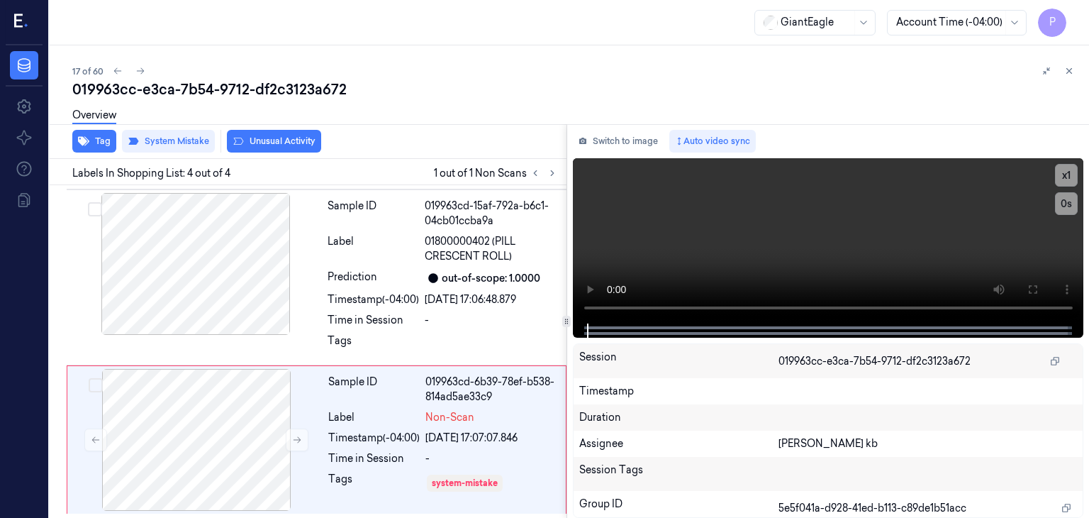
scroll to position [355, 0]
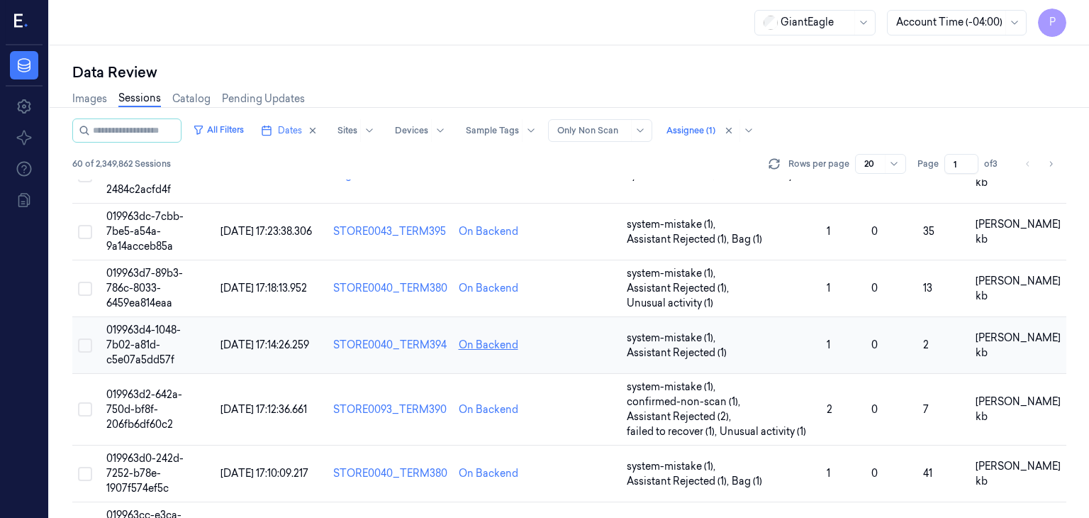
scroll to position [671, 0]
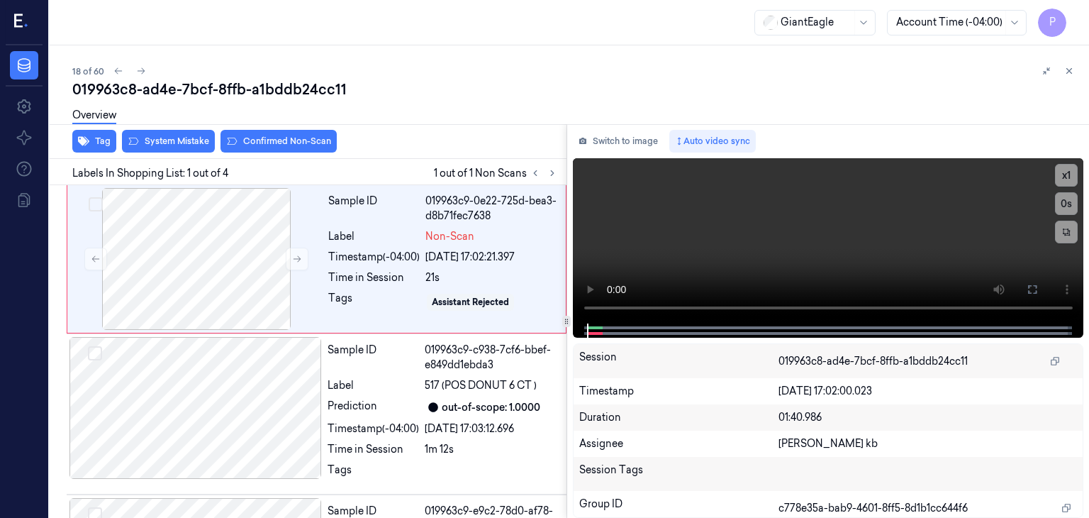
drag, startPoint x: 365, startPoint y: 1, endPoint x: 718, endPoint y: 63, distance: 358.7
click at [730, 70] on div "18 of 60" at bounding box center [575, 70] width 1006 height 17
click at [257, 266] on div at bounding box center [196, 259] width 252 height 142
click at [294, 257] on icon at bounding box center [297, 259] width 10 height 10
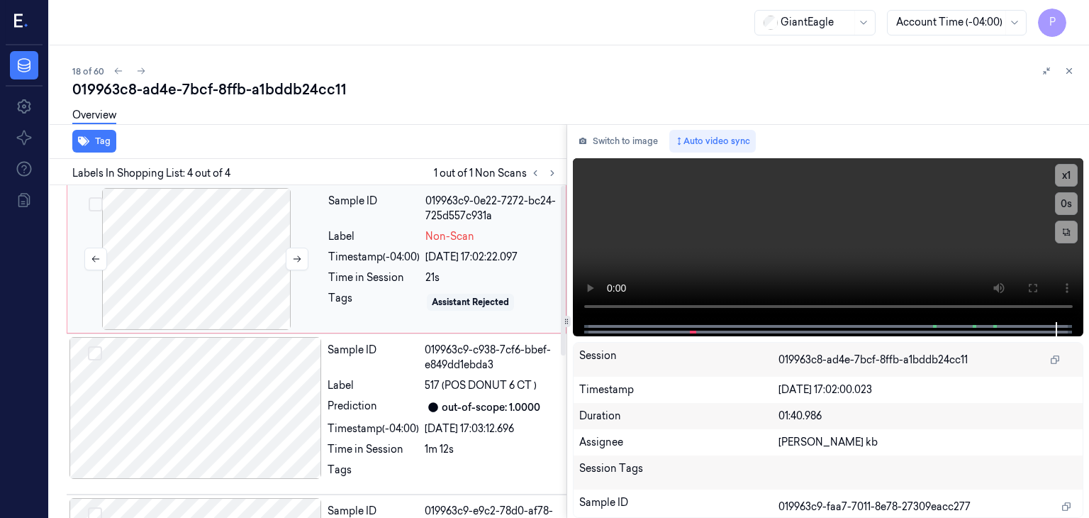
click at [233, 233] on div at bounding box center [196, 259] width 252 height 142
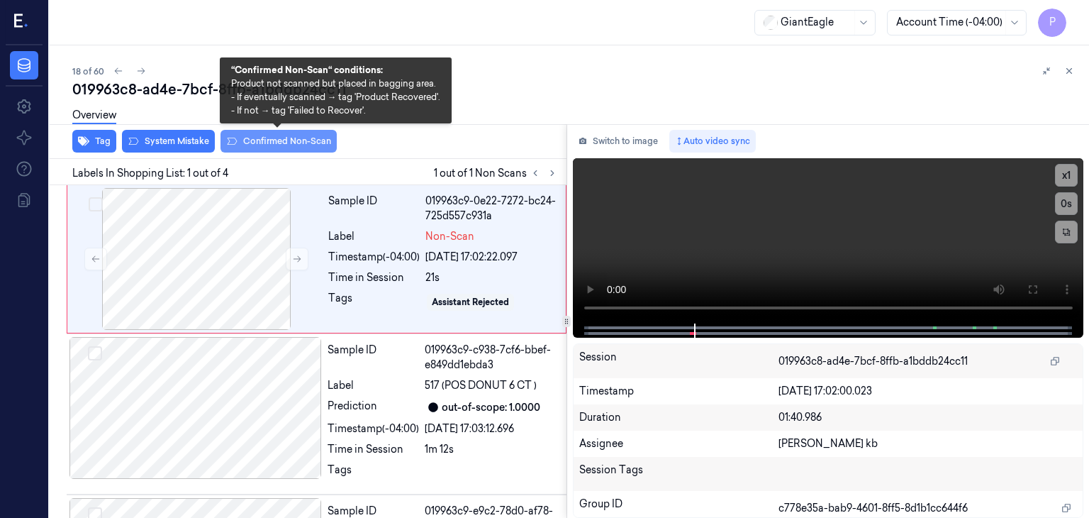
click at [253, 139] on button "Confirmed Non-Scan" at bounding box center [279, 141] width 116 height 23
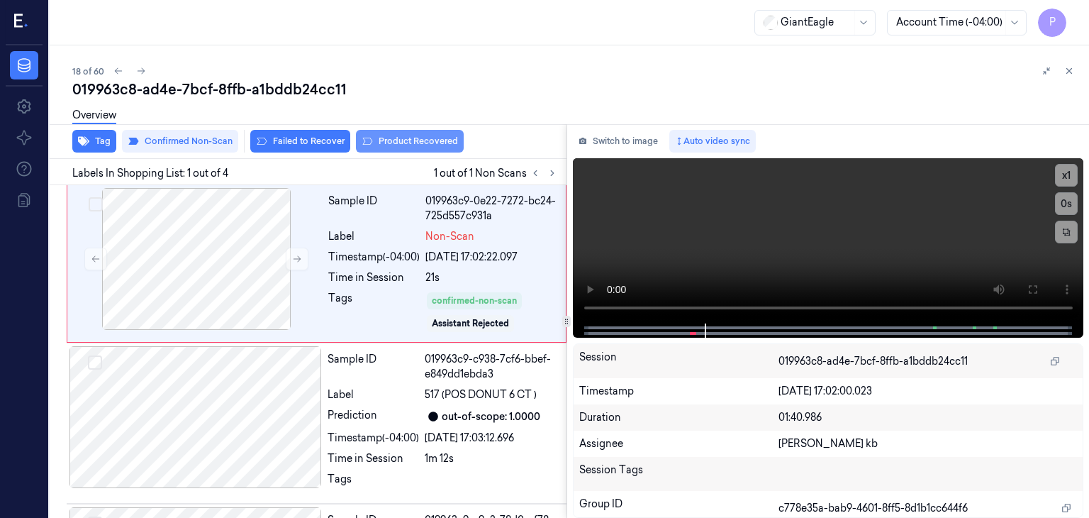
click at [400, 143] on button "Product Recovered" at bounding box center [410, 141] width 108 height 23
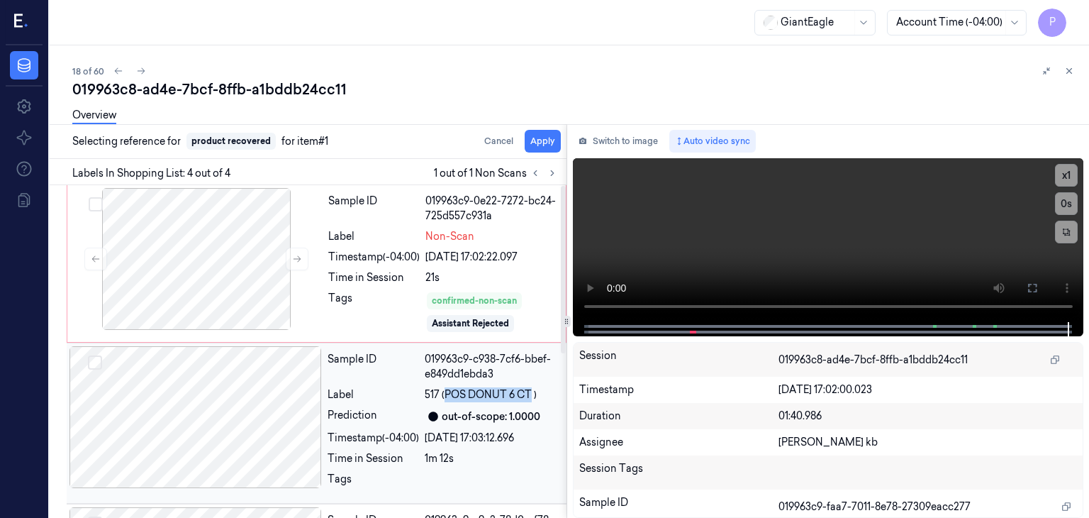
drag, startPoint x: 448, startPoint y: 391, endPoint x: 531, endPoint y: 393, distance: 83.0
click at [531, 393] on span "517 (POS DONUT 6 CT )" at bounding box center [481, 394] width 112 height 15
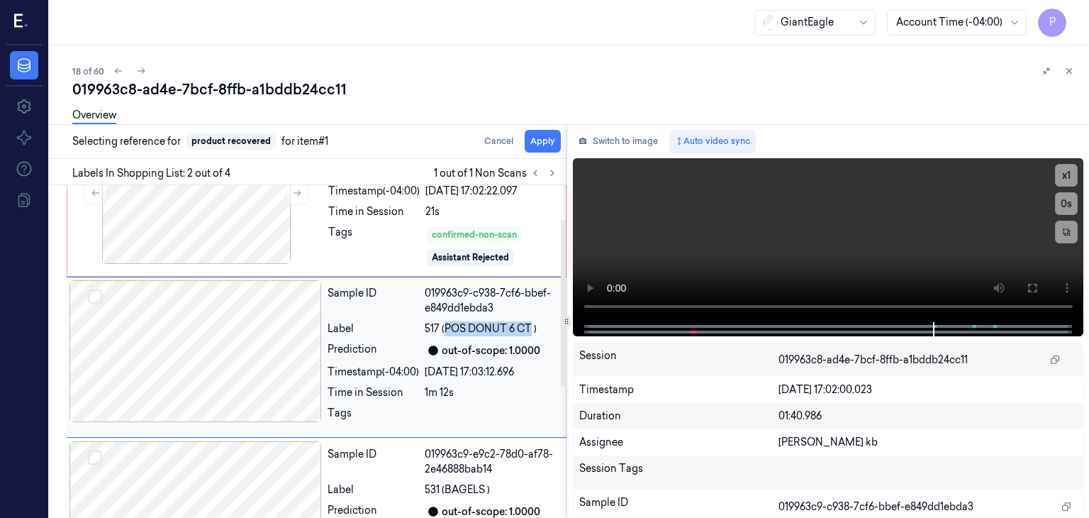
scroll to position [71, 0]
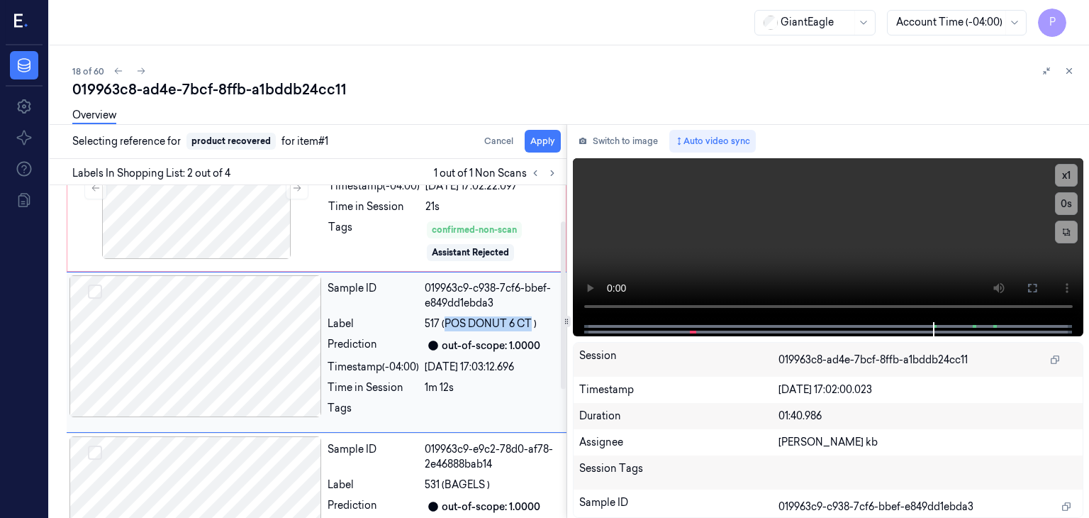
click at [93, 292] on button "Select row" at bounding box center [95, 291] width 14 height 14
click at [194, 343] on div at bounding box center [196, 346] width 252 height 142
click at [541, 142] on button "Apply" at bounding box center [543, 141] width 36 height 23
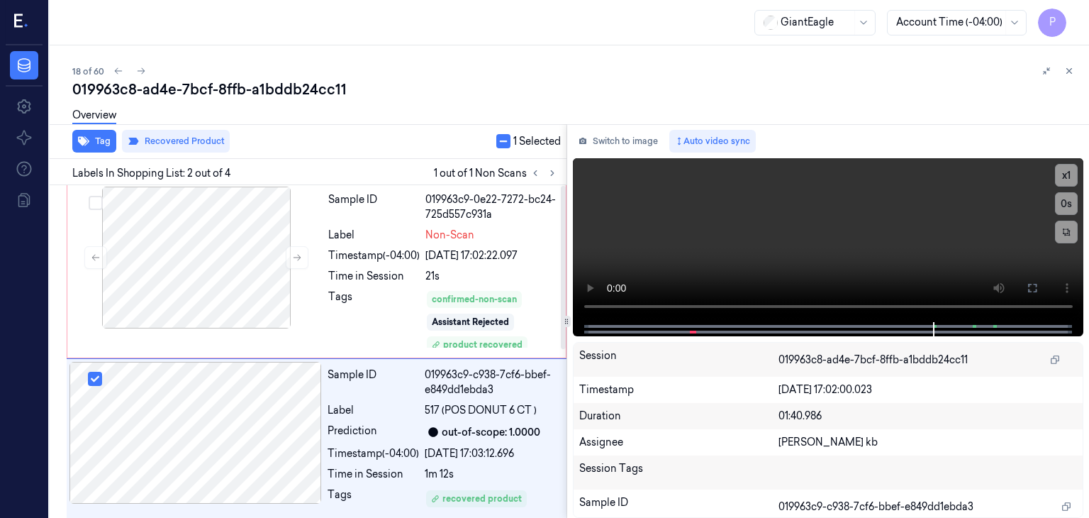
scroll to position [0, 0]
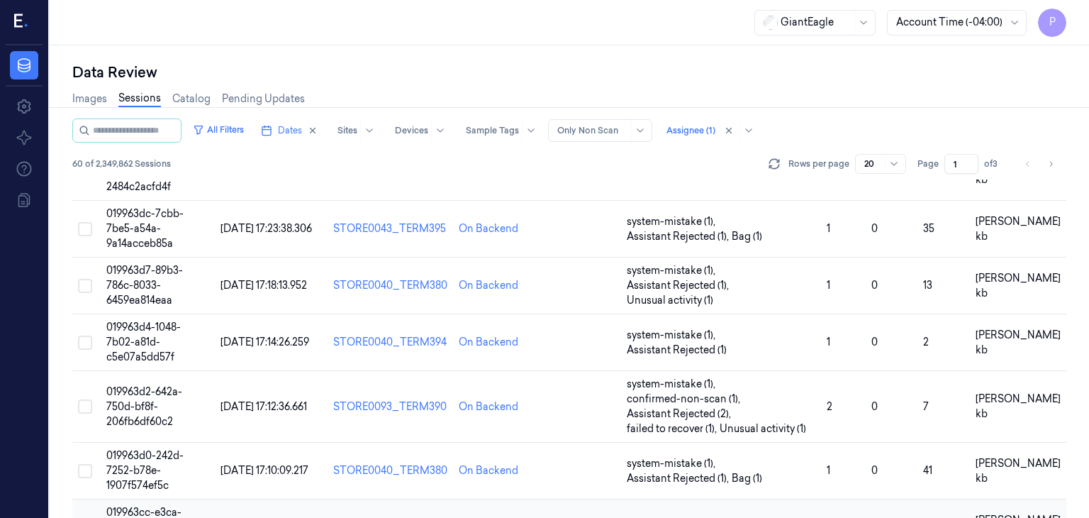
scroll to position [701, 0]
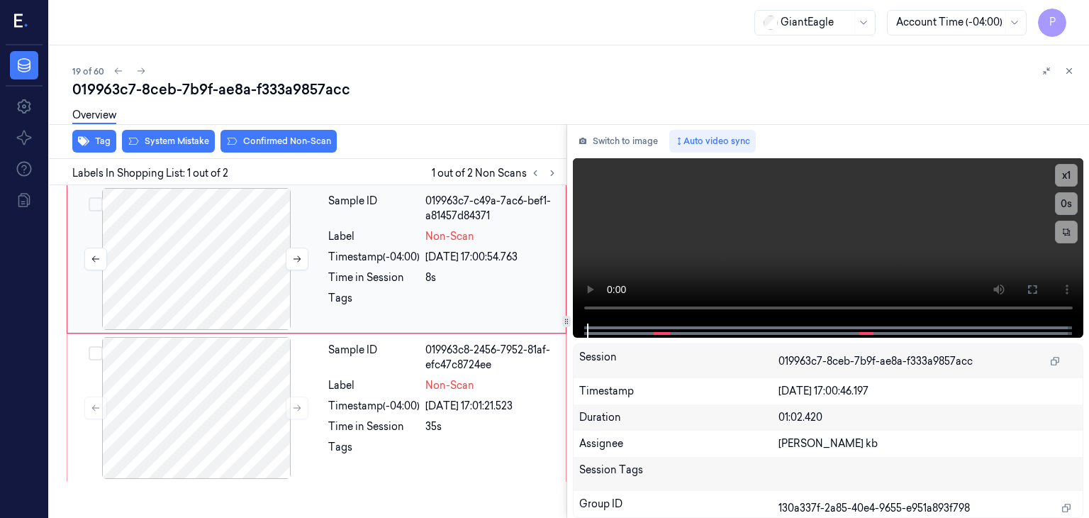
click at [210, 273] on div at bounding box center [196, 259] width 252 height 142
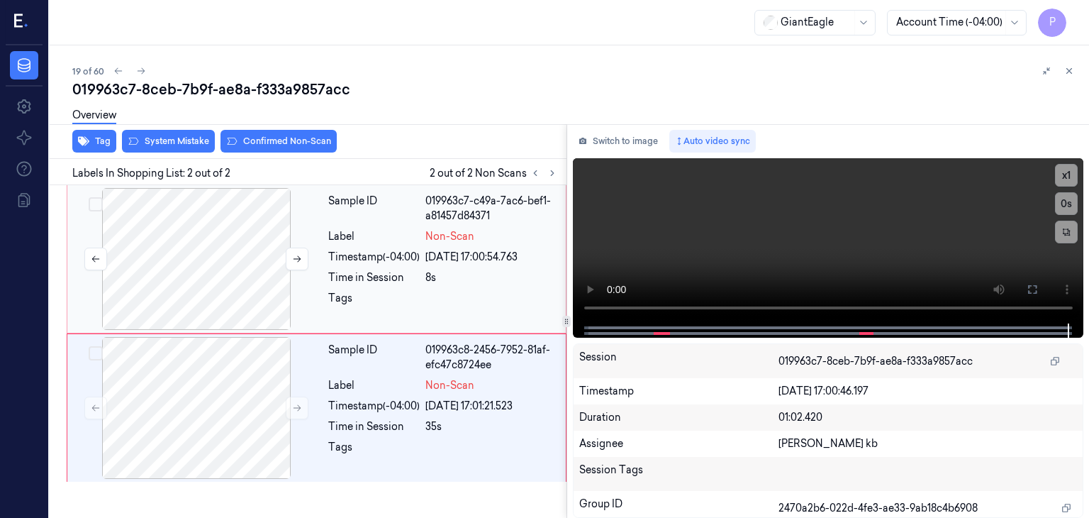
click at [208, 232] on div at bounding box center [196, 259] width 252 height 142
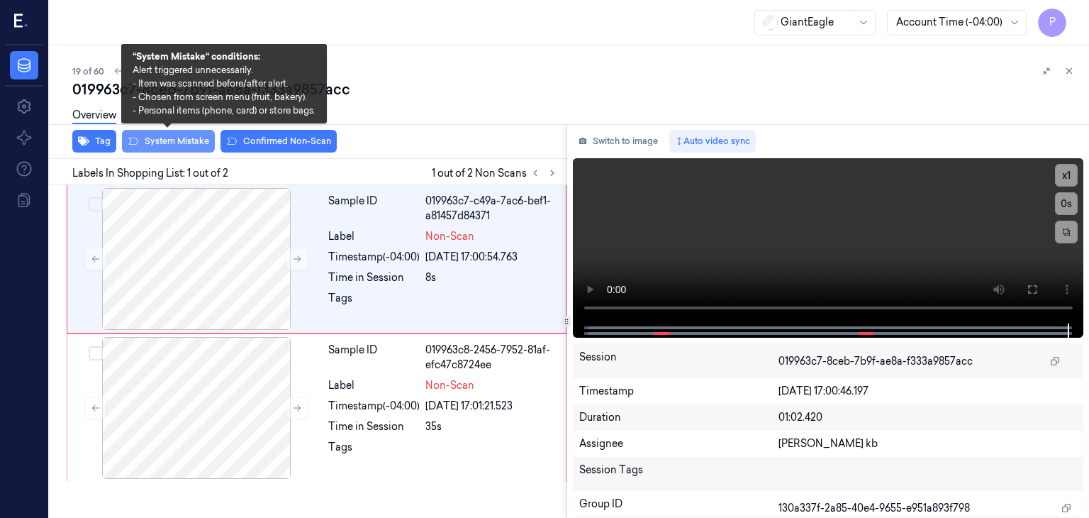
click at [187, 135] on button "System Mistake" at bounding box center [168, 141] width 93 height 23
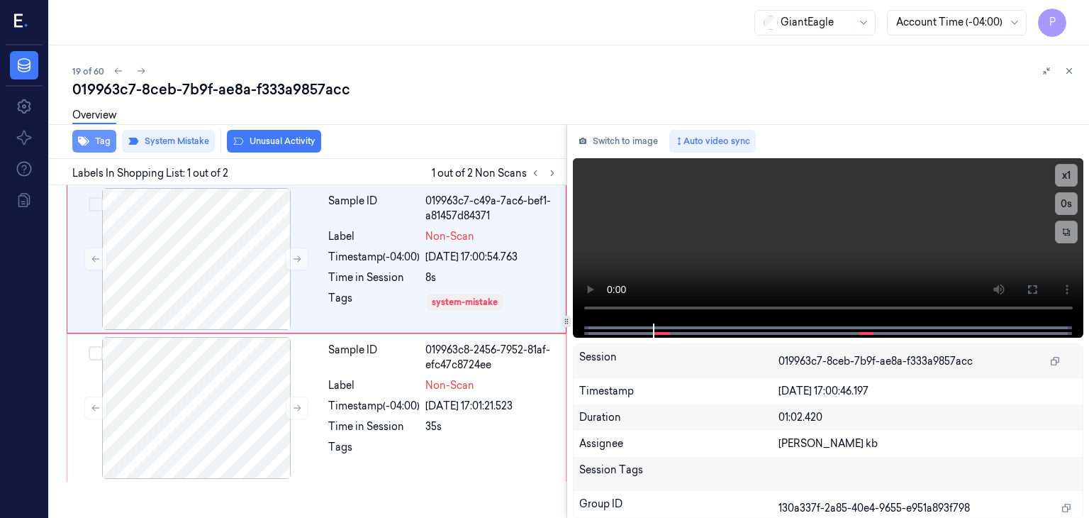
click at [102, 136] on button "Tag" at bounding box center [94, 141] width 44 height 23
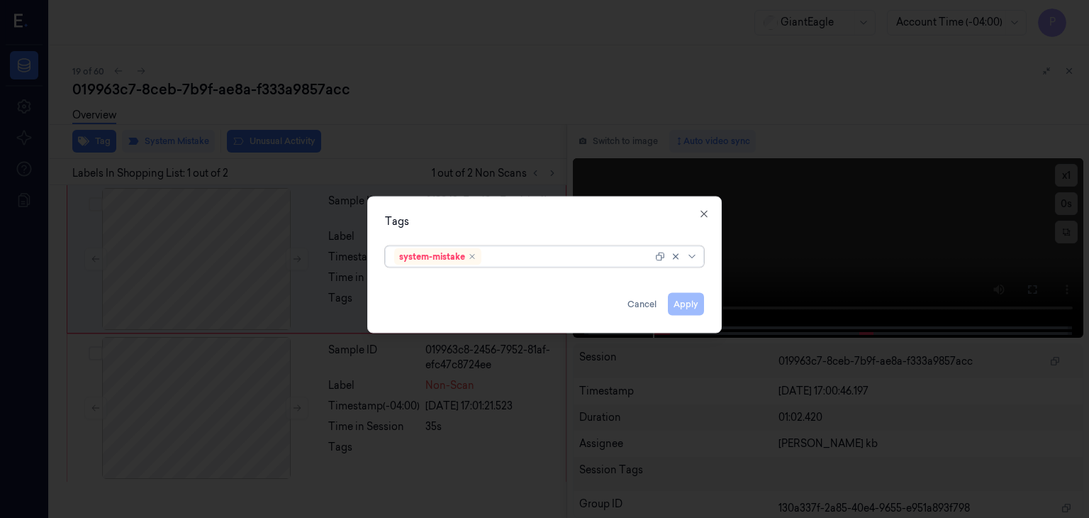
click at [513, 253] on div at bounding box center [568, 256] width 168 height 15
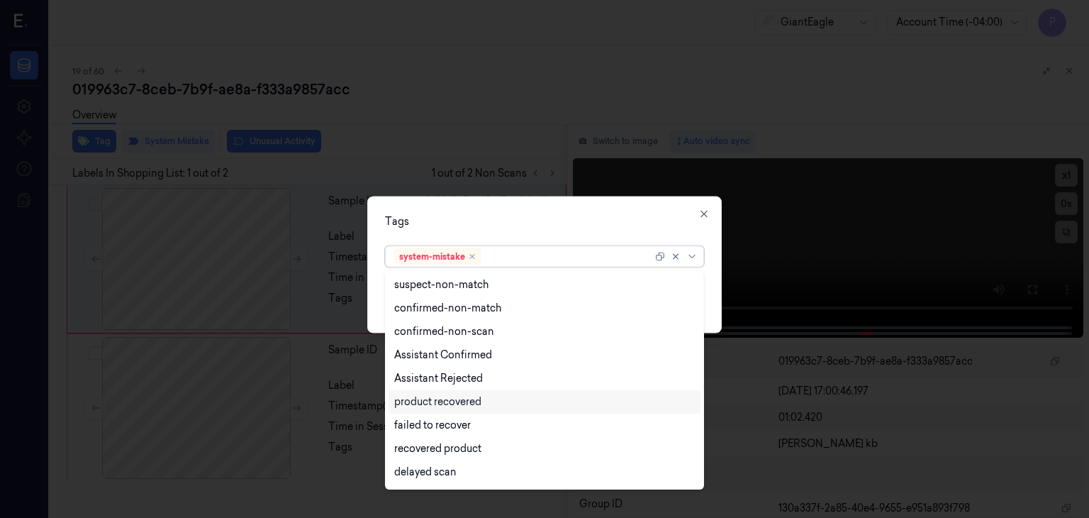
scroll to position [138, 0]
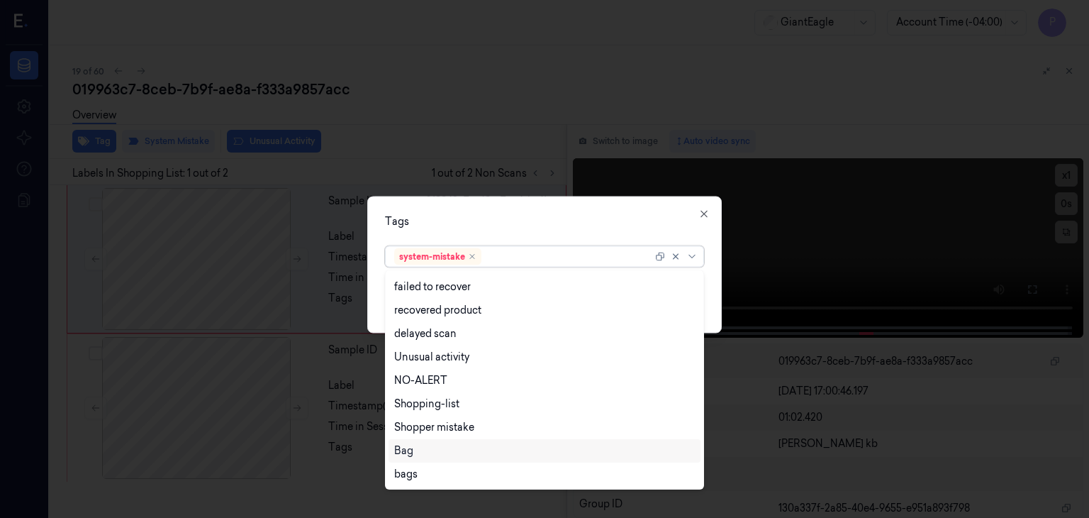
click at [411, 449] on div "Bag" at bounding box center [403, 450] width 19 height 15
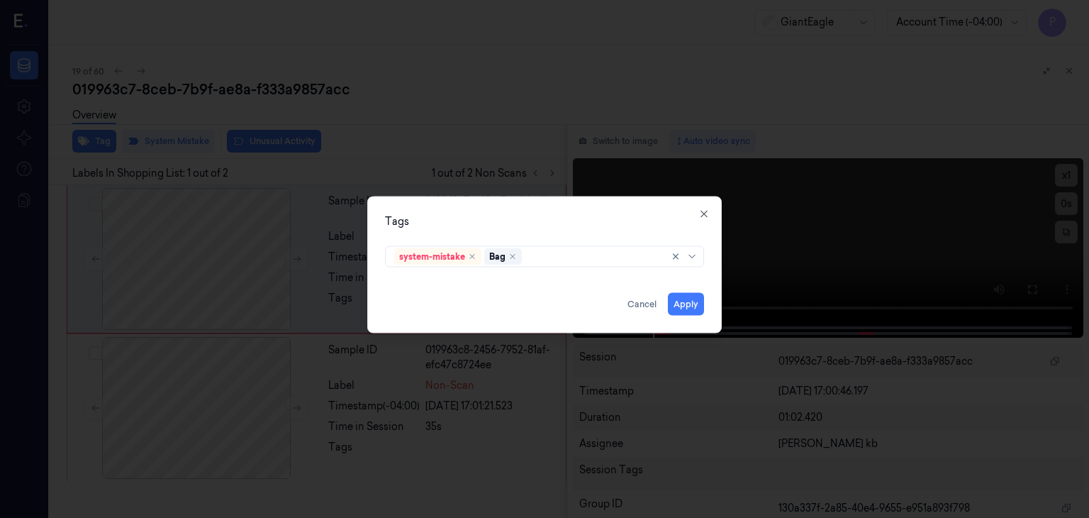
click at [598, 218] on div "Tags" at bounding box center [544, 221] width 319 height 15
click at [685, 302] on button "Apply" at bounding box center [686, 304] width 36 height 23
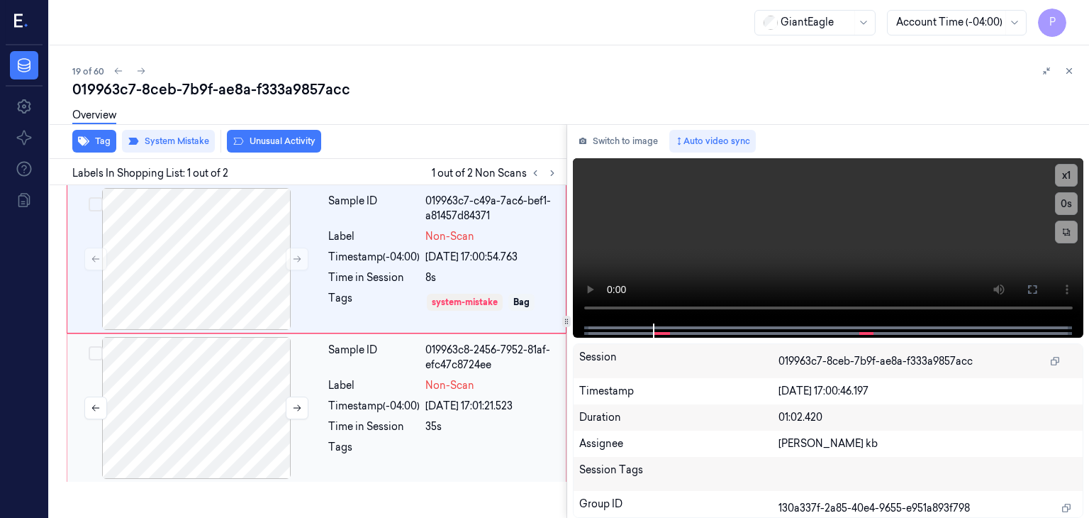
click at [242, 401] on div at bounding box center [196, 408] width 252 height 142
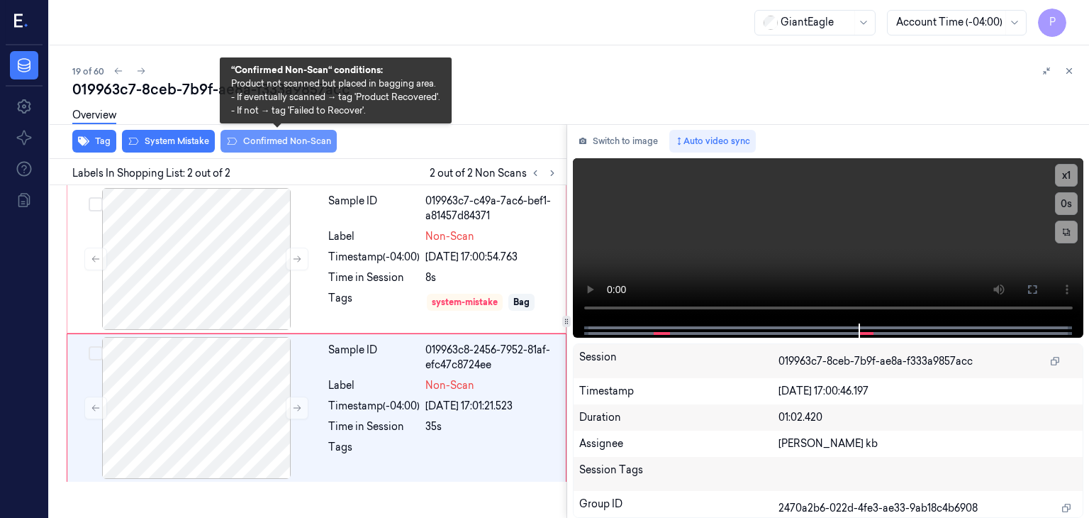
click at [277, 138] on button "Confirmed Non-Scan" at bounding box center [279, 141] width 116 height 23
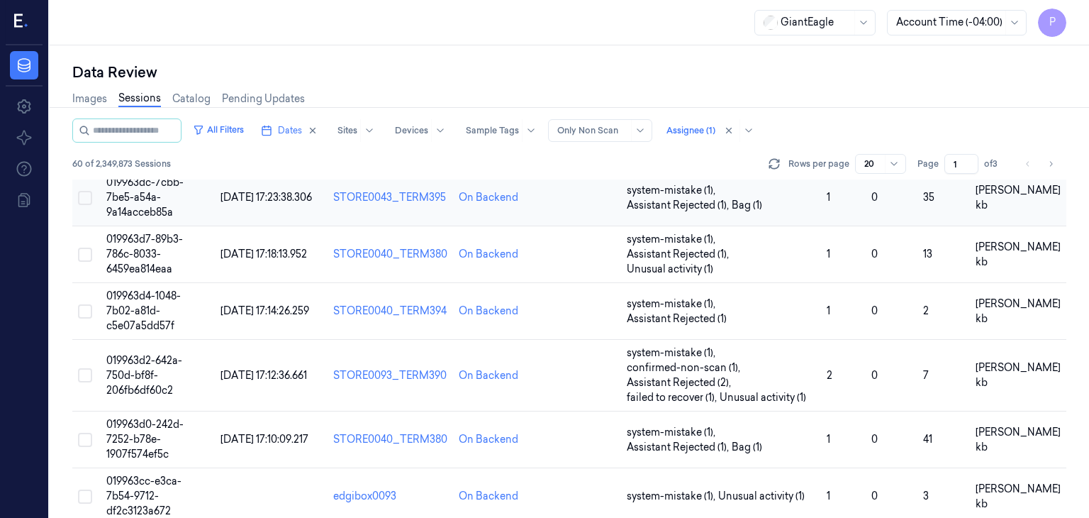
scroll to position [701, 0]
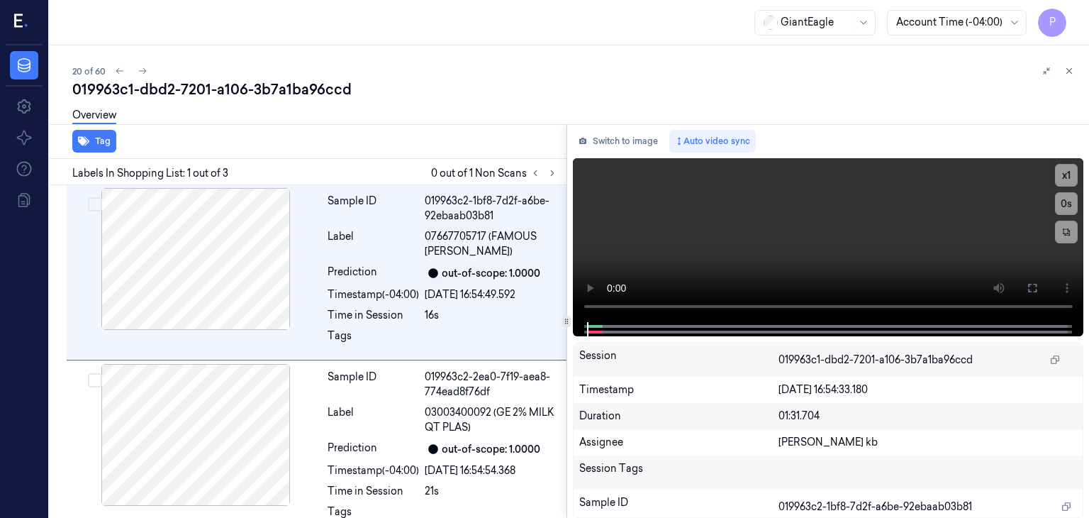
click at [599, 63] on div "20 of 60" at bounding box center [575, 70] width 1006 height 17
click at [551, 172] on icon at bounding box center [553, 173] width 10 height 10
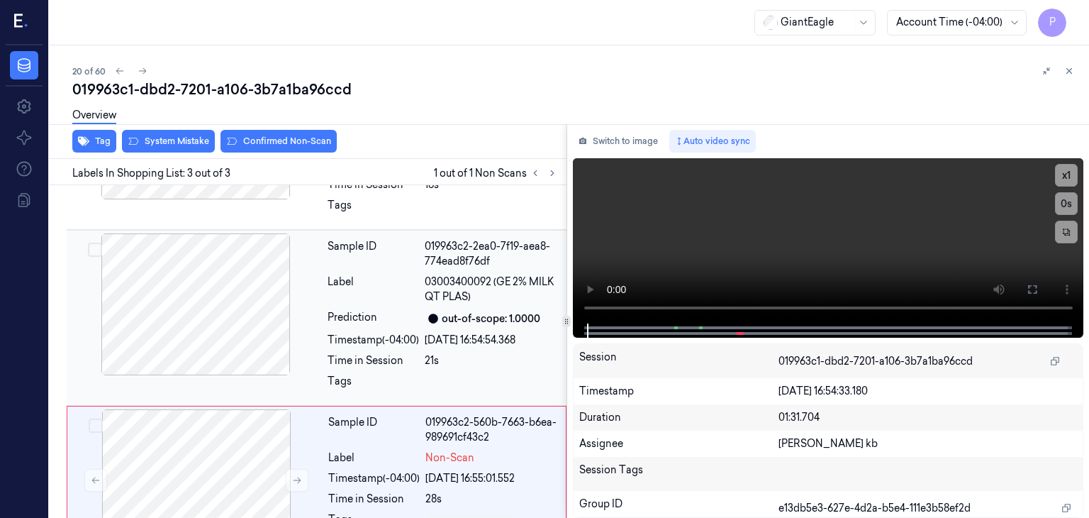
scroll to position [171, 0]
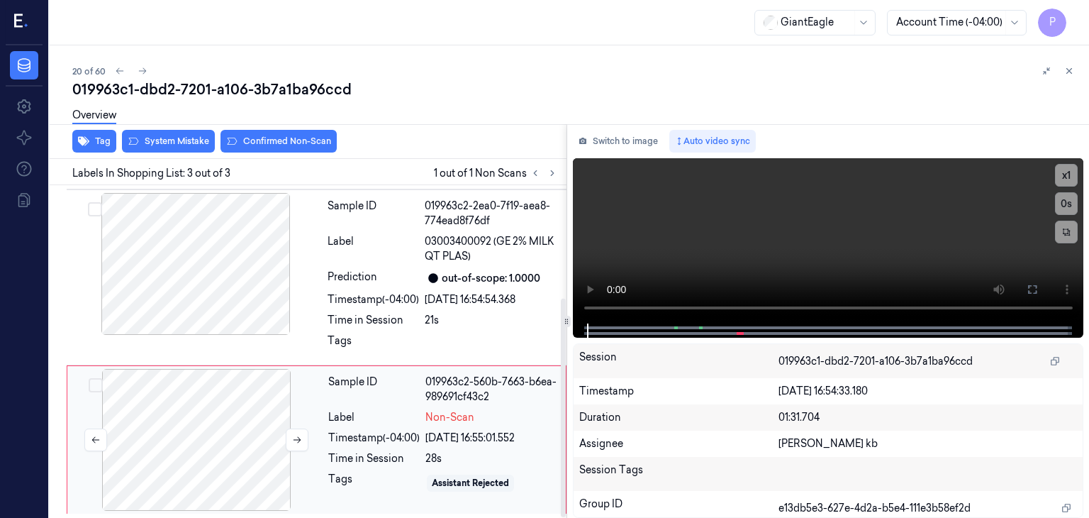
click at [225, 427] on div at bounding box center [196, 440] width 252 height 142
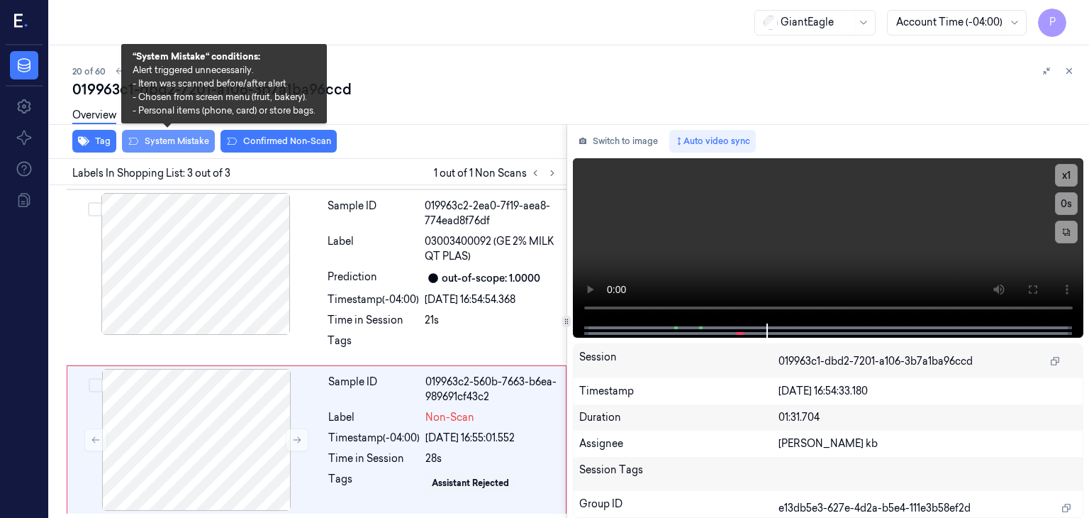
click at [185, 143] on button "System Mistake" at bounding box center [168, 141] width 93 height 23
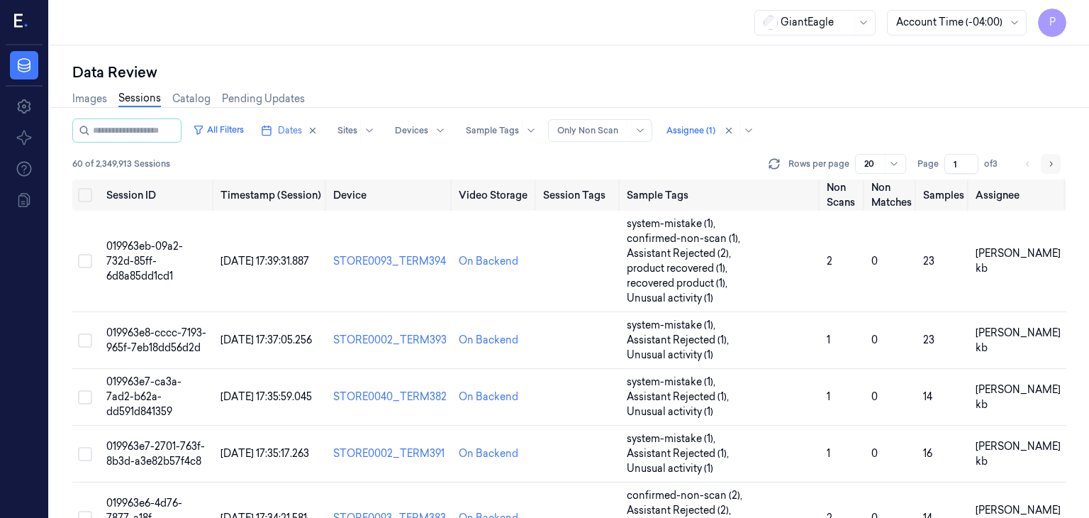
click at [1050, 162] on icon "Go to next page" at bounding box center [1051, 163] width 9 height 11
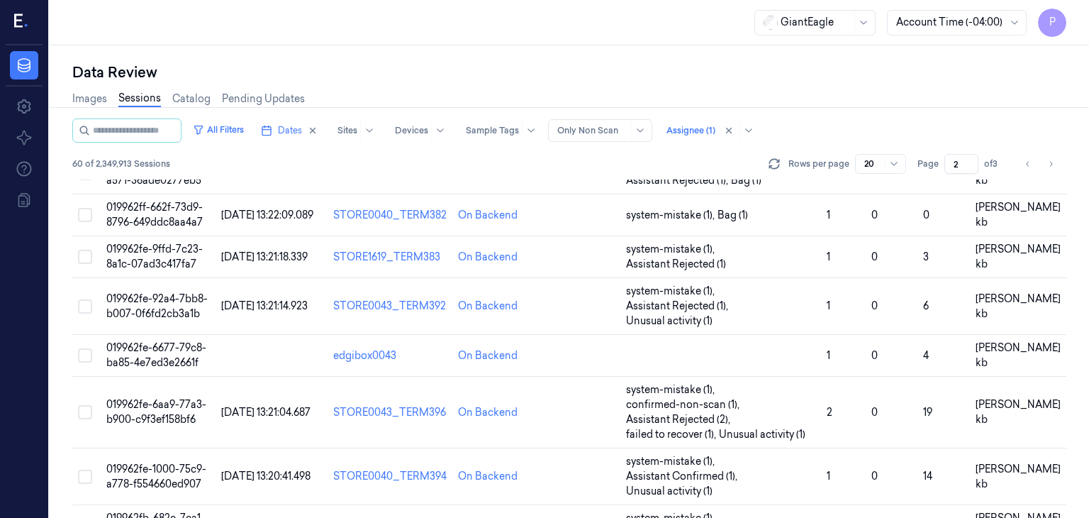
scroll to position [656, 0]
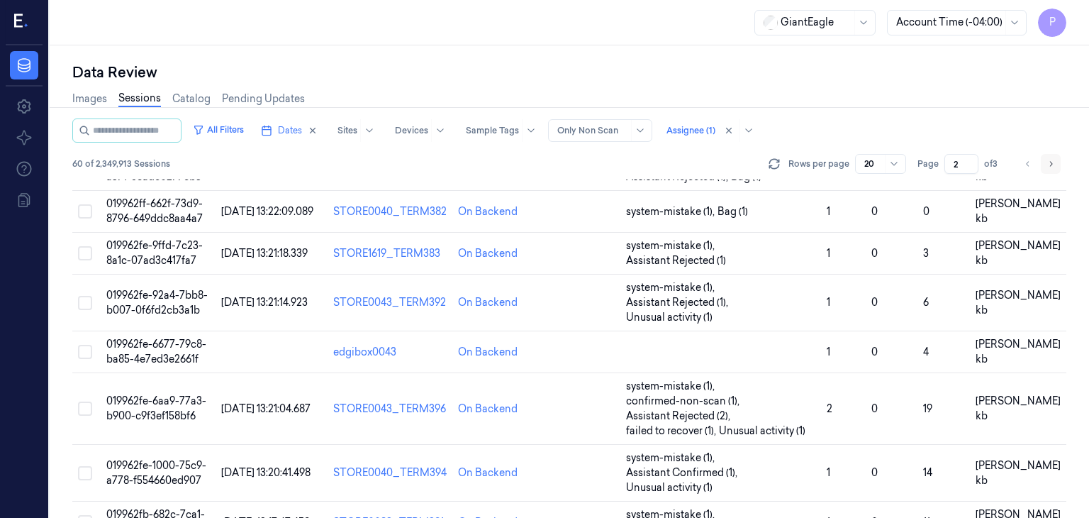
click at [1050, 165] on icon "Go to next page" at bounding box center [1051, 163] width 9 height 11
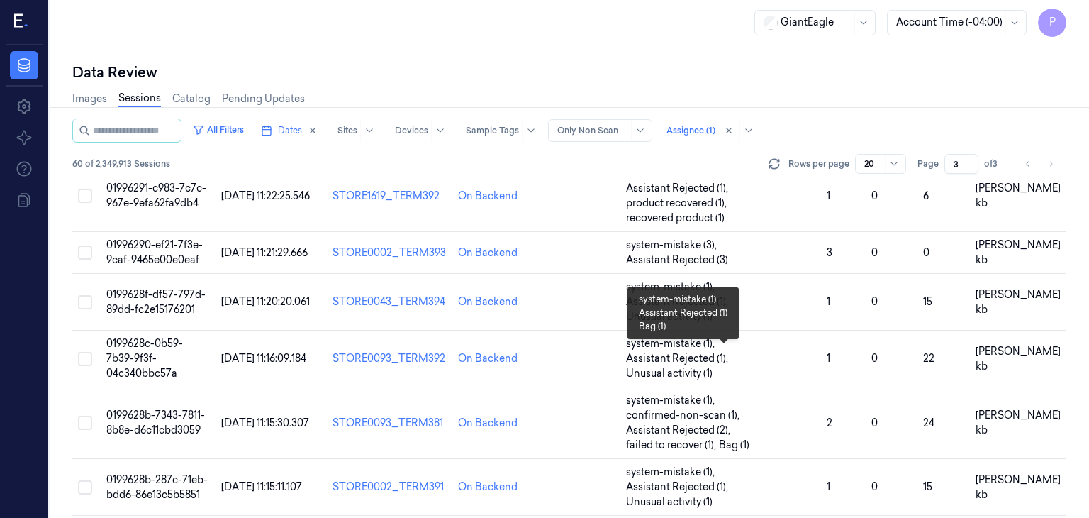
scroll to position [687, 0]
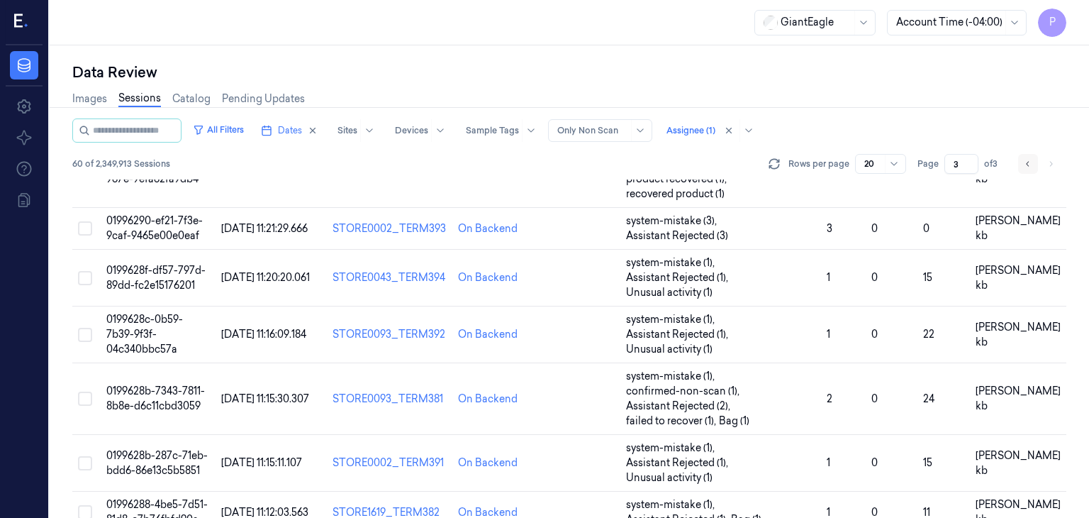
click at [1031, 162] on icon "Go to previous page" at bounding box center [1028, 163] width 9 height 11
type input "2"
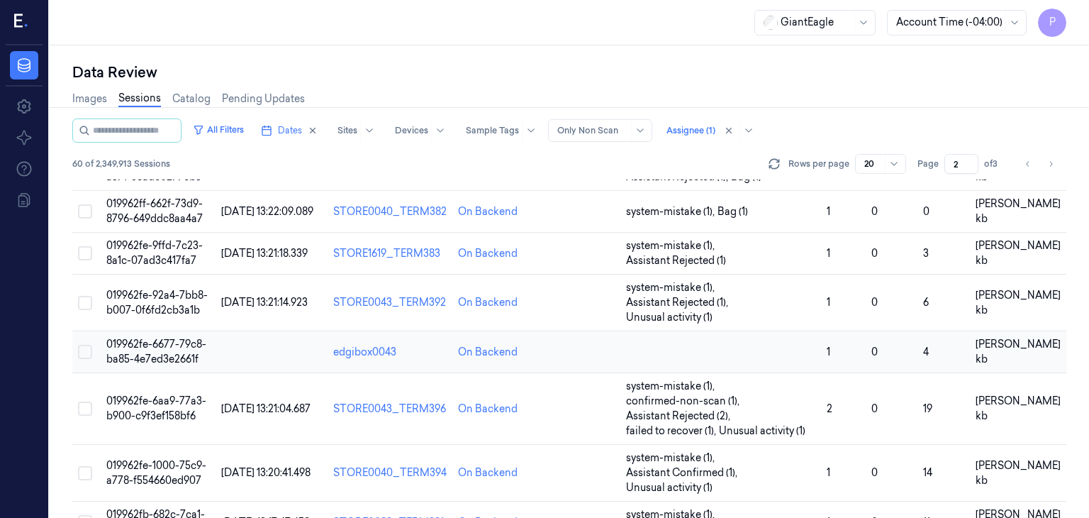
click at [160, 331] on td "019962fe-6677-79c8-ba85-4e7ed3e2661f" at bounding box center [158, 352] width 114 height 42
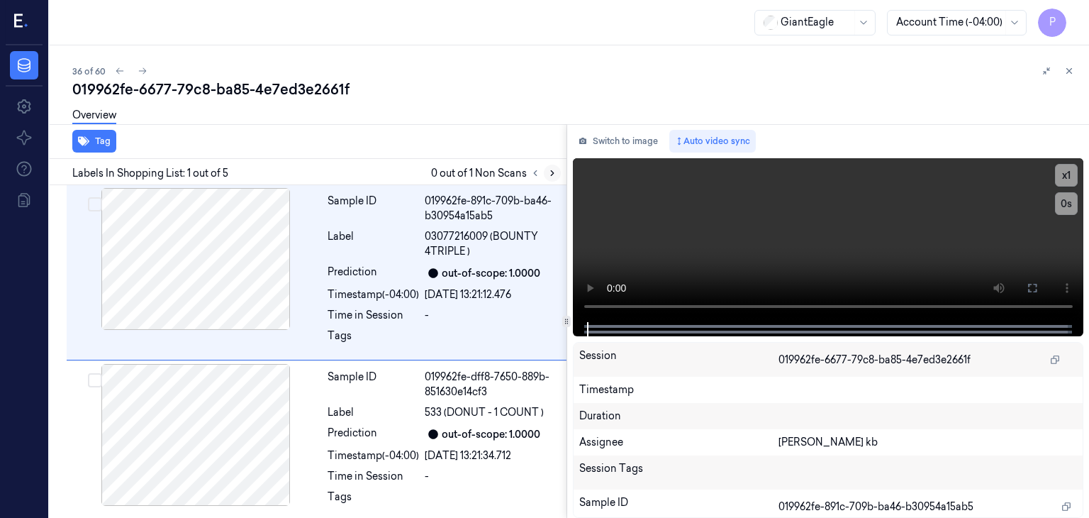
click at [553, 171] on icon at bounding box center [553, 173] width 10 height 10
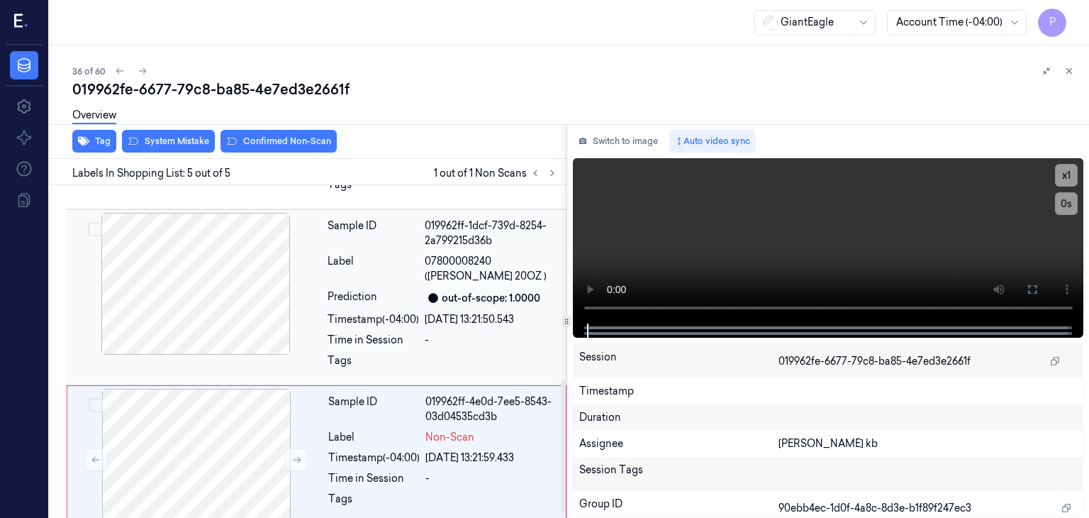
scroll to position [508, 0]
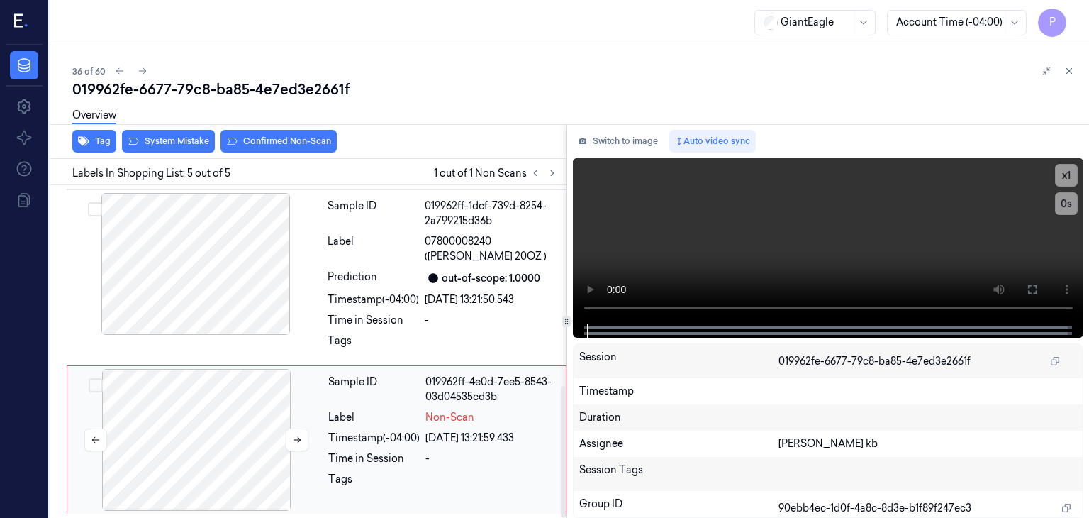
click at [223, 426] on div at bounding box center [196, 440] width 252 height 142
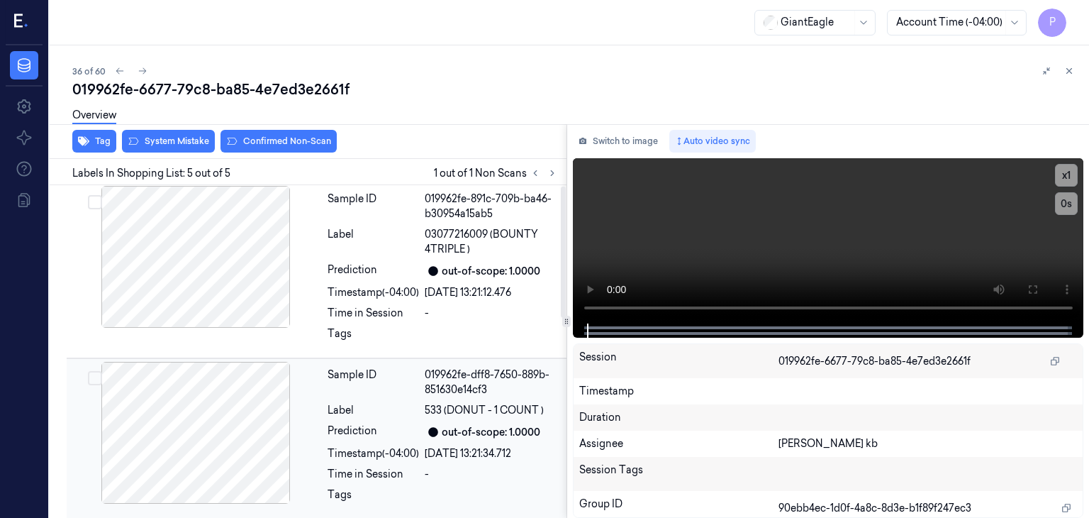
scroll to position [0, 0]
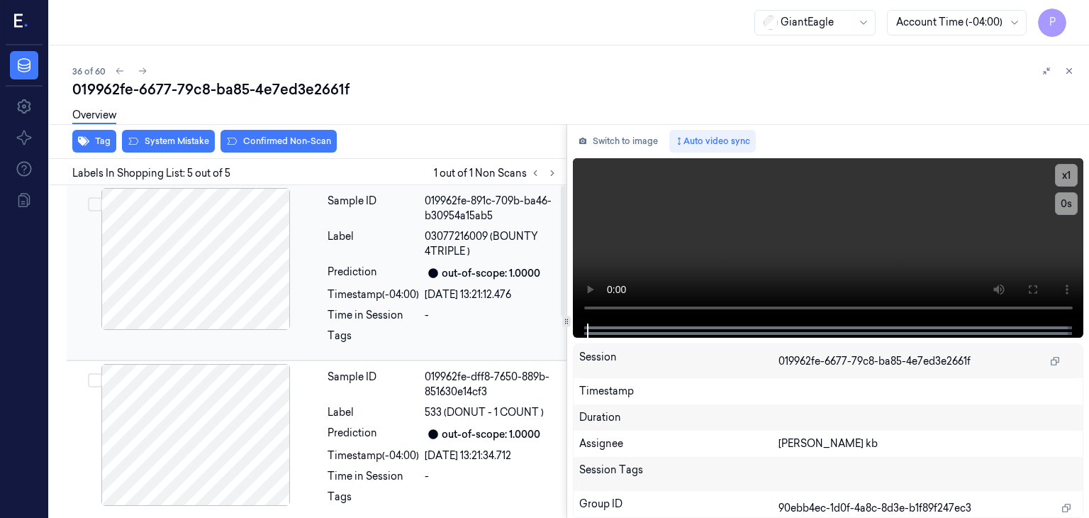
click at [234, 268] on div at bounding box center [196, 259] width 252 height 142
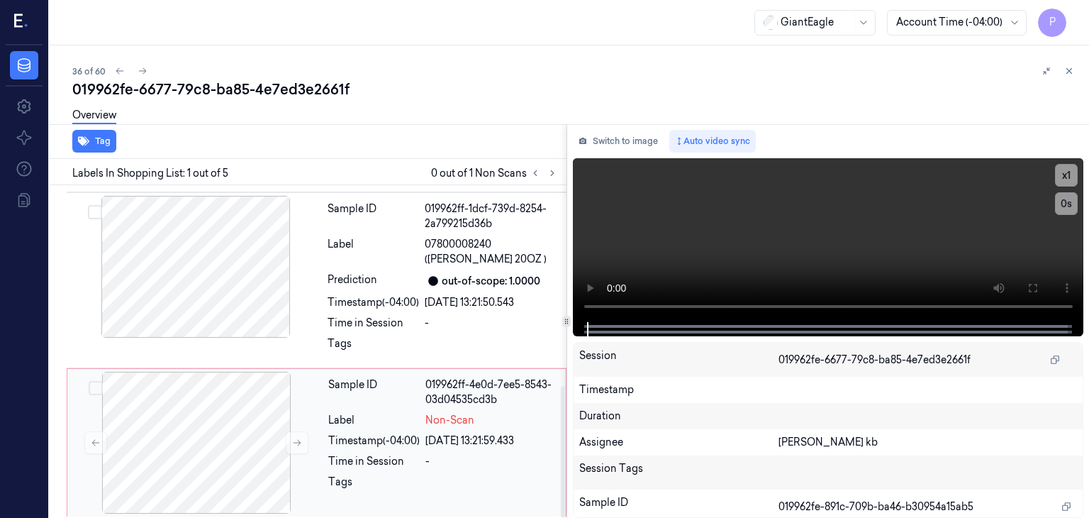
scroll to position [508, 0]
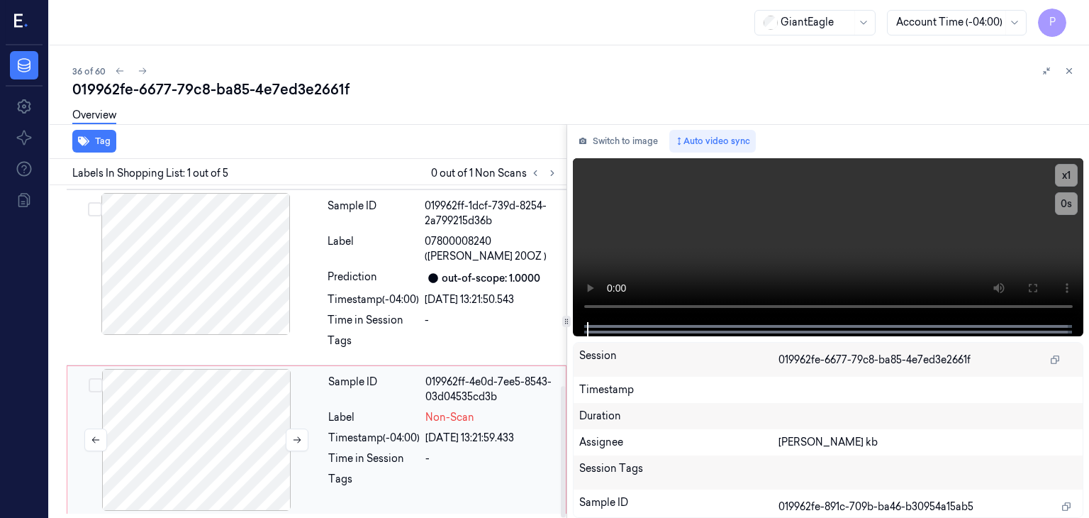
click at [246, 418] on div at bounding box center [196, 440] width 252 height 142
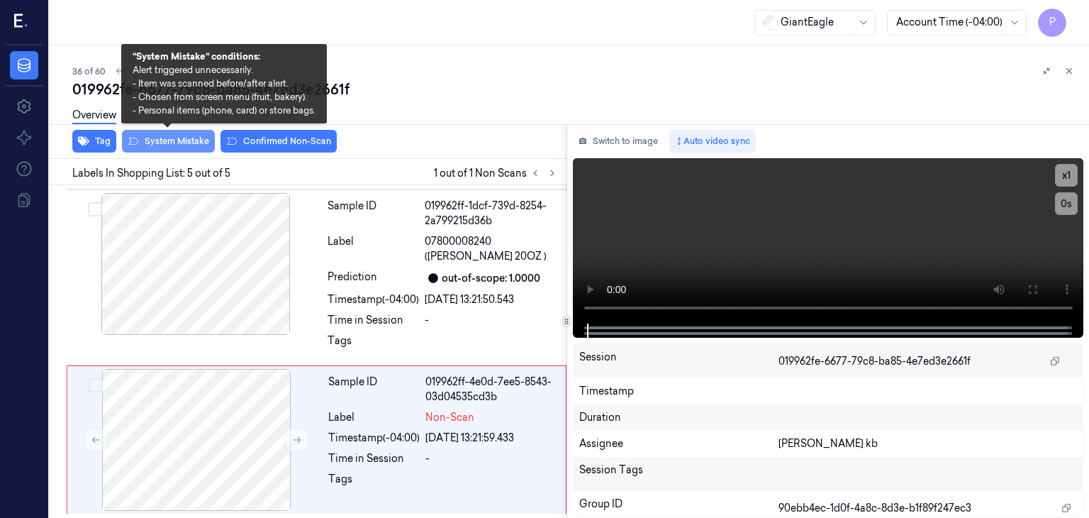
click at [193, 140] on button "System Mistake" at bounding box center [168, 141] width 93 height 23
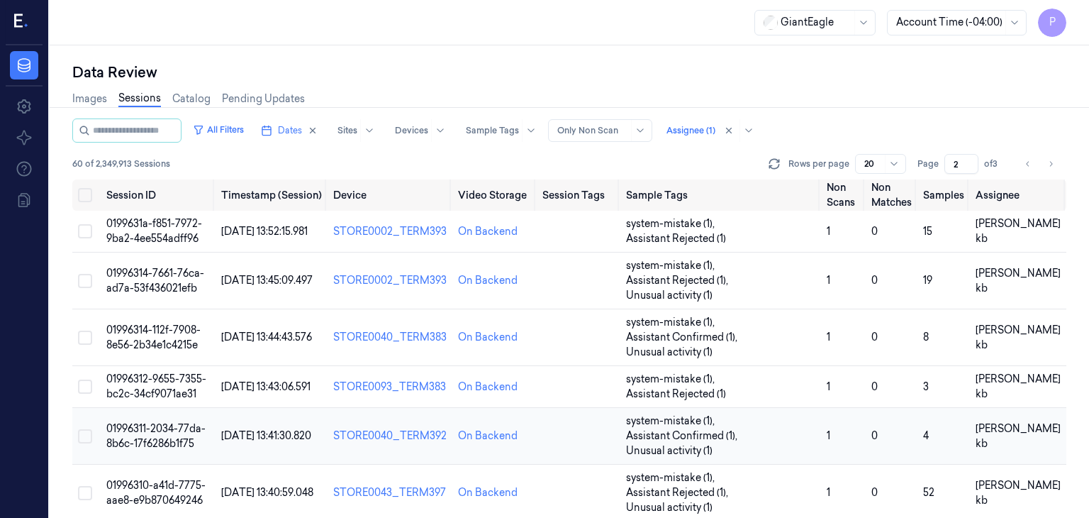
click at [170, 422] on span "01996311-2034-77da-8b6c-17f6286b1f75" at bounding box center [155, 436] width 99 height 28
